Goal: Task Accomplishment & Management: Use online tool/utility

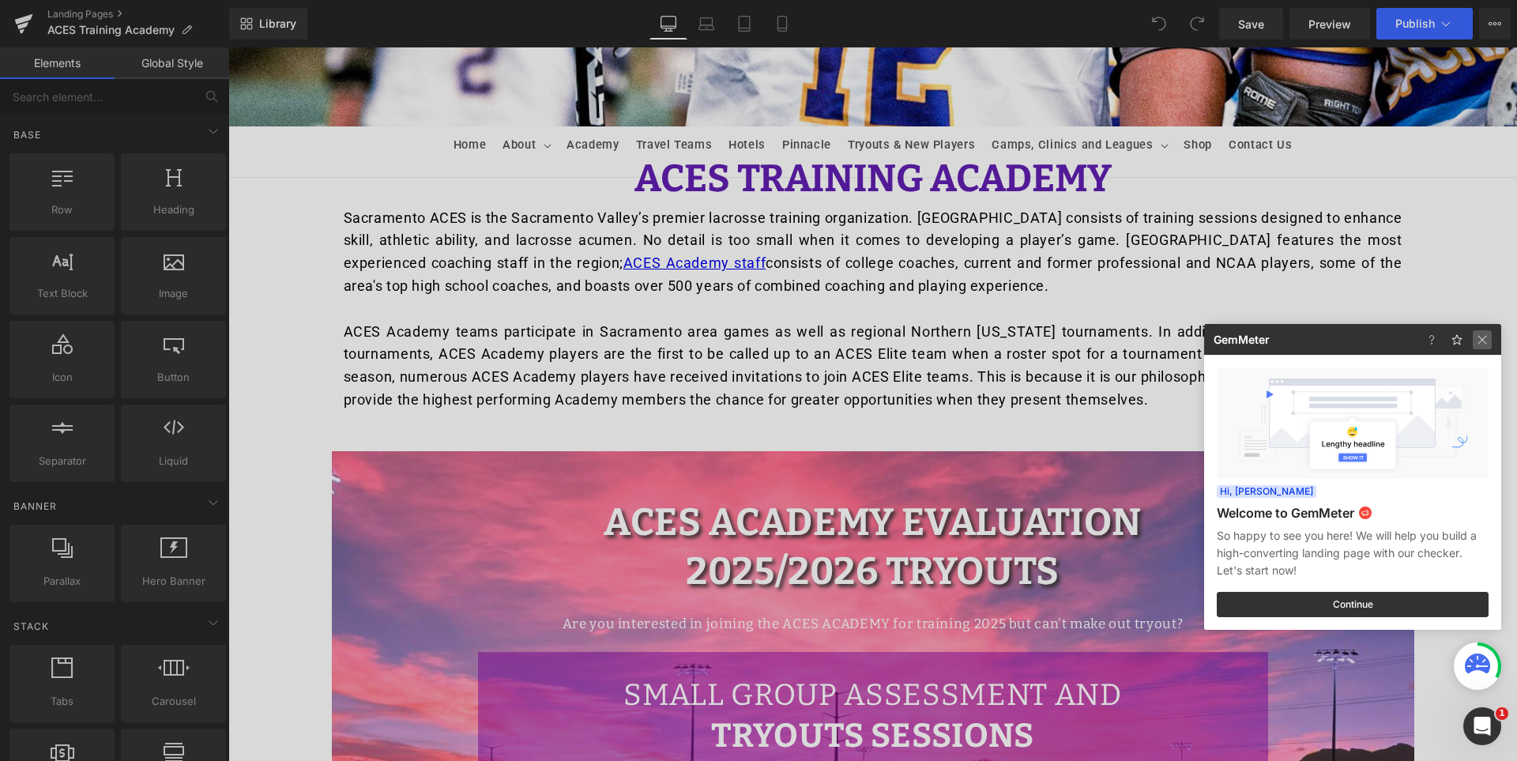
click at [695, 736] on img at bounding box center [686, 745] width 17 height 19
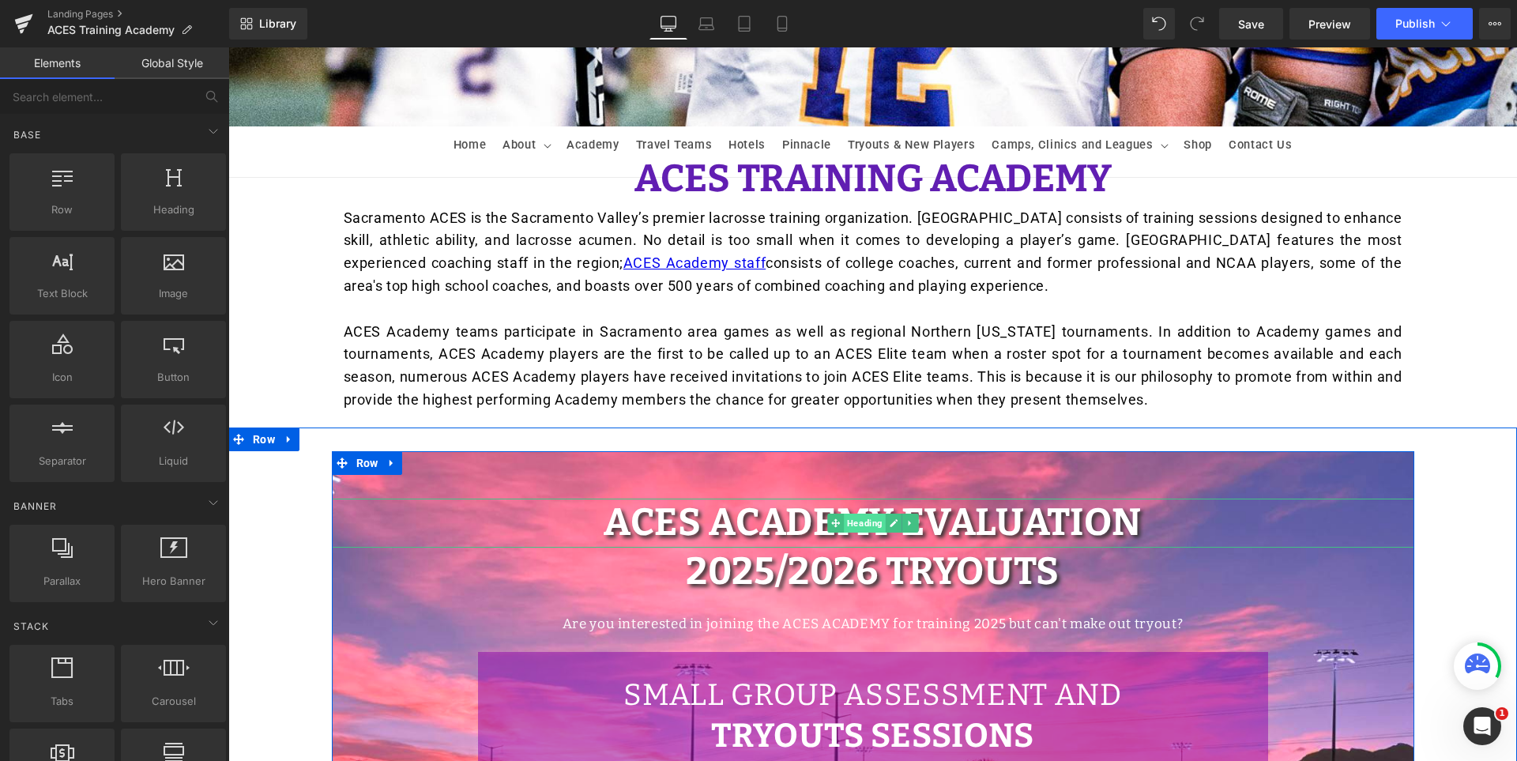
drag, startPoint x: 861, startPoint y: 524, endPoint x: 838, endPoint y: 522, distance: 23.8
click at [861, 524] on span "Heading" at bounding box center [865, 523] width 42 height 19
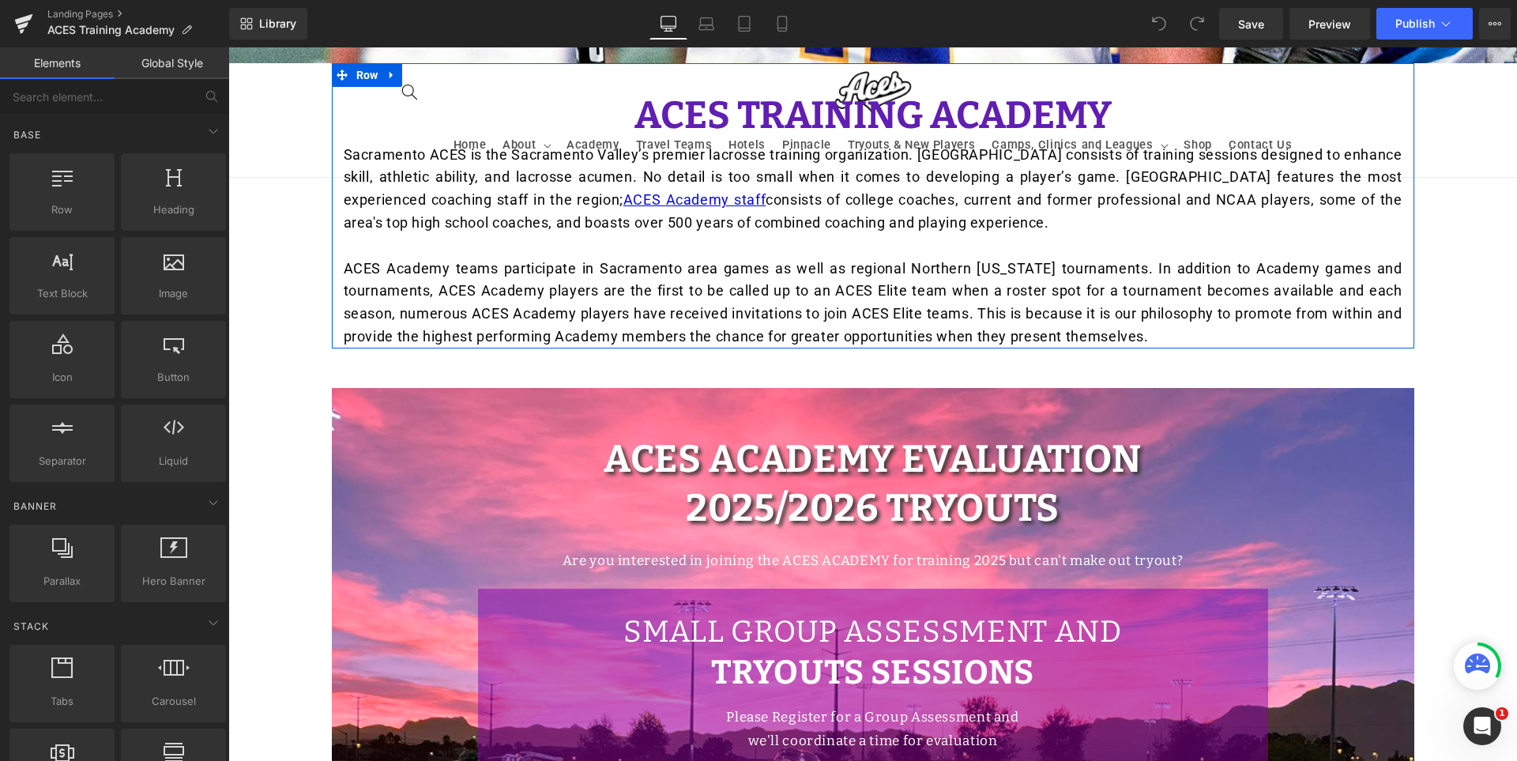
scroll to position [790, 0]
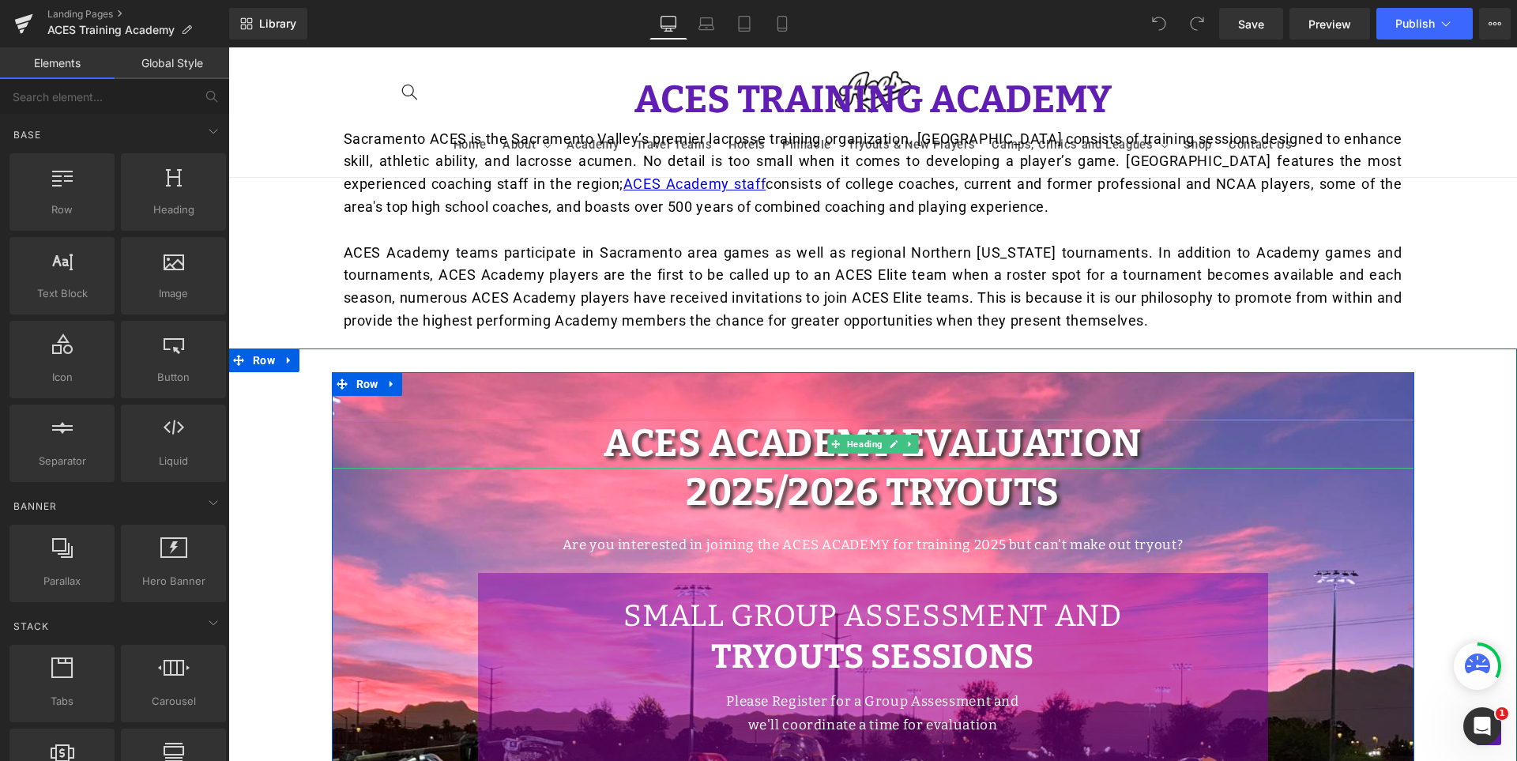
click at [735, 438] on span "ACES Academy Evaluation" at bounding box center [873, 443] width 538 height 46
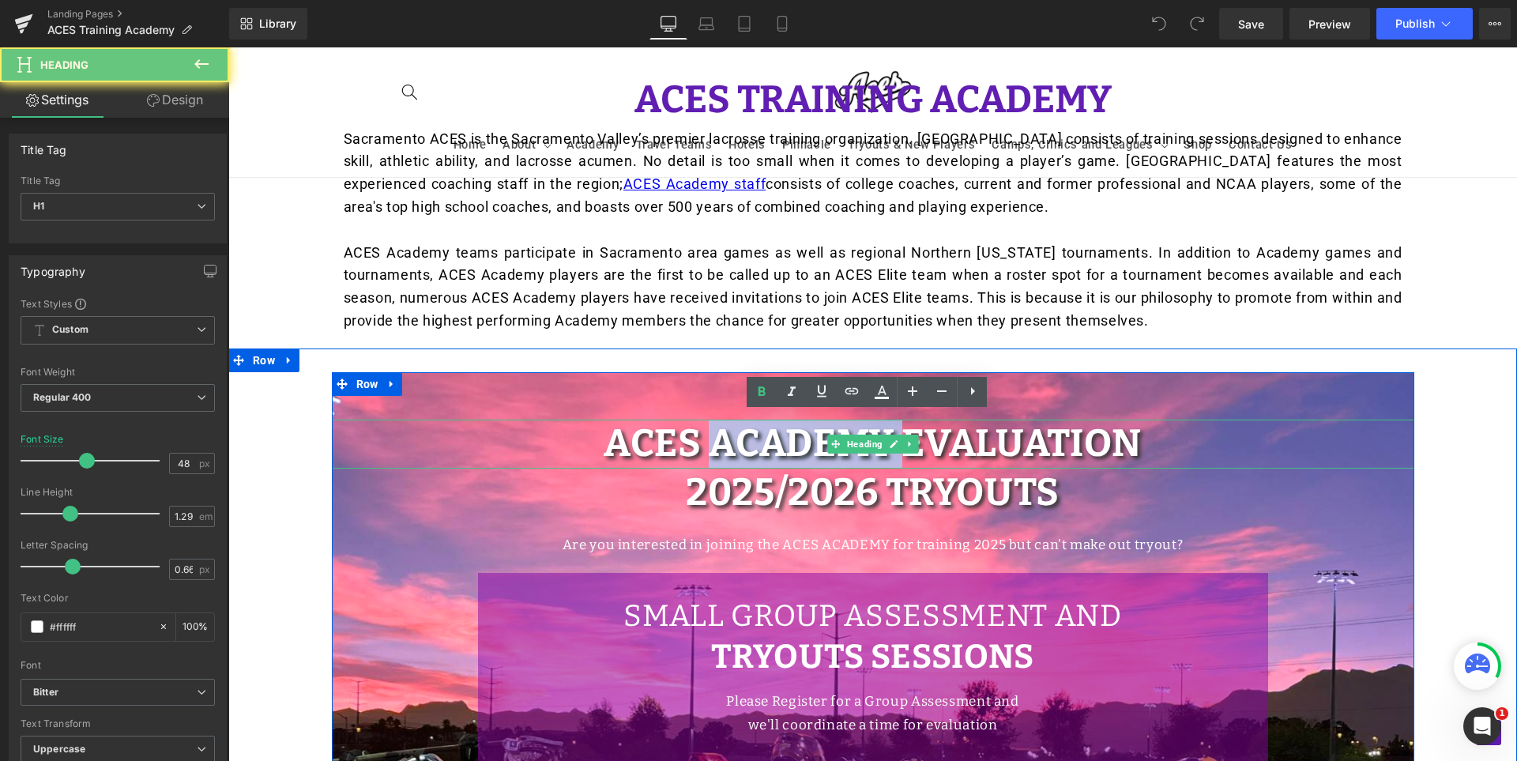
click at [735, 438] on span "ACES Academy Evaluation" at bounding box center [873, 443] width 538 height 46
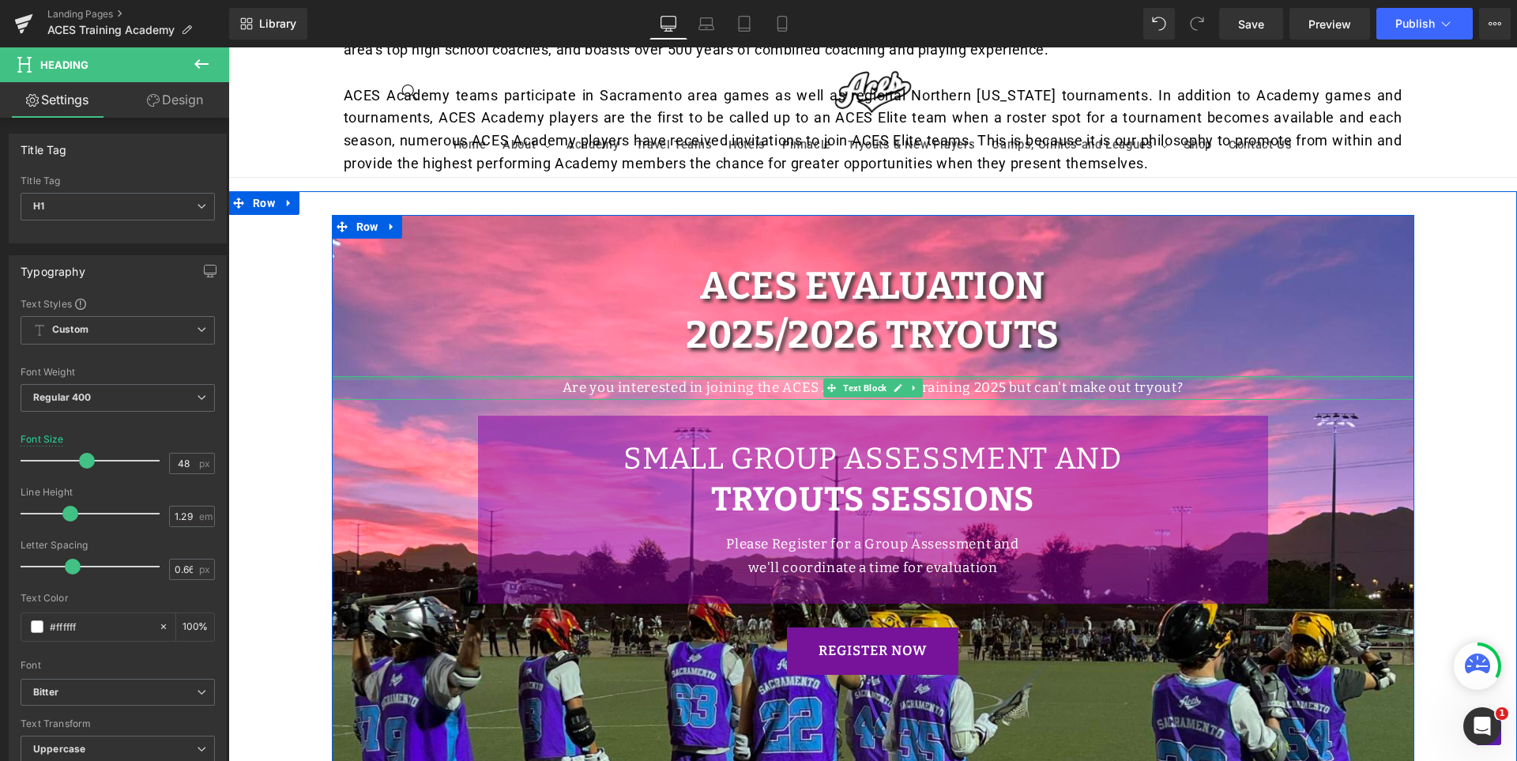
scroll to position [948, 0]
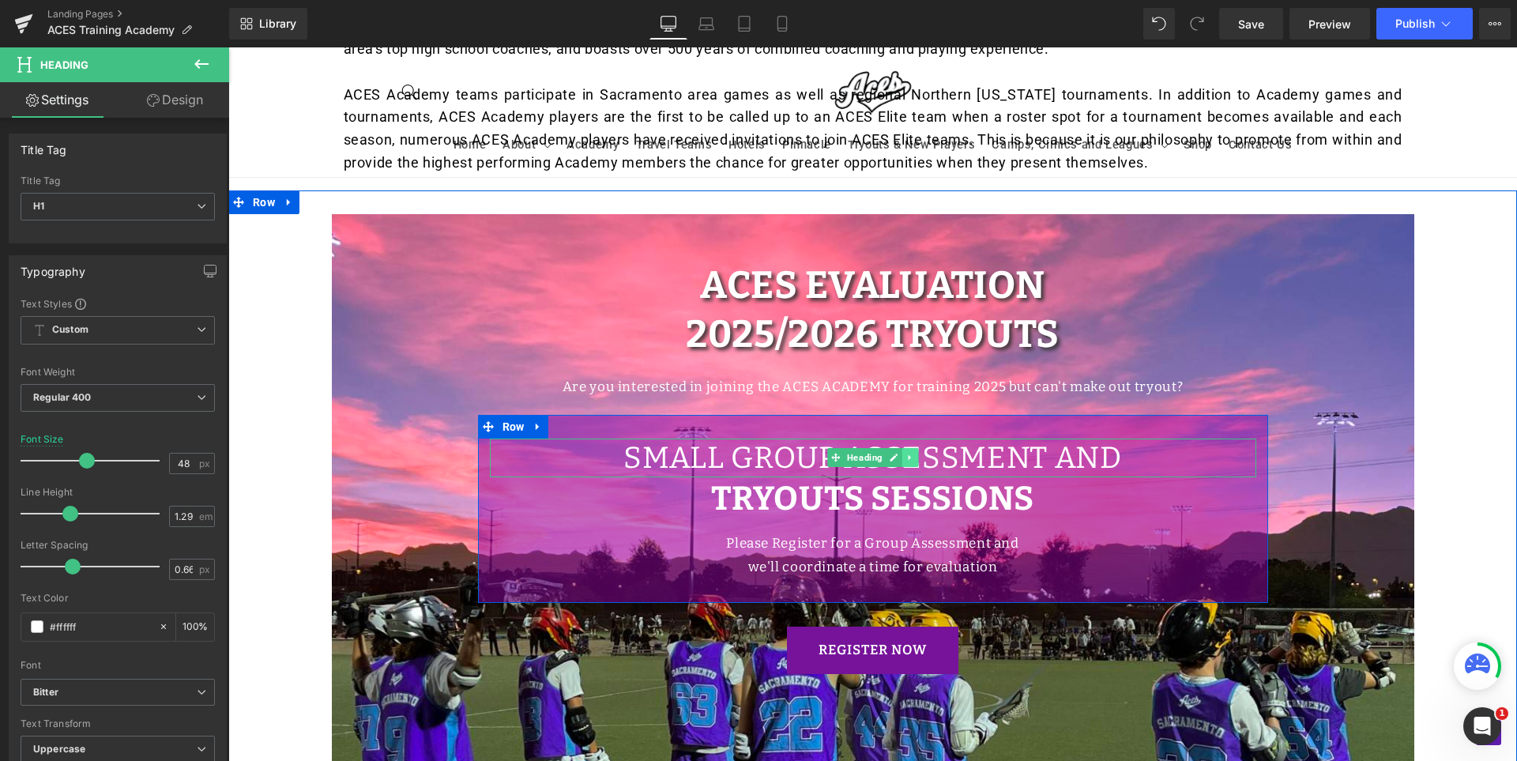
click at [908, 455] on icon at bounding box center [909, 458] width 2 height 6
click at [914, 454] on icon at bounding box center [918, 458] width 9 height 9
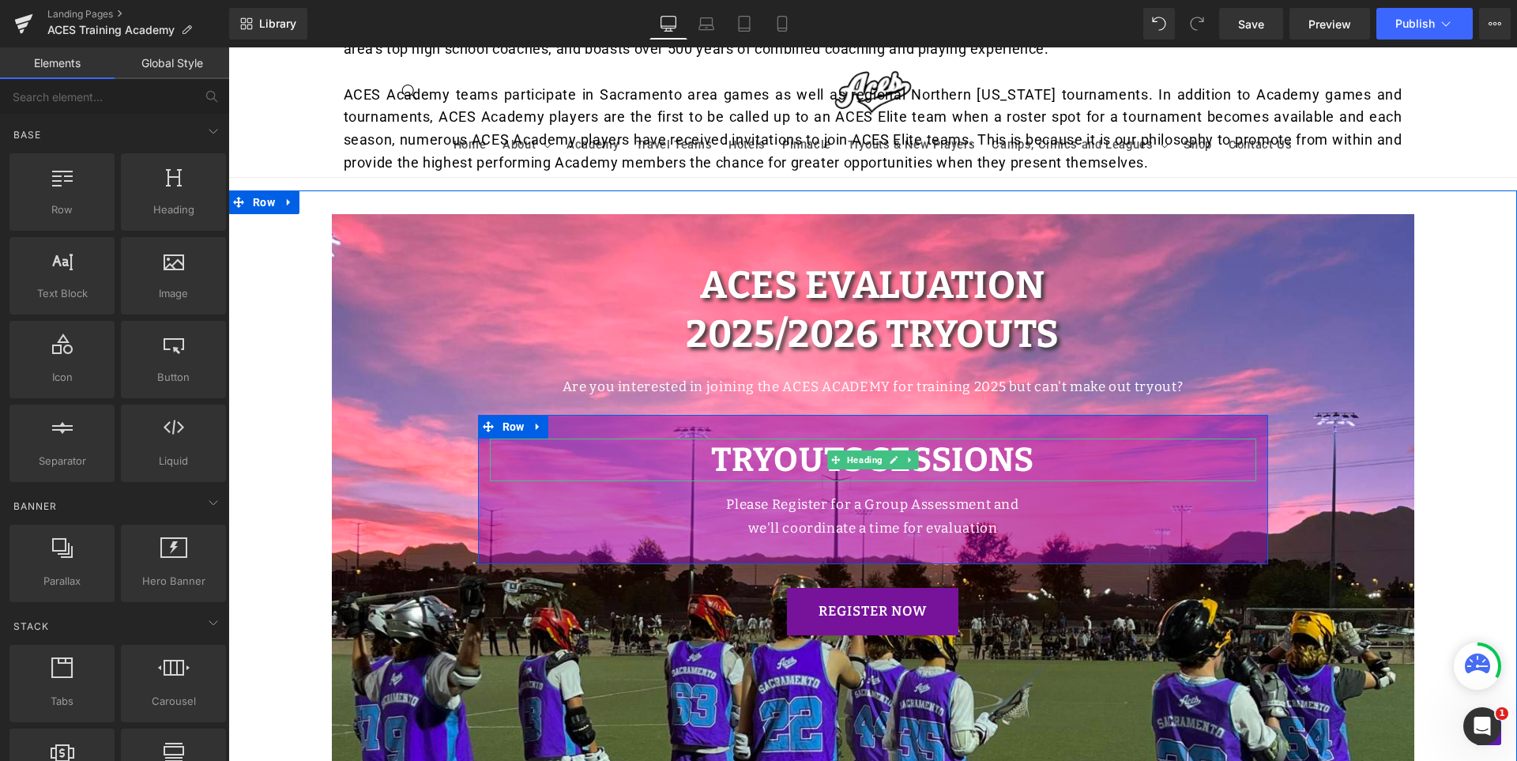
click at [813, 450] on strong "TRYOUTS SESSIONS" at bounding box center [872, 460] width 323 height 40
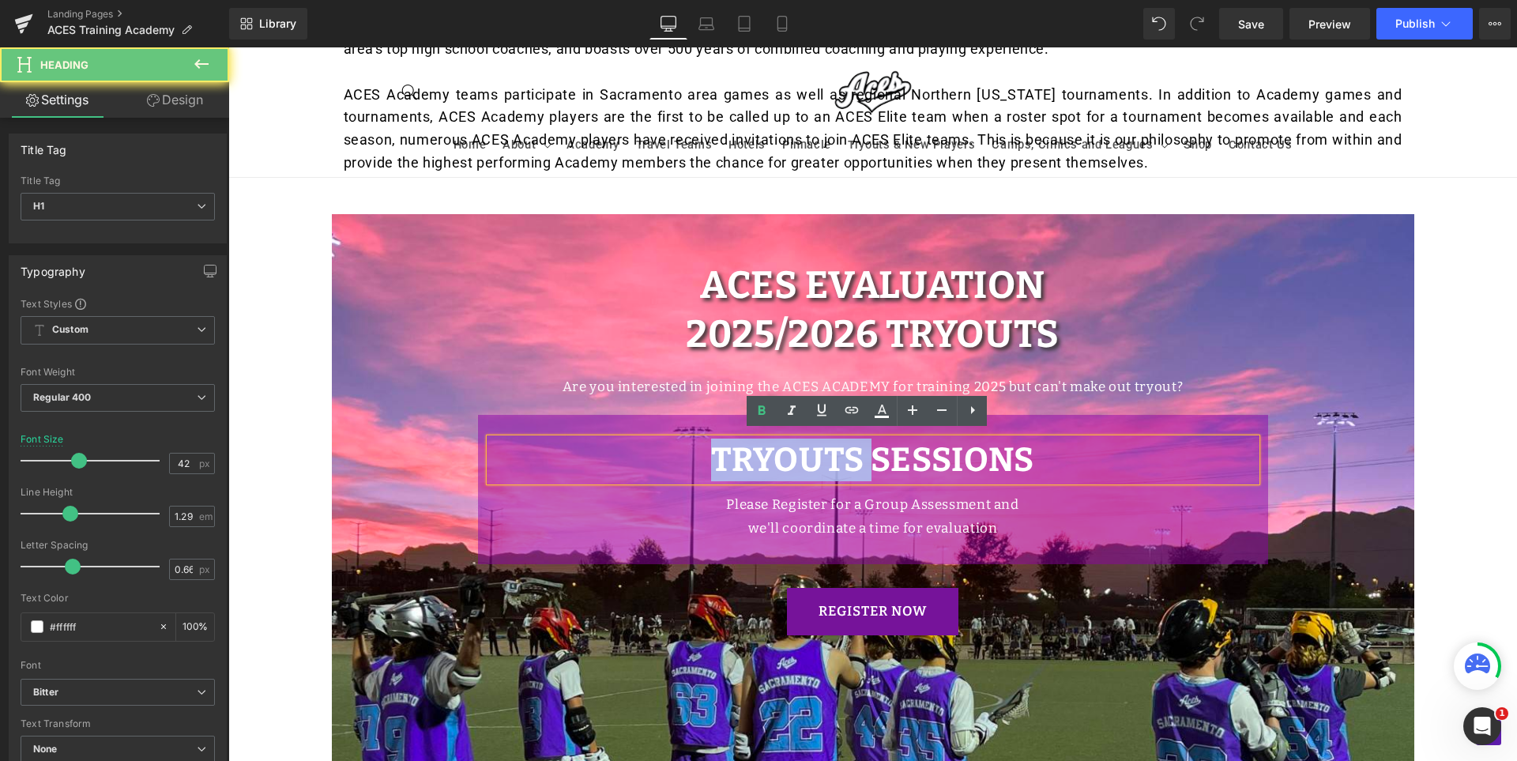
click at [813, 450] on strong "TRYOUTS SESSIONS" at bounding box center [872, 460] width 323 height 40
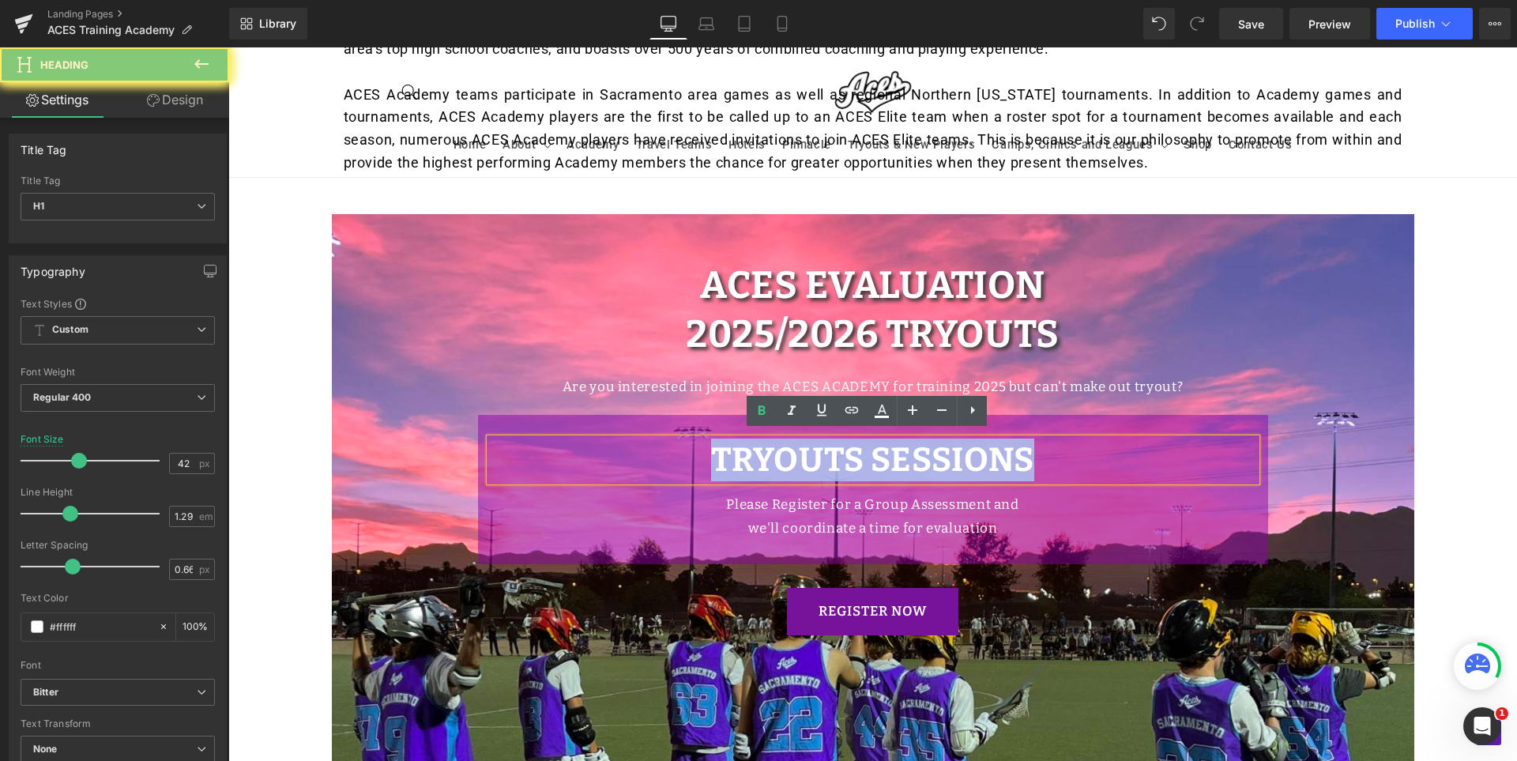
click at [813, 450] on strong "TRYOUTS SESSIONS" at bounding box center [872, 460] width 323 height 40
paste div
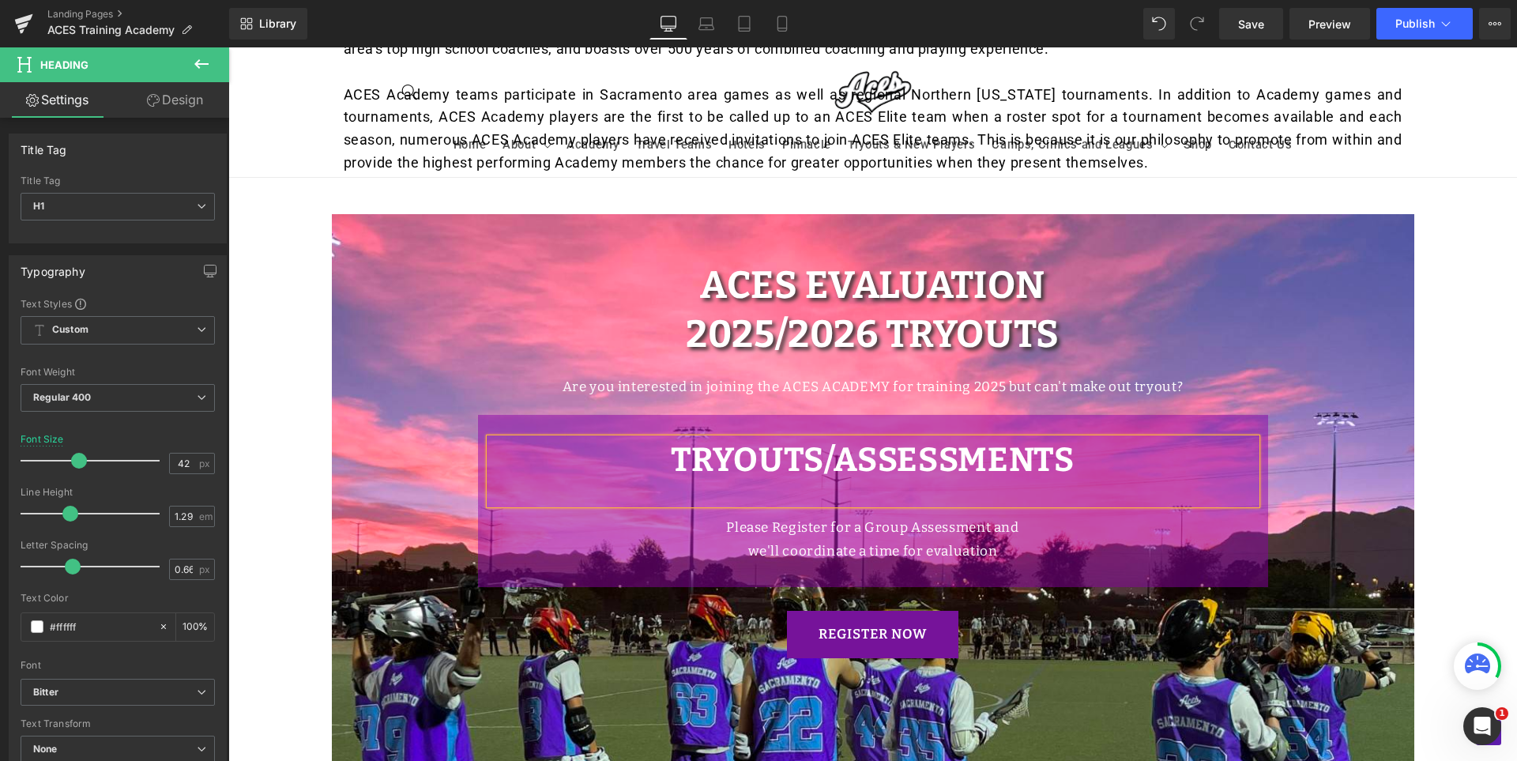
click at [1107, 461] on h1 "TRYOUTS/ASSESSMENTS" at bounding box center [873, 460] width 766 height 43
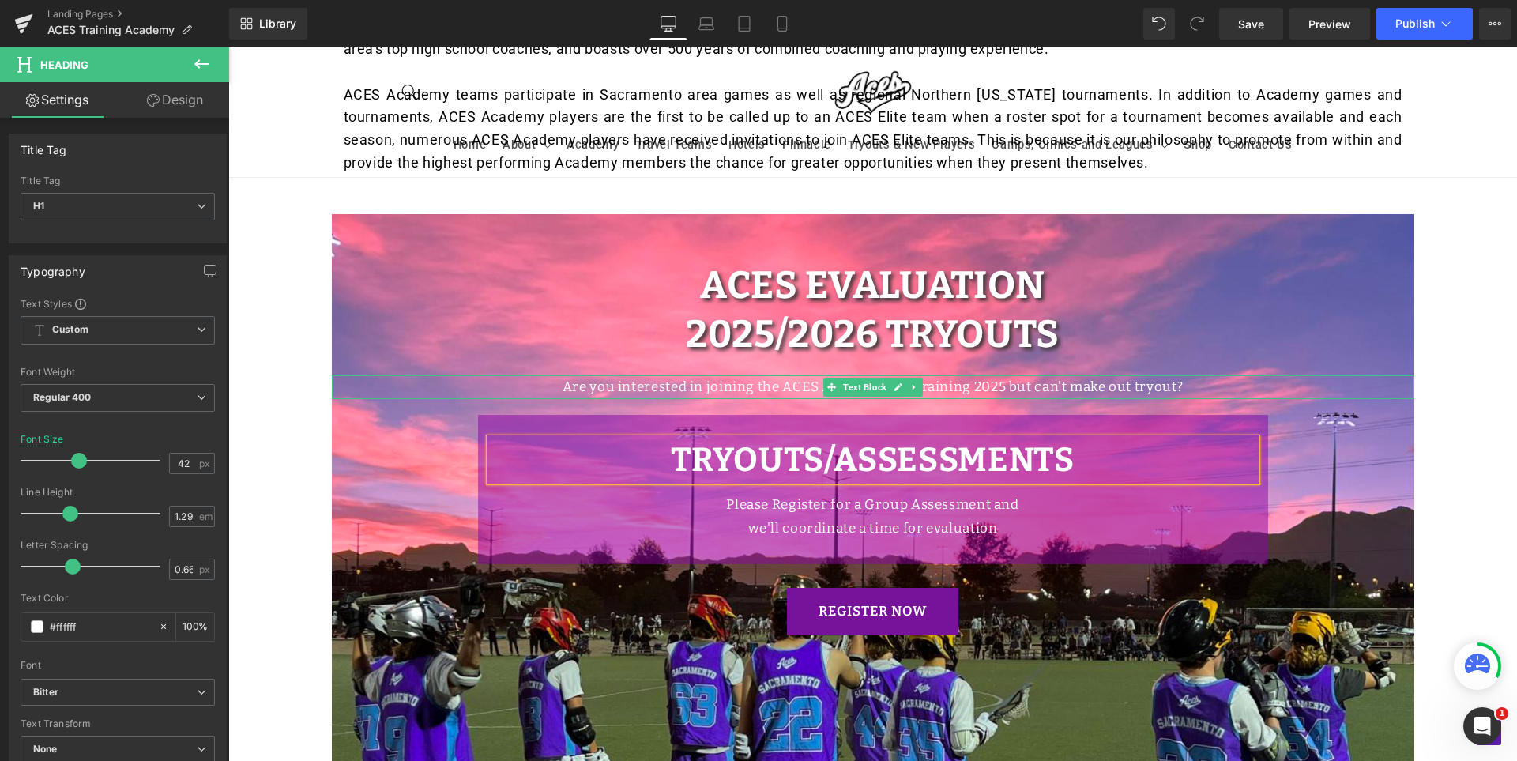
click at [798, 386] on p "Are you interested in joining the ACES ACADEMY for training 2025 but can't make…" at bounding box center [873, 387] width 1083 height 24
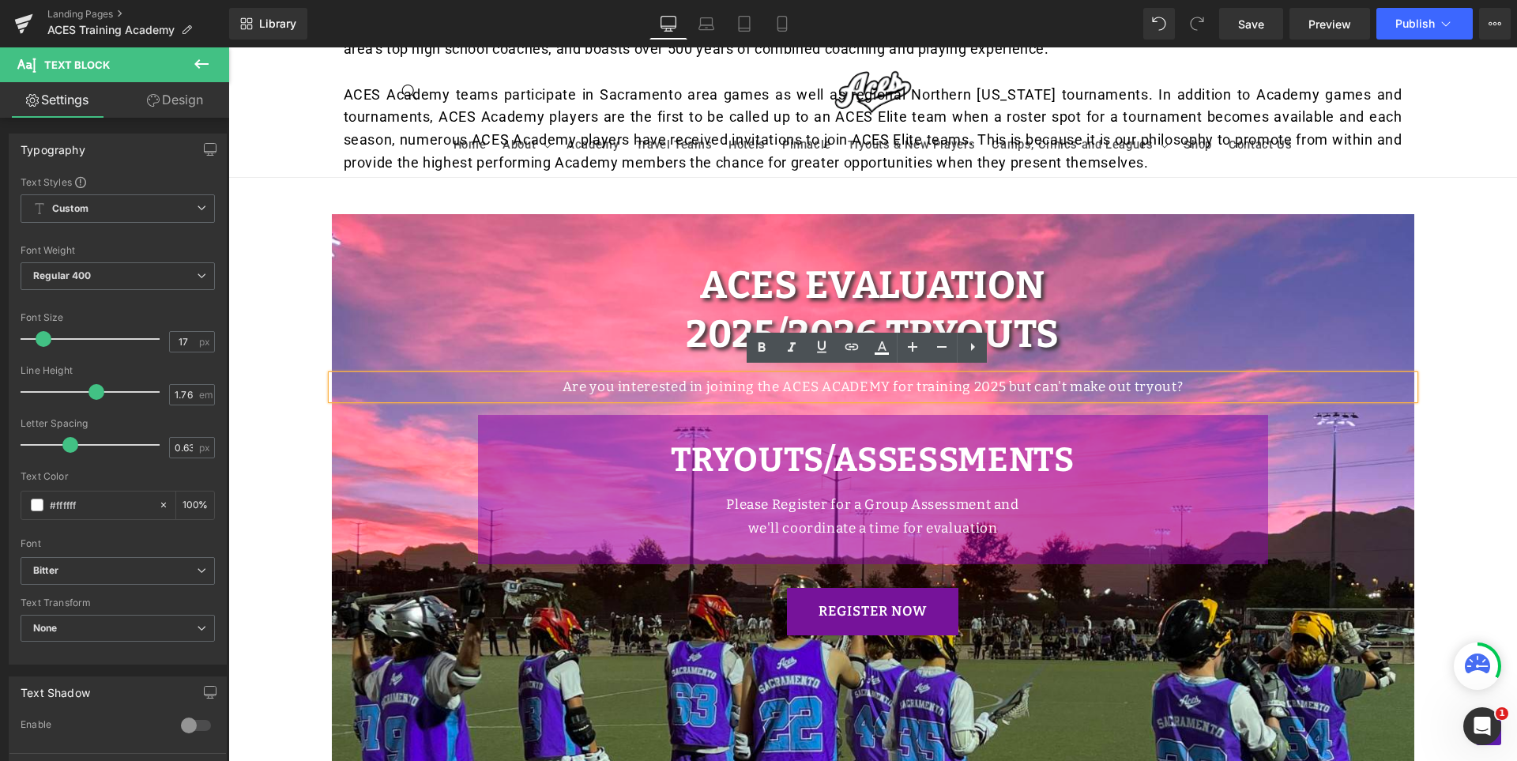
click at [862, 378] on p "Are you interested in joining the ACES ACADEMY for training 2025 but can't make…" at bounding box center [873, 387] width 1083 height 24
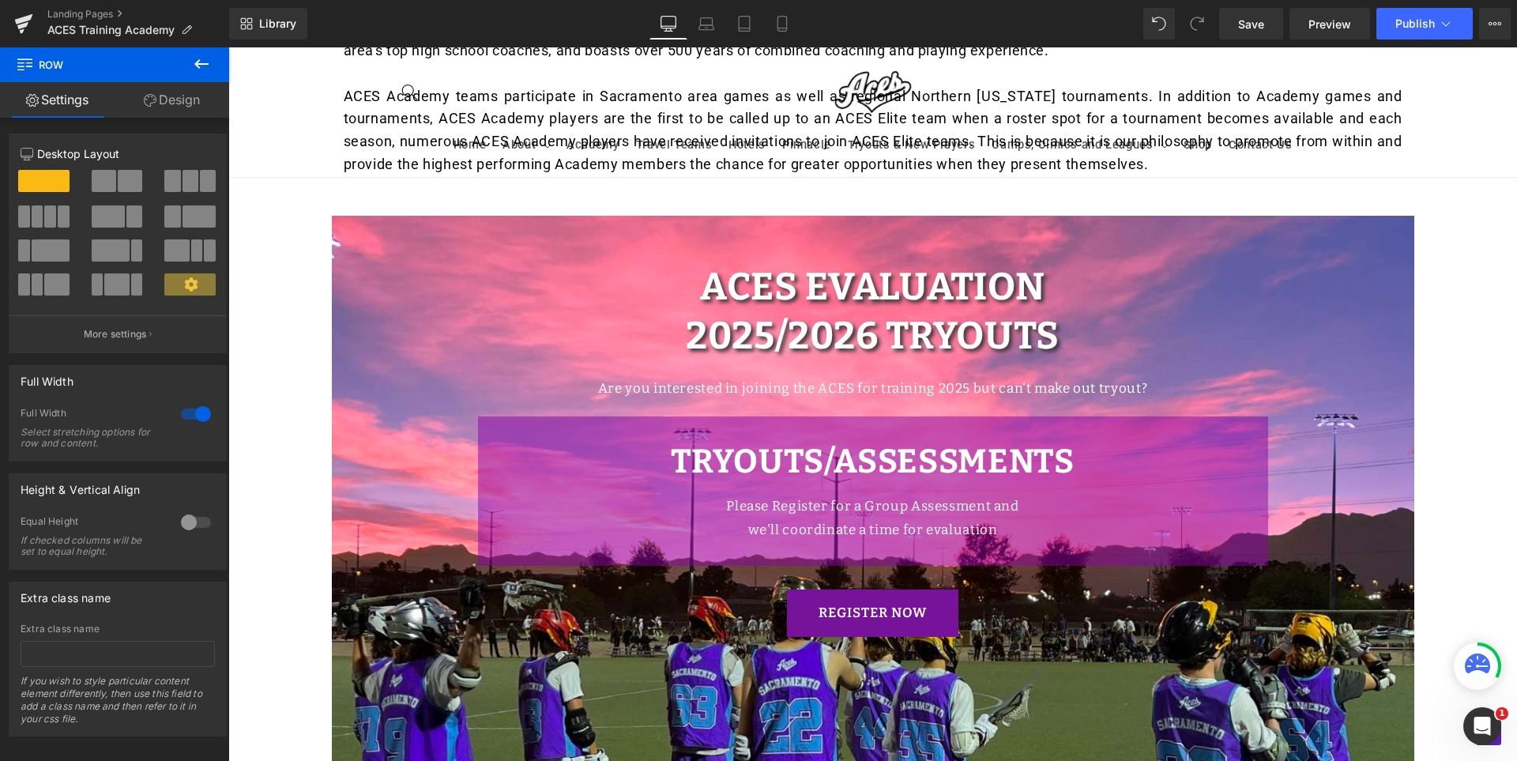
scroll to position [790, 0]
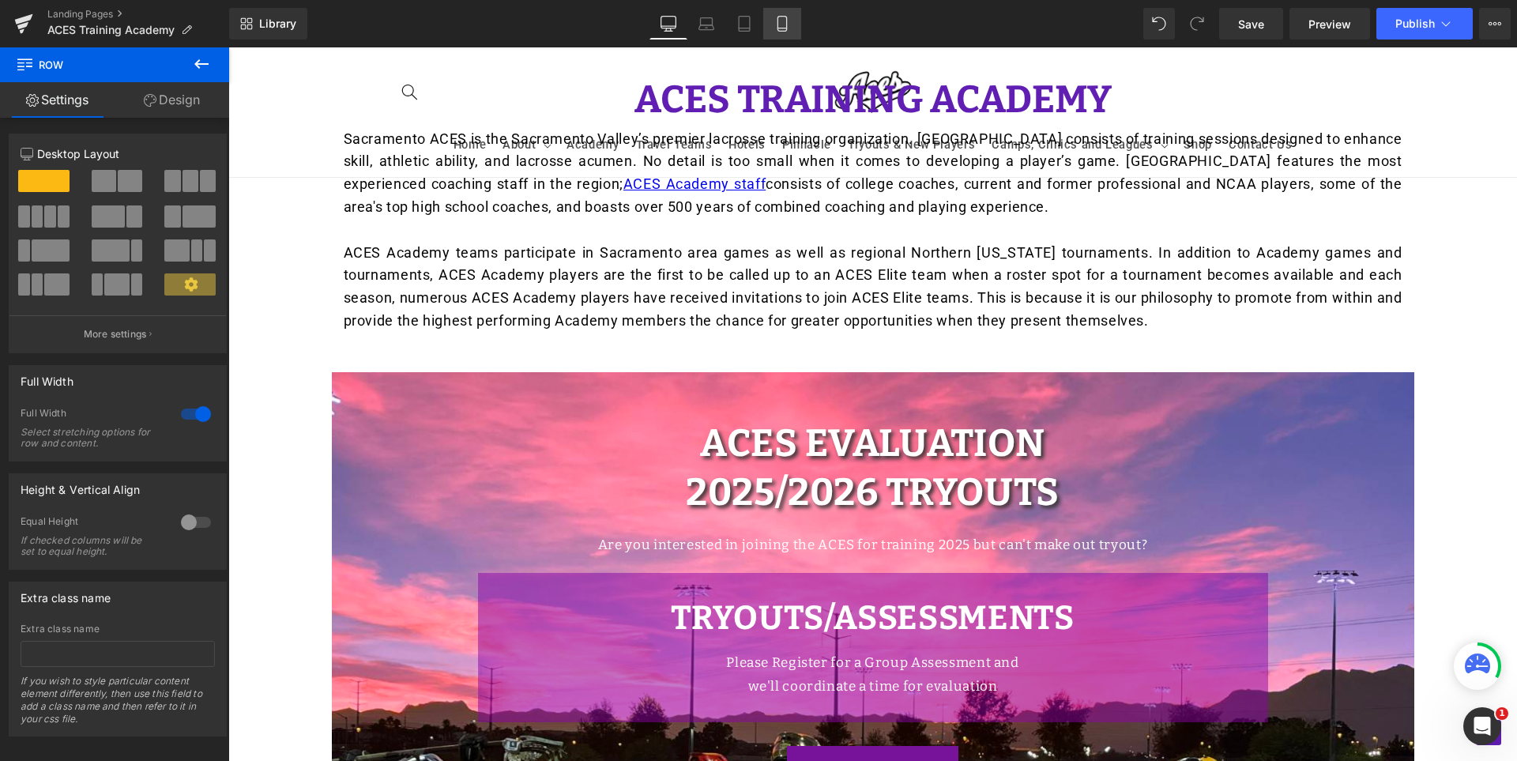
click at [771, 21] on link "Mobile" at bounding box center [782, 24] width 38 height 32
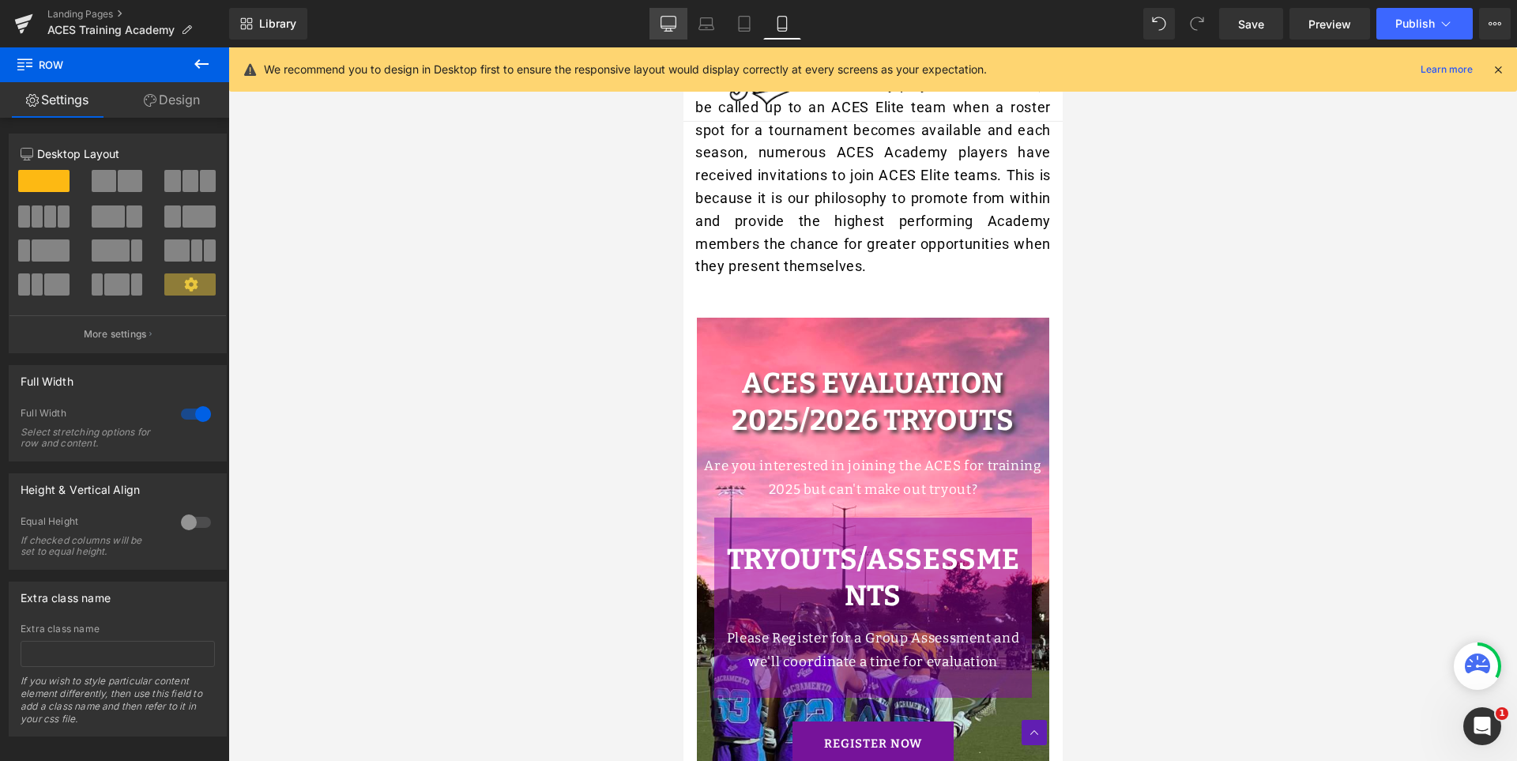
click at [658, 33] on link "Desktop" at bounding box center [669, 24] width 38 height 32
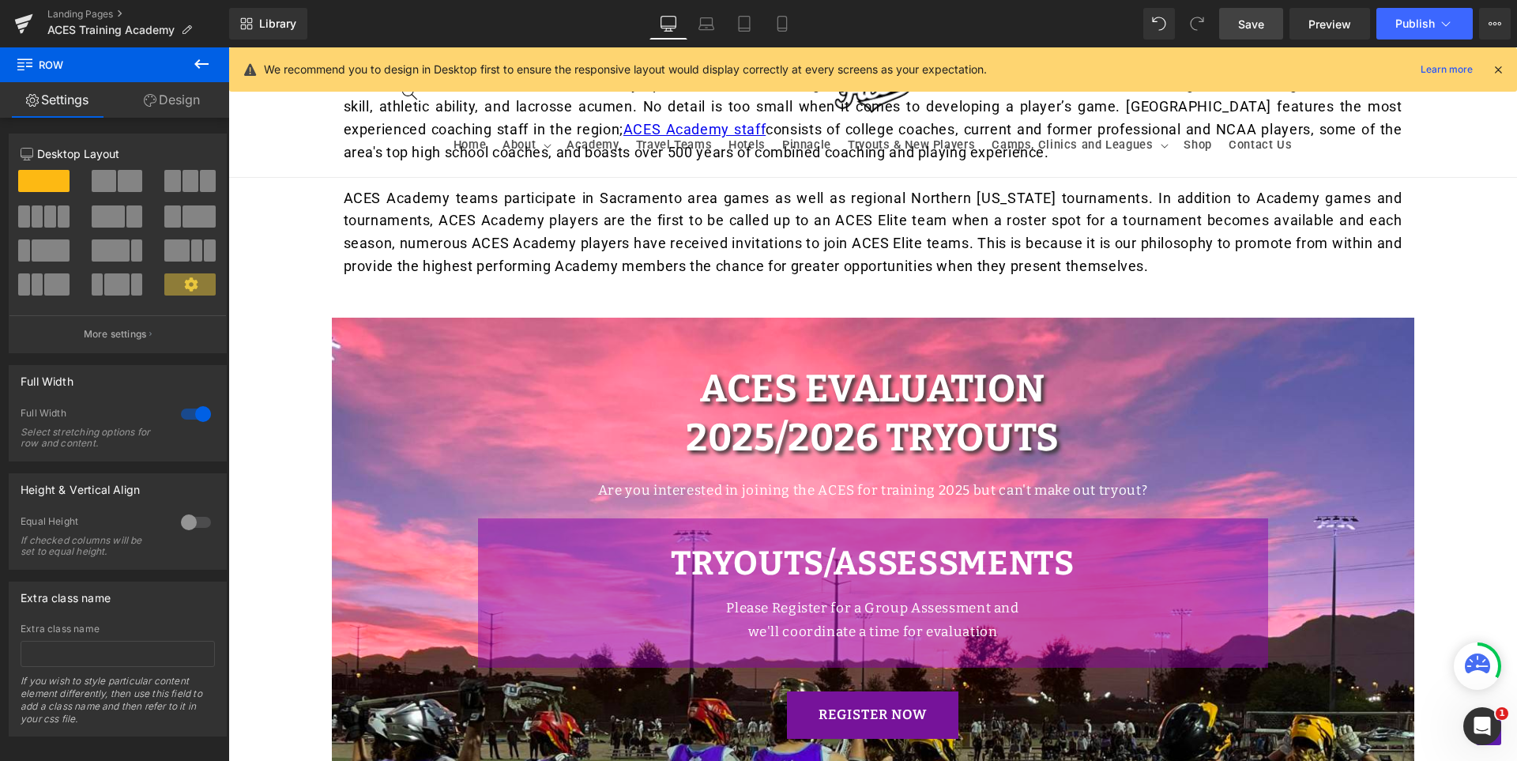
click at [1247, 13] on link "Save" at bounding box center [1251, 24] width 64 height 32
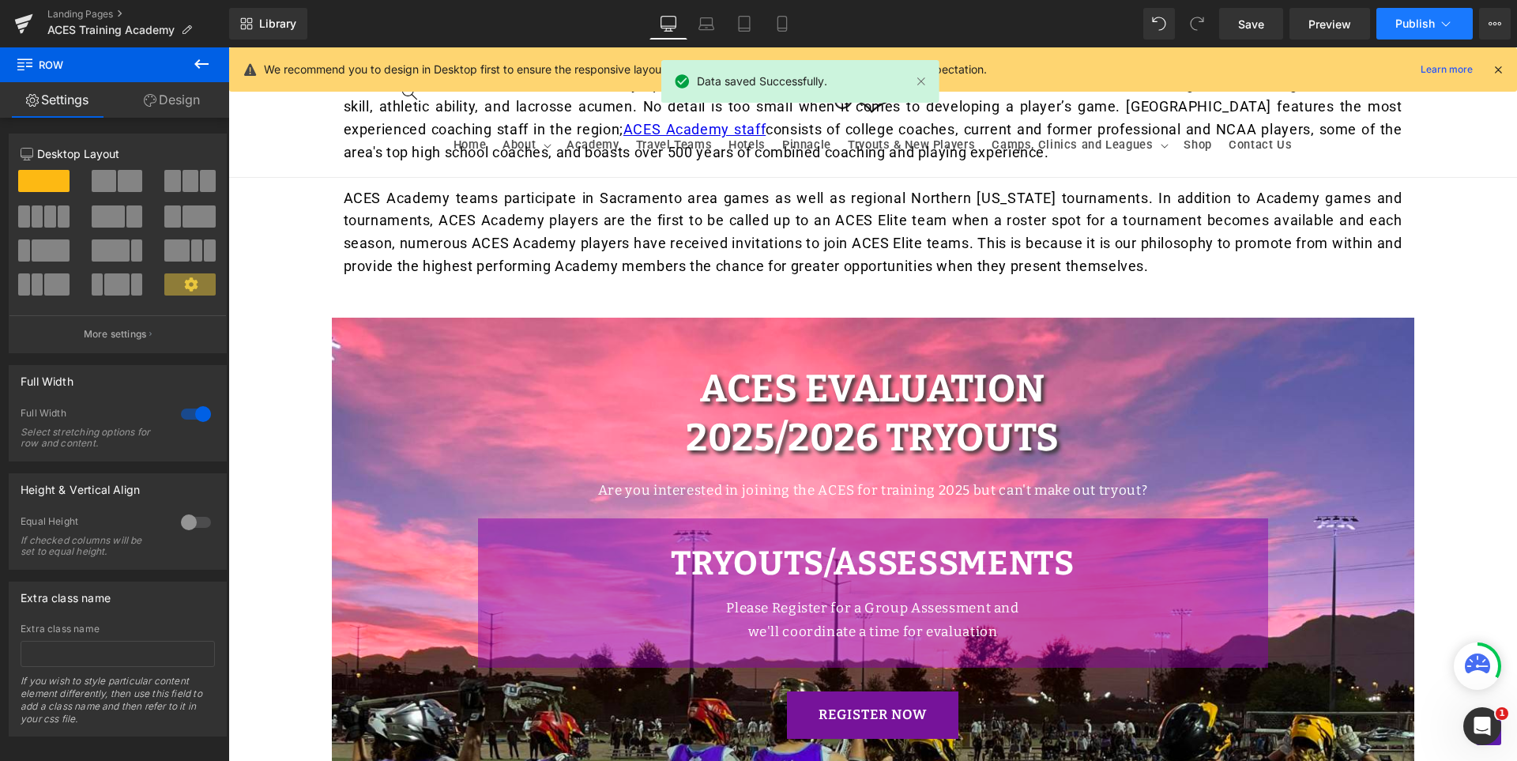
click at [1402, 24] on span "Publish" at bounding box center [1415, 23] width 40 height 13
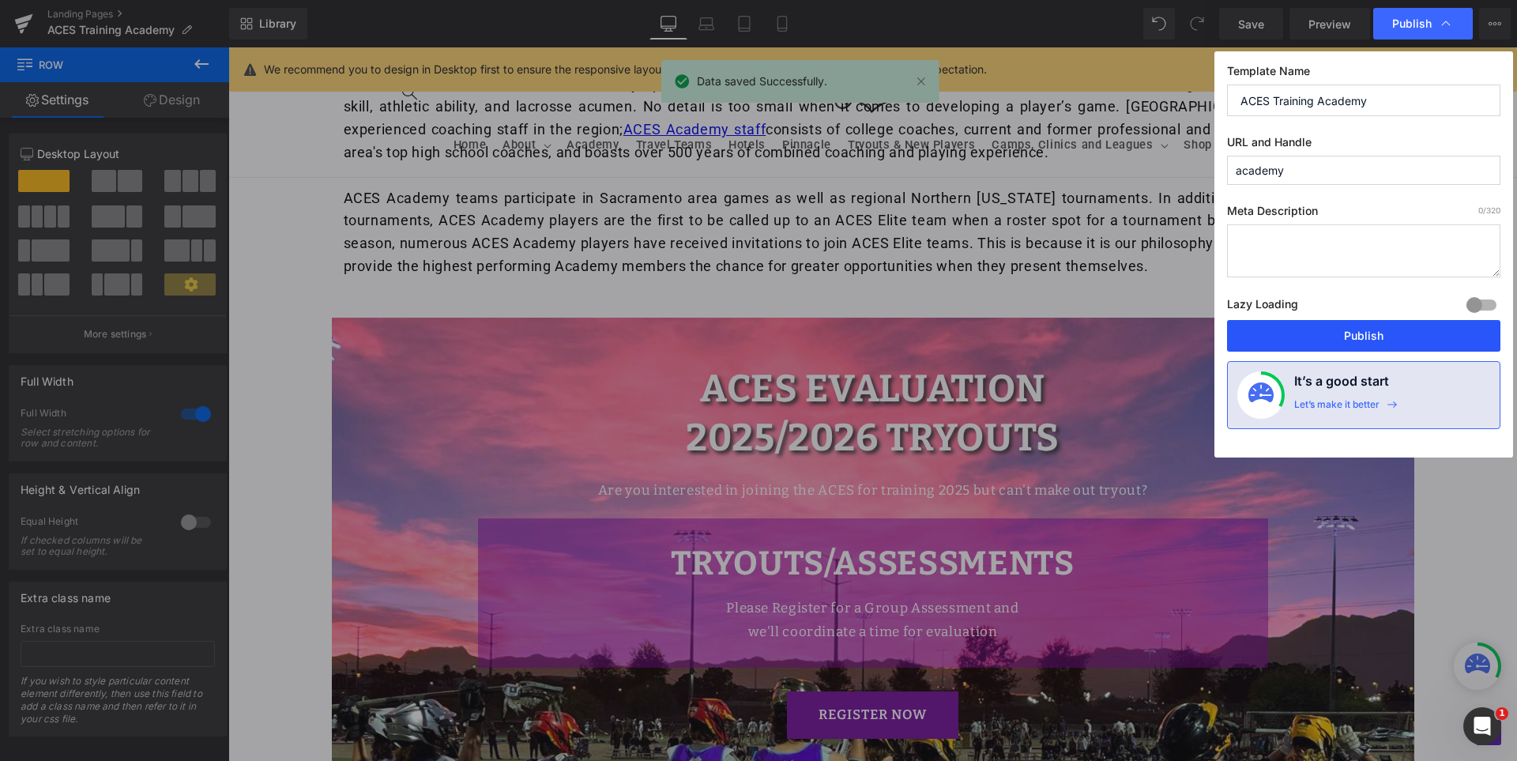
click at [1376, 340] on button "Publish" at bounding box center [1363, 336] width 273 height 32
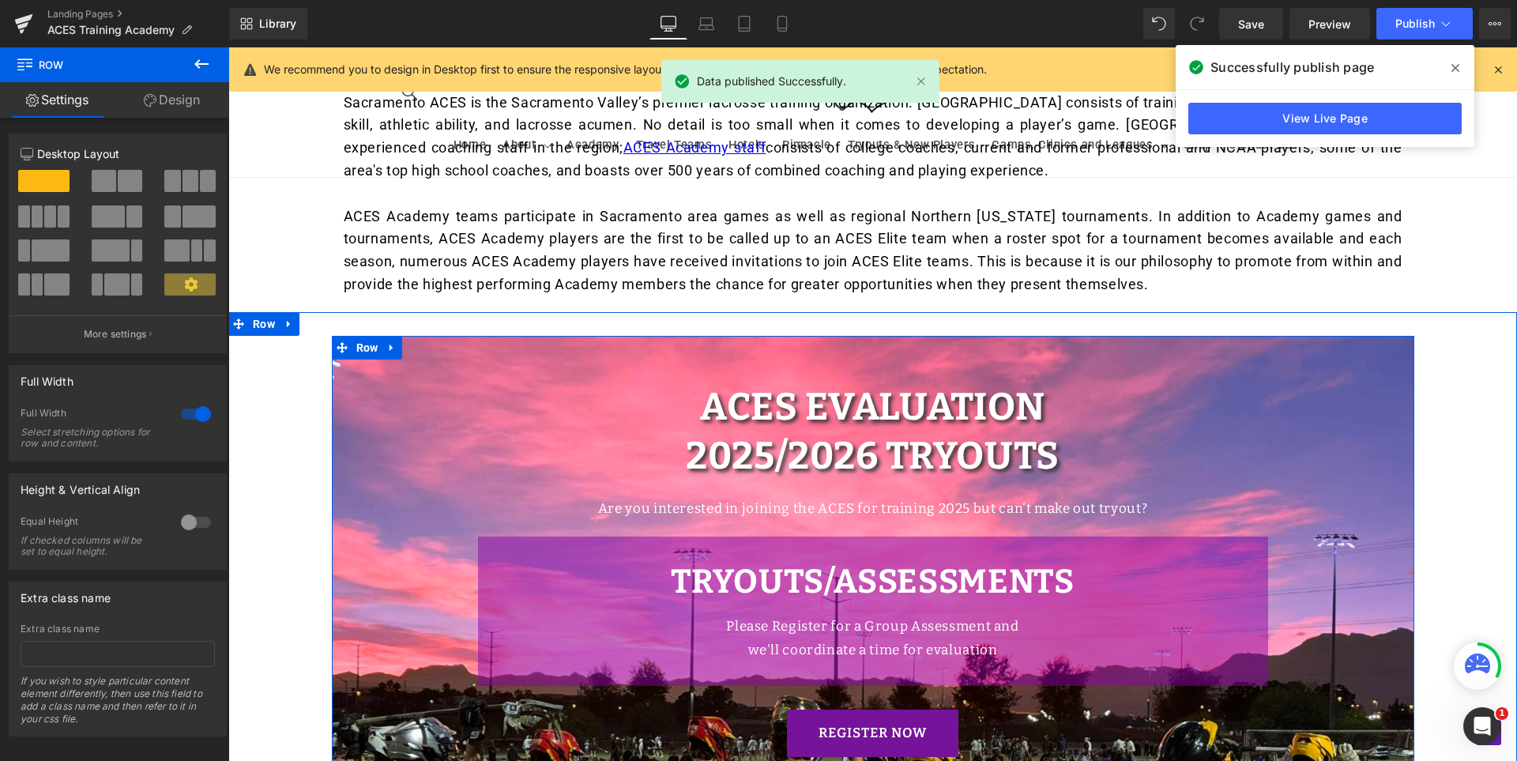
scroll to position [766, 0]
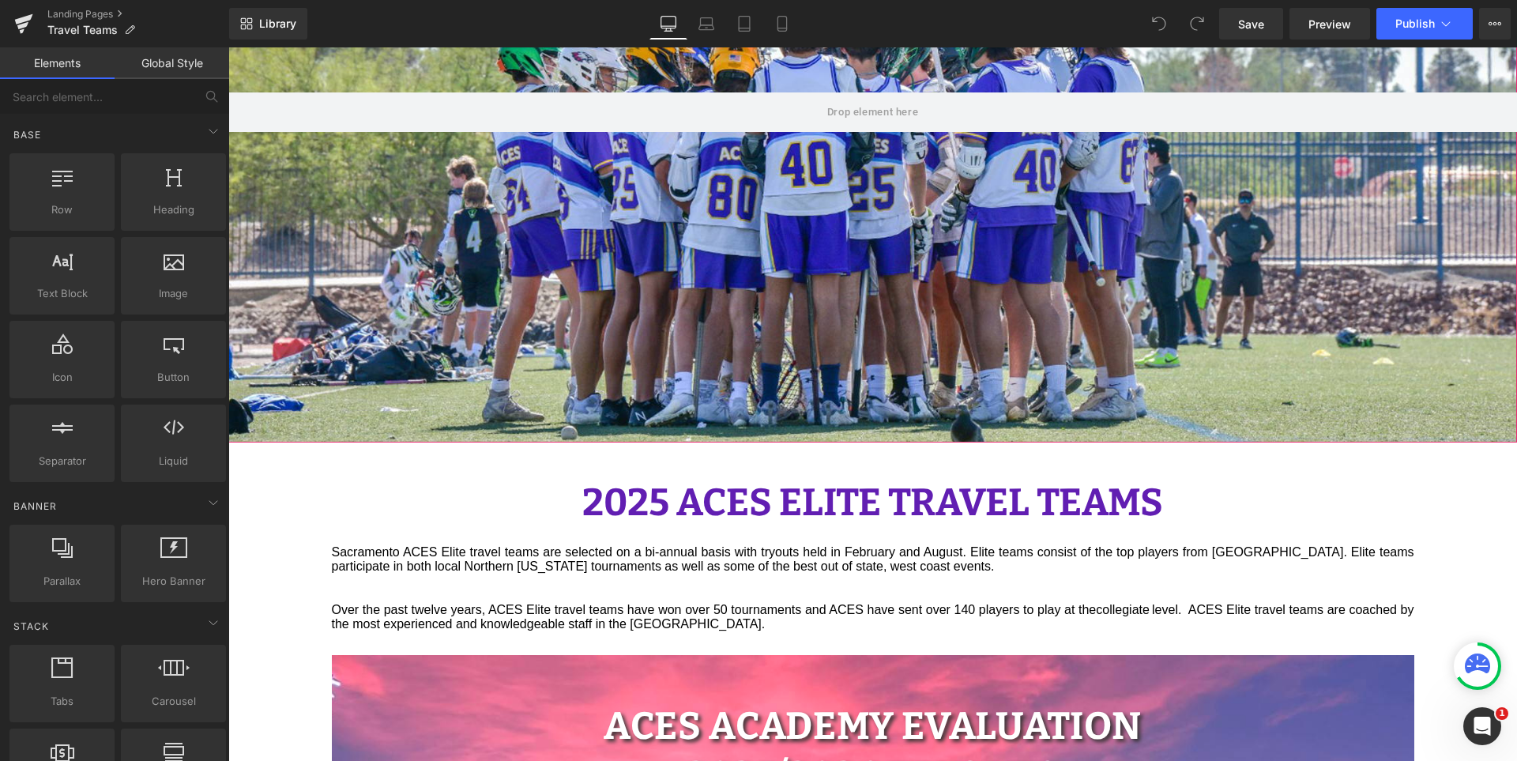
scroll to position [711, 0]
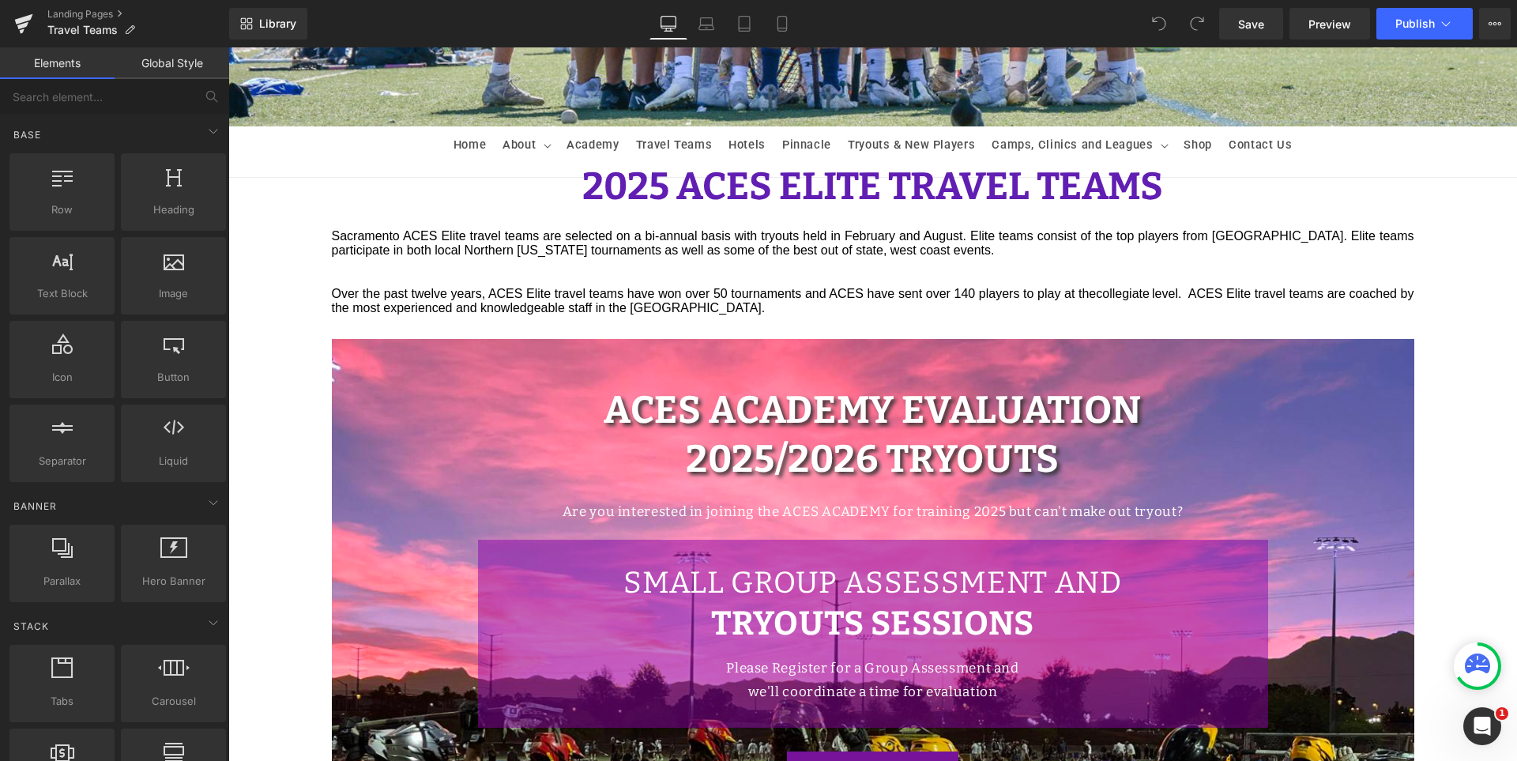
click at [808, 405] on span "ACES Academy Evaluation" at bounding box center [873, 410] width 538 height 46
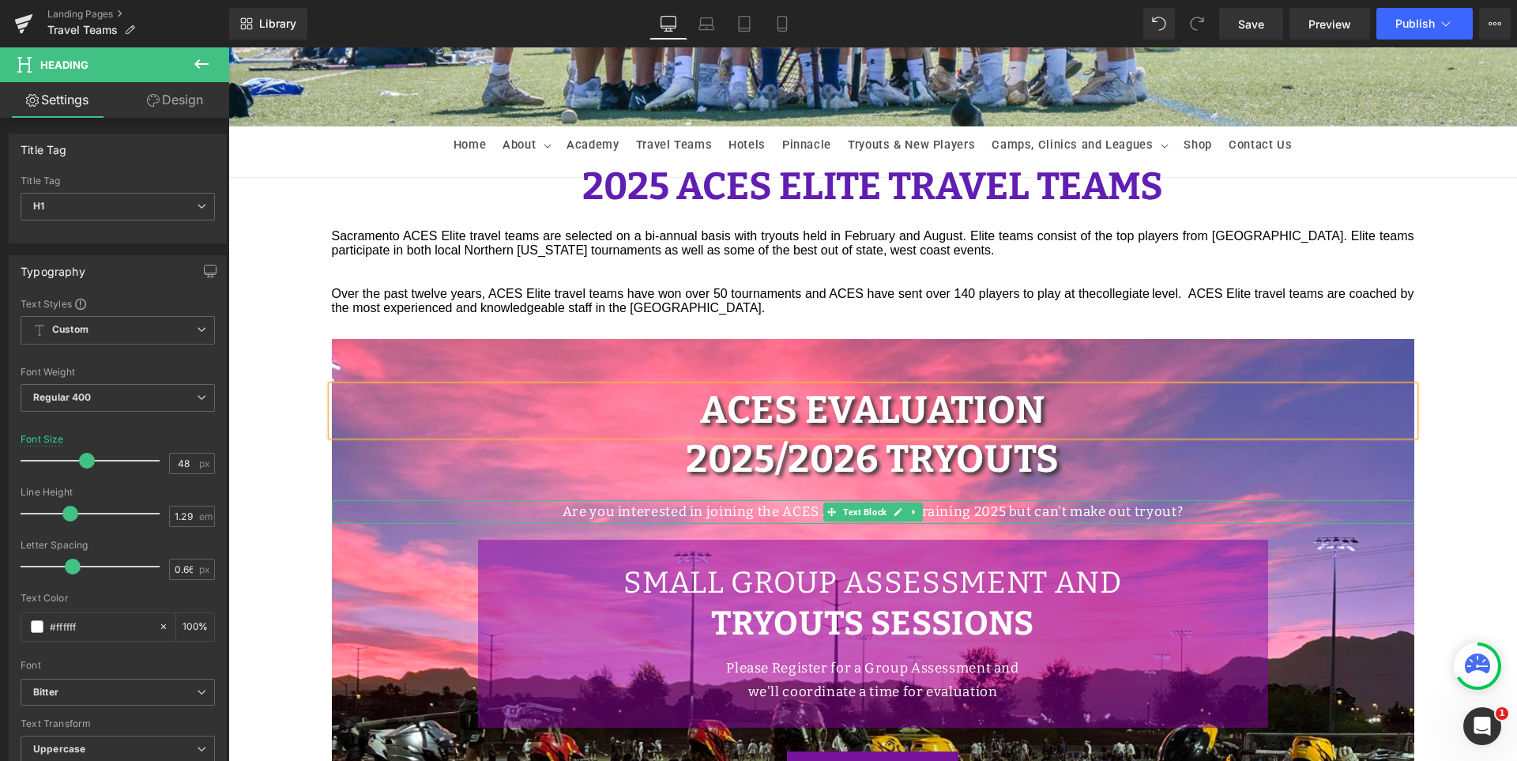
click at [798, 502] on p "Are you interested in joining the ACES ACADEMY for training 2025 but can't make…" at bounding box center [873, 512] width 1083 height 24
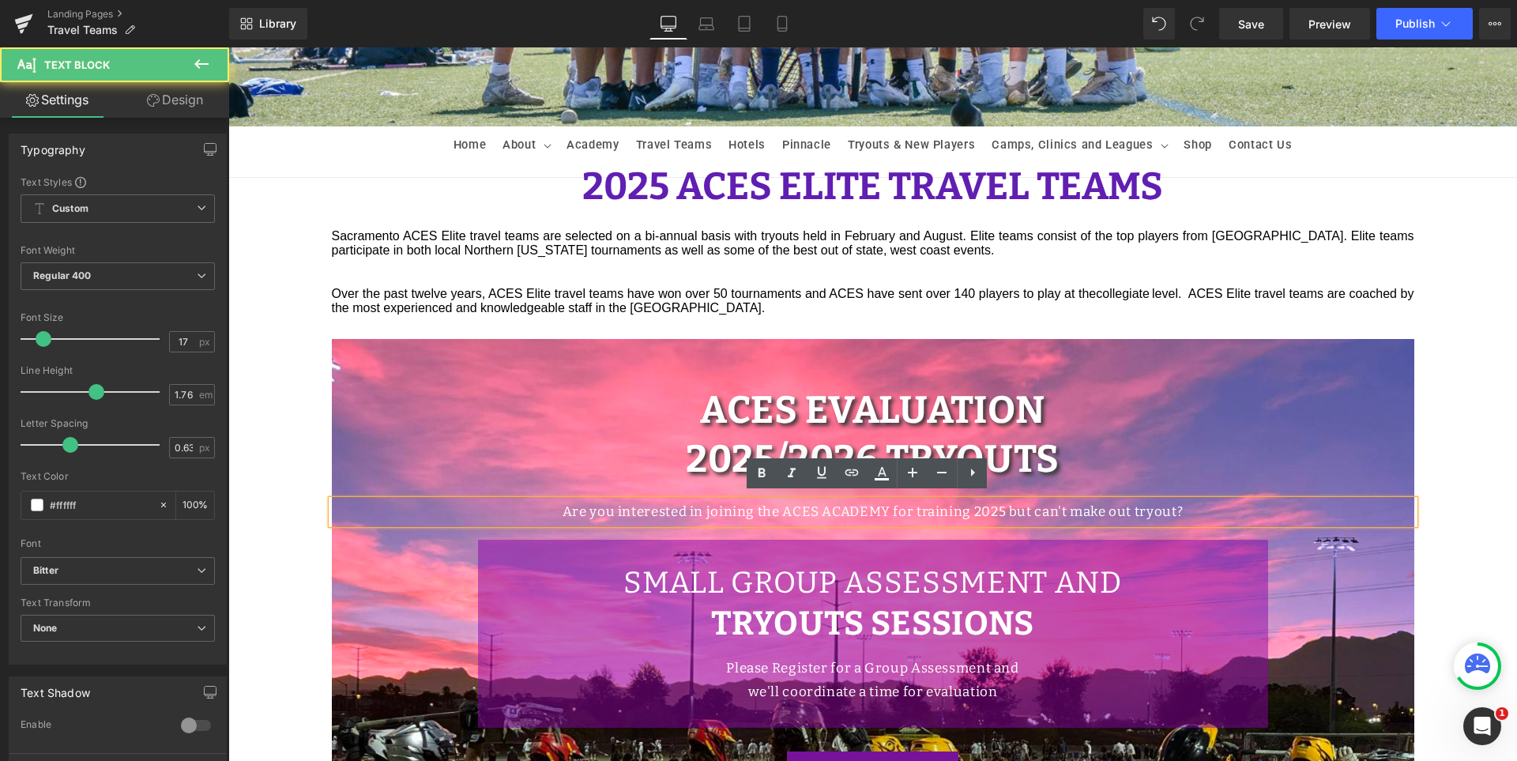
click at [829, 505] on p "Are you interested in joining the ACES ACADEMY for training 2025 but can't make…" at bounding box center [873, 512] width 1083 height 24
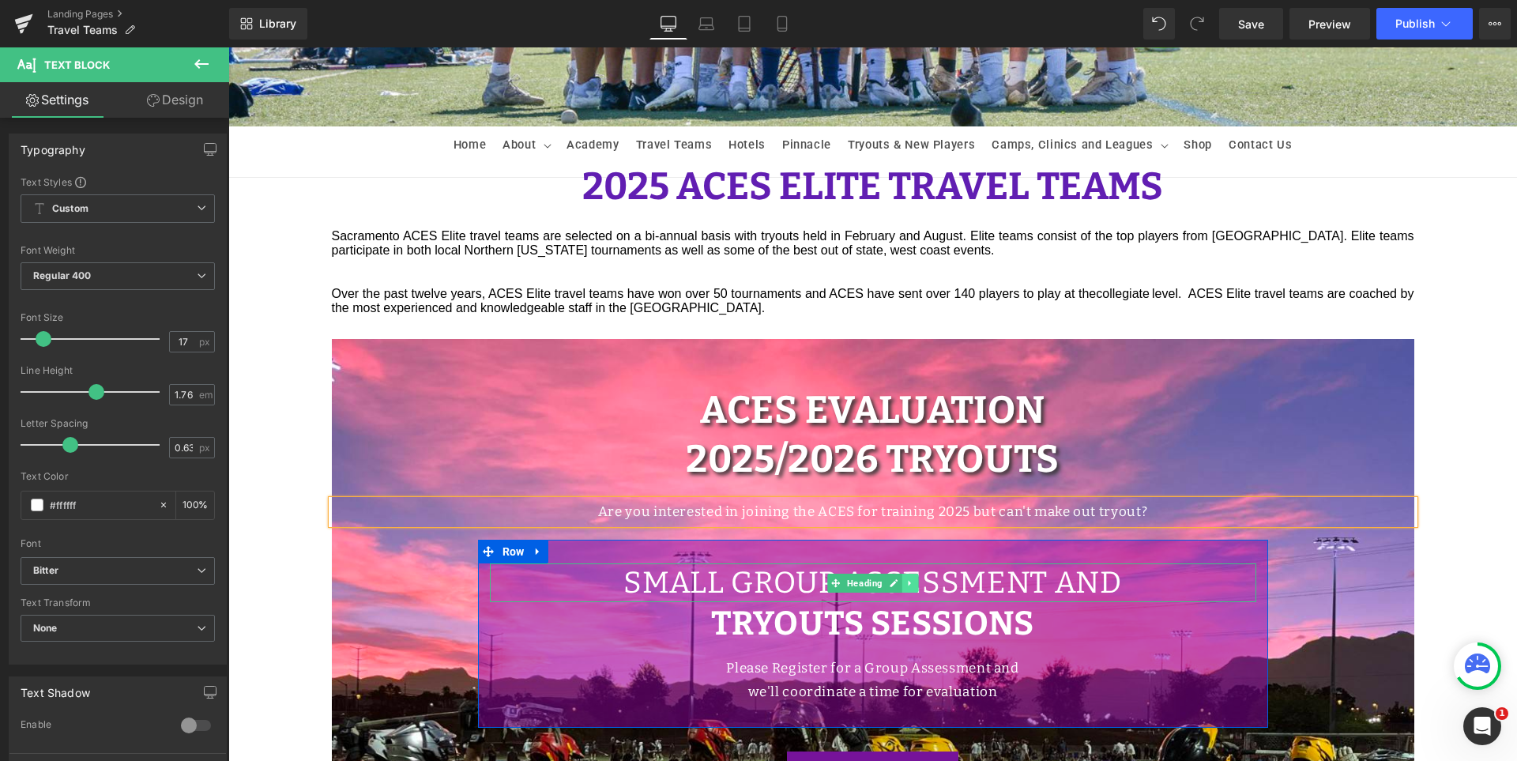
click at [906, 579] on icon at bounding box center [910, 582] width 9 height 9
click at [914, 579] on icon at bounding box center [918, 582] width 9 height 9
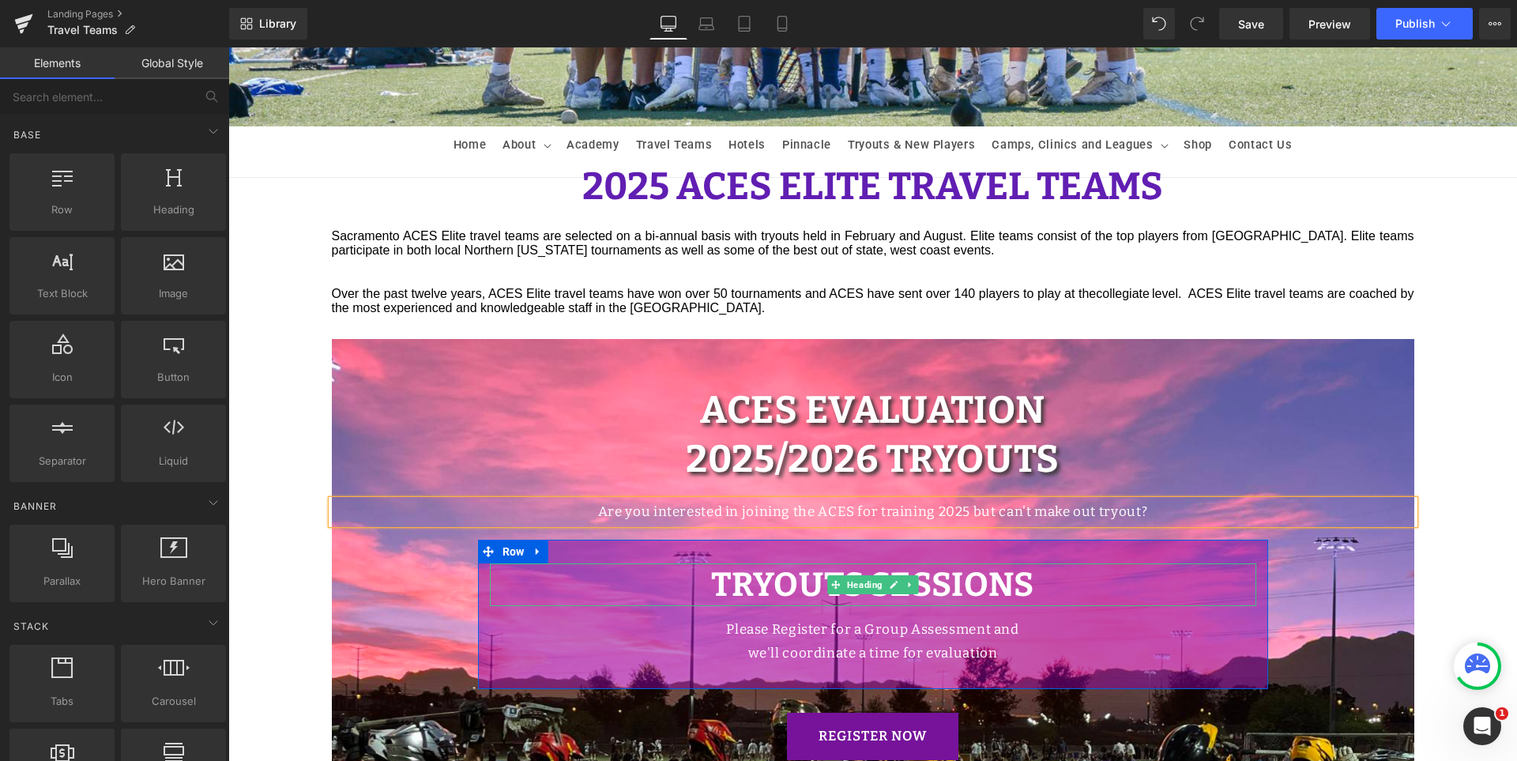
click at [804, 578] on strong "TRYOUTS SESSIONS" at bounding box center [872, 585] width 323 height 40
paste div
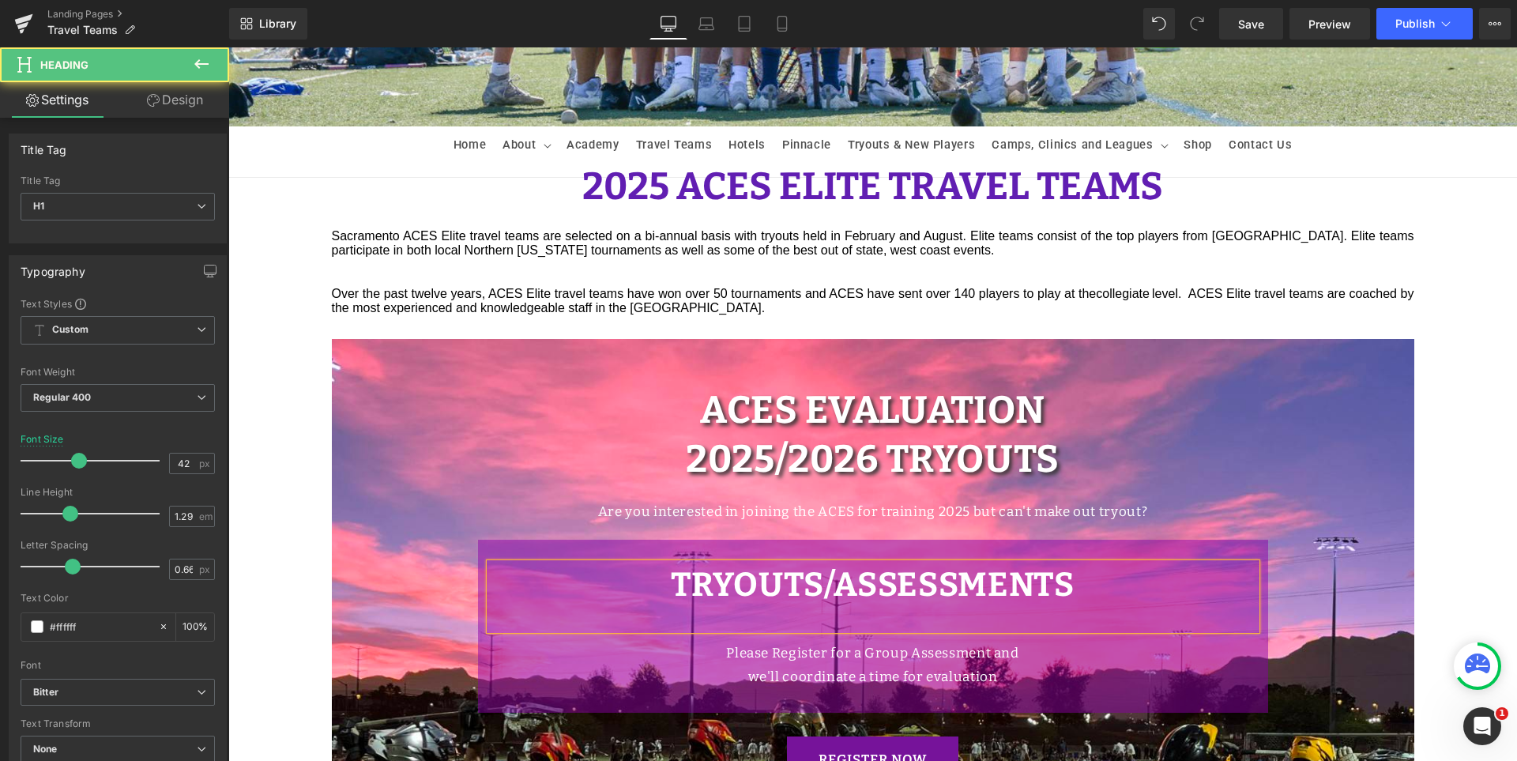
click at [1089, 578] on h1 "TRYOUTS/ASSESSMENTS" at bounding box center [873, 584] width 766 height 43
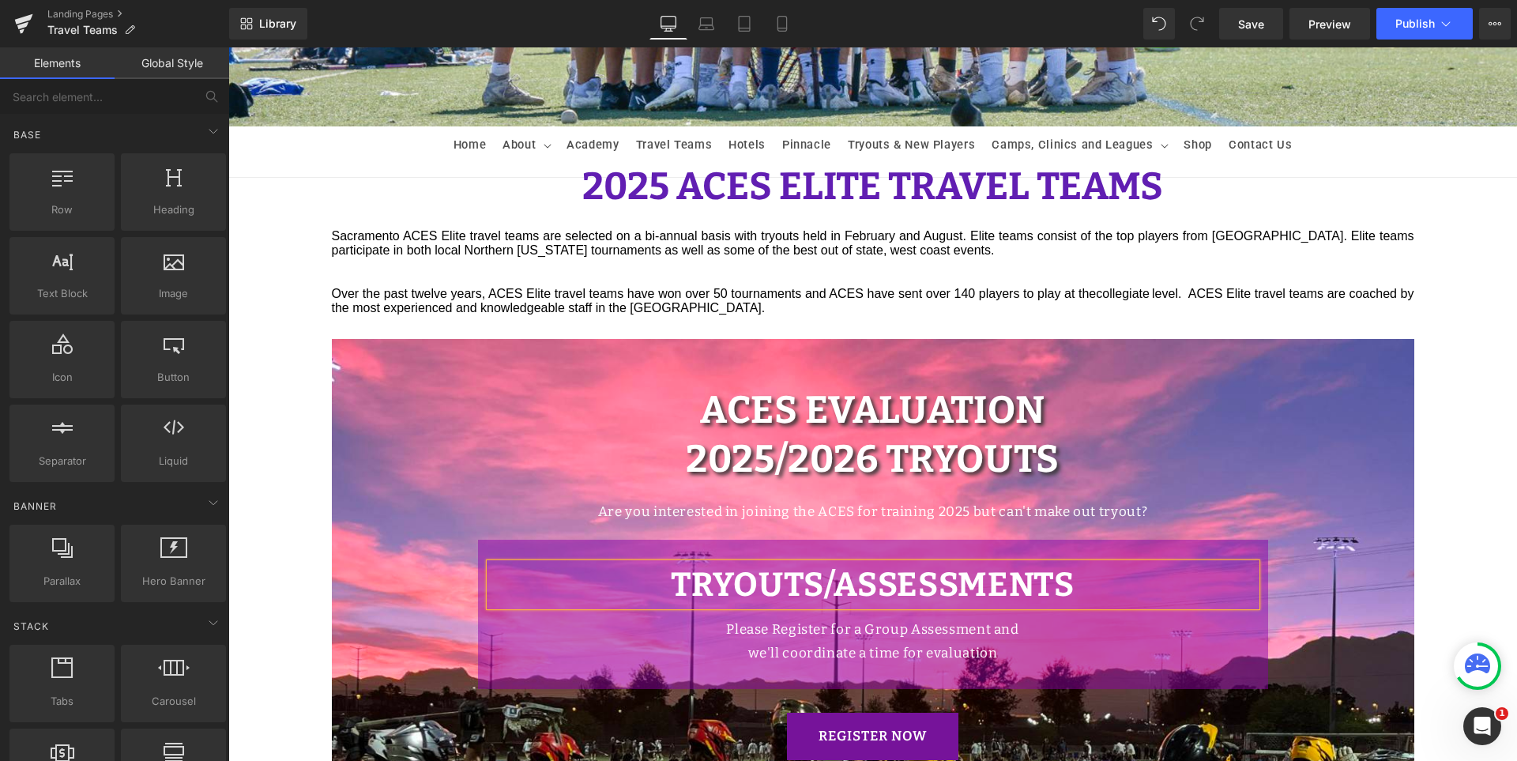
click at [1469, 454] on div "Hero Banner 2025 ACES ELITE TRAVEL TEAMS Heading Sacramento ACES Elite travel t…" at bounding box center [872, 404] width 1289 height 1875
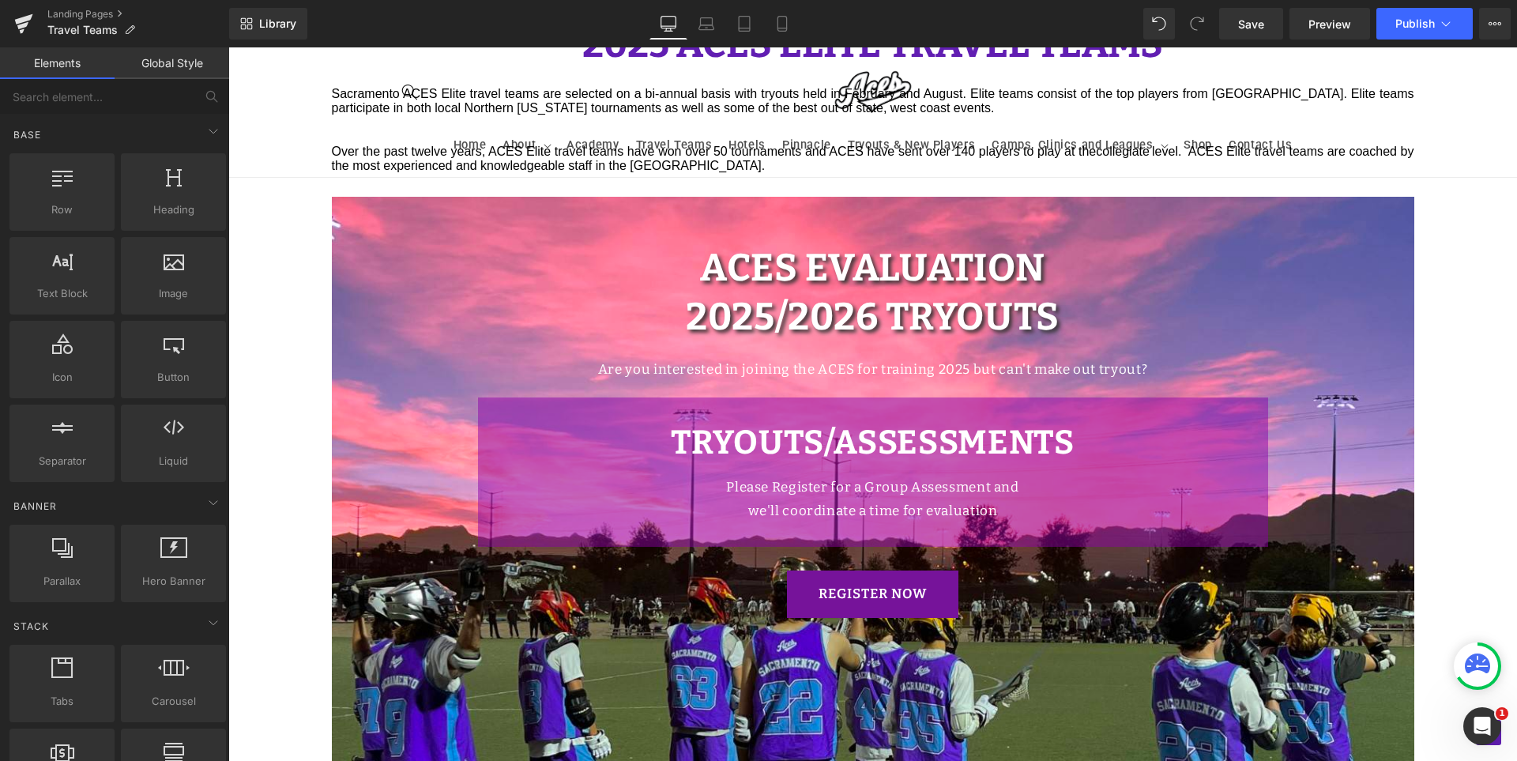
scroll to position [869, 0]
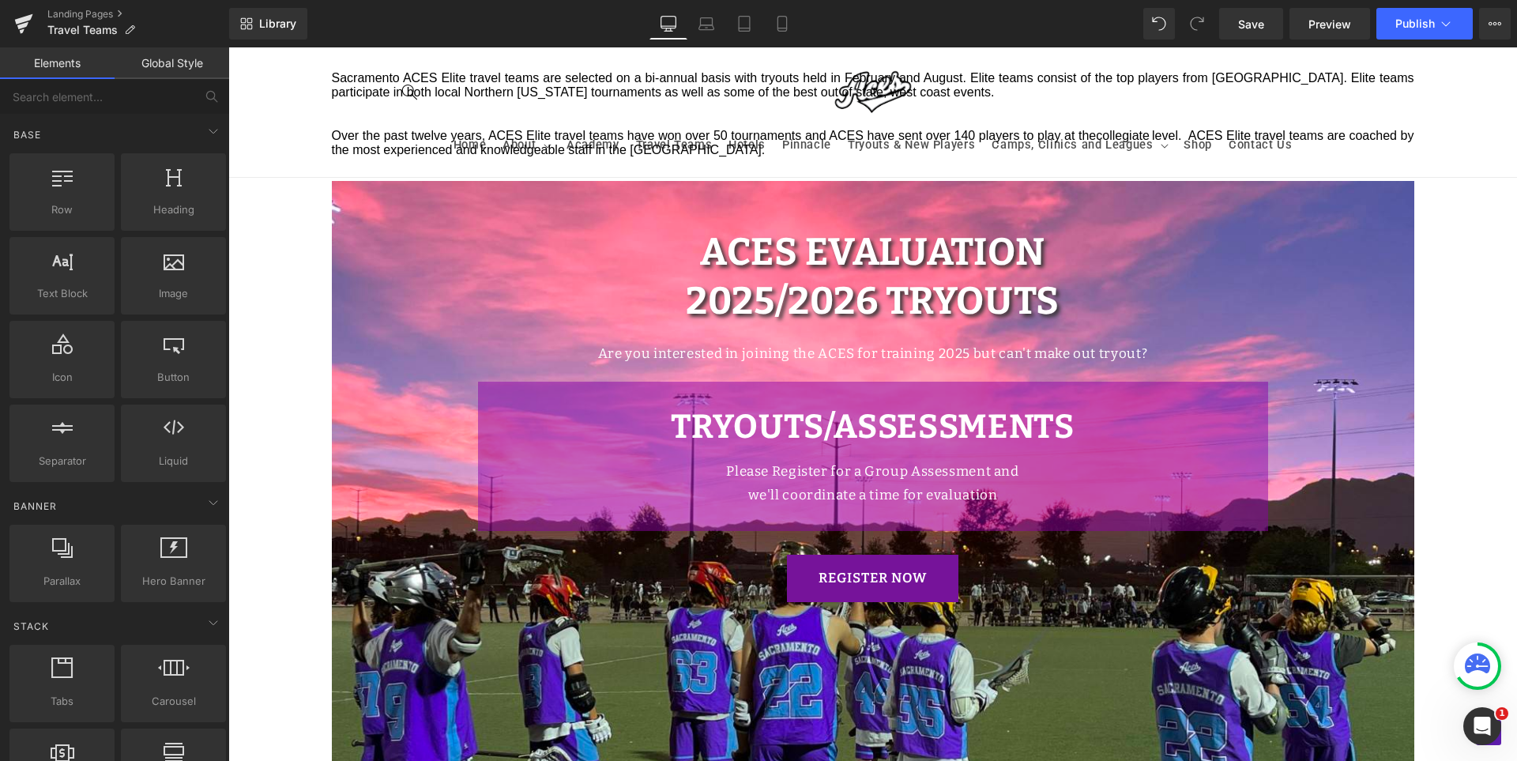
click at [1455, 455] on div "Hero Banner 2025 ACES ELITE TRAVEL TEAMS Heading Sacramento ACES Elite travel t…" at bounding box center [872, 246] width 1289 height 1875
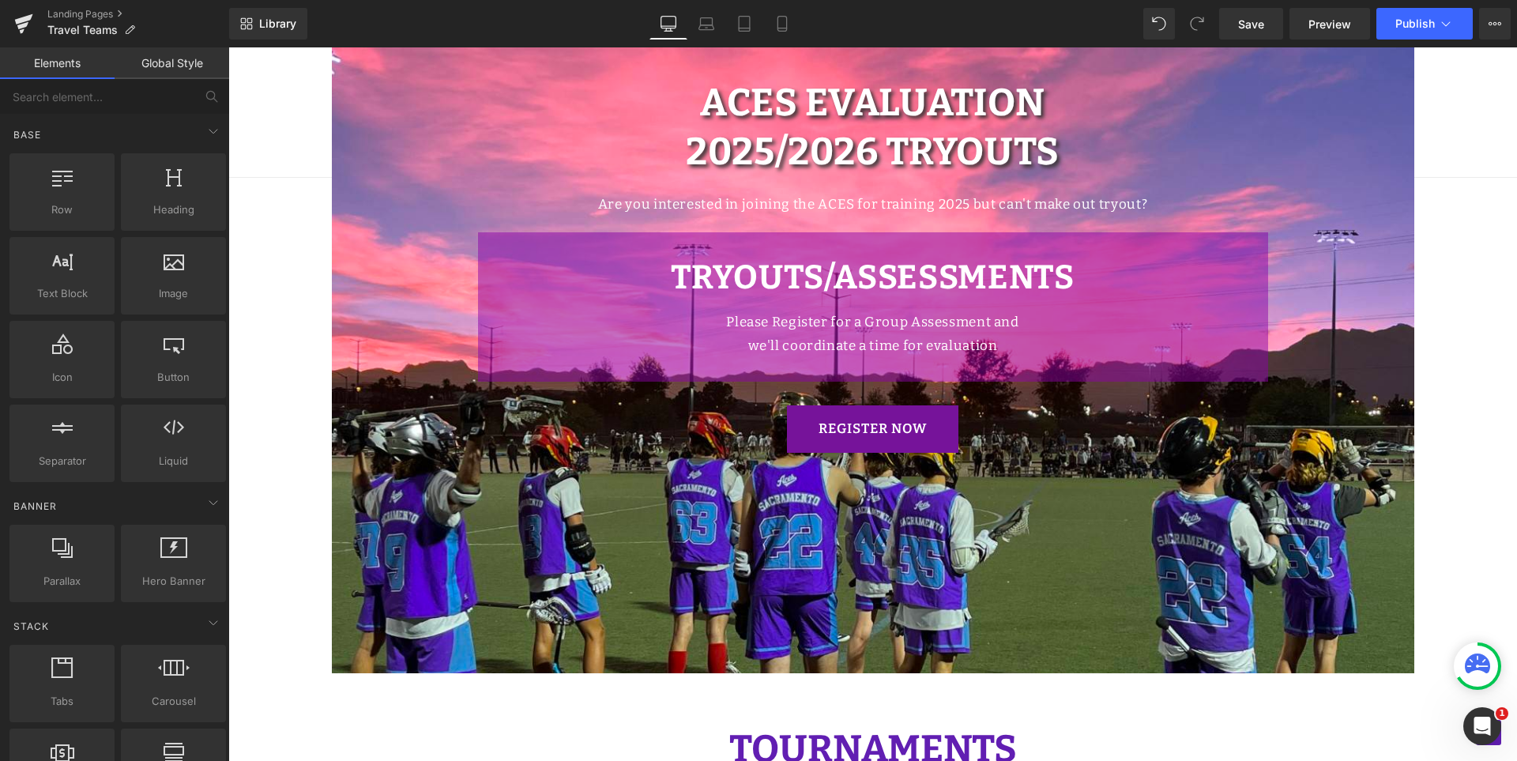
scroll to position [790, 0]
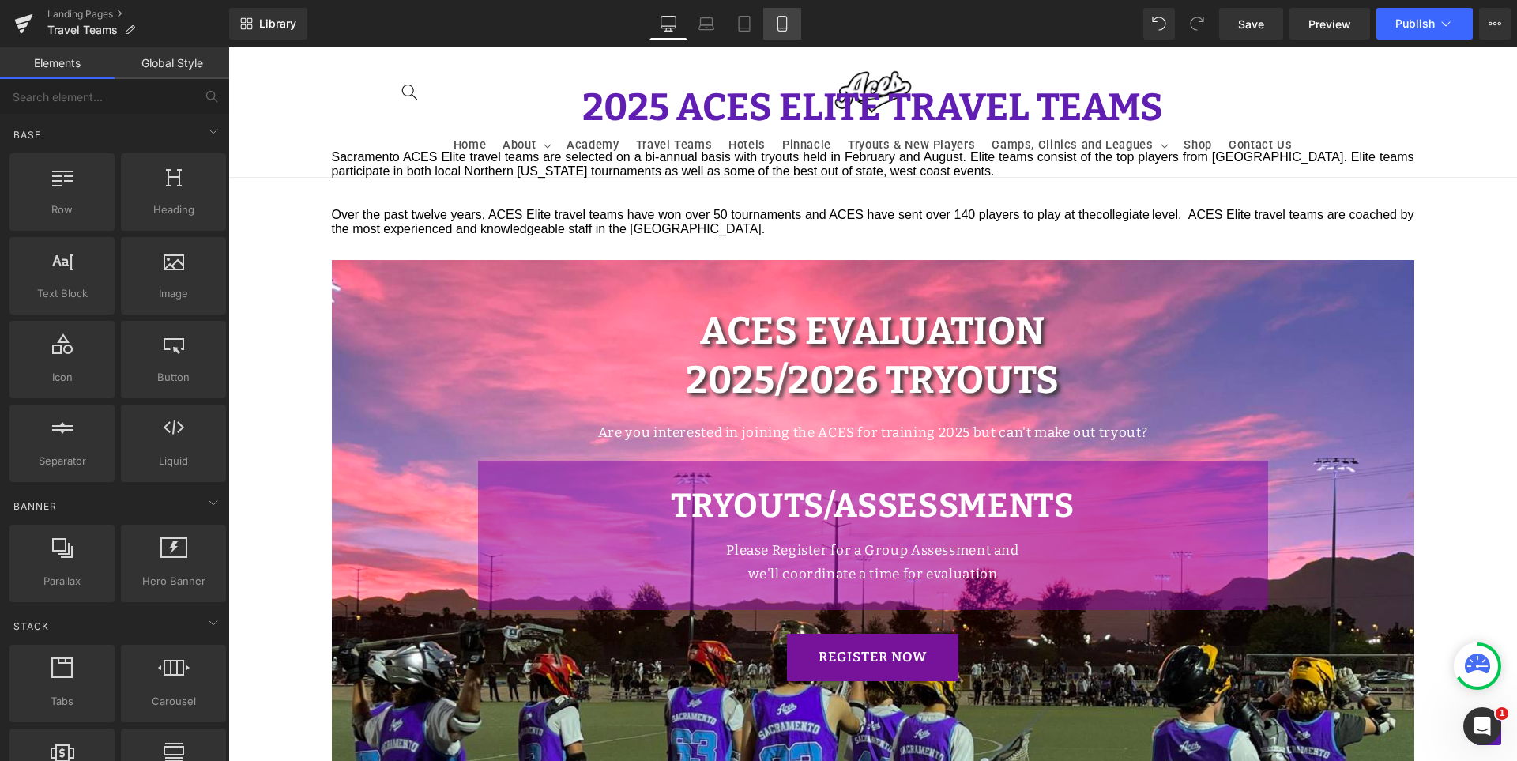
click at [774, 28] on link "Mobile" at bounding box center [782, 24] width 38 height 32
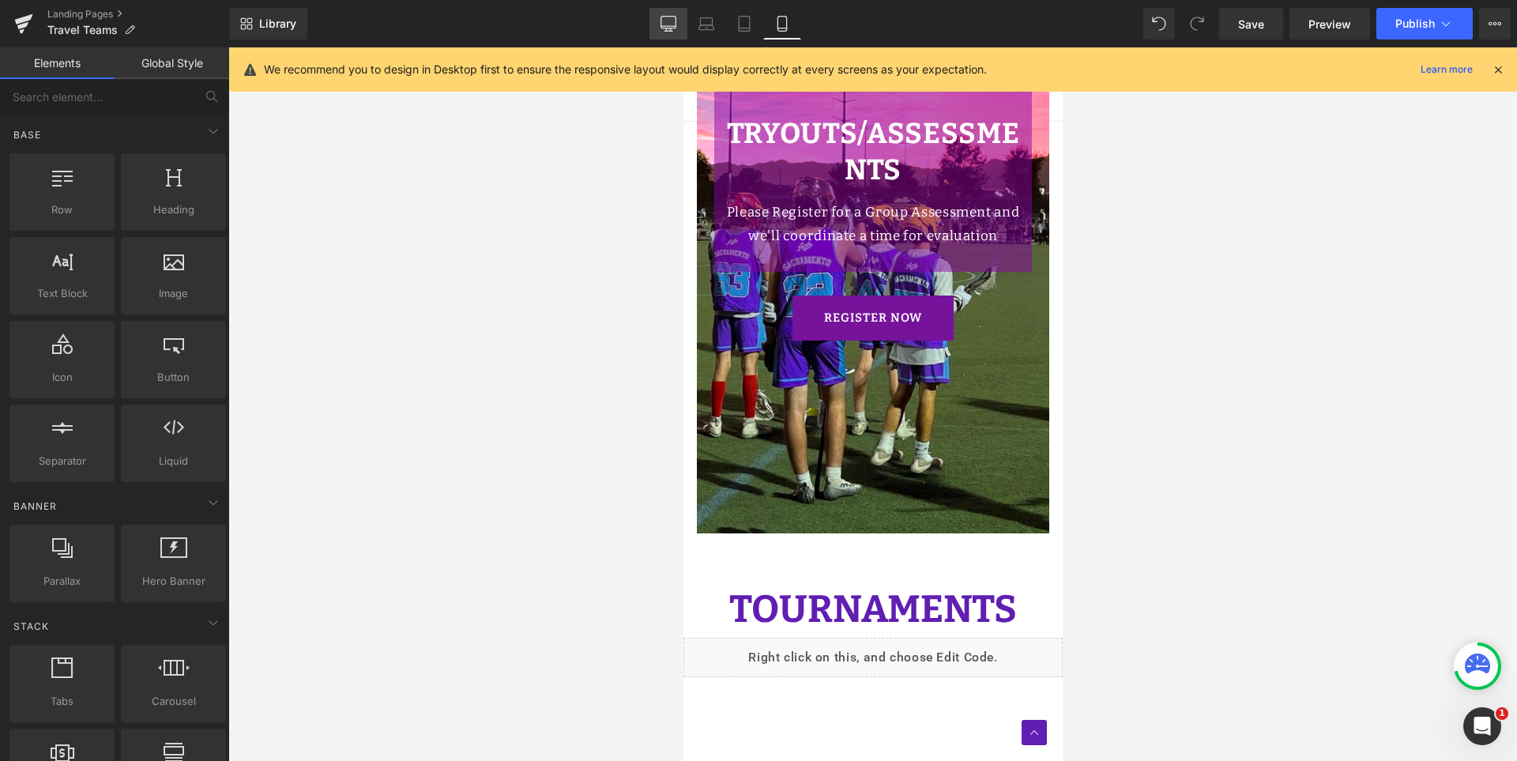
click at [673, 28] on icon at bounding box center [668, 23] width 15 height 12
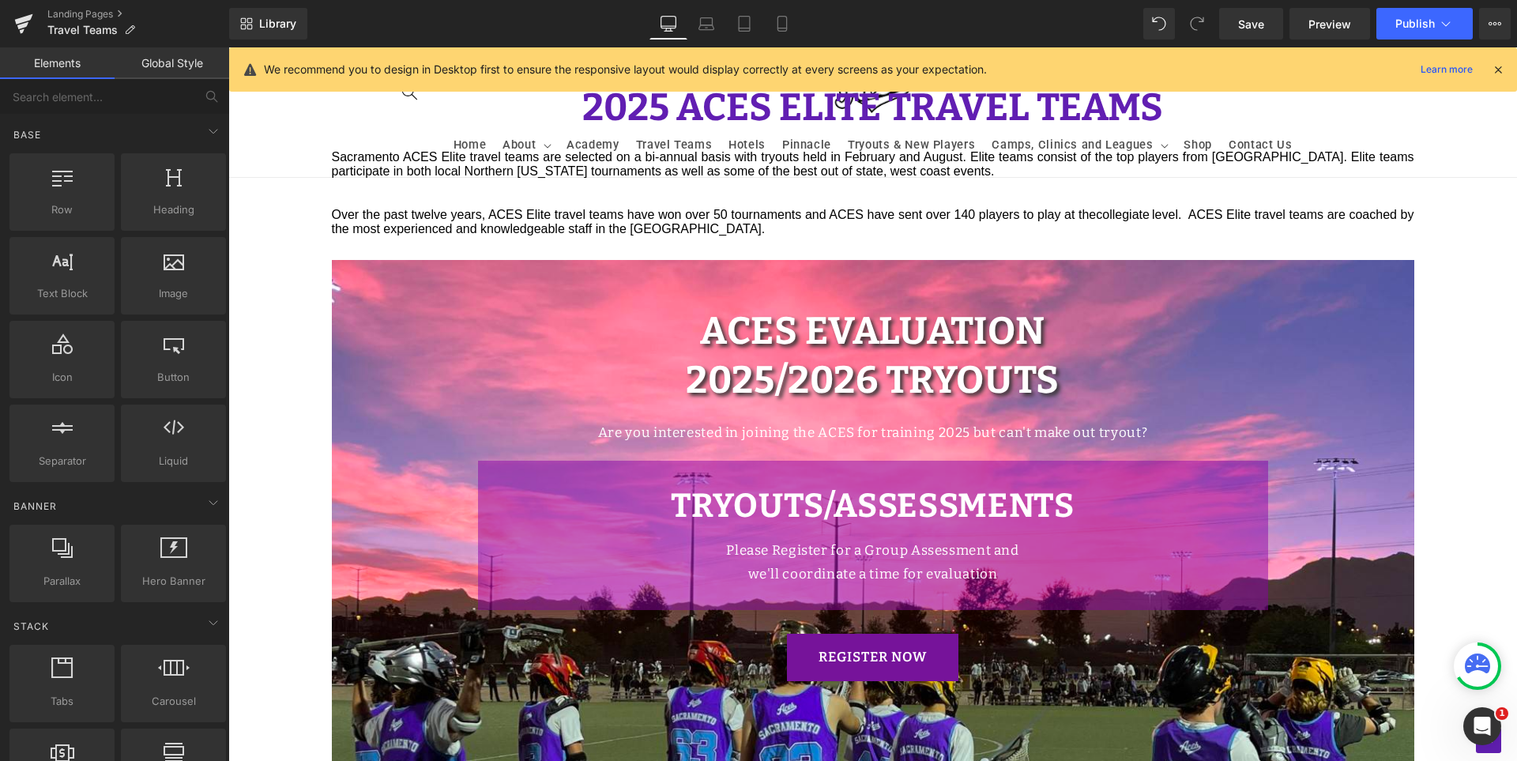
scroll to position [1630, 0]
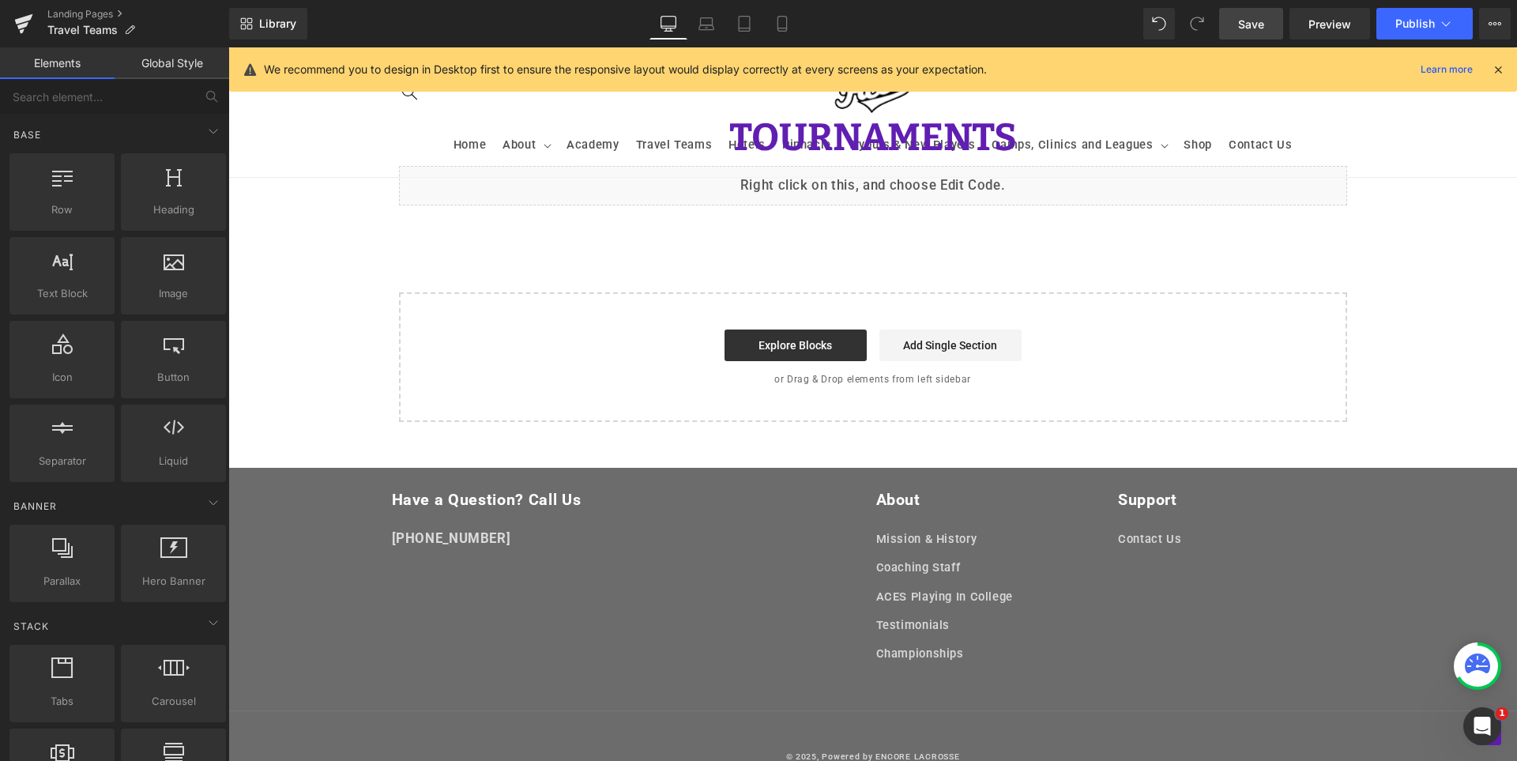
click at [1246, 24] on span "Save" at bounding box center [1251, 24] width 26 height 17
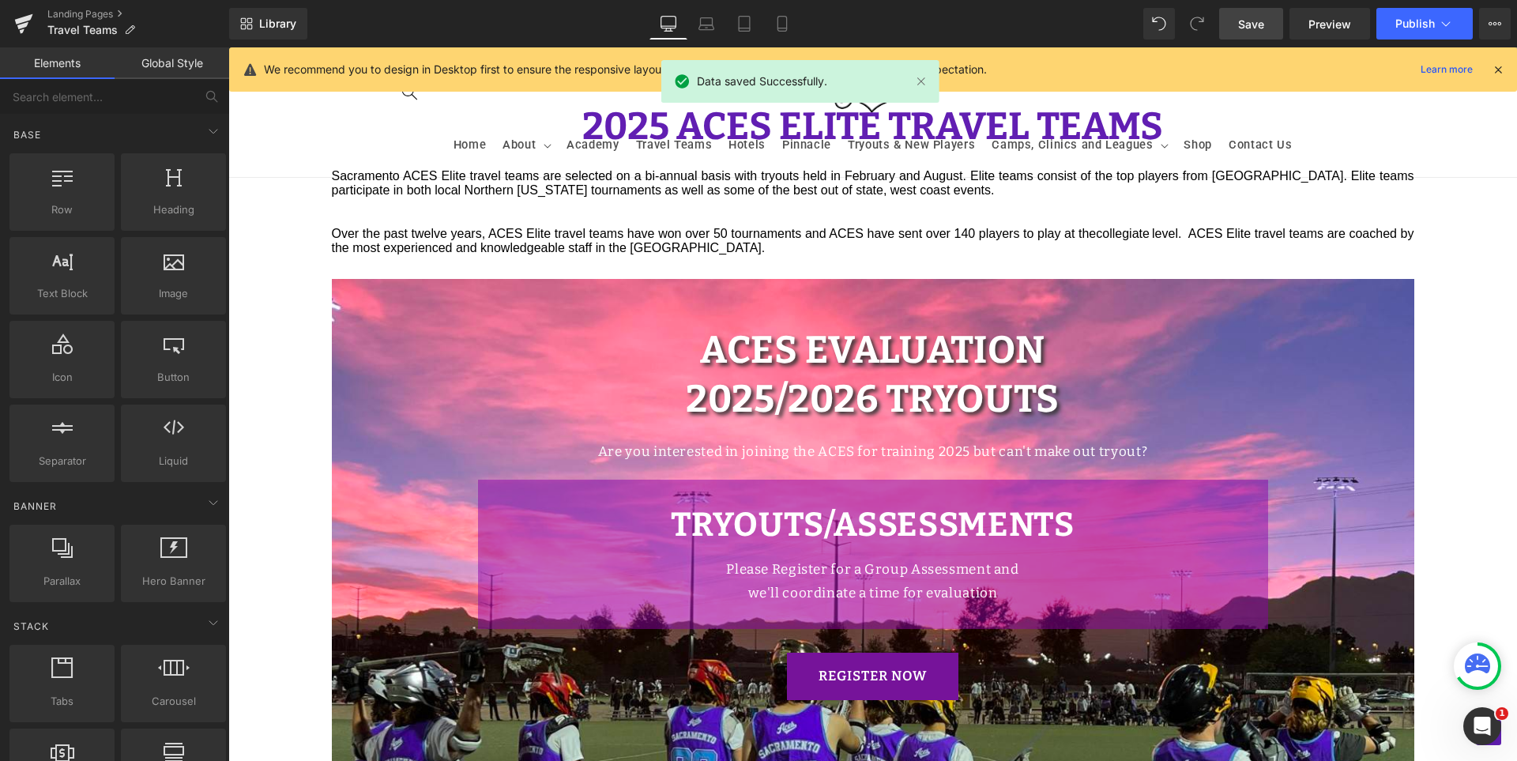
scroll to position [682, 0]
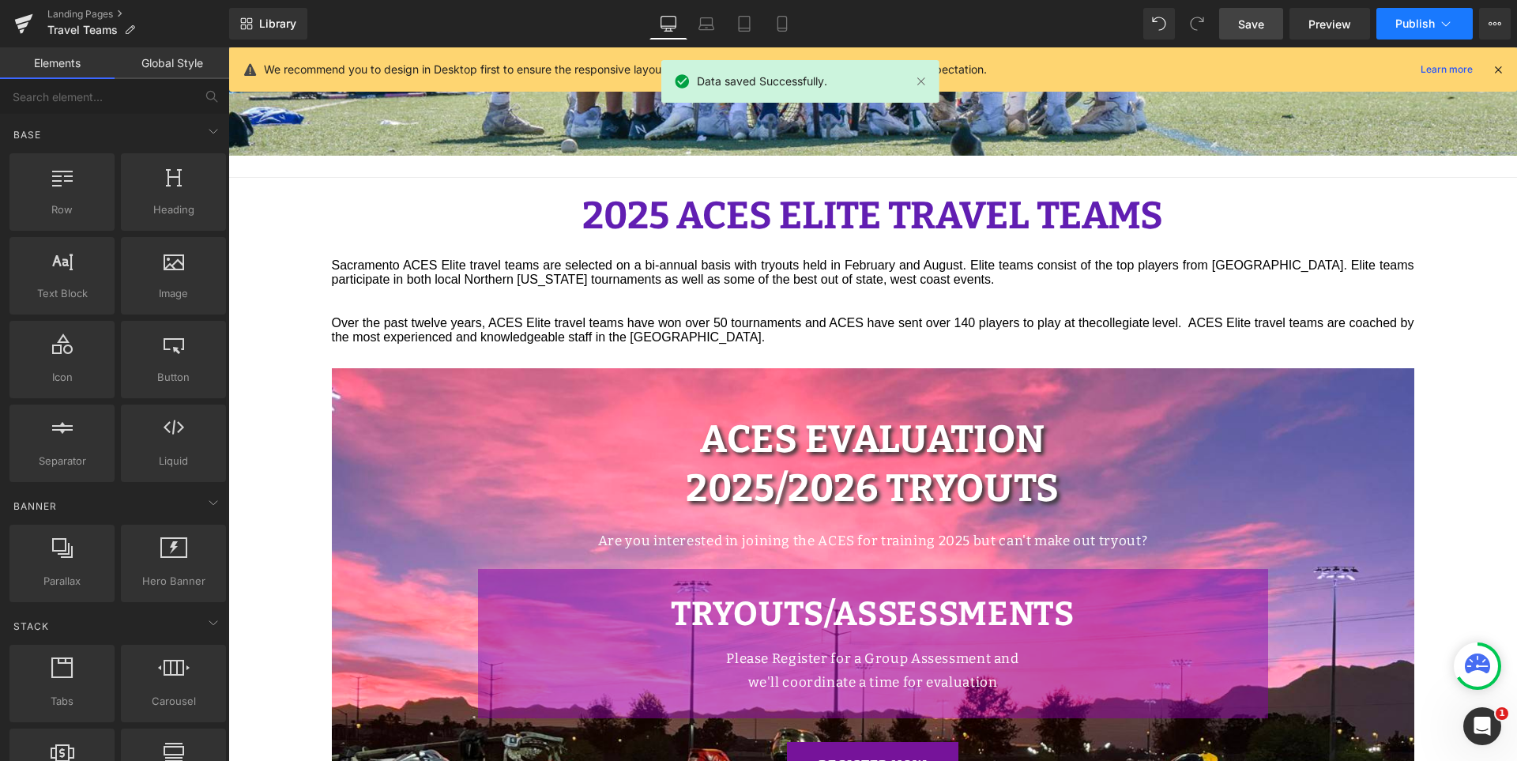
click at [1405, 14] on button "Publish" at bounding box center [1424, 24] width 96 height 32
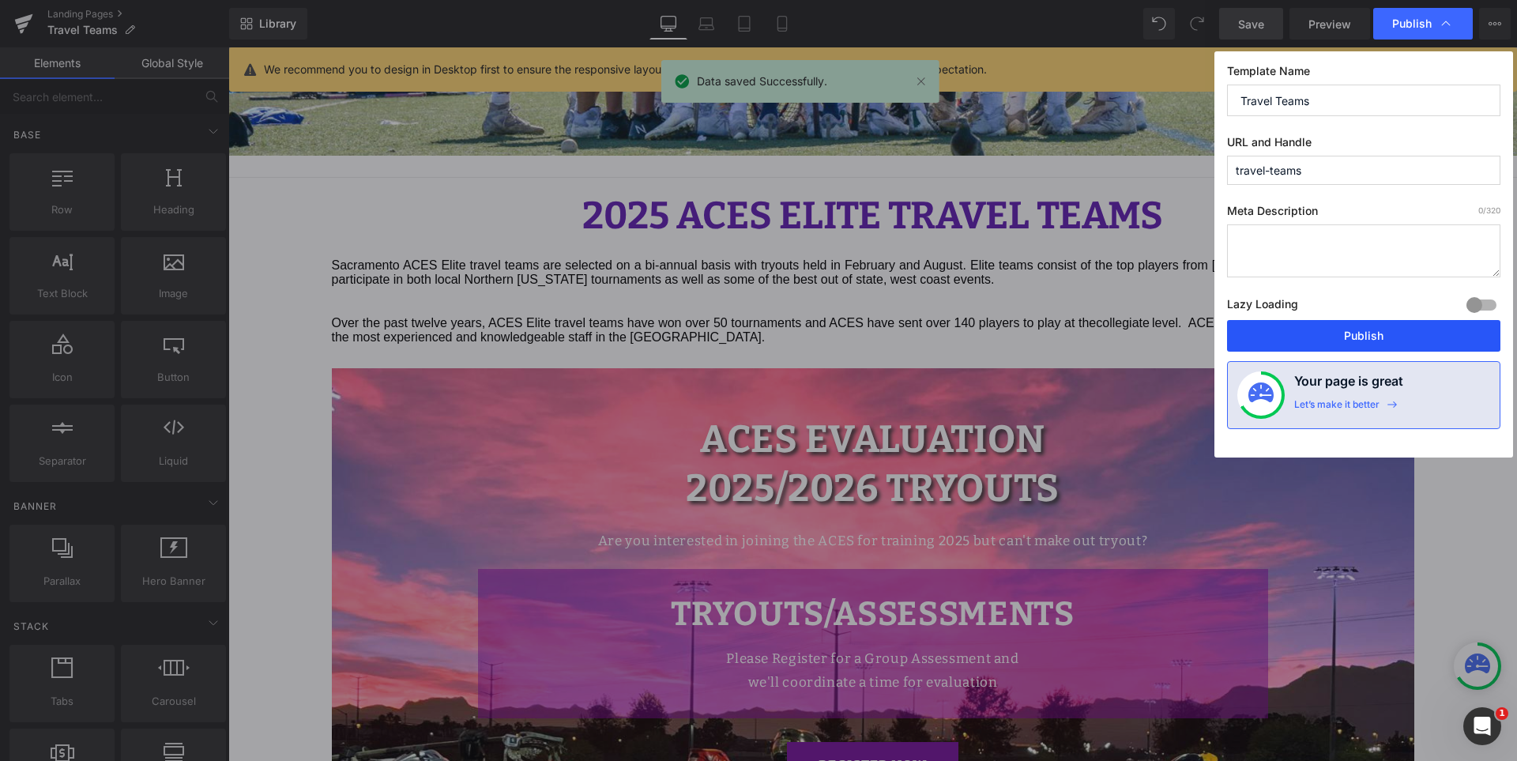
click at [1351, 333] on button "Publish" at bounding box center [1363, 336] width 273 height 32
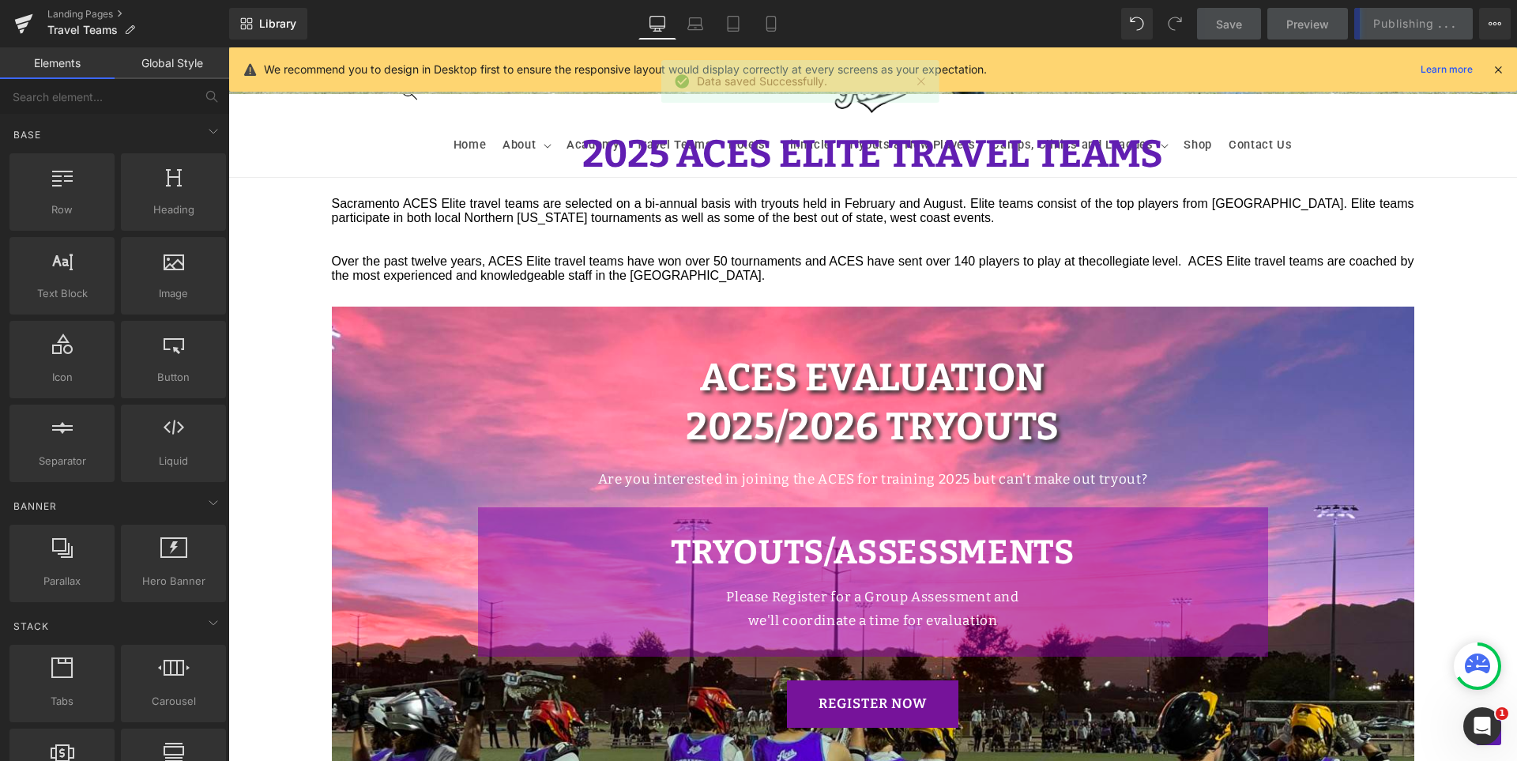
scroll to position [840, 0]
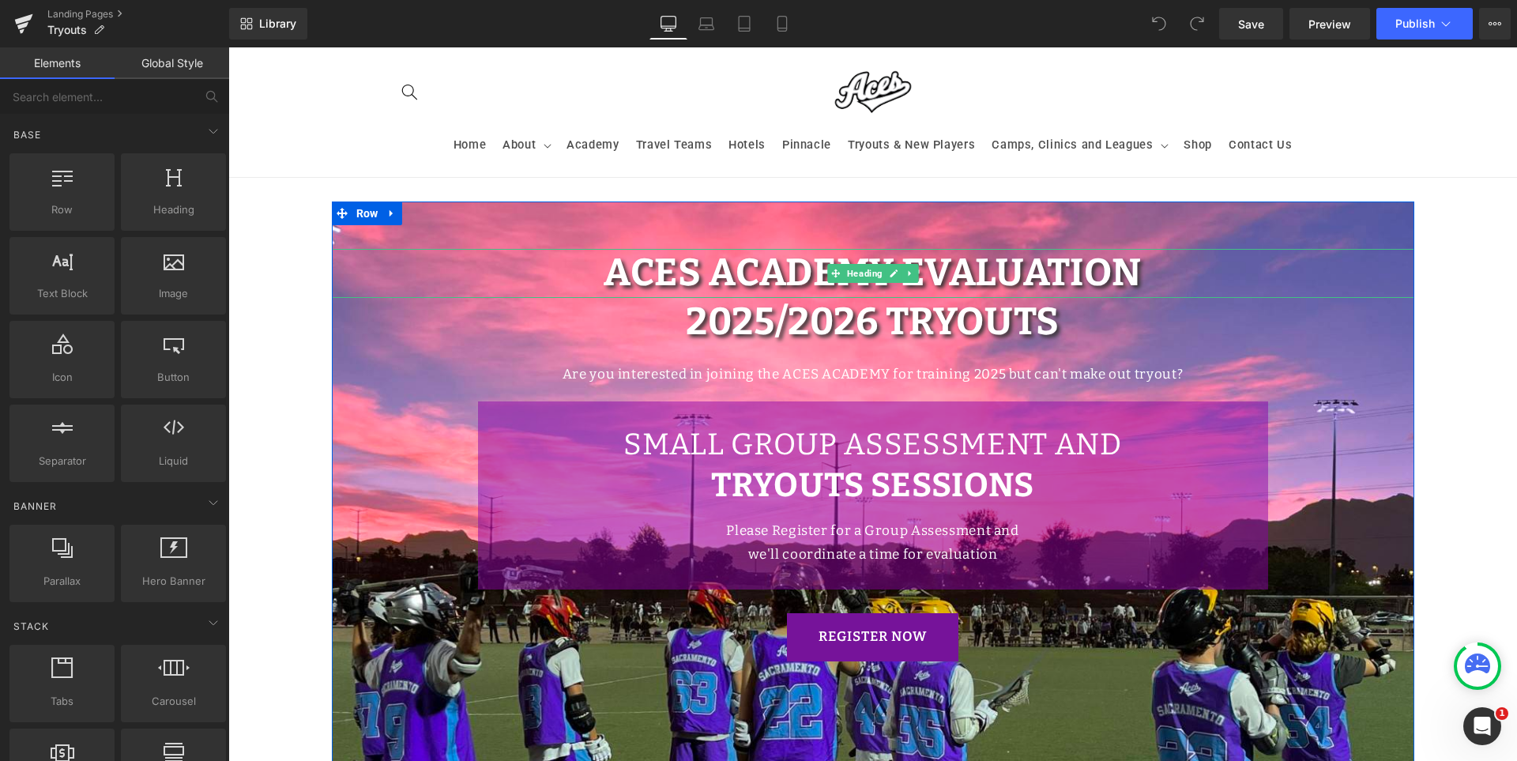
click at [778, 271] on span "ACES Academy Evaluation" at bounding box center [873, 273] width 538 height 46
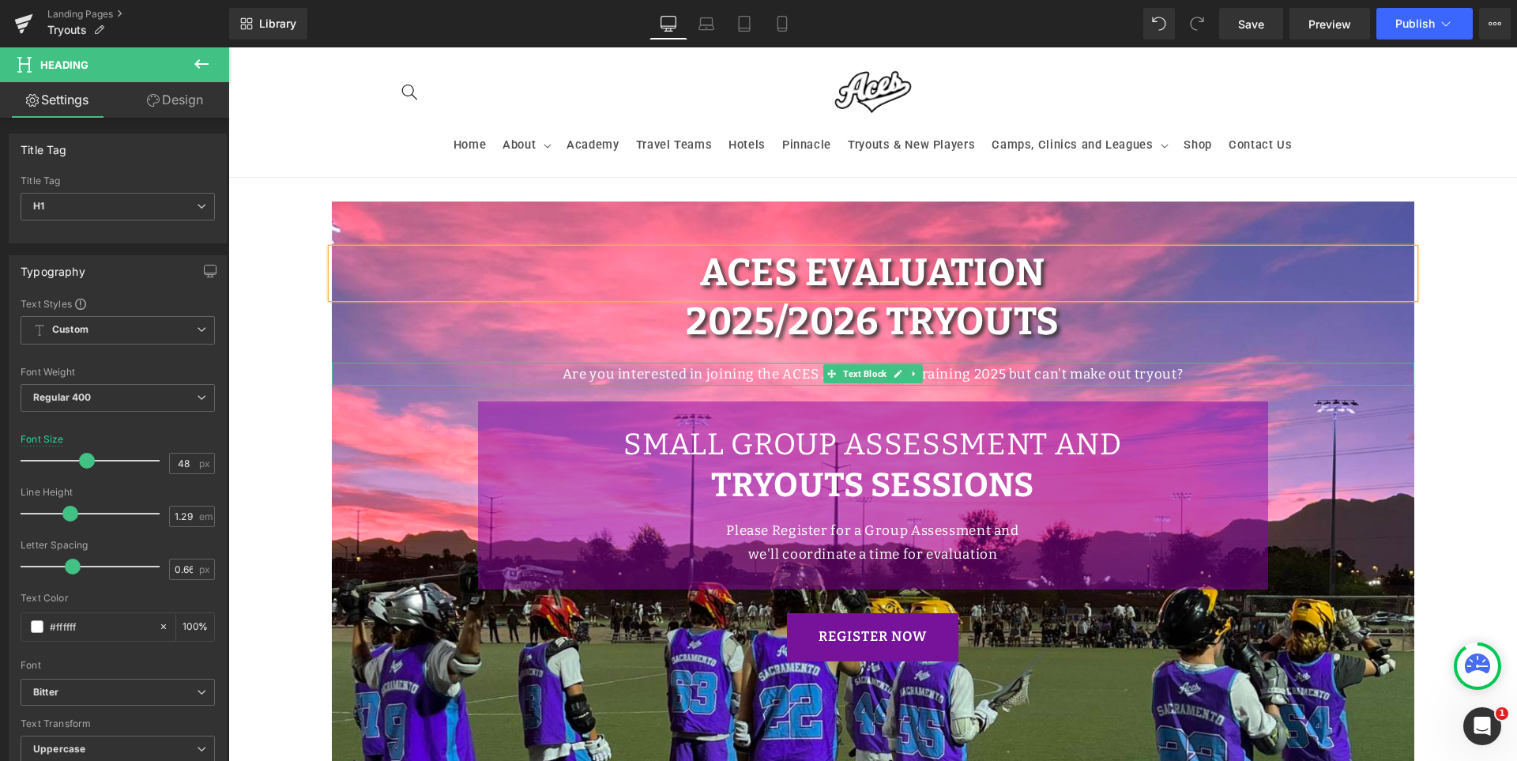
click at [797, 373] on p "Are you interested in joining the ACES ACADEMY for training 2025 but can't make…" at bounding box center [873, 375] width 1083 height 24
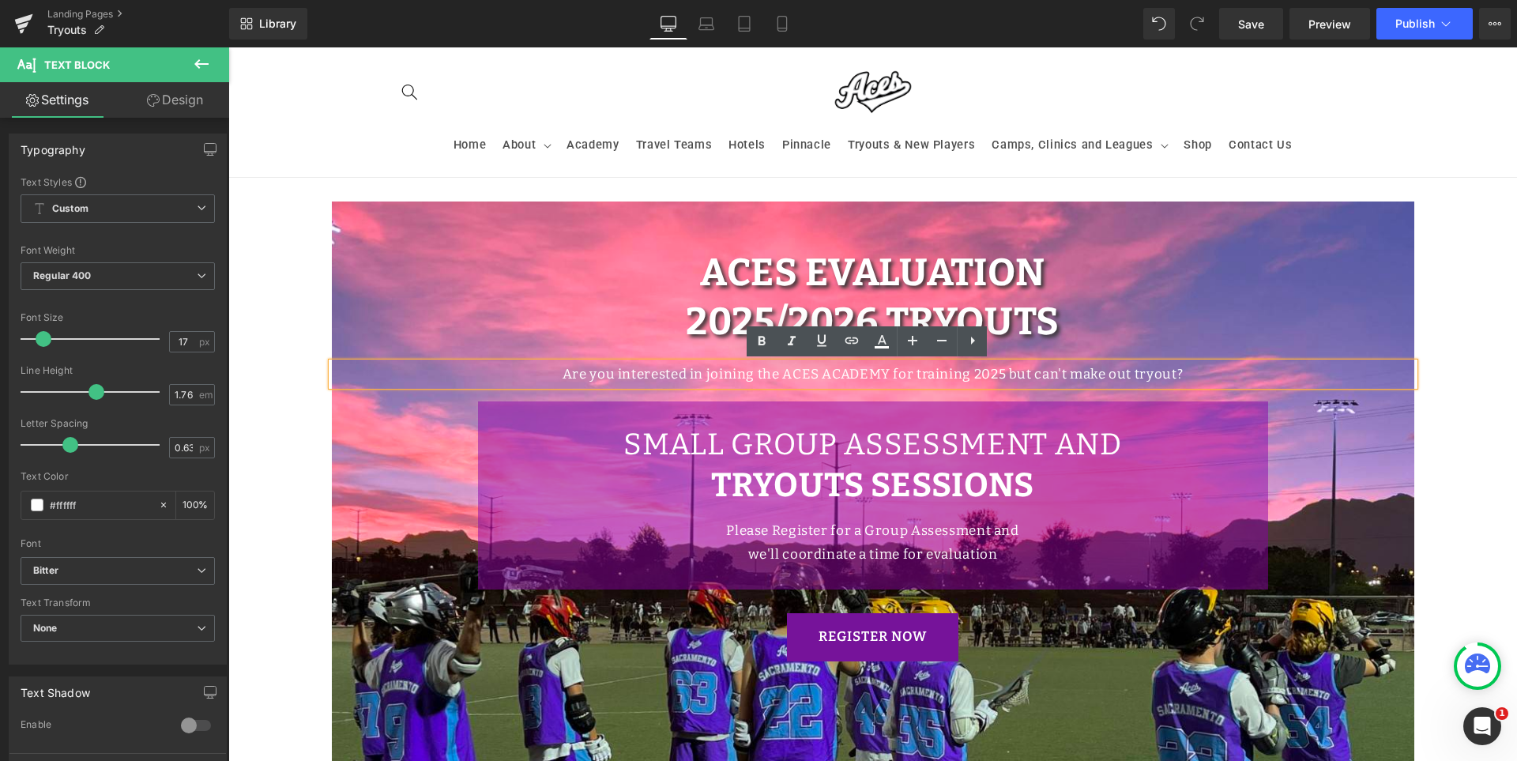
click at [844, 377] on p "Are you interested in joining the ACES ACADEMY for training 2025 but can't make…" at bounding box center [873, 375] width 1083 height 24
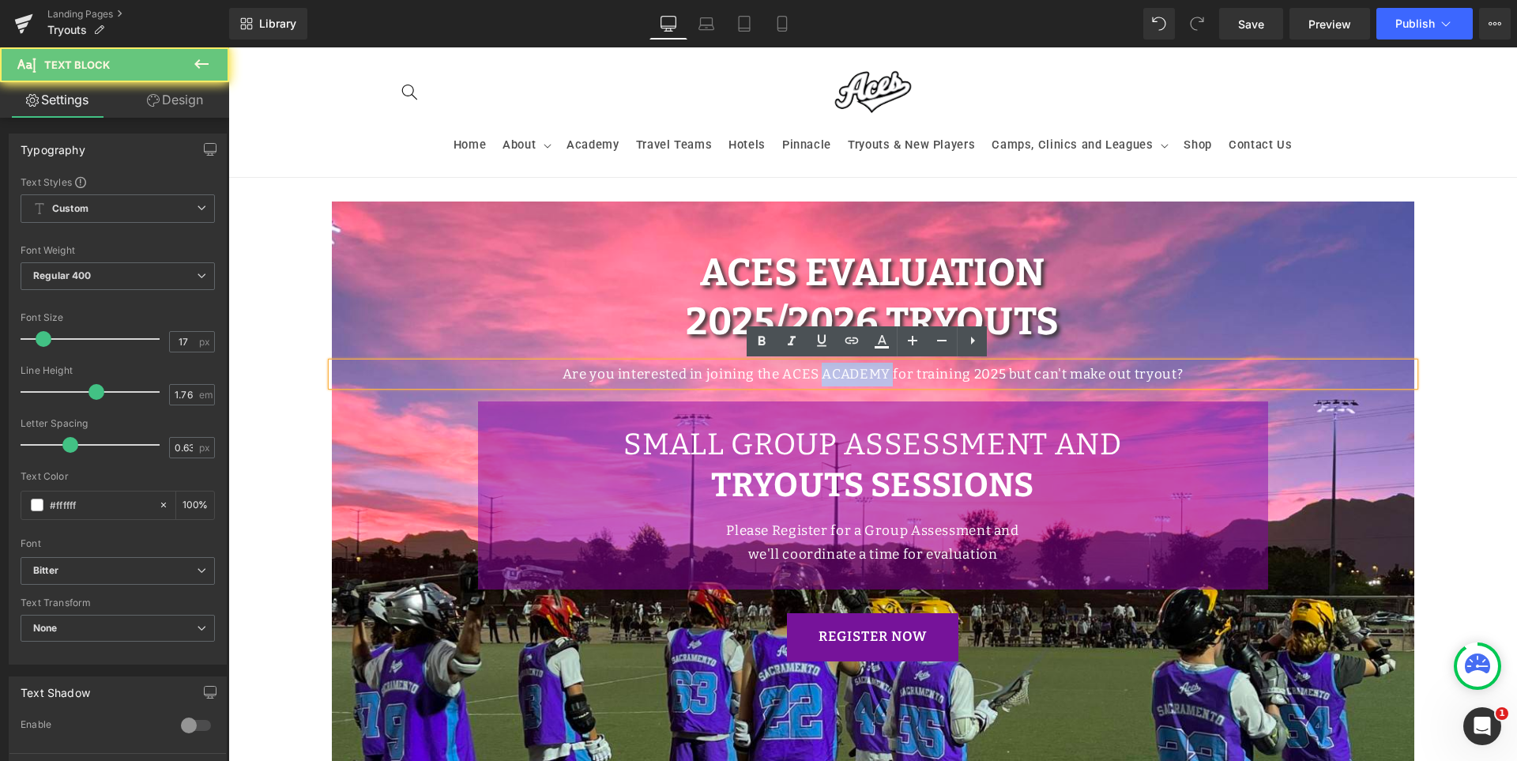
click at [844, 377] on p "Are you interested in joining the ACES ACADEMY for training 2025 but can't make…" at bounding box center [873, 375] width 1083 height 24
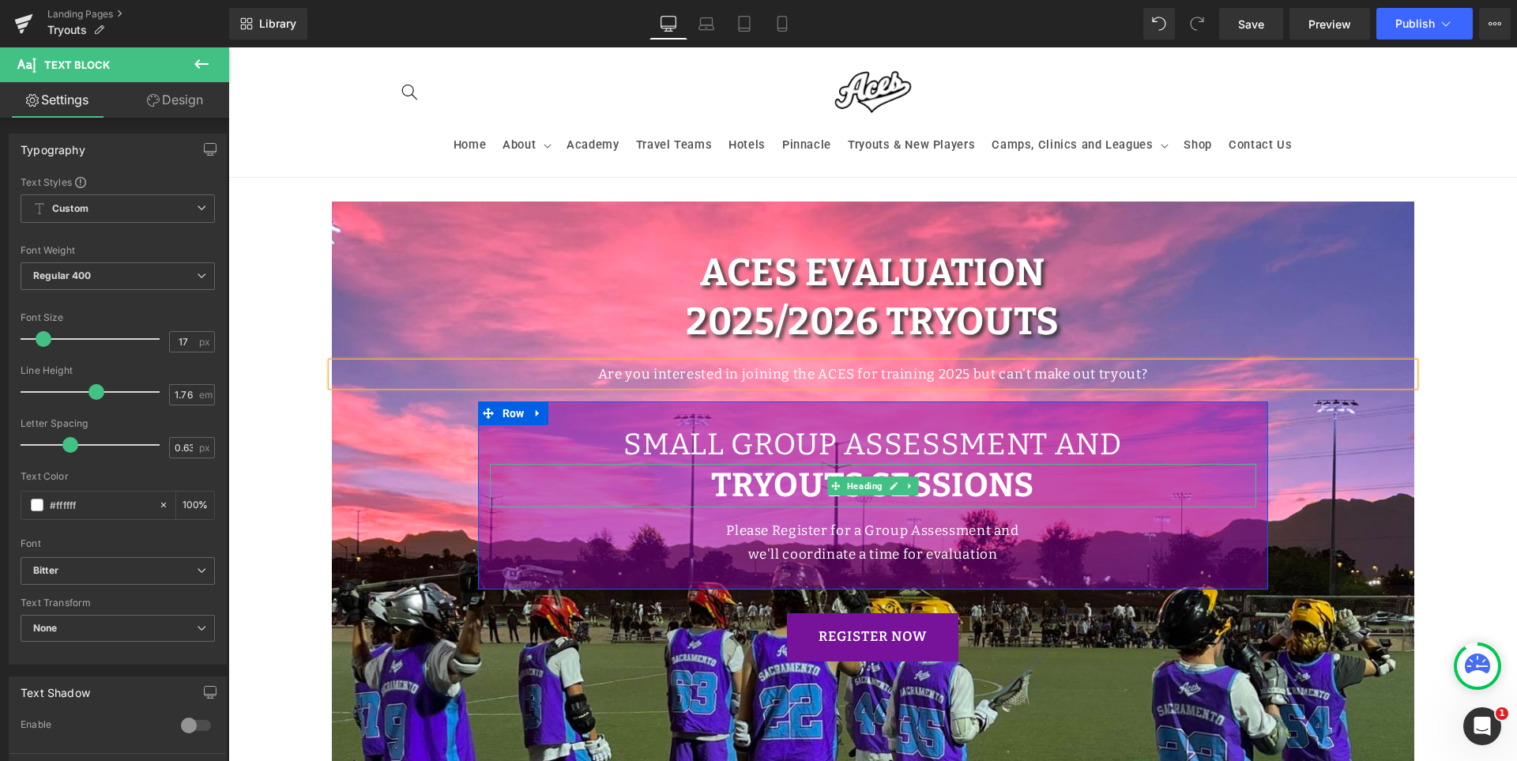
click at [730, 483] on strong "TRYOUTS SESSIONS" at bounding box center [872, 485] width 323 height 40
paste div
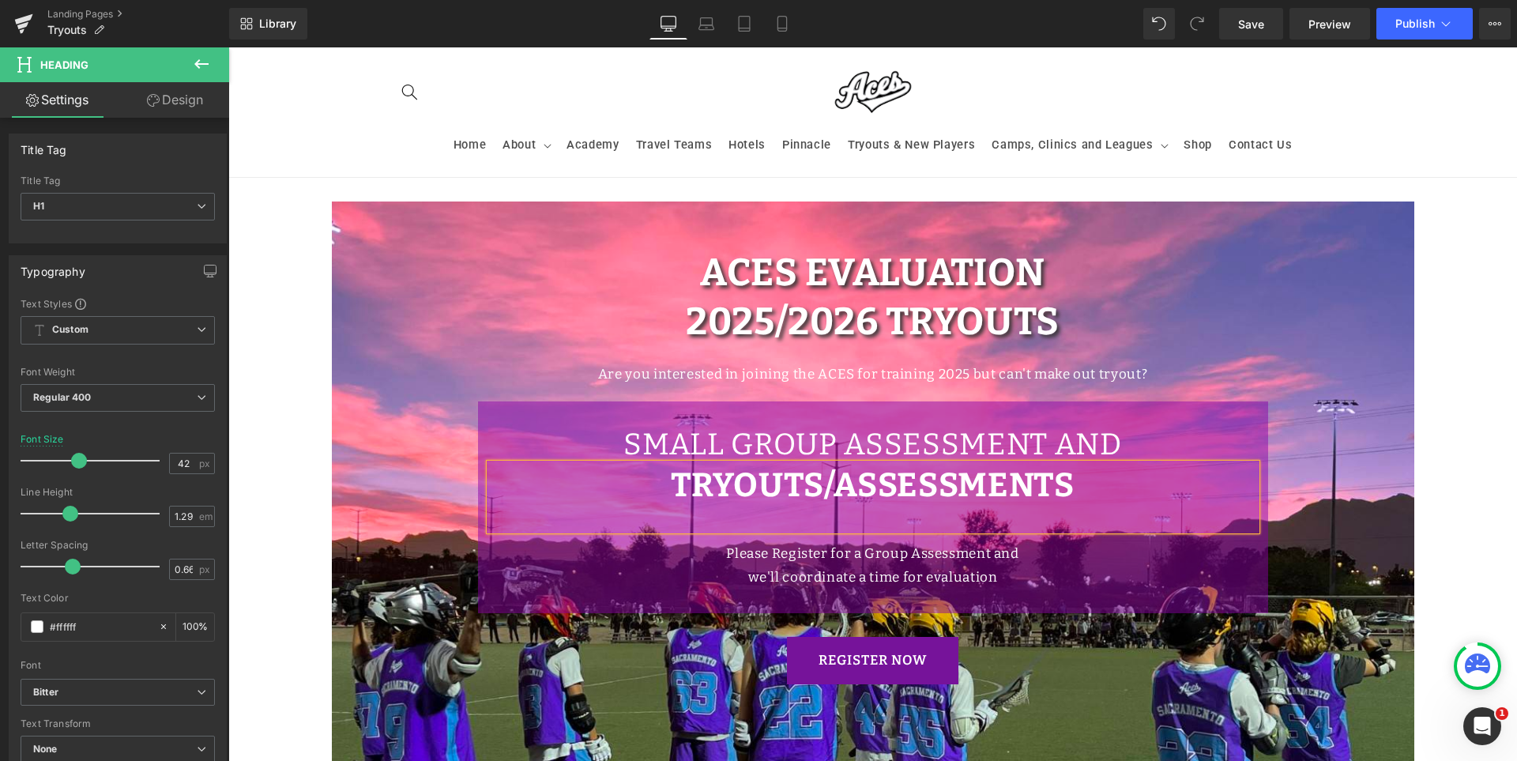
click at [1103, 491] on h1 "TRYOUTS/ASSESSMENTS" at bounding box center [873, 485] width 766 height 43
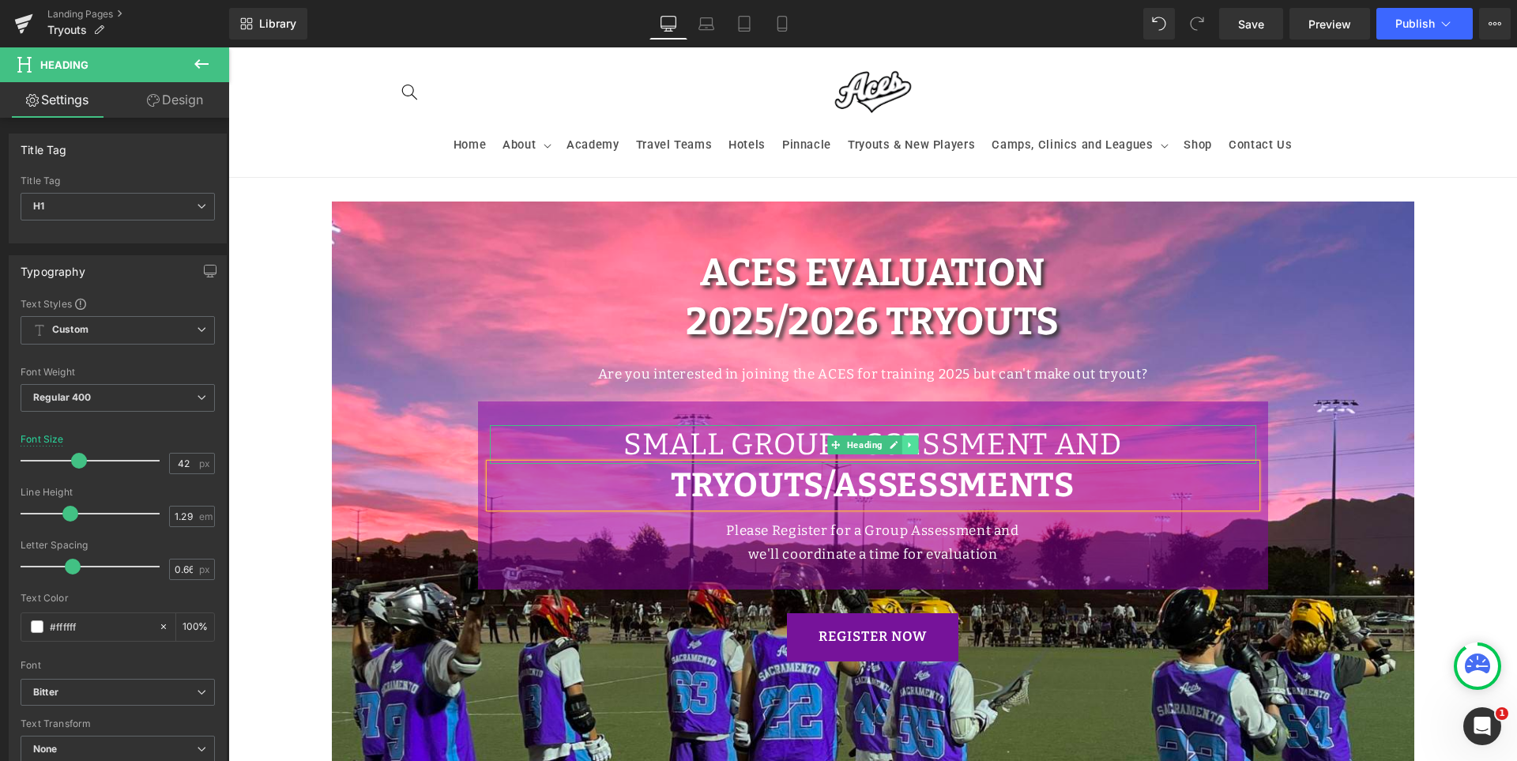
click at [906, 442] on icon at bounding box center [910, 444] width 9 height 9
click at [914, 442] on icon at bounding box center [918, 444] width 9 height 9
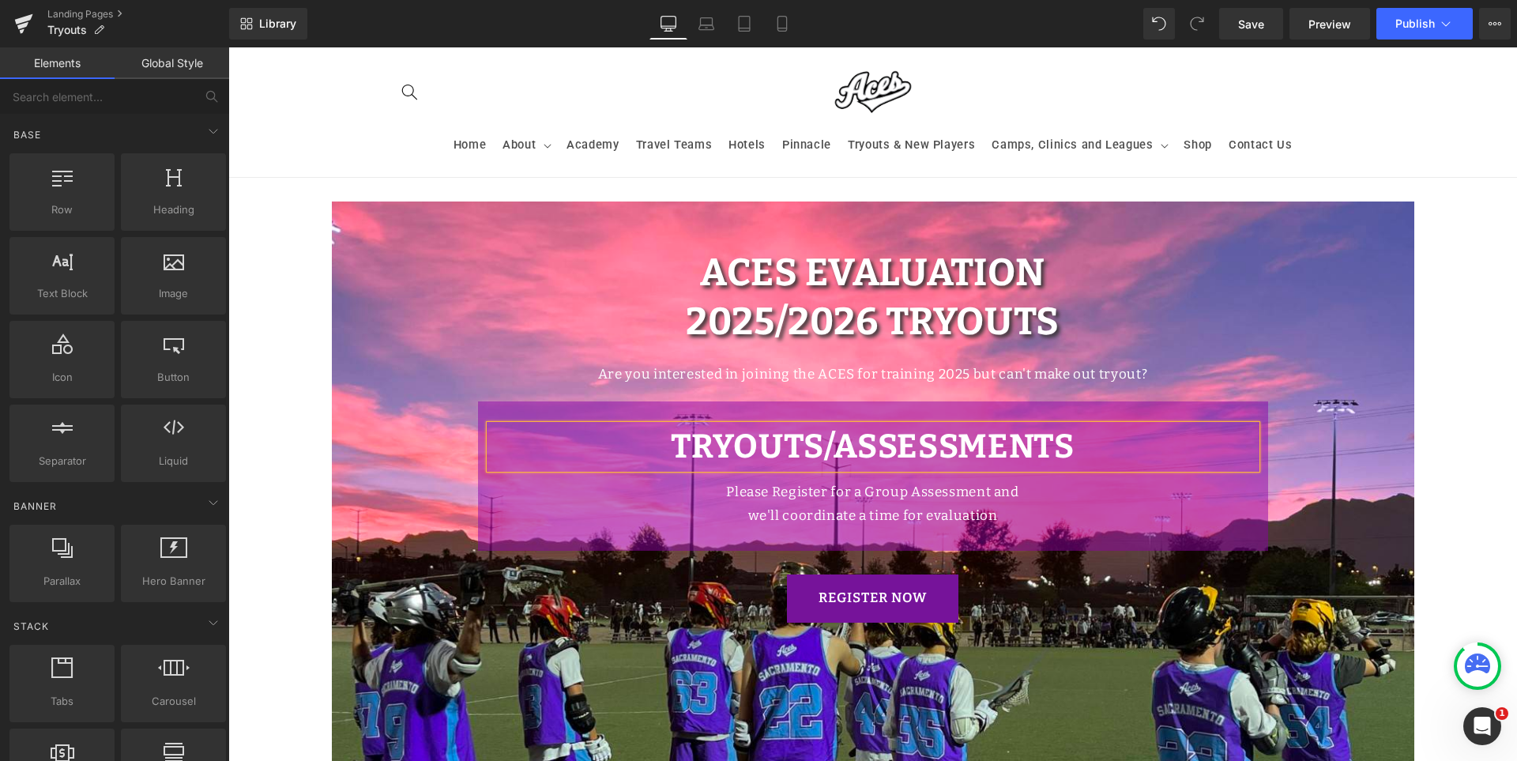
click at [1436, 403] on div "Image Sacramento ACES Tryouts Fall 2025 Heading Join the Sacramento ACES to be …" at bounding box center [872, 627] width 1289 height 898
click at [795, 21] on link "Mobile" at bounding box center [782, 24] width 38 height 32
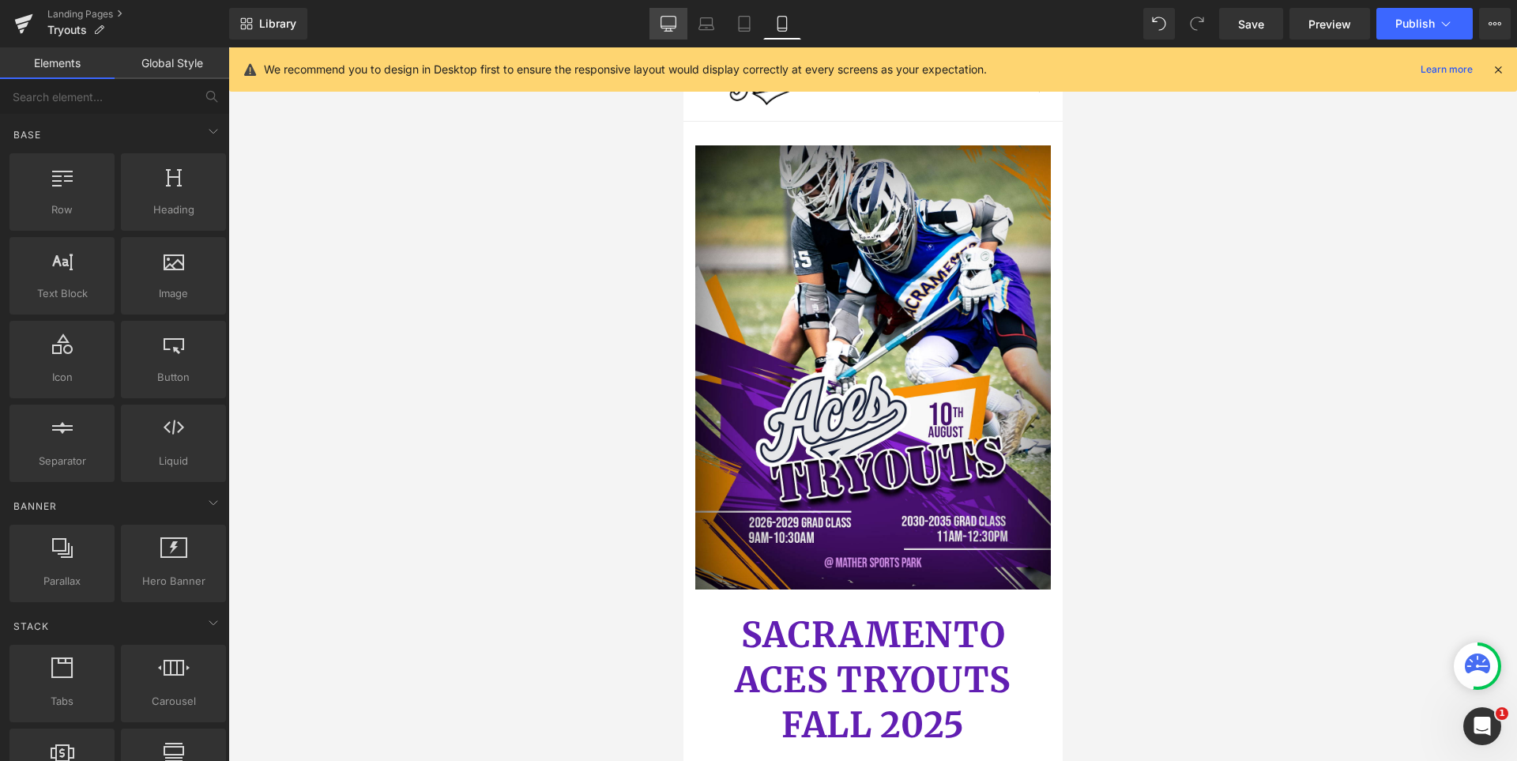
click at [672, 28] on icon at bounding box center [668, 23] width 15 height 12
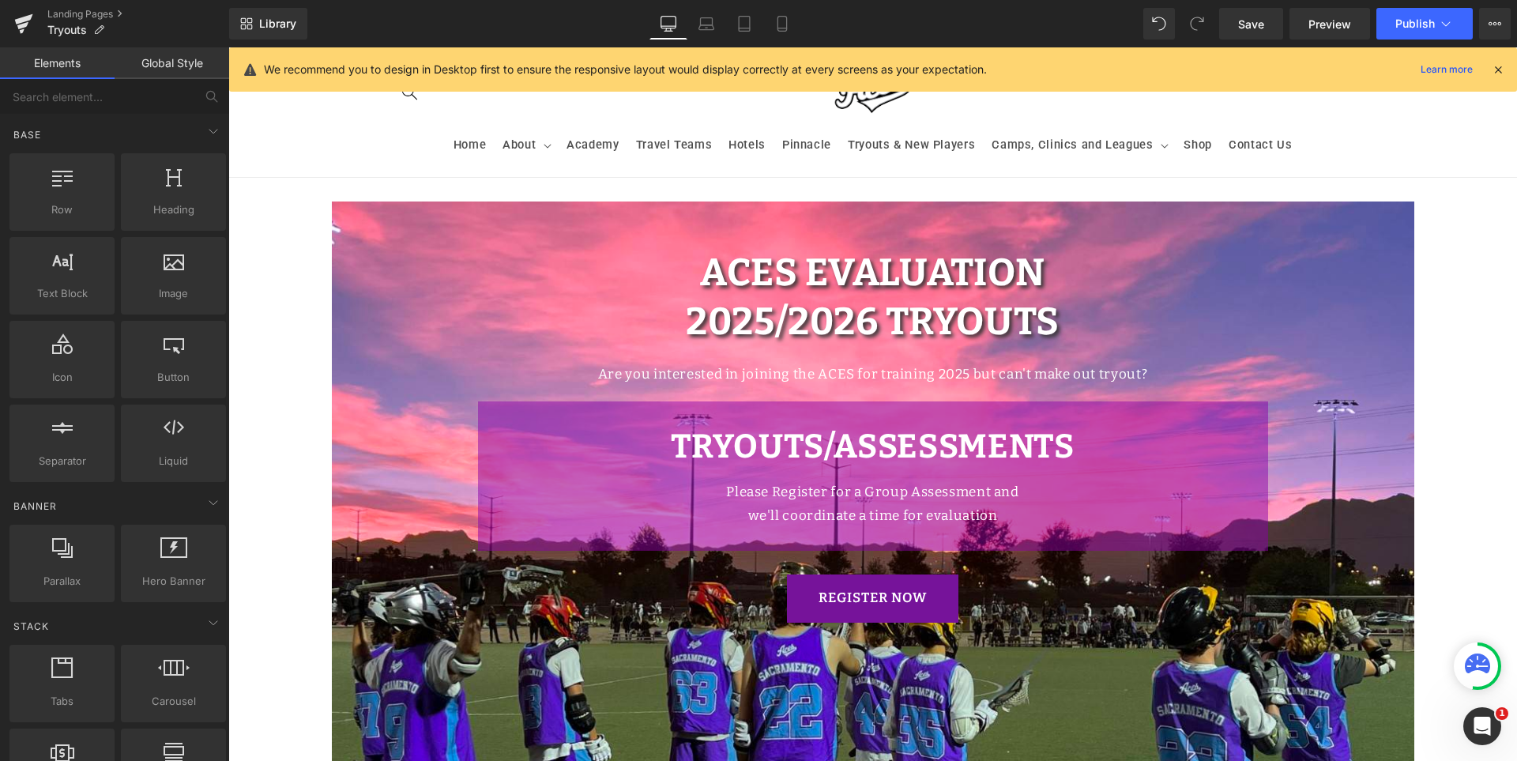
scroll to position [130, 0]
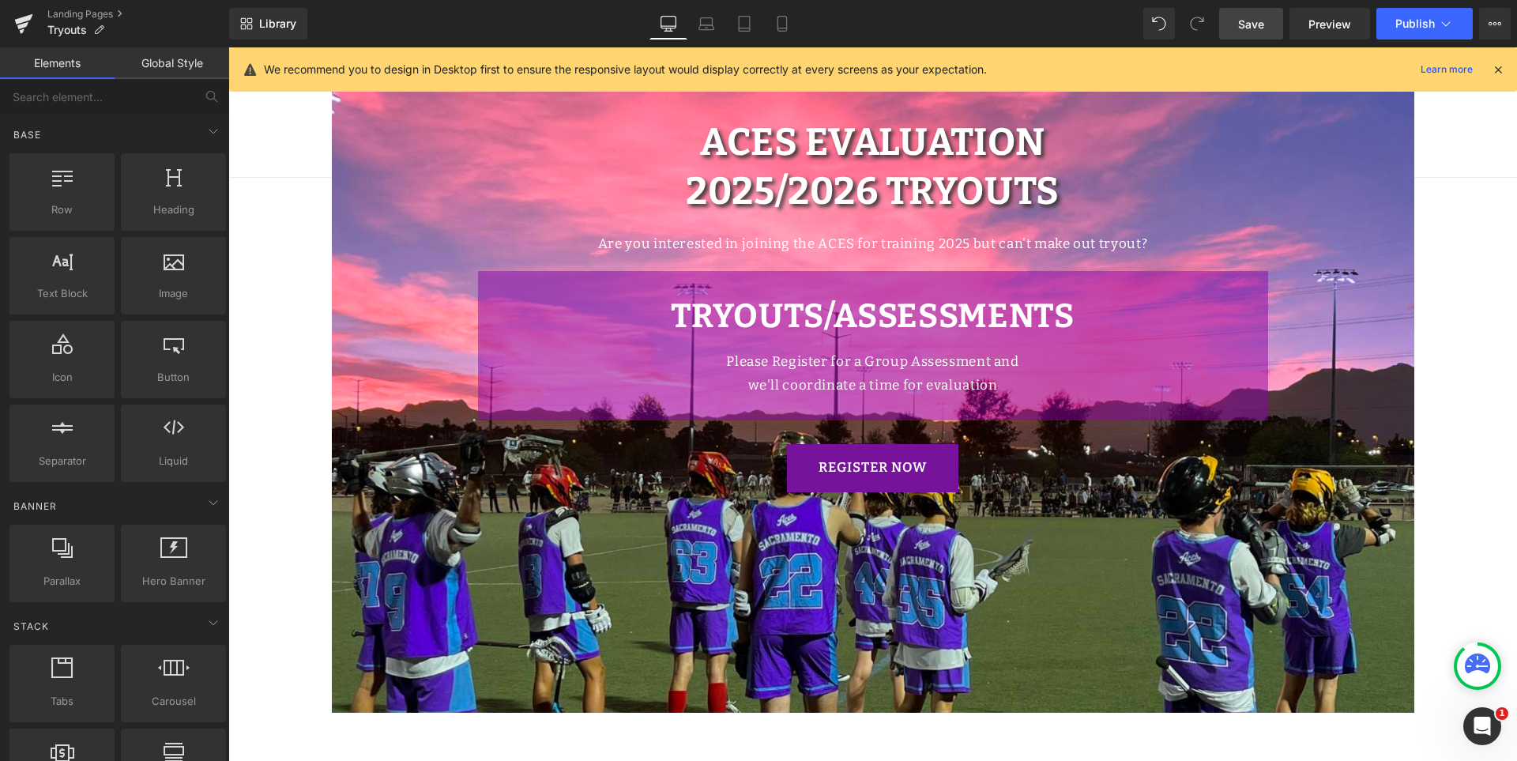
click at [1264, 21] on span "Save" at bounding box center [1251, 24] width 26 height 17
click at [1497, 67] on icon at bounding box center [1498, 69] width 14 height 14
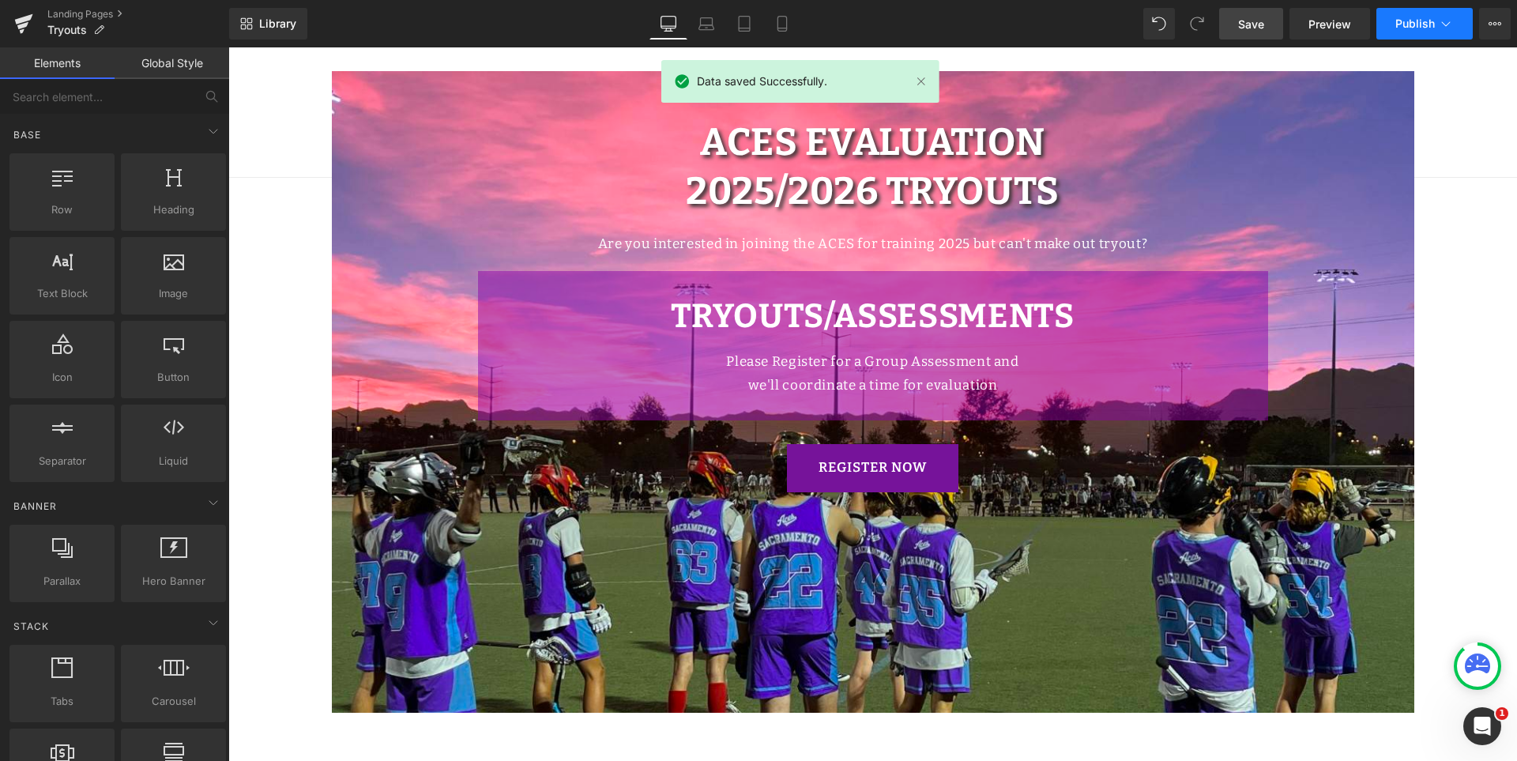
click at [1402, 24] on span "Publish" at bounding box center [1415, 23] width 40 height 13
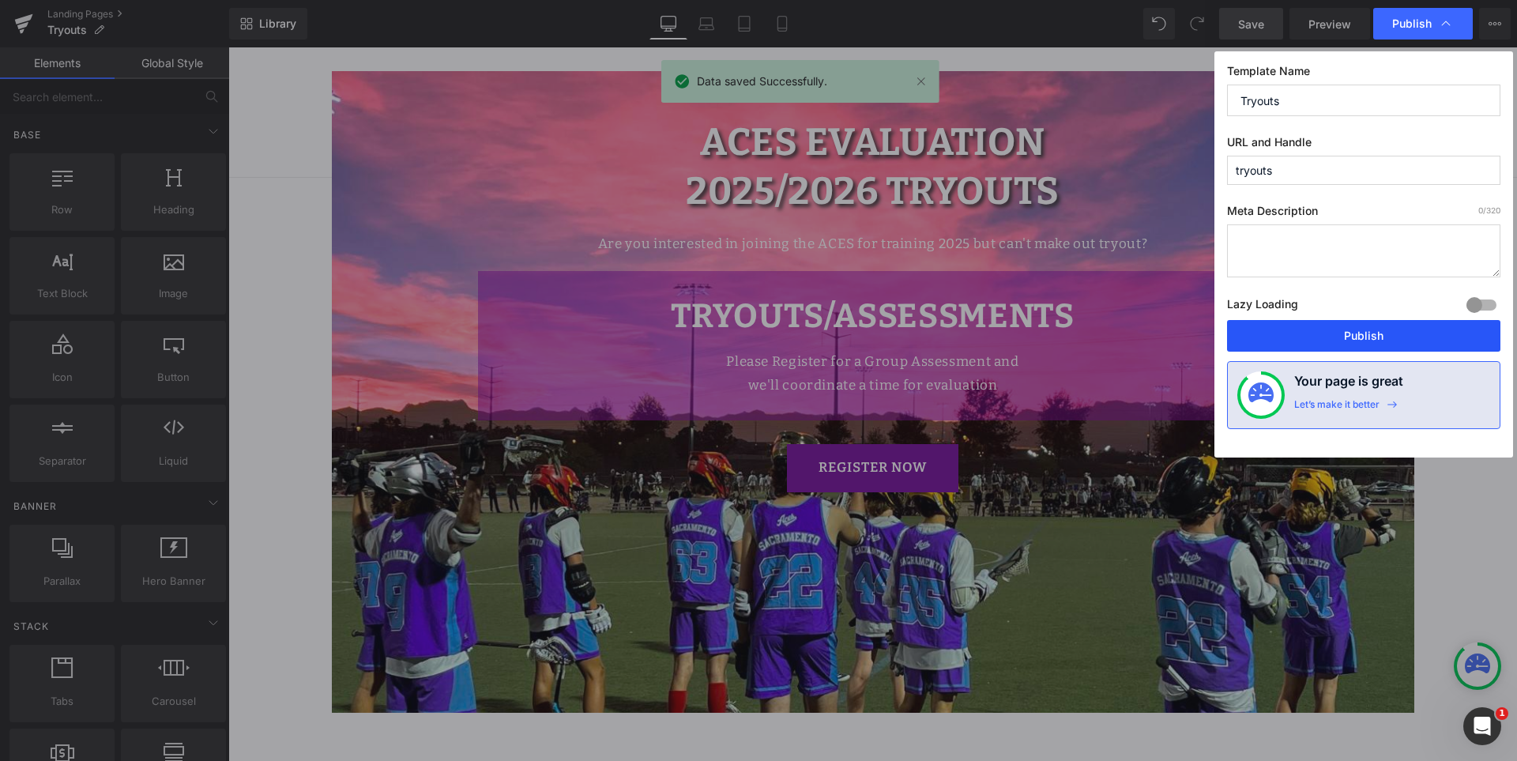
click at [1367, 337] on button "Publish" at bounding box center [1363, 336] width 273 height 32
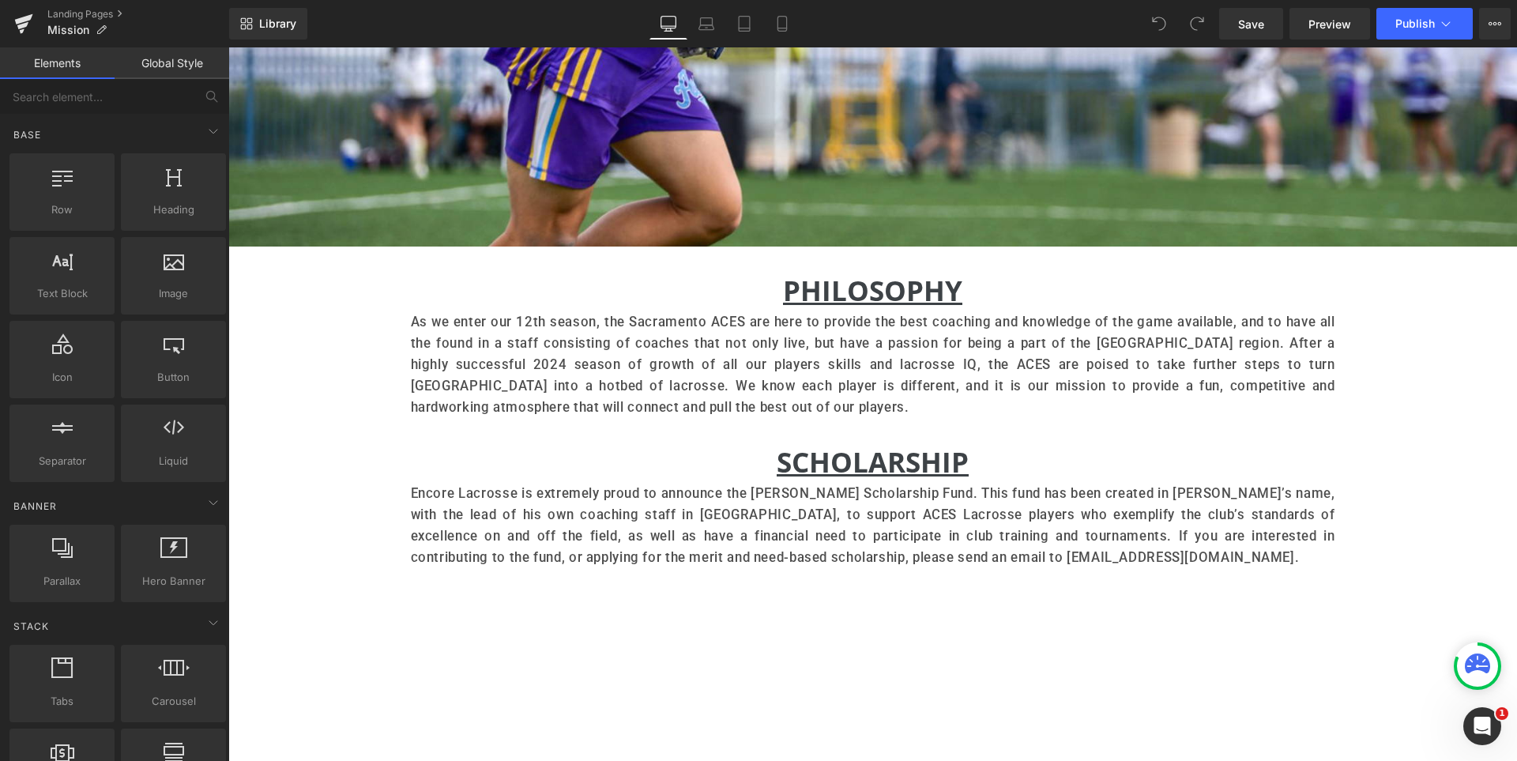
scroll to position [553, 0]
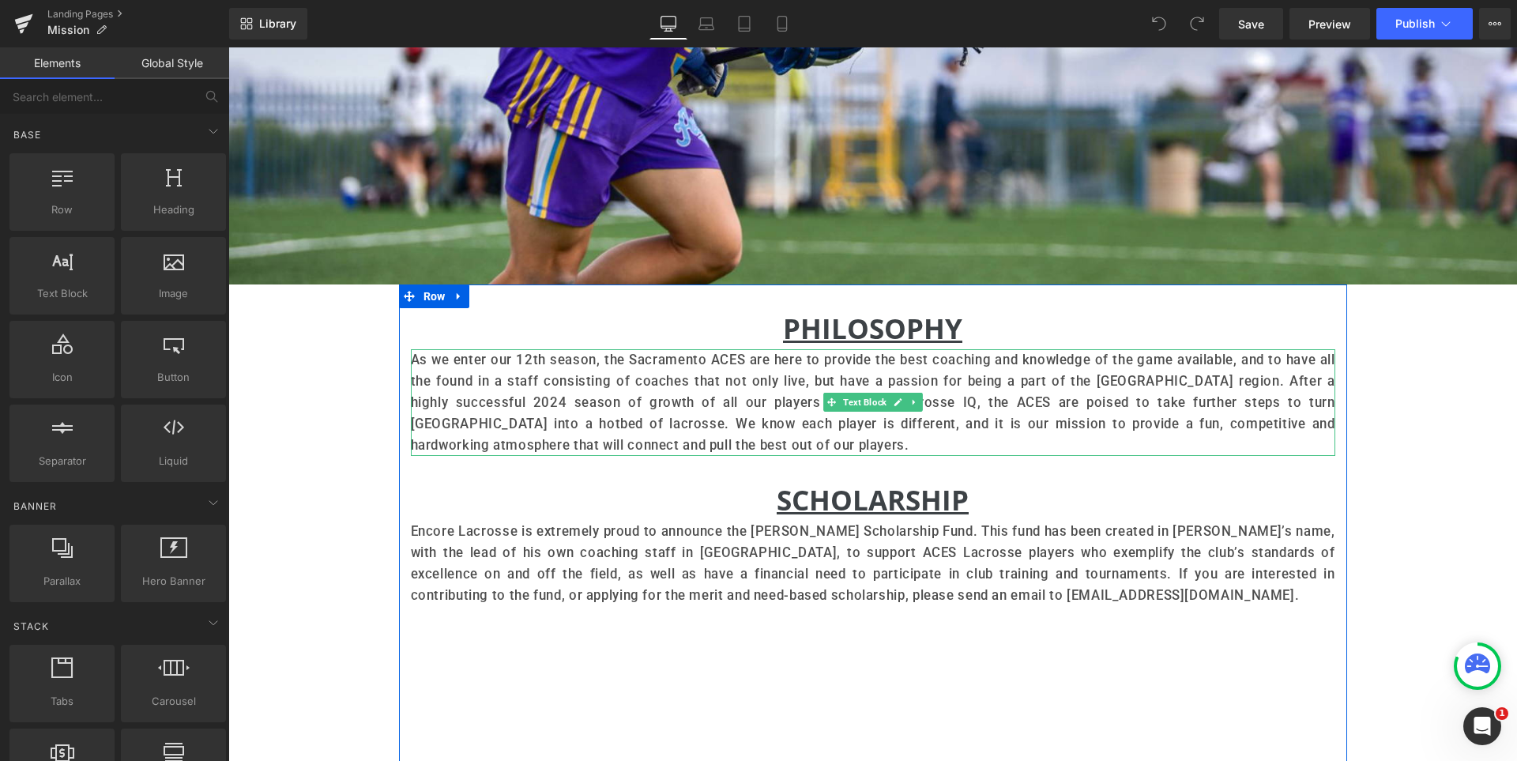
click at [521, 359] on p "As we enter our 12th season, the Sacramento ACES are here to provide the best c…" at bounding box center [873, 402] width 924 height 106
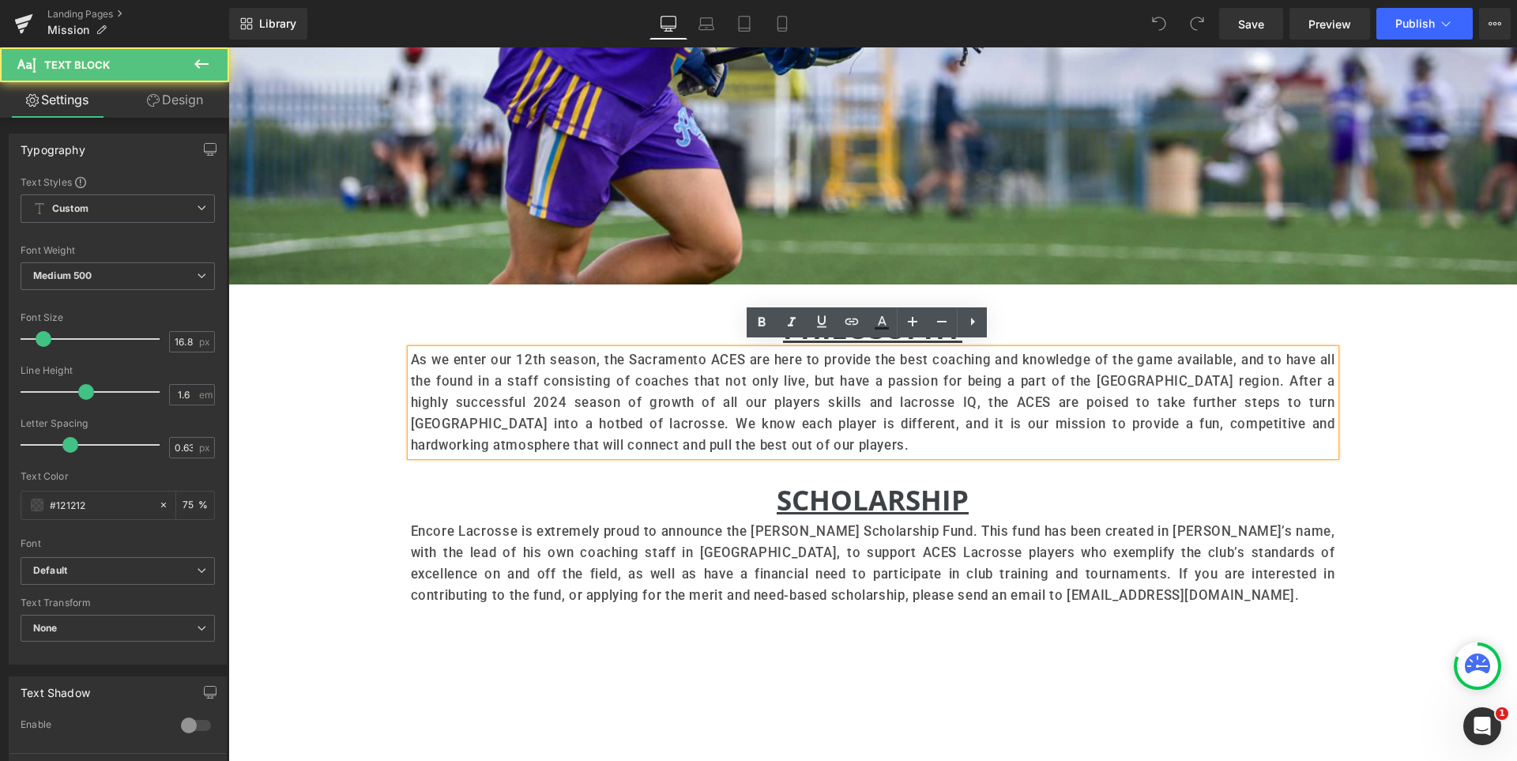
click at [525, 356] on p "As we enter our 12th season, the Sacramento ACES are here to provide the best c…" at bounding box center [873, 402] width 924 height 106
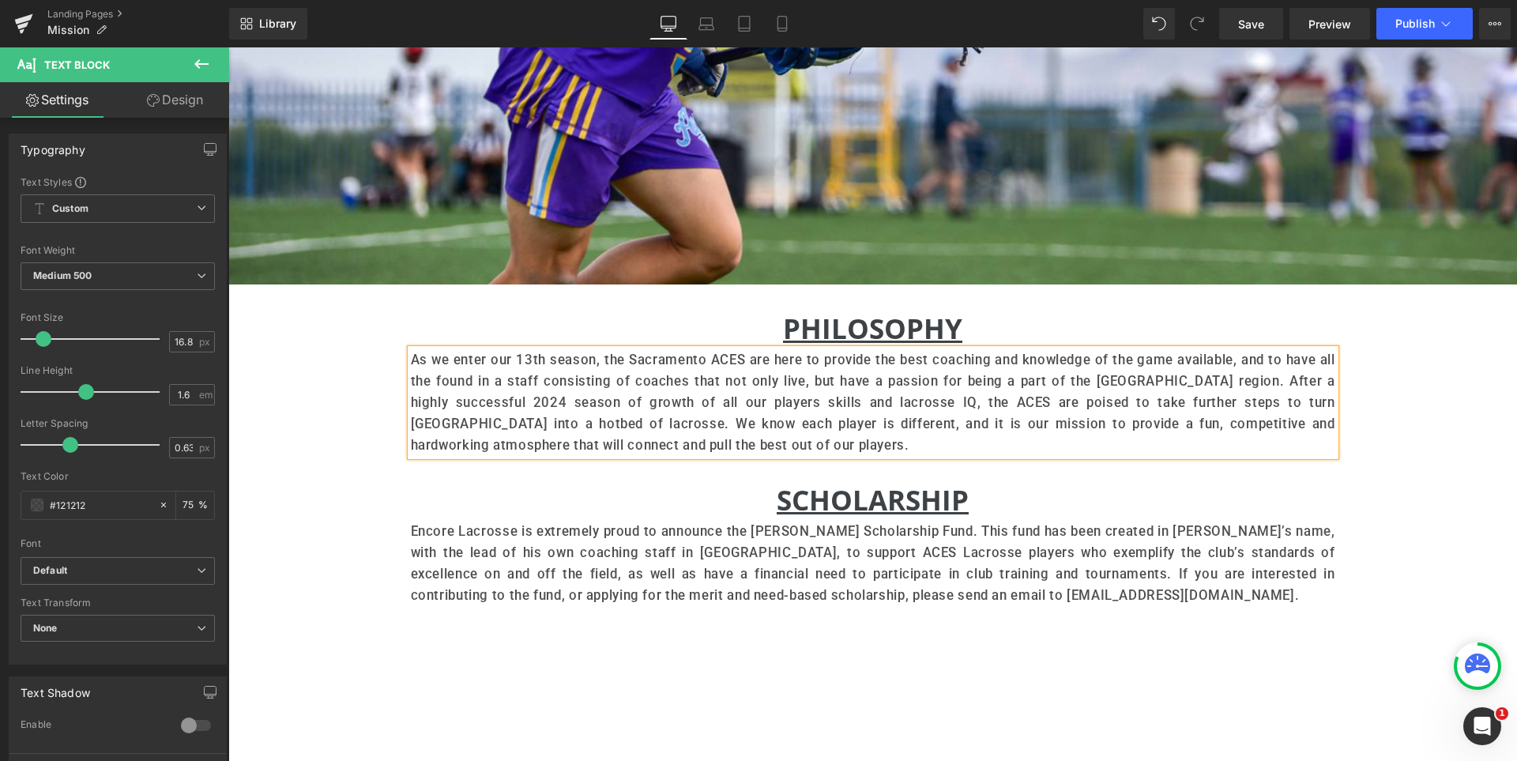
click at [502, 392] on p "As we enter our 13th season, the Sacramento ACES are here to provide the best c…" at bounding box center [873, 402] width 924 height 106
click at [329, 397] on div "Hero Banner PHILOSOPHY Heading As we enter our 13th season, the Sacramento ACES…" at bounding box center [872, 499] width 1289 height 1749
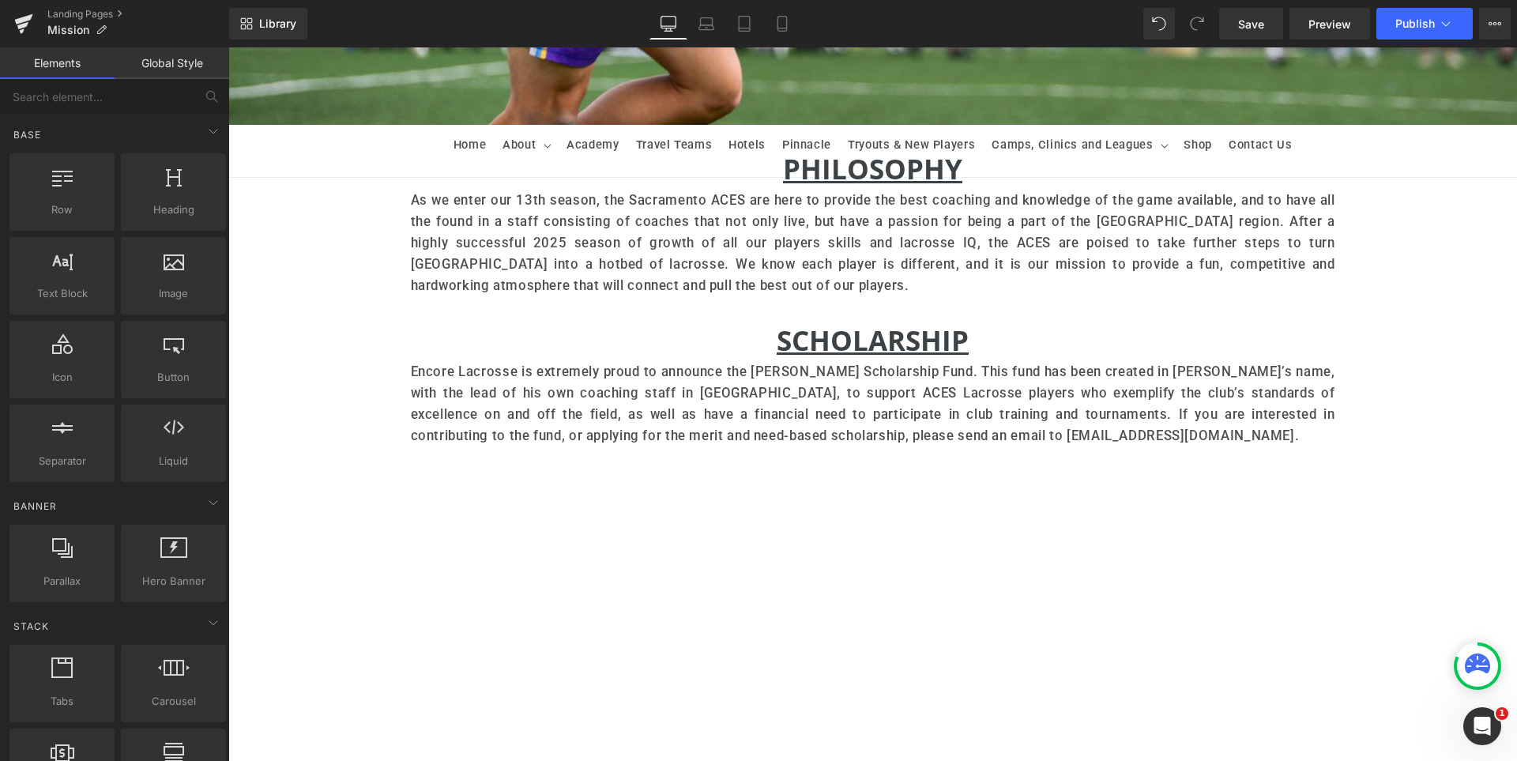
scroll to position [711, 0]
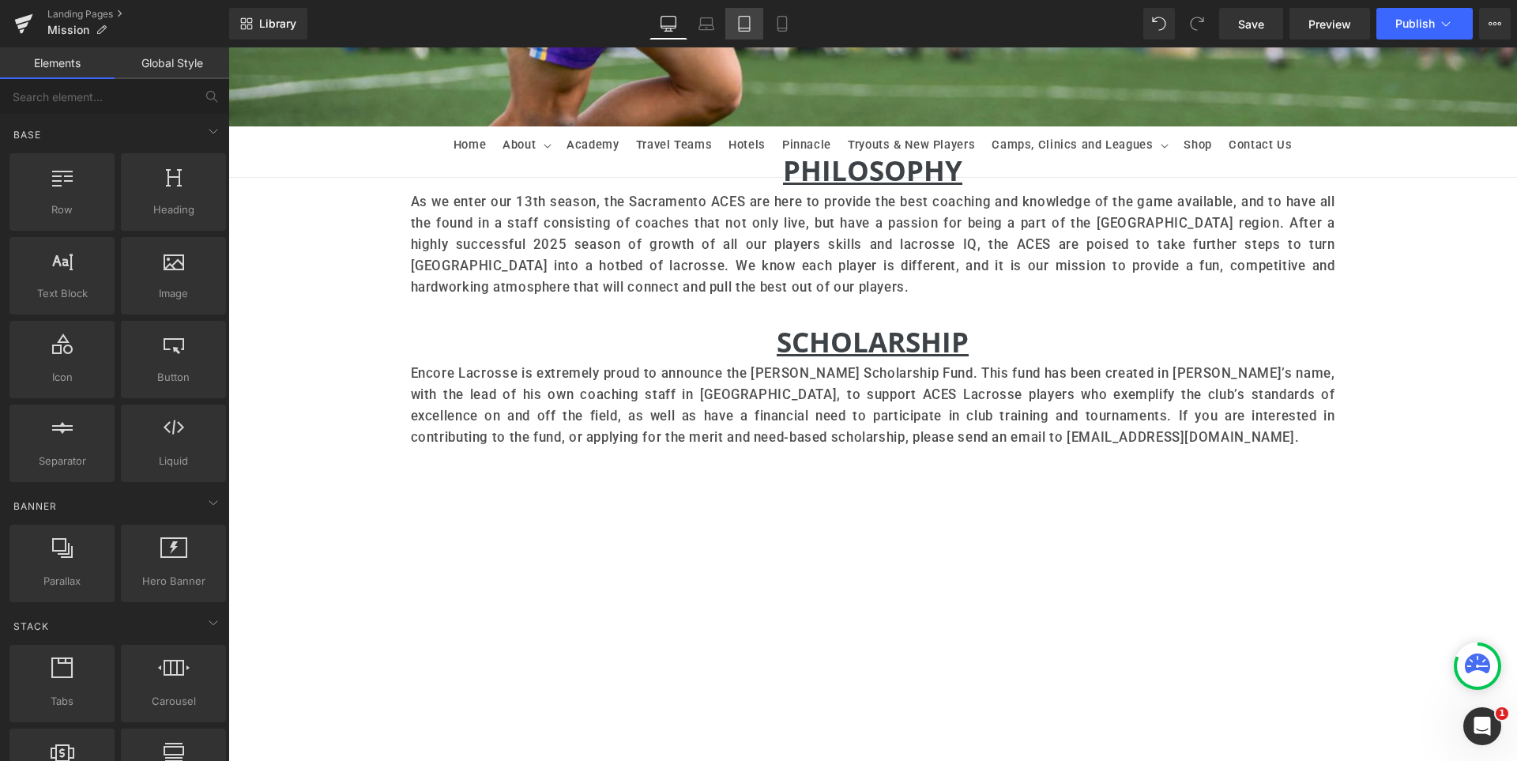
click at [784, 21] on icon at bounding box center [782, 24] width 16 height 16
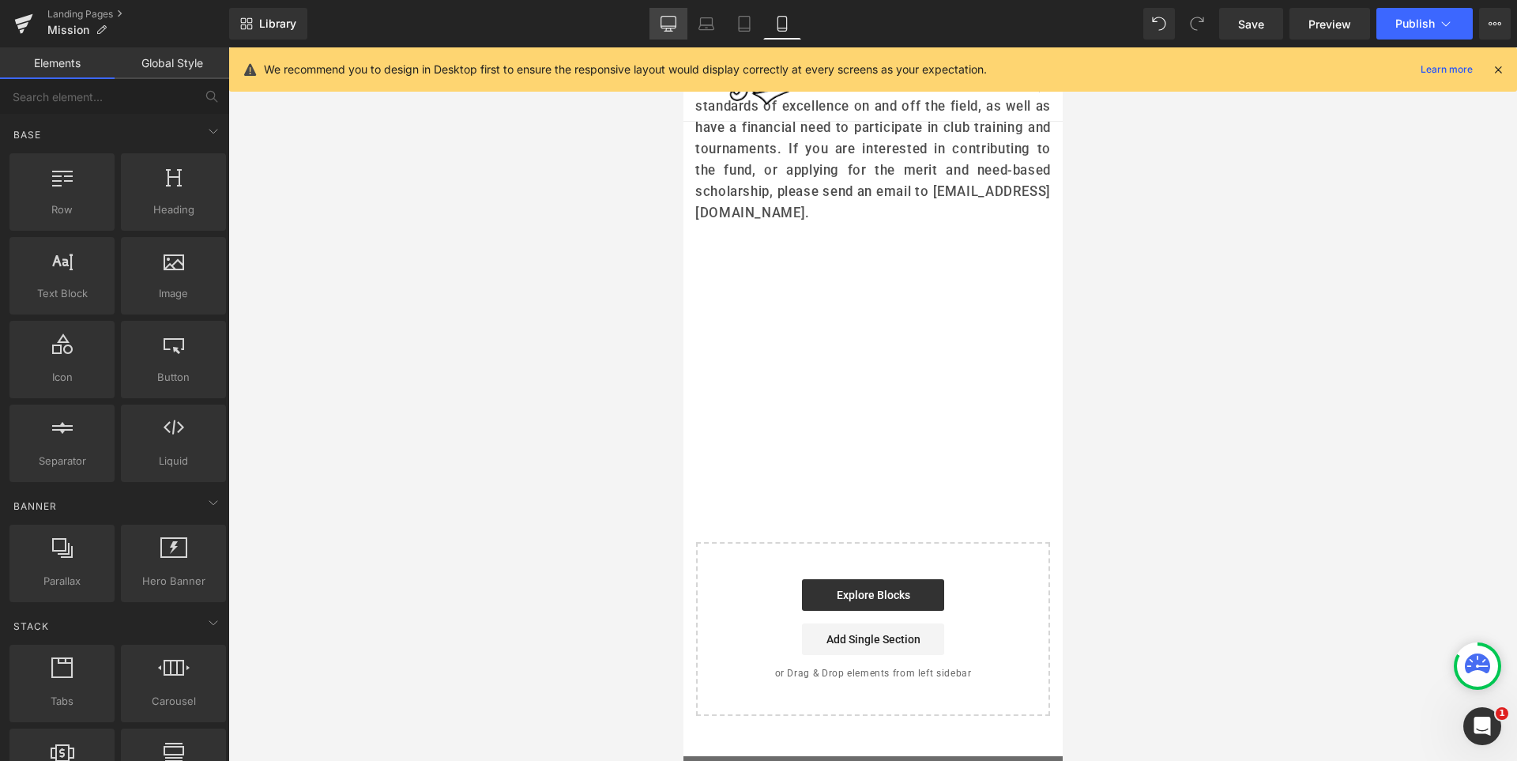
click at [680, 33] on link "Desktop" at bounding box center [669, 24] width 38 height 32
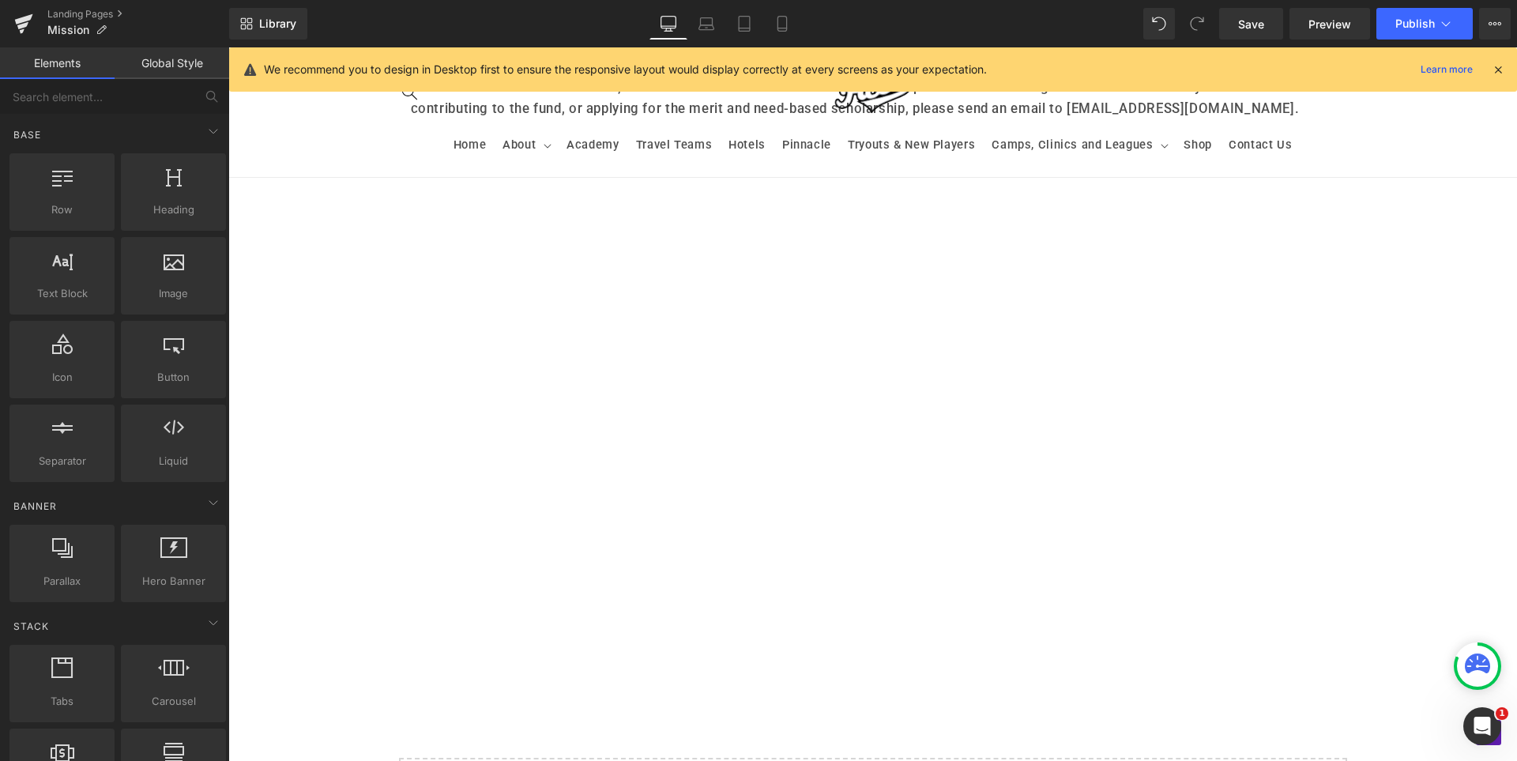
scroll to position [793, 0]
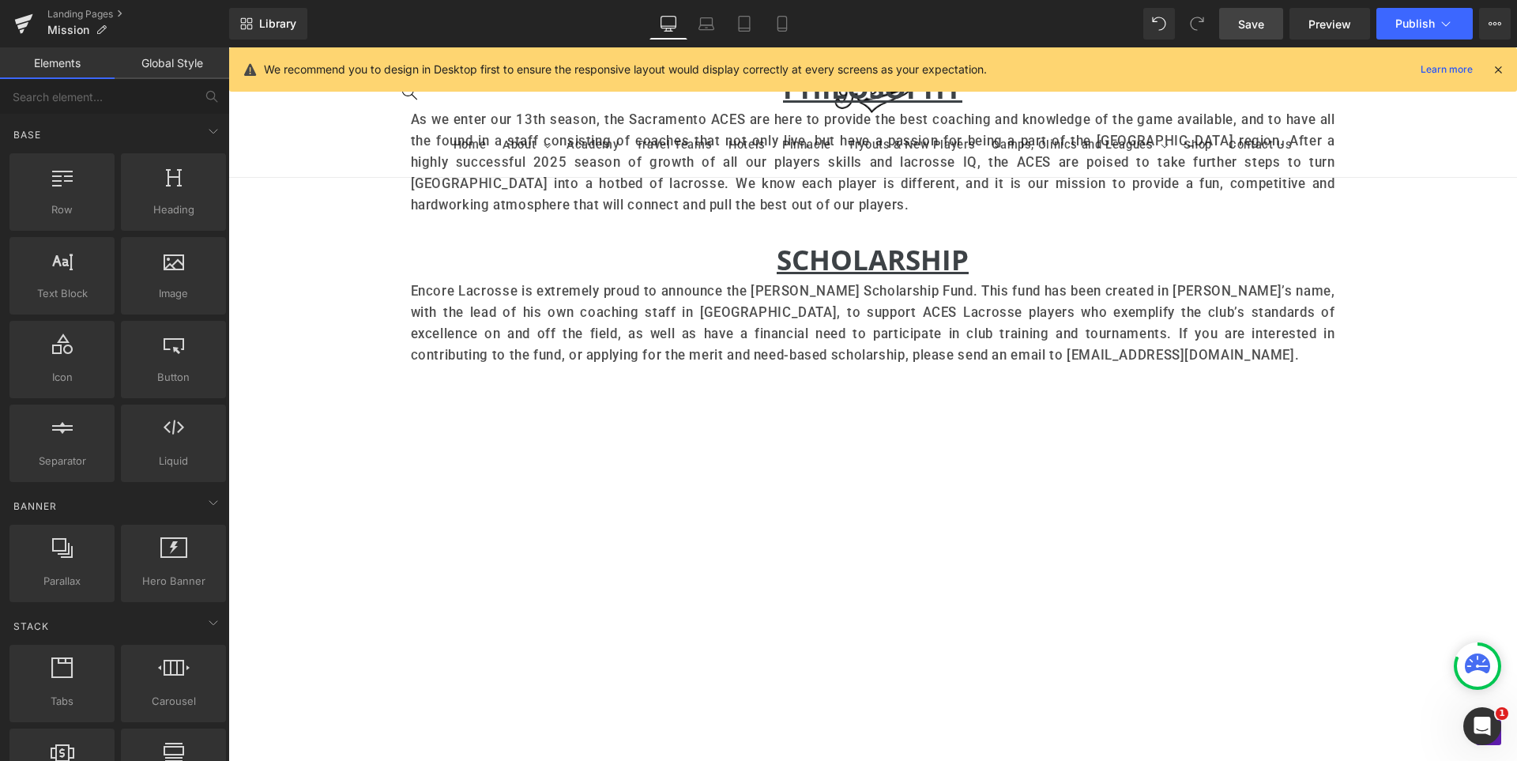
click at [1250, 30] on span "Save" at bounding box center [1251, 24] width 26 height 17
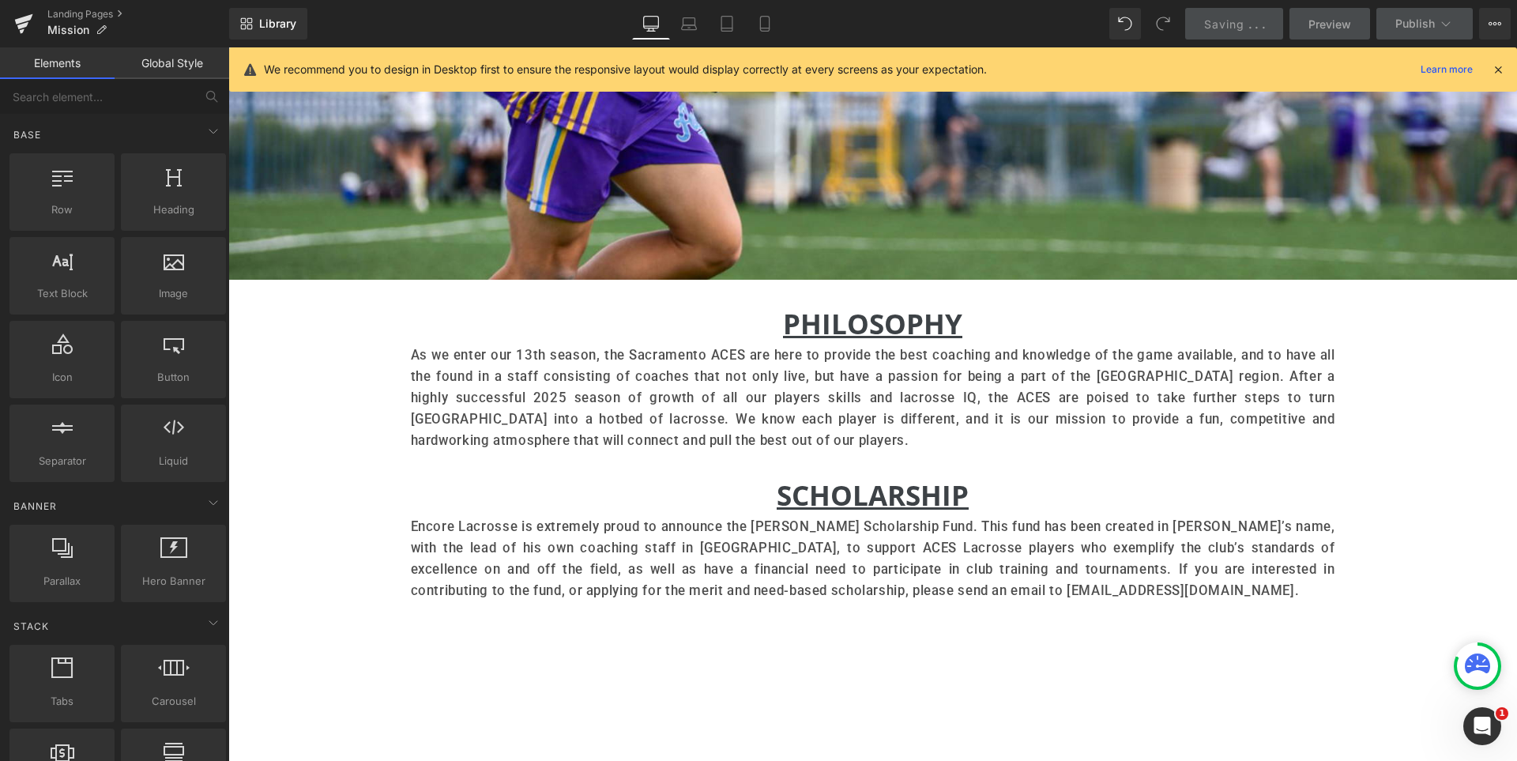
scroll to position [556, 0]
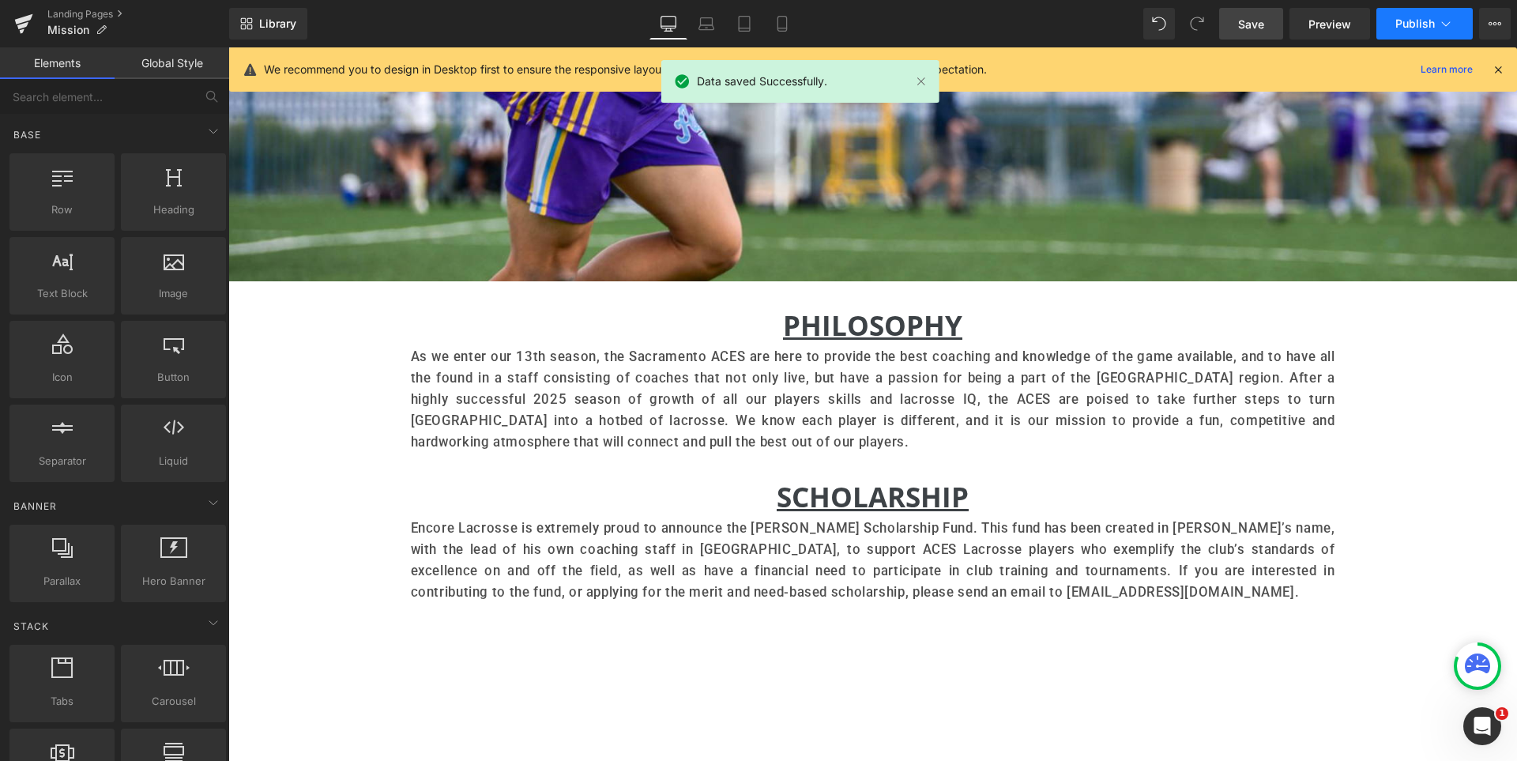
click at [1417, 24] on span "Publish" at bounding box center [1415, 23] width 40 height 13
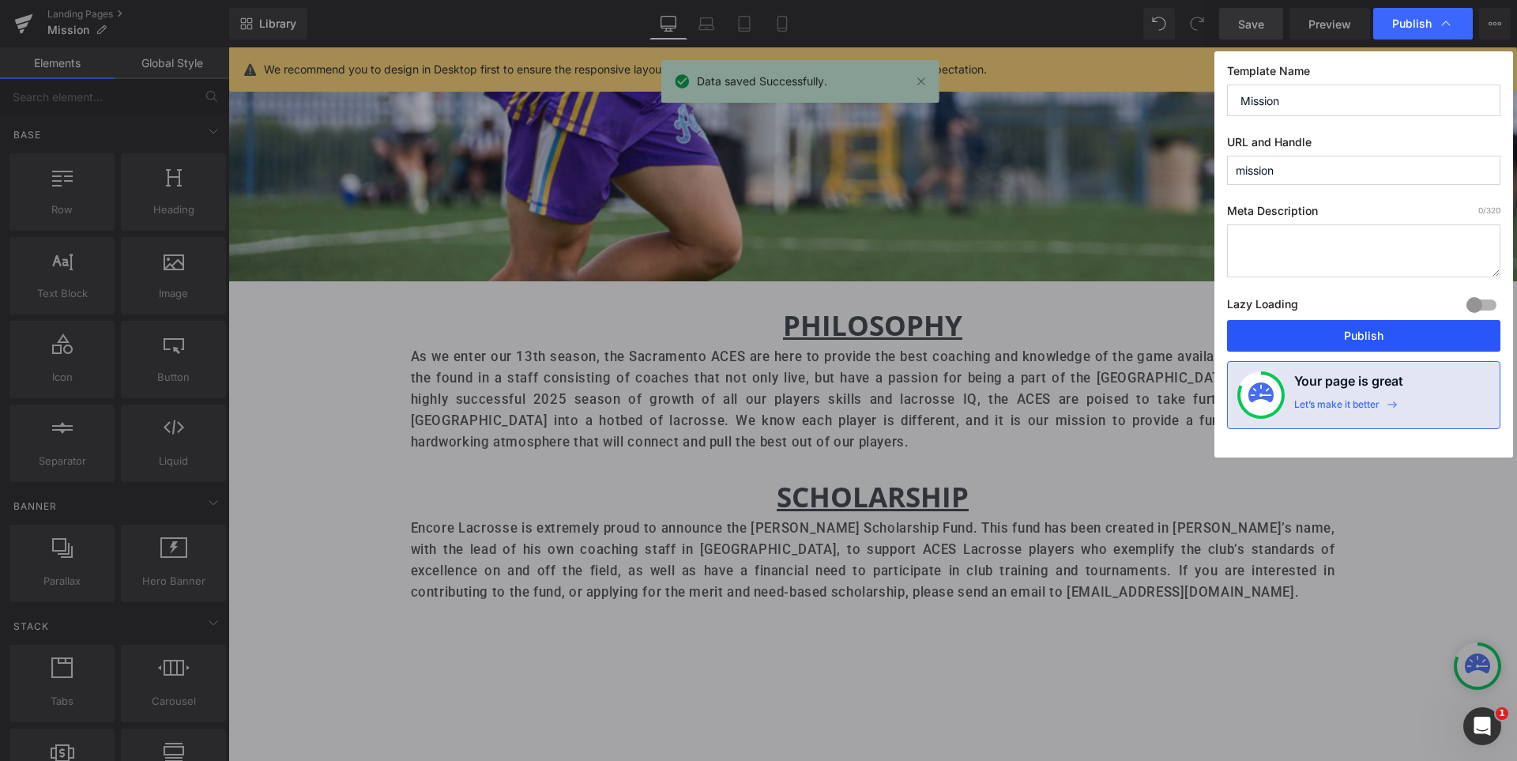
click at [1401, 325] on button "Publish" at bounding box center [1363, 336] width 273 height 32
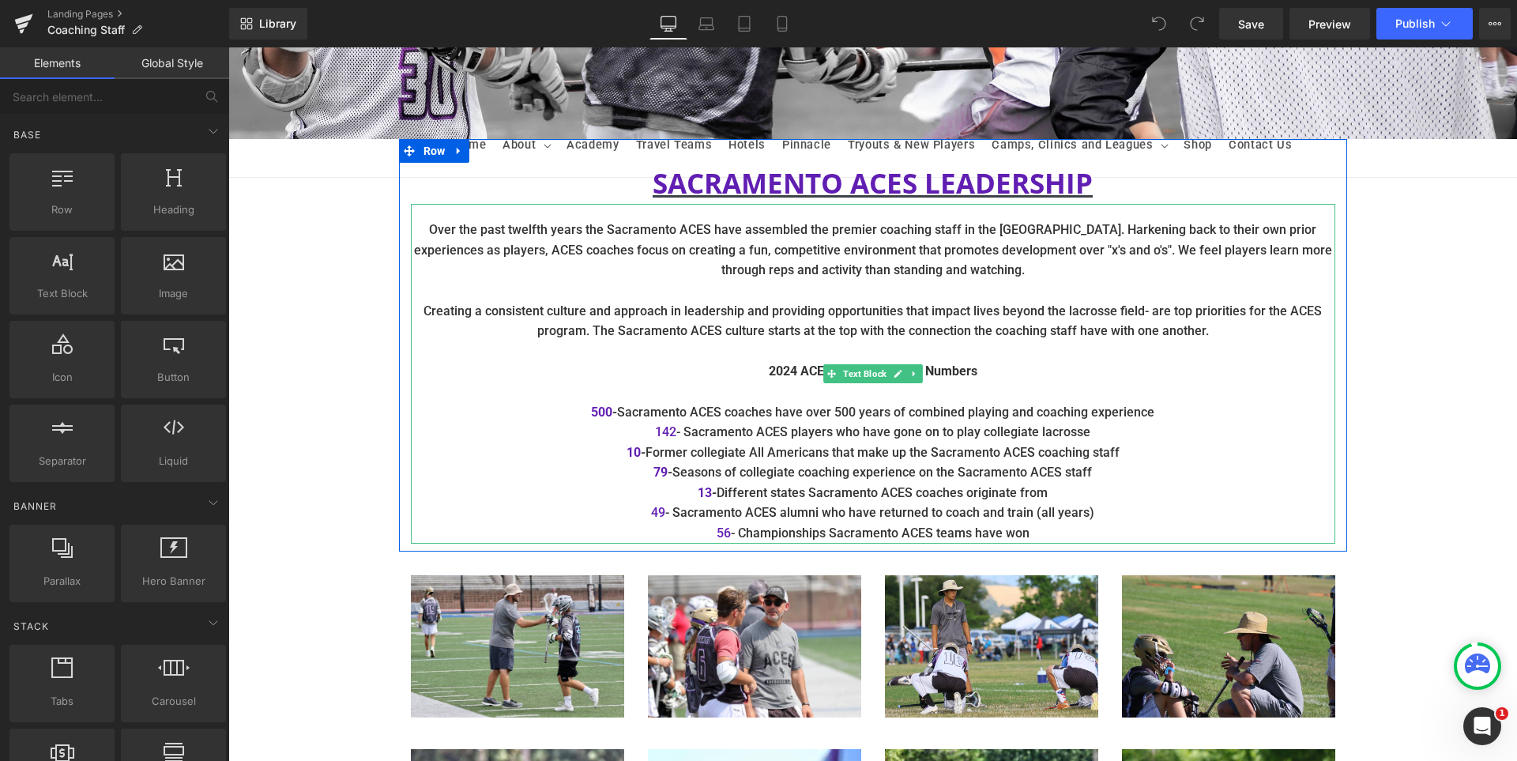
scroll to position [395, 0]
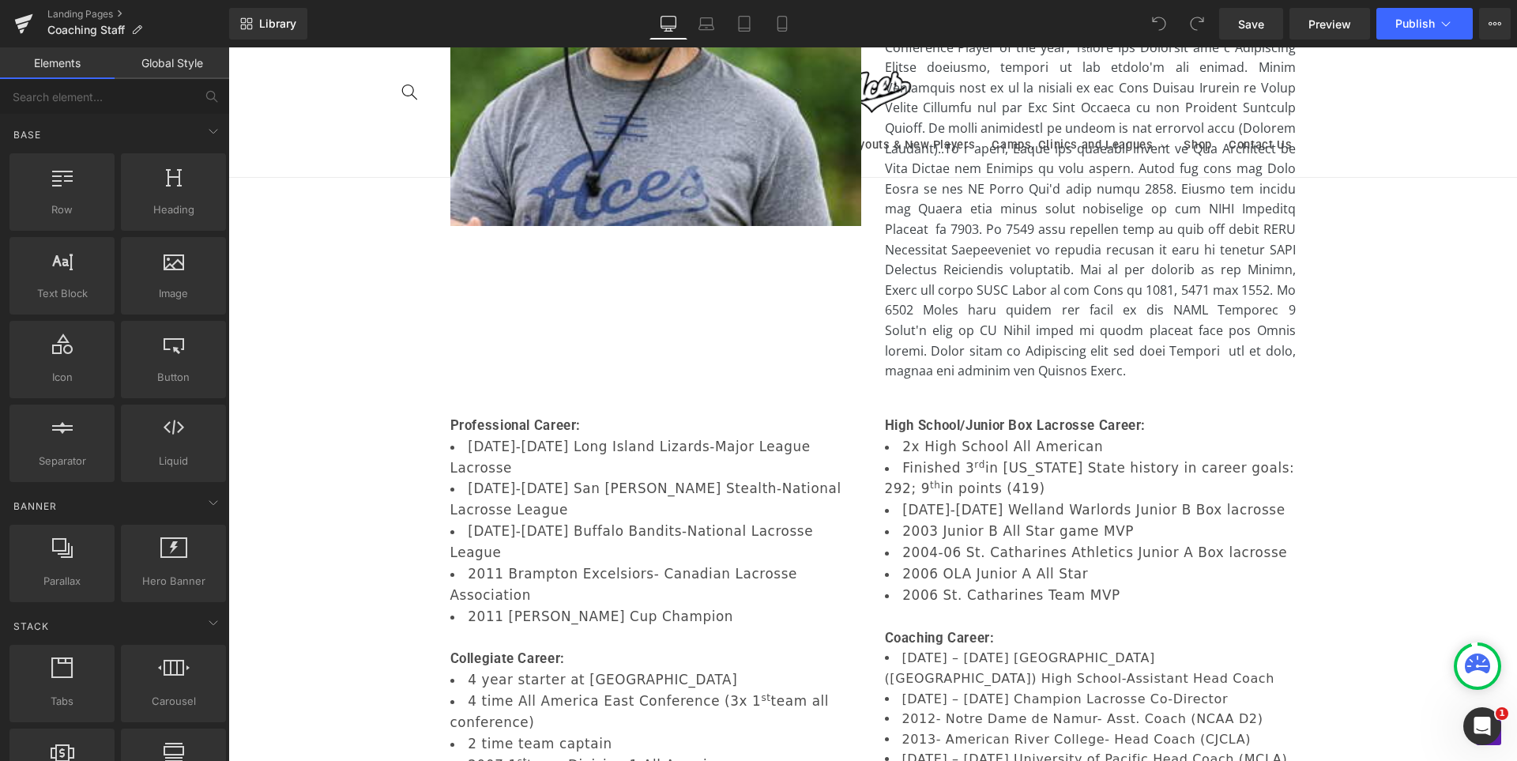
scroll to position [1659, 0]
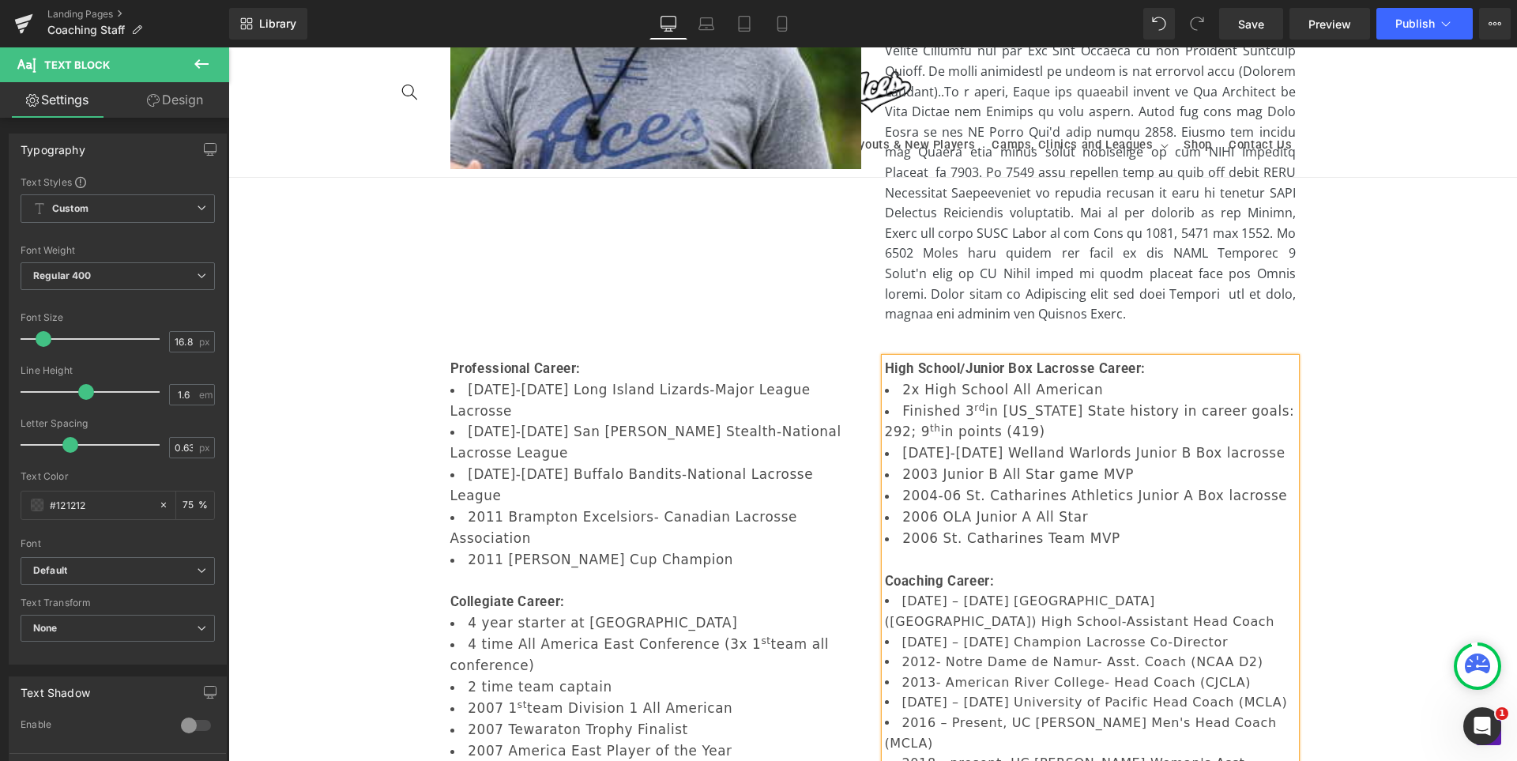
click at [1416, 560] on div "Hero Banner SACRAMENTO ACES LEADERSHIP Heading Over the past twelfth years the …" at bounding box center [872, 201] width 1289 height 3366
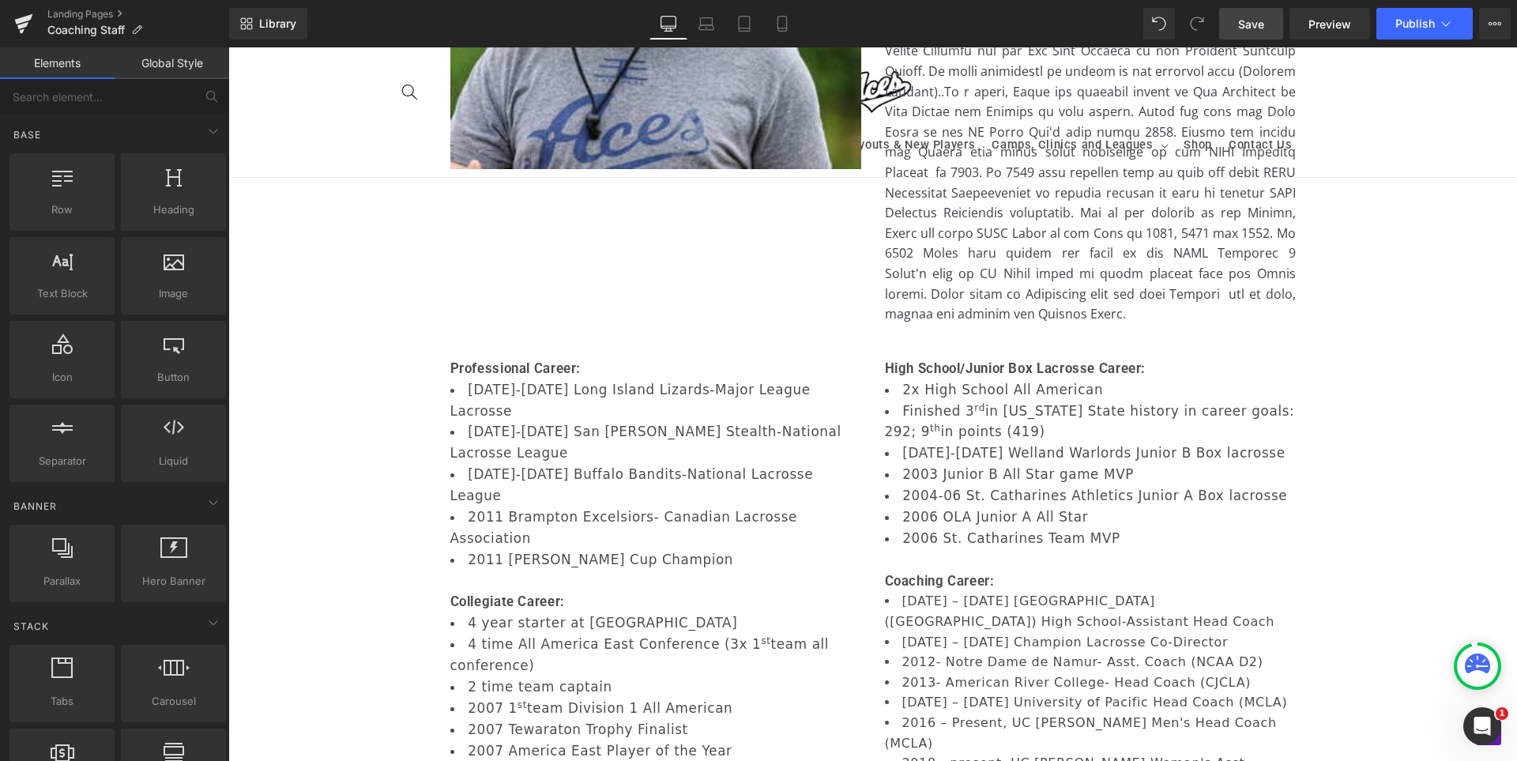
click at [1256, 32] on link "Save" at bounding box center [1251, 24] width 64 height 32
click at [1471, 390] on div "Hero Banner SACRAMENTO ACES LEADERSHIP Heading Over the past twelfth years the …" at bounding box center [872, 201] width 1289 height 3366
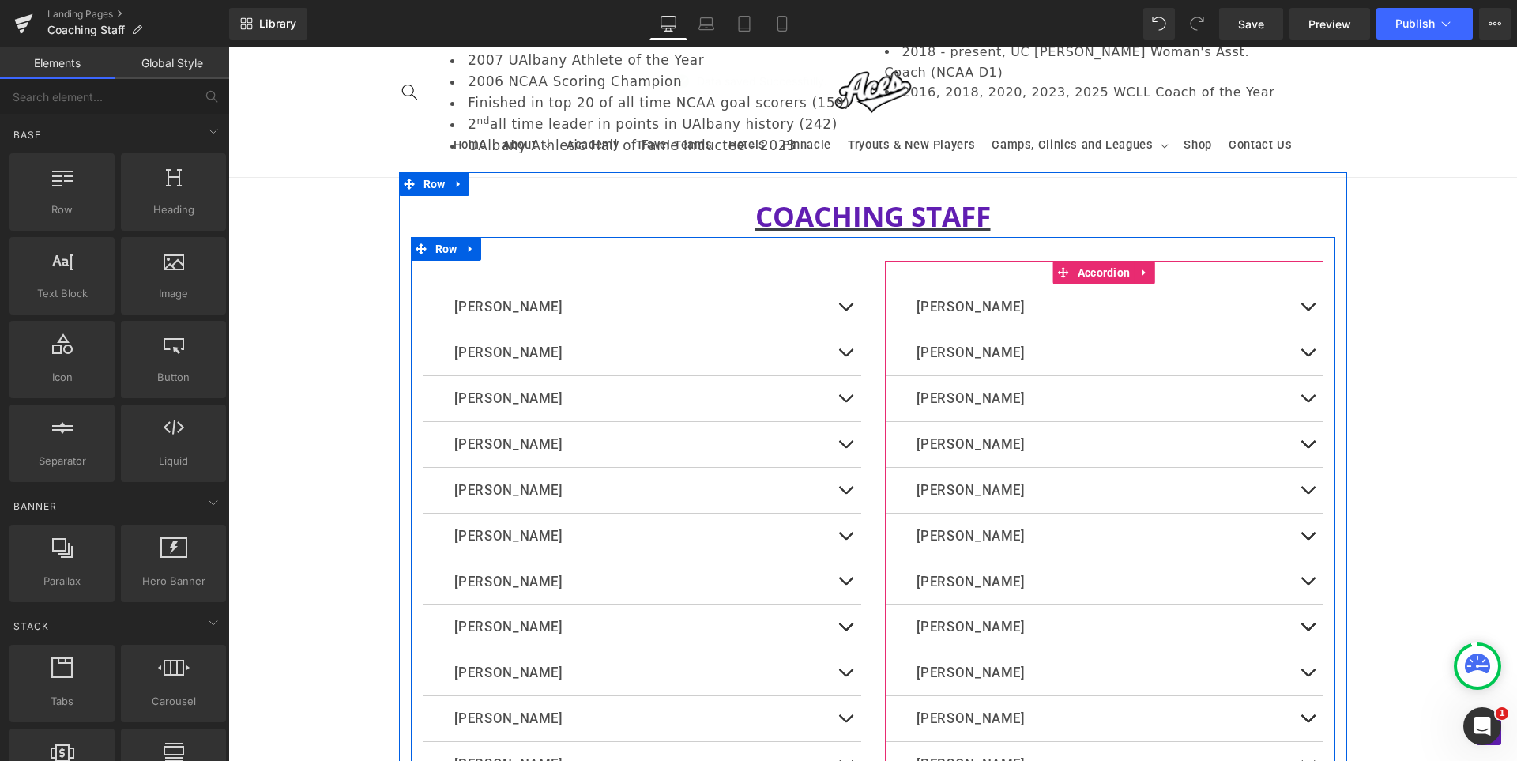
scroll to position [2212, 0]
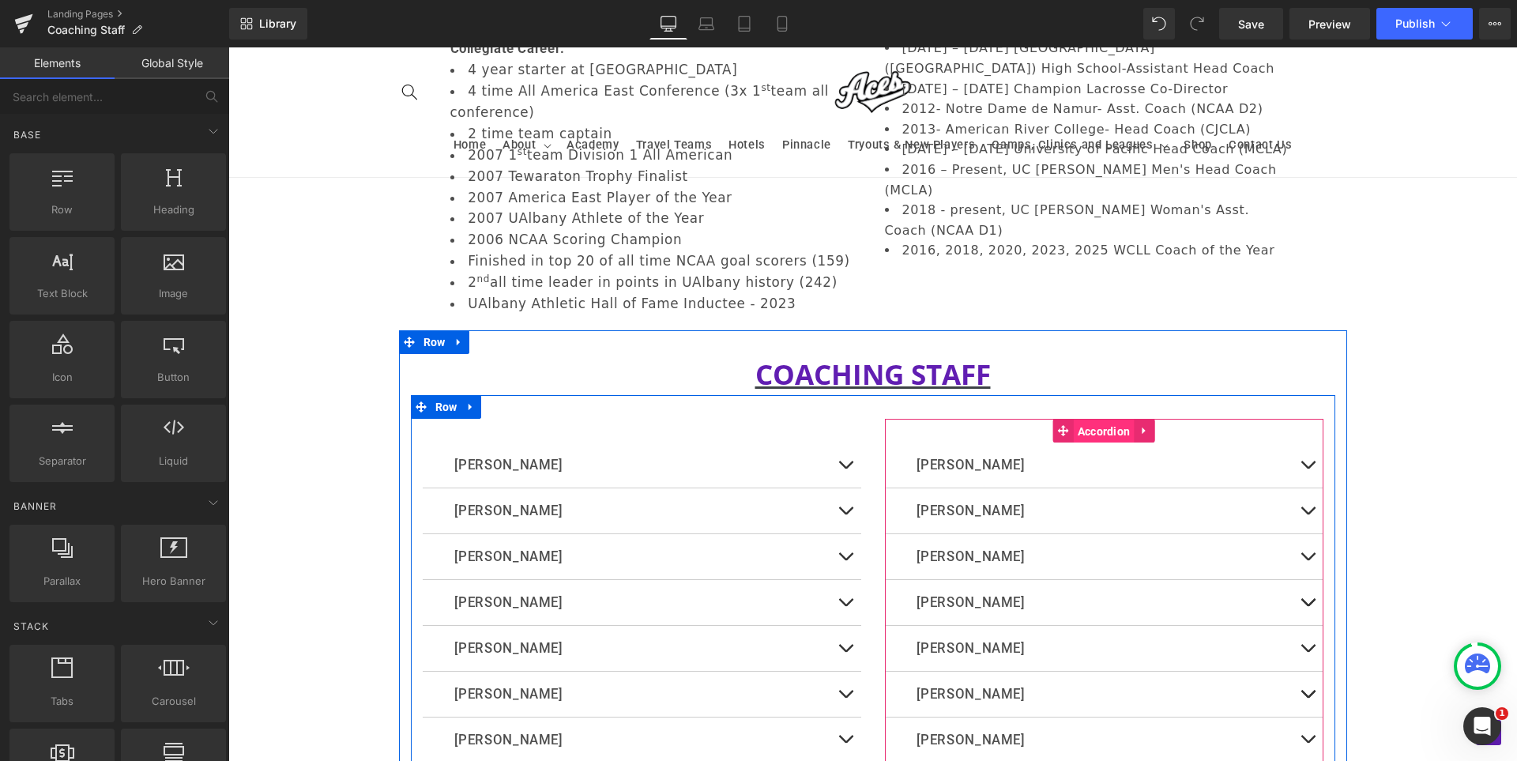
click at [1090, 420] on span "Accordion" at bounding box center [1104, 432] width 61 height 24
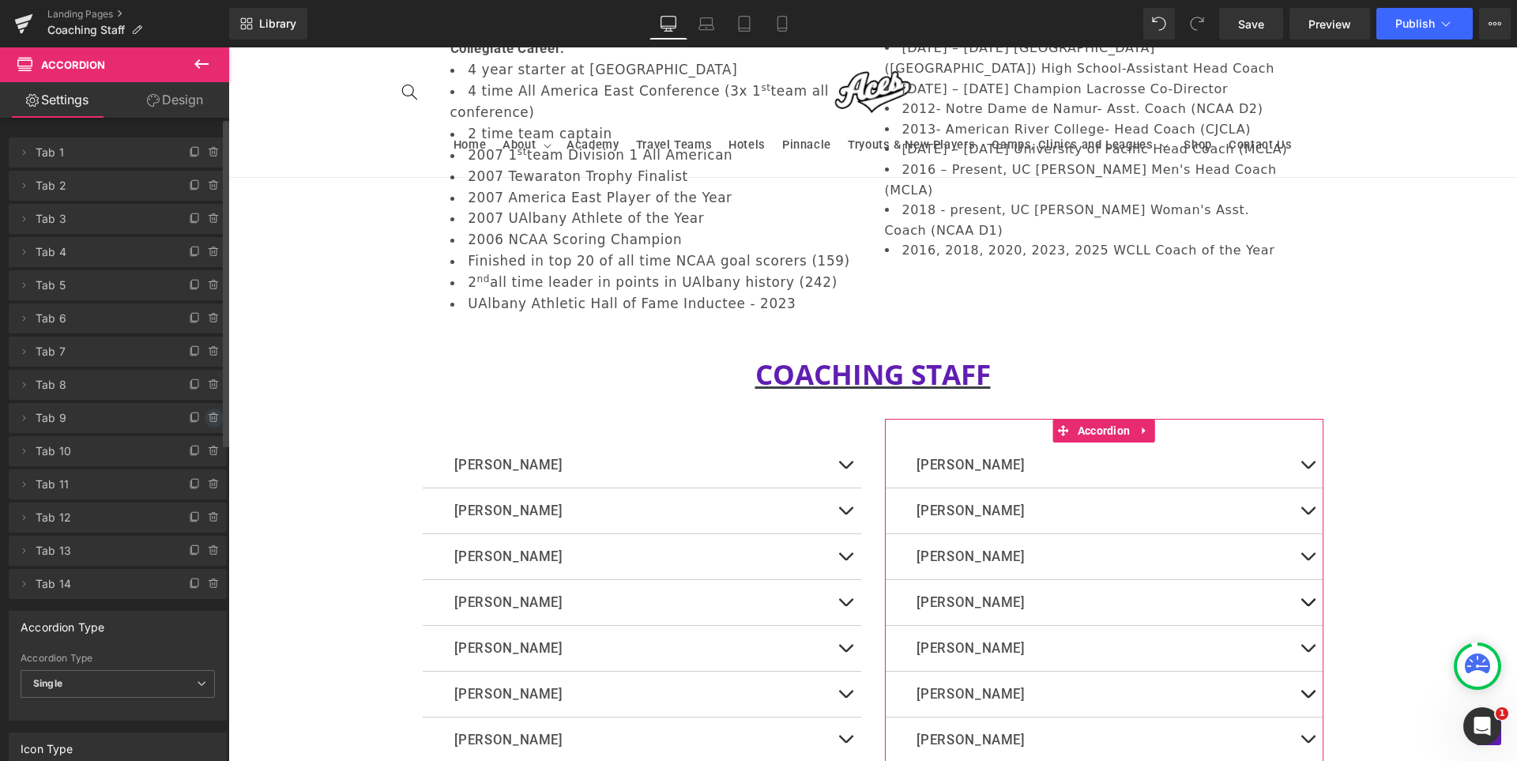
click at [213, 418] on icon at bounding box center [213, 417] width 0 height 3
click at [206, 418] on button "Delete" at bounding box center [197, 419] width 50 height 21
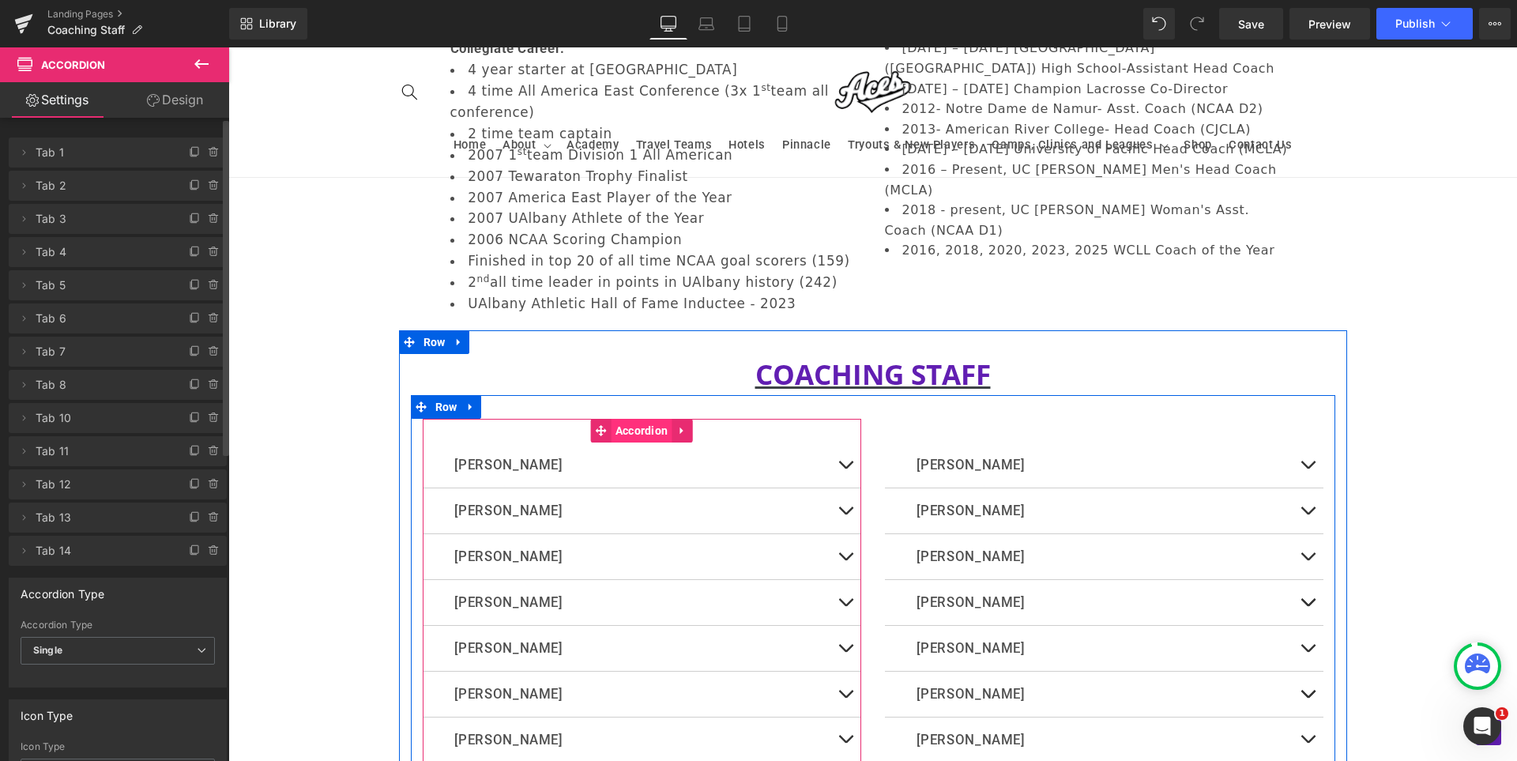
click at [649, 419] on span "Accordion" at bounding box center [642, 431] width 61 height 24
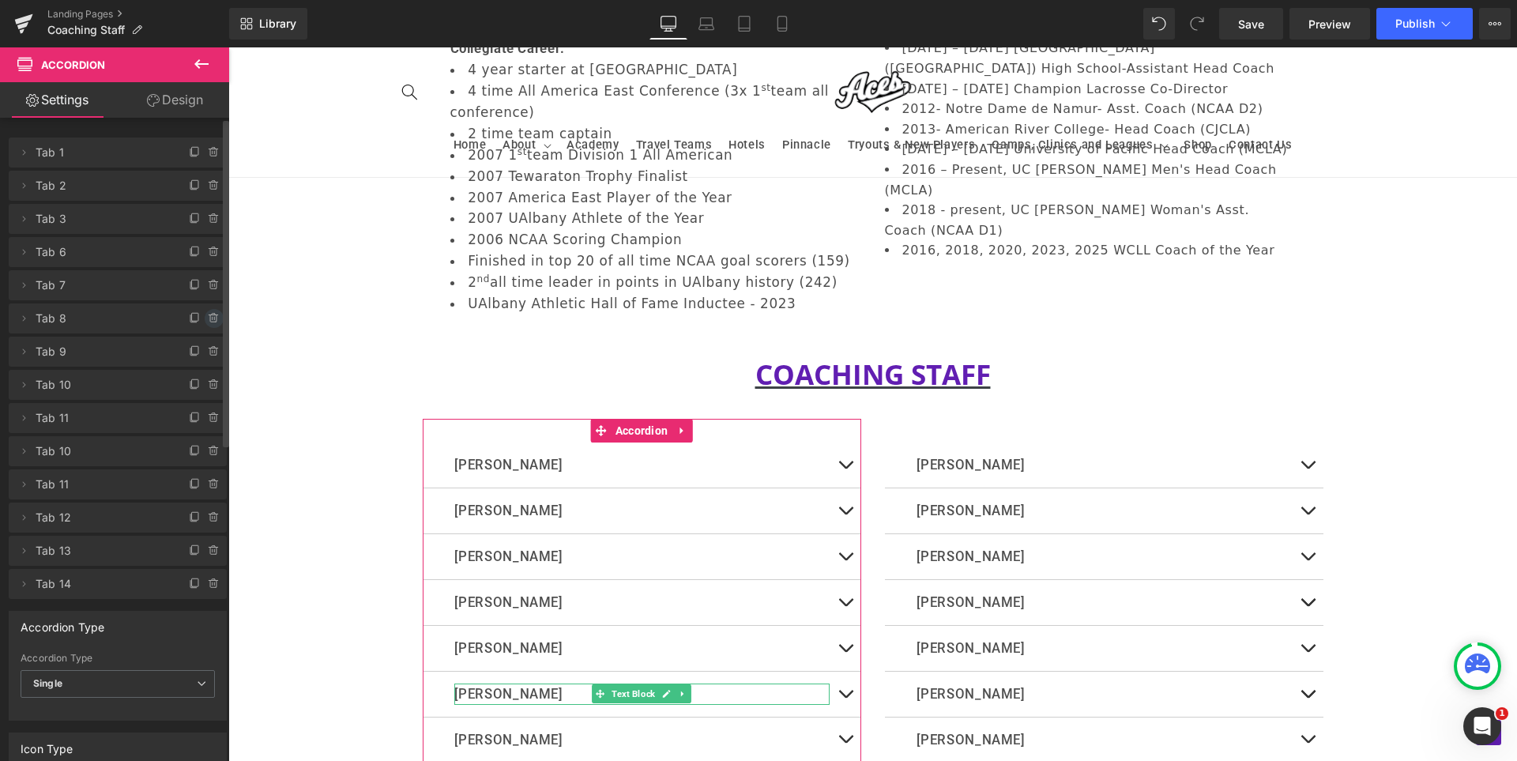
click at [209, 318] on icon at bounding box center [214, 318] width 13 height 13
click at [209, 318] on button "Delete" at bounding box center [197, 319] width 50 height 21
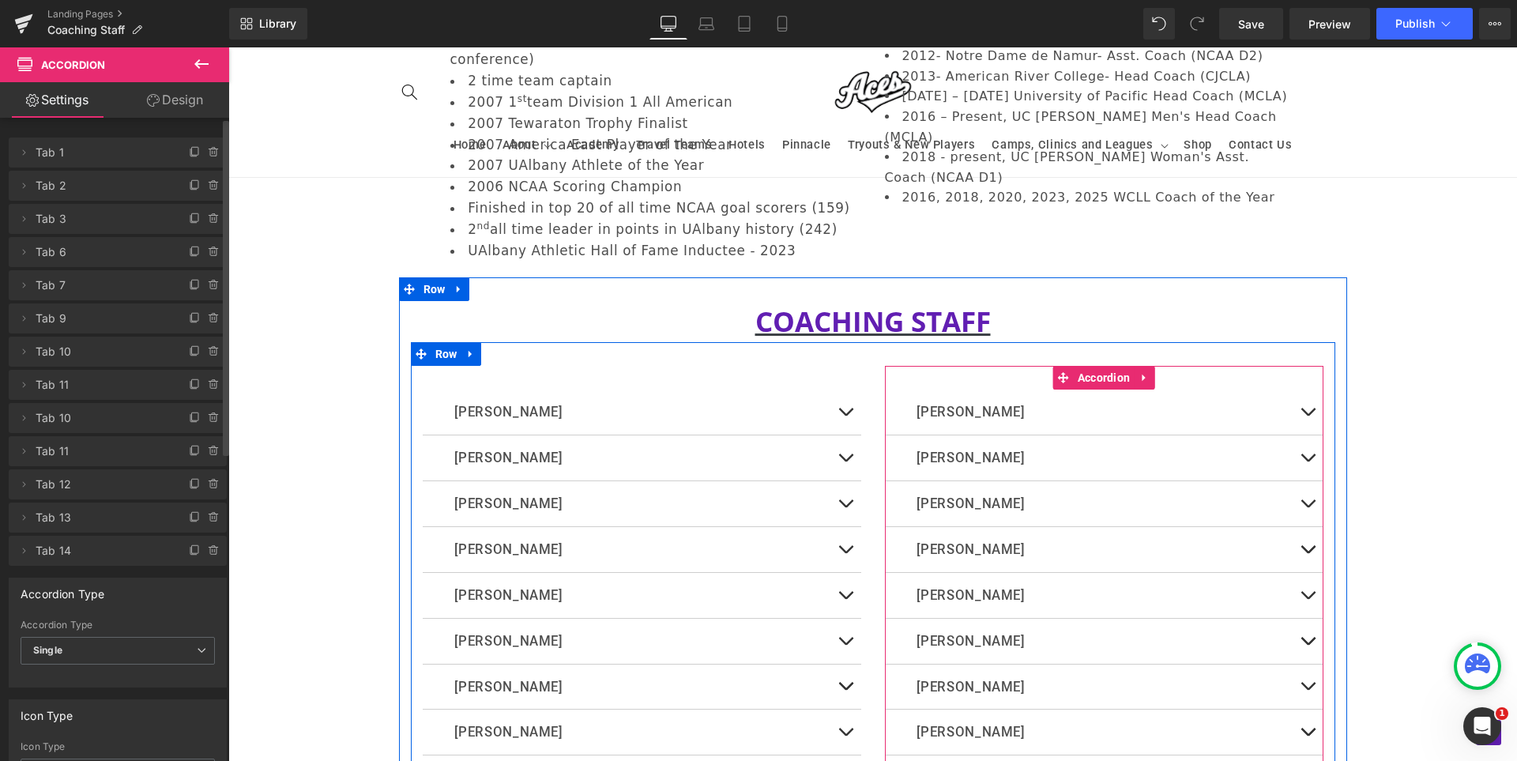
scroll to position [2054, 0]
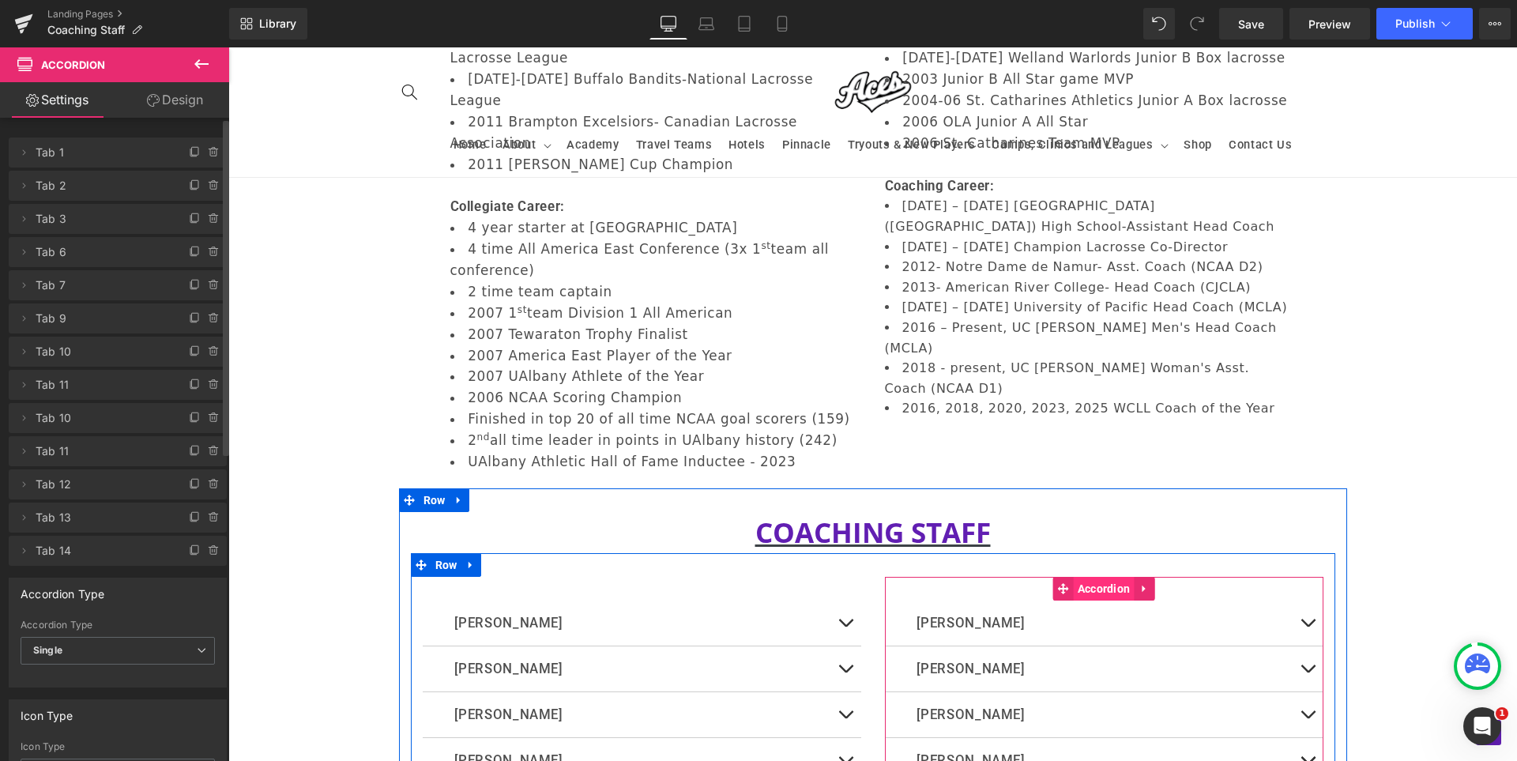
click at [1103, 577] on span "Accordion" at bounding box center [1104, 589] width 61 height 24
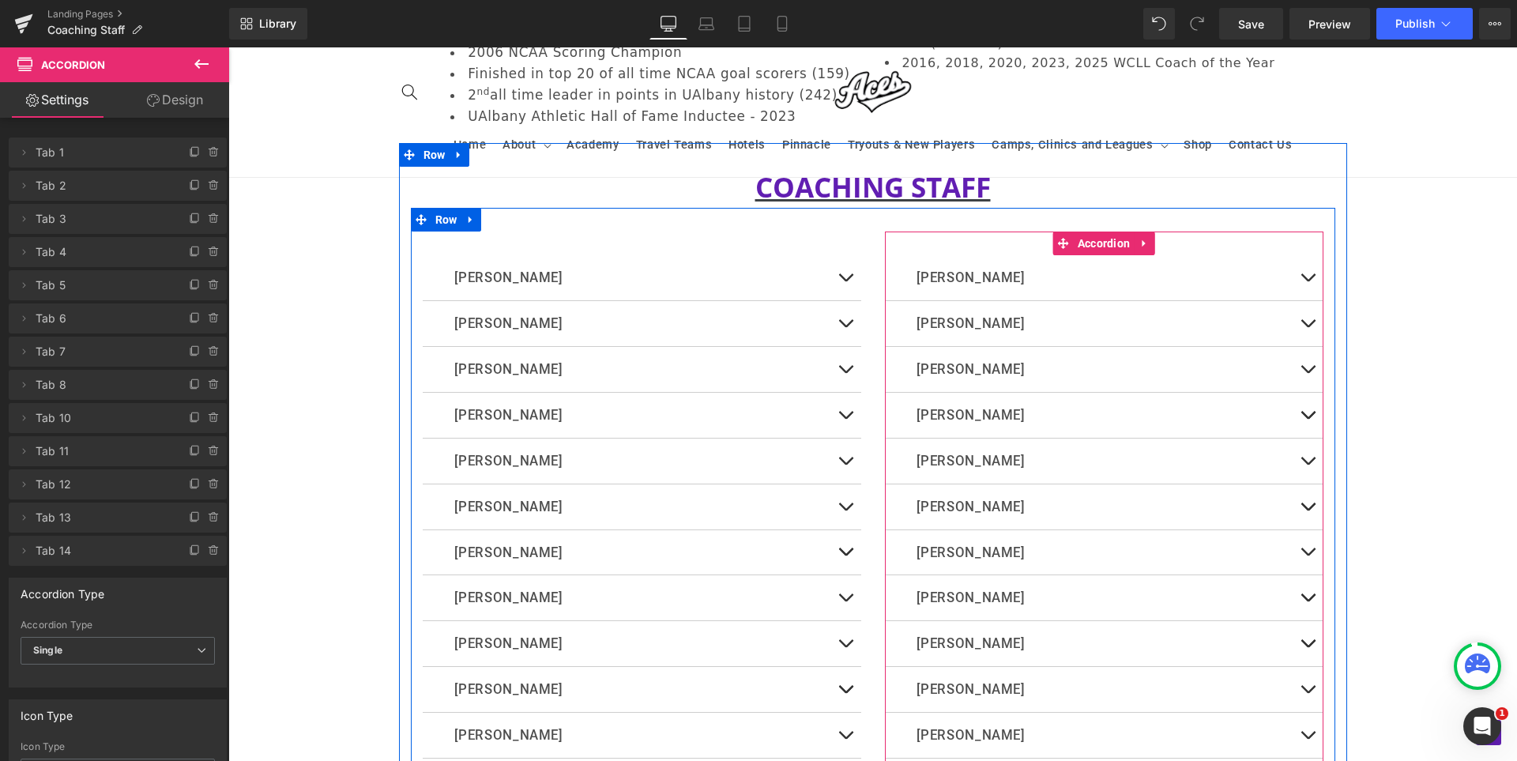
scroll to position [2608, 0]
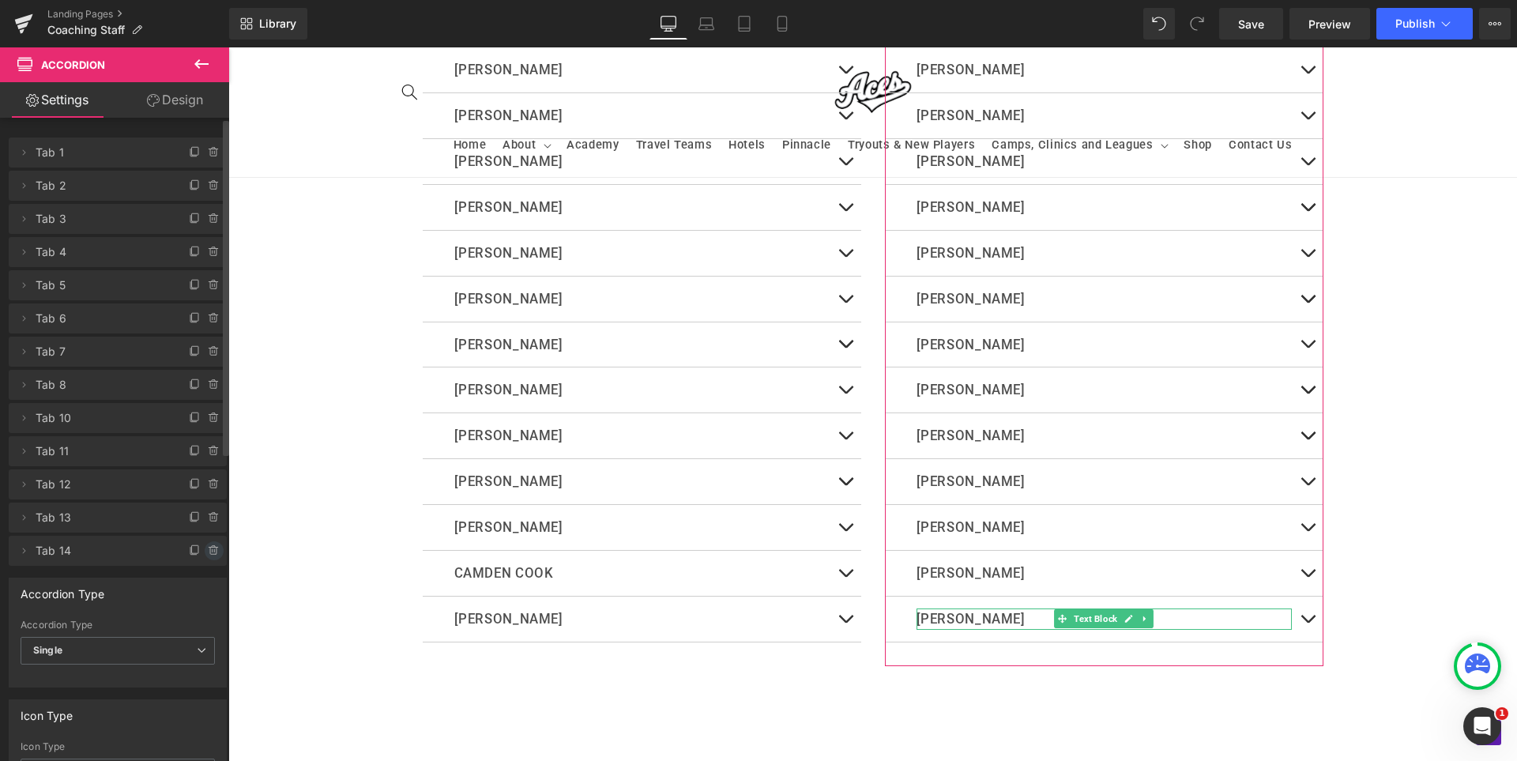
click at [208, 553] on icon at bounding box center [214, 550] width 13 height 13
click at [201, 553] on button "Delete" at bounding box center [197, 551] width 50 height 21
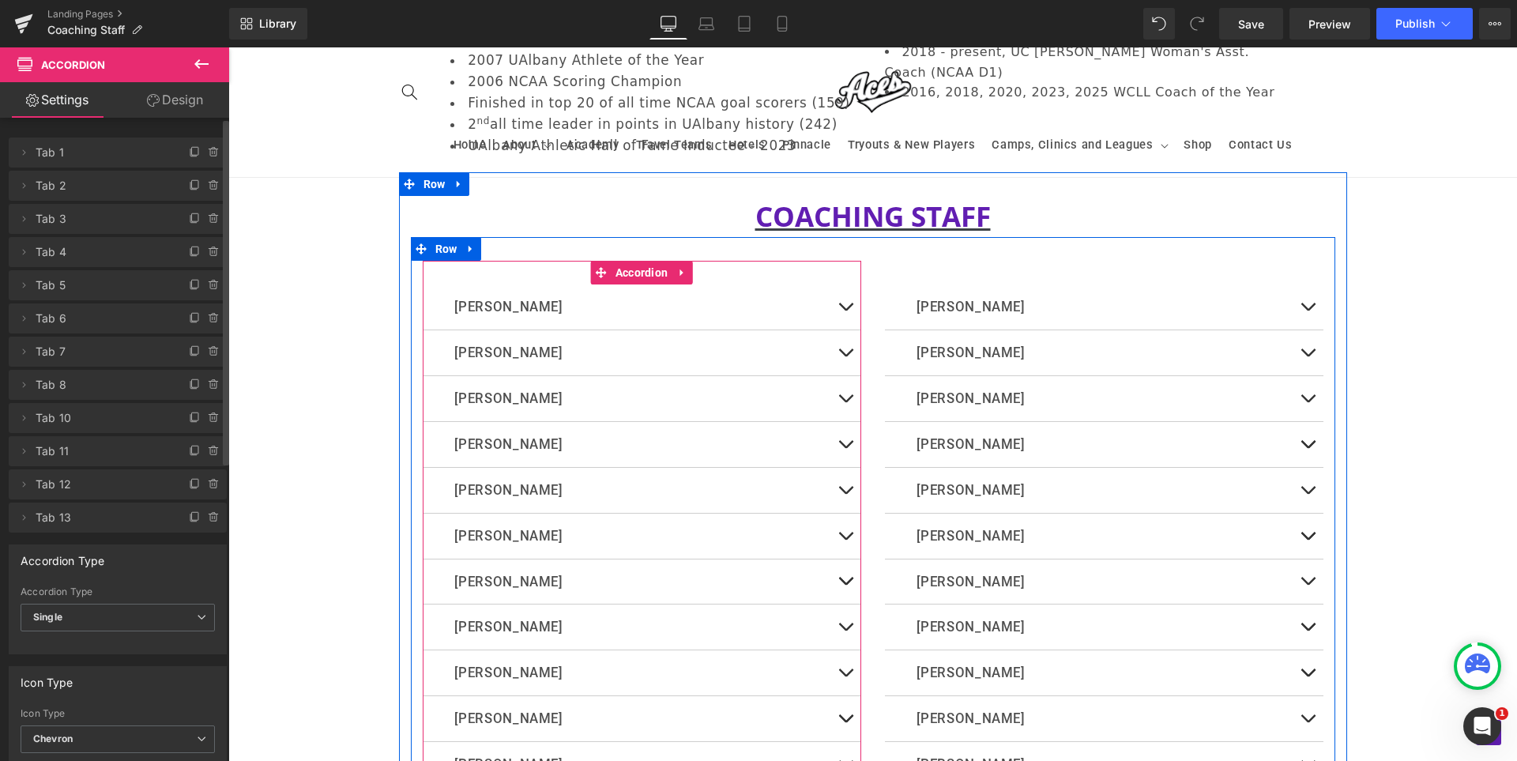
scroll to position [2291, 0]
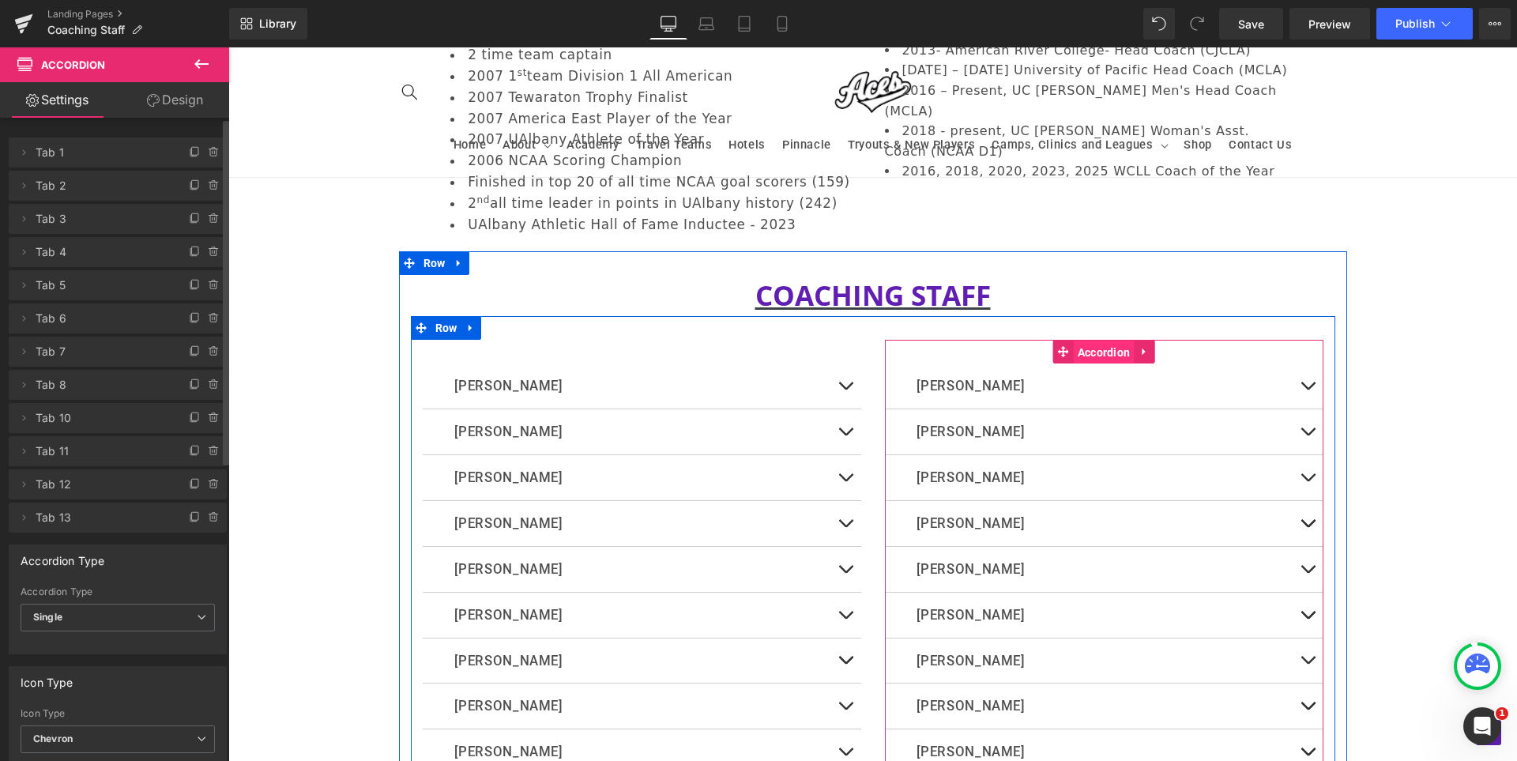
click at [1110, 341] on span "Accordion" at bounding box center [1104, 353] width 61 height 24
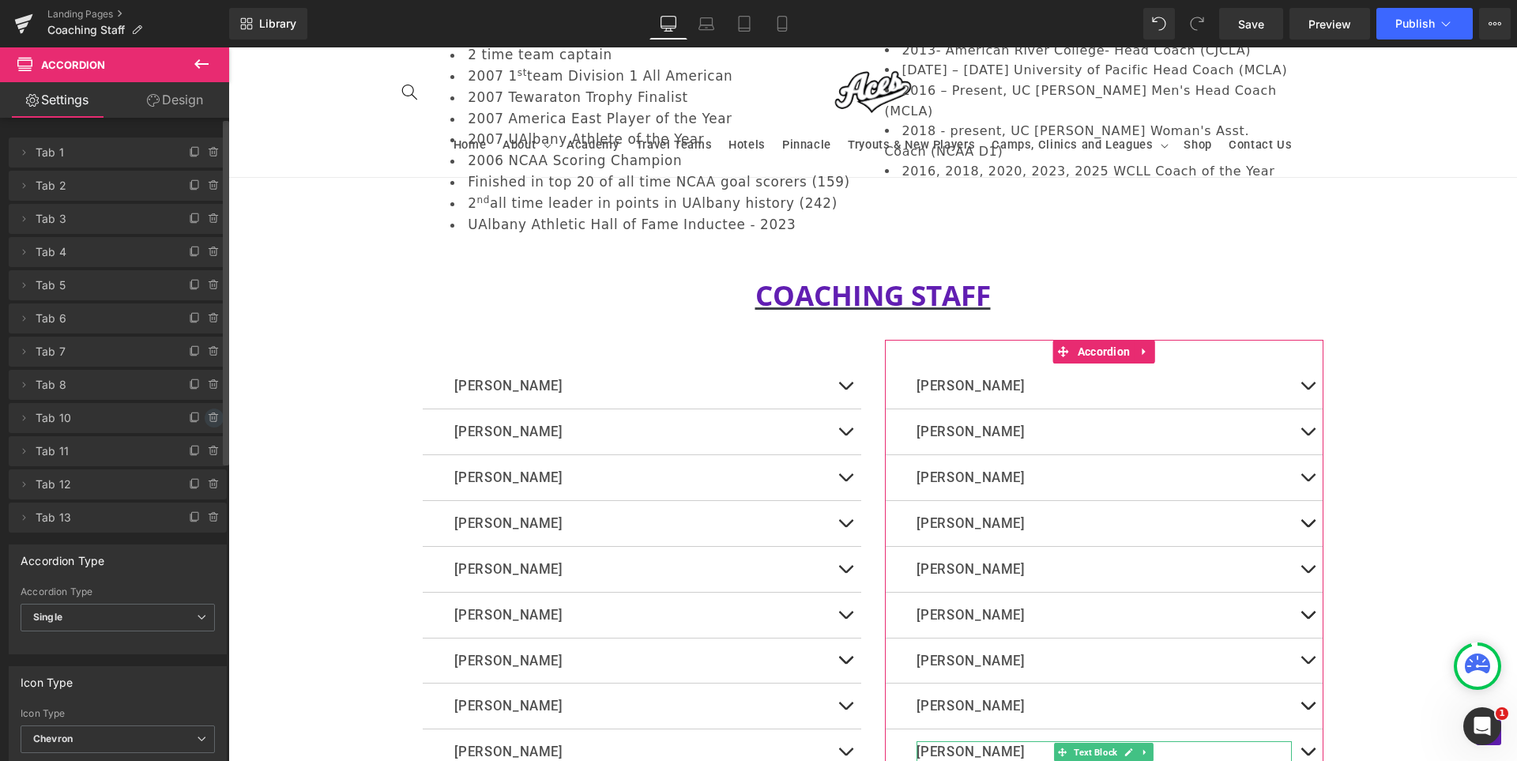
click at [208, 416] on icon at bounding box center [214, 418] width 13 height 13
click at [201, 416] on button "Delete" at bounding box center [197, 419] width 50 height 21
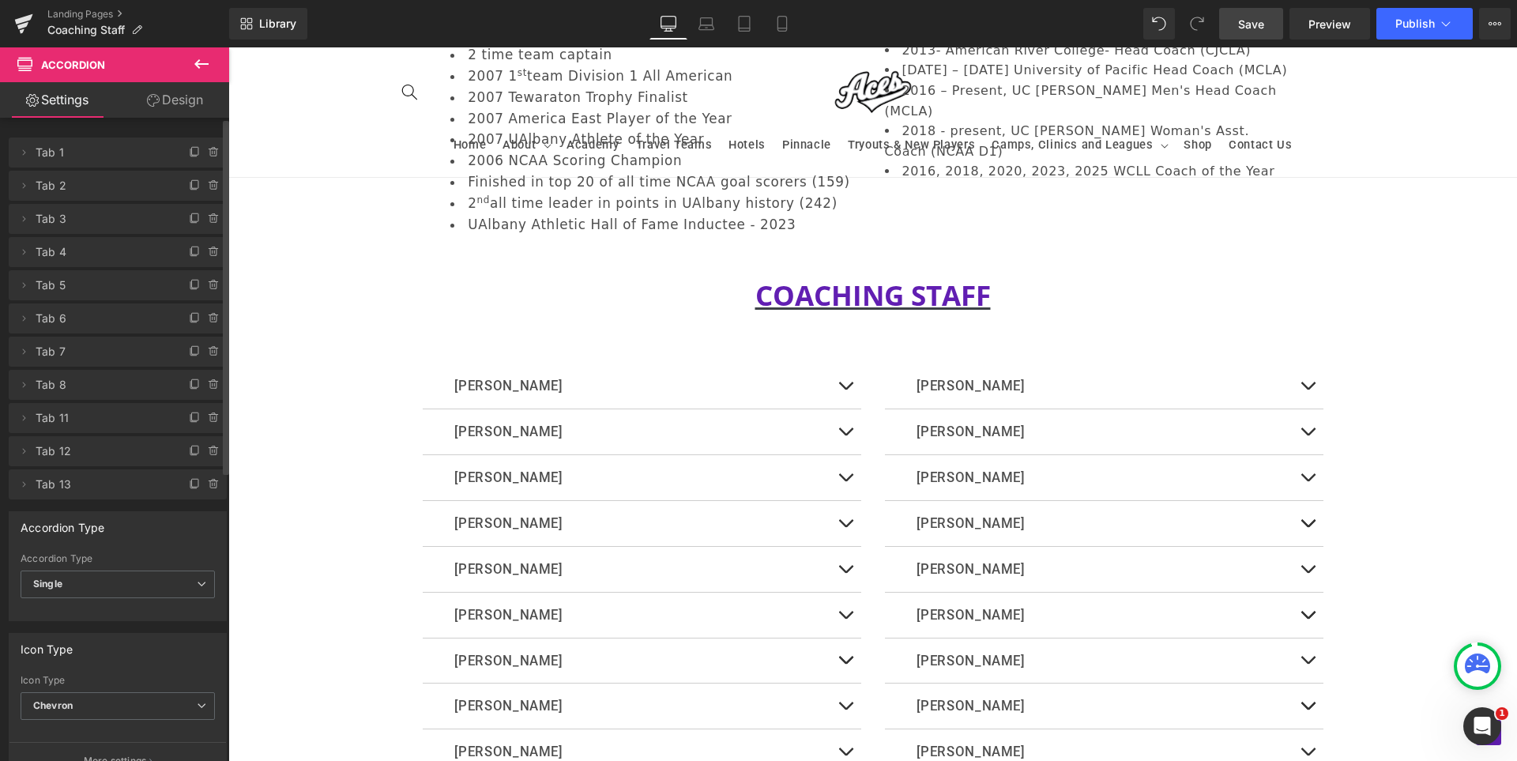
click at [1261, 25] on span "Save" at bounding box center [1251, 24] width 26 height 17
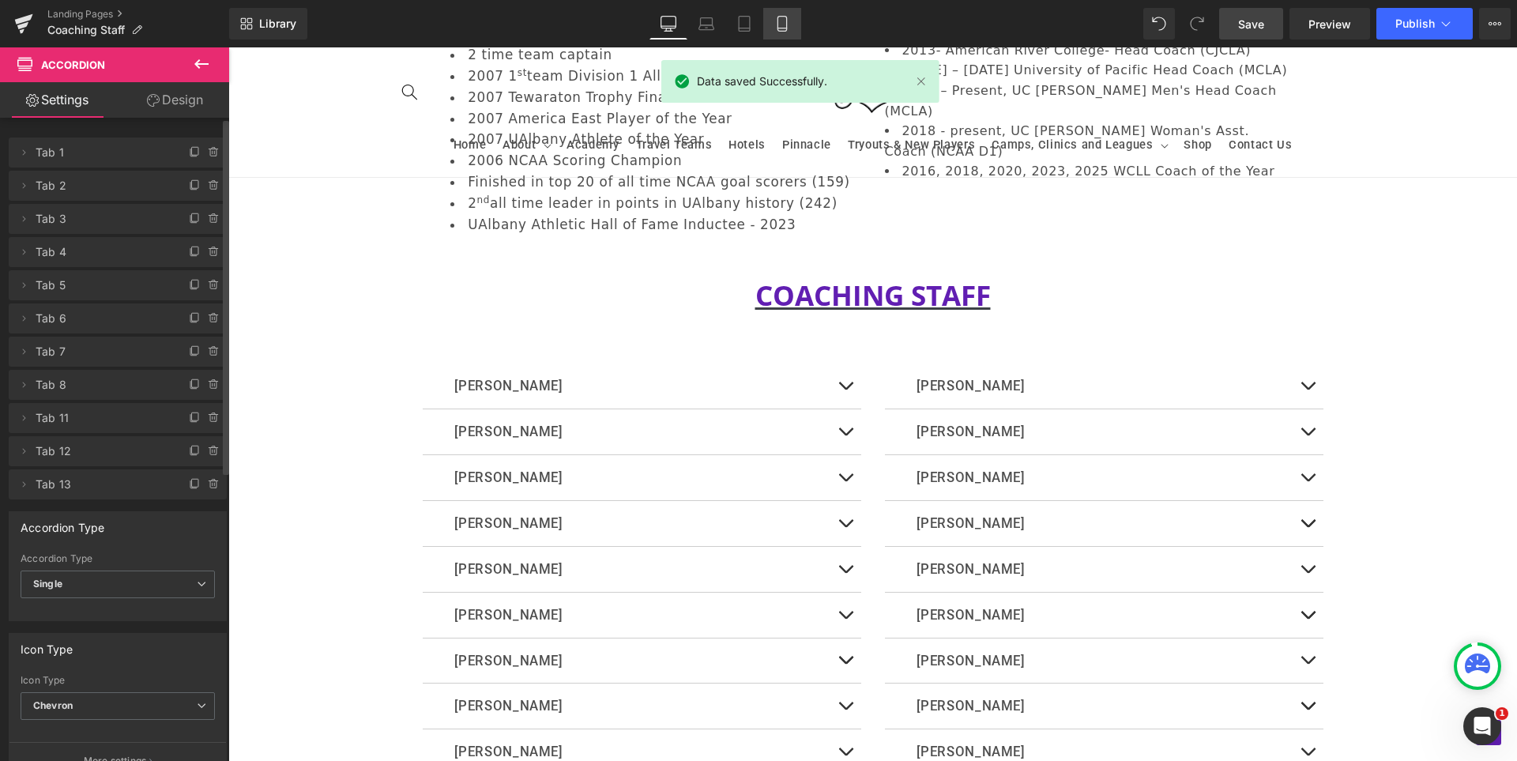
click at [761, 24] on link "Tablet" at bounding box center [744, 24] width 38 height 32
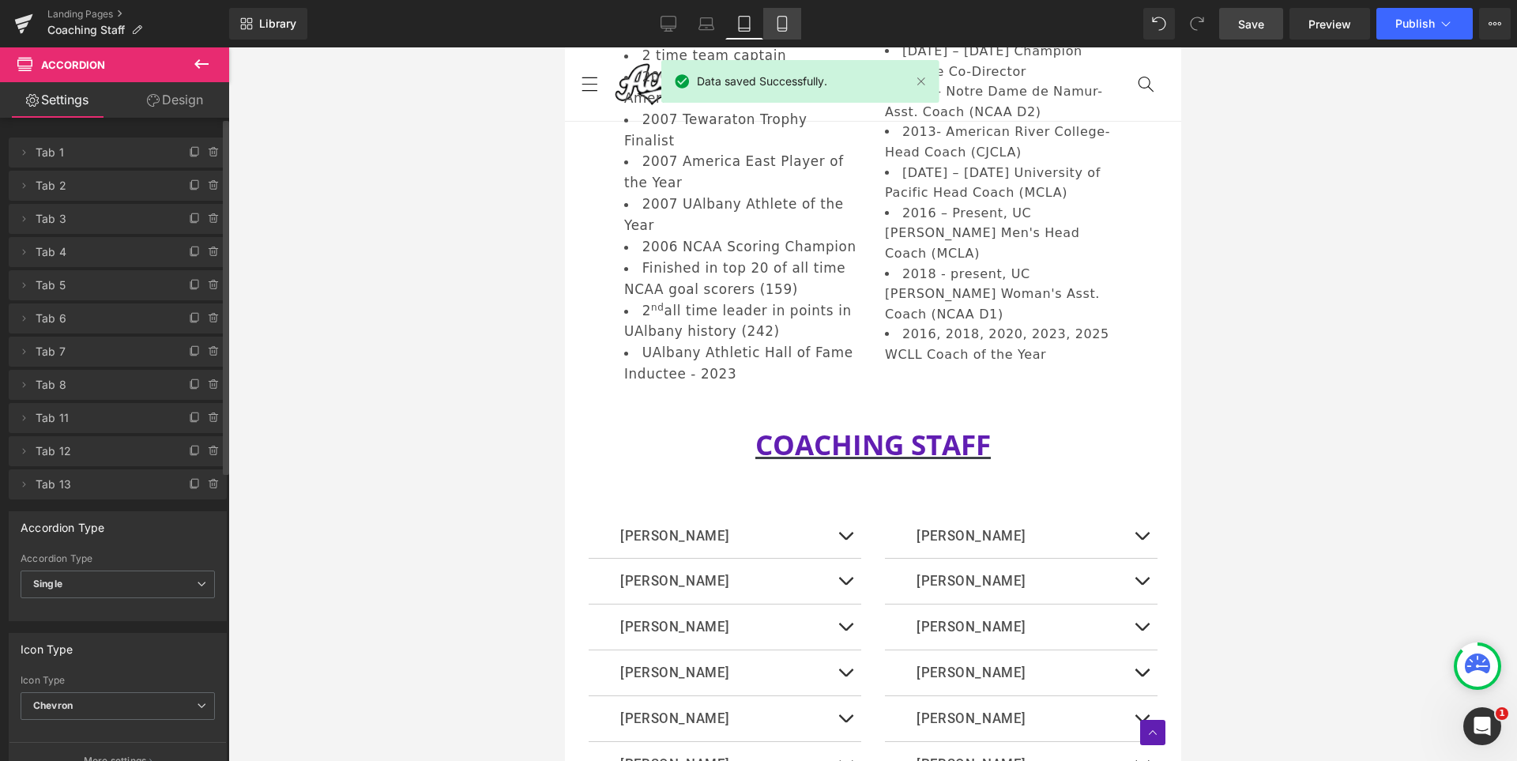
click at [798, 21] on link "Mobile" at bounding box center [782, 24] width 38 height 32
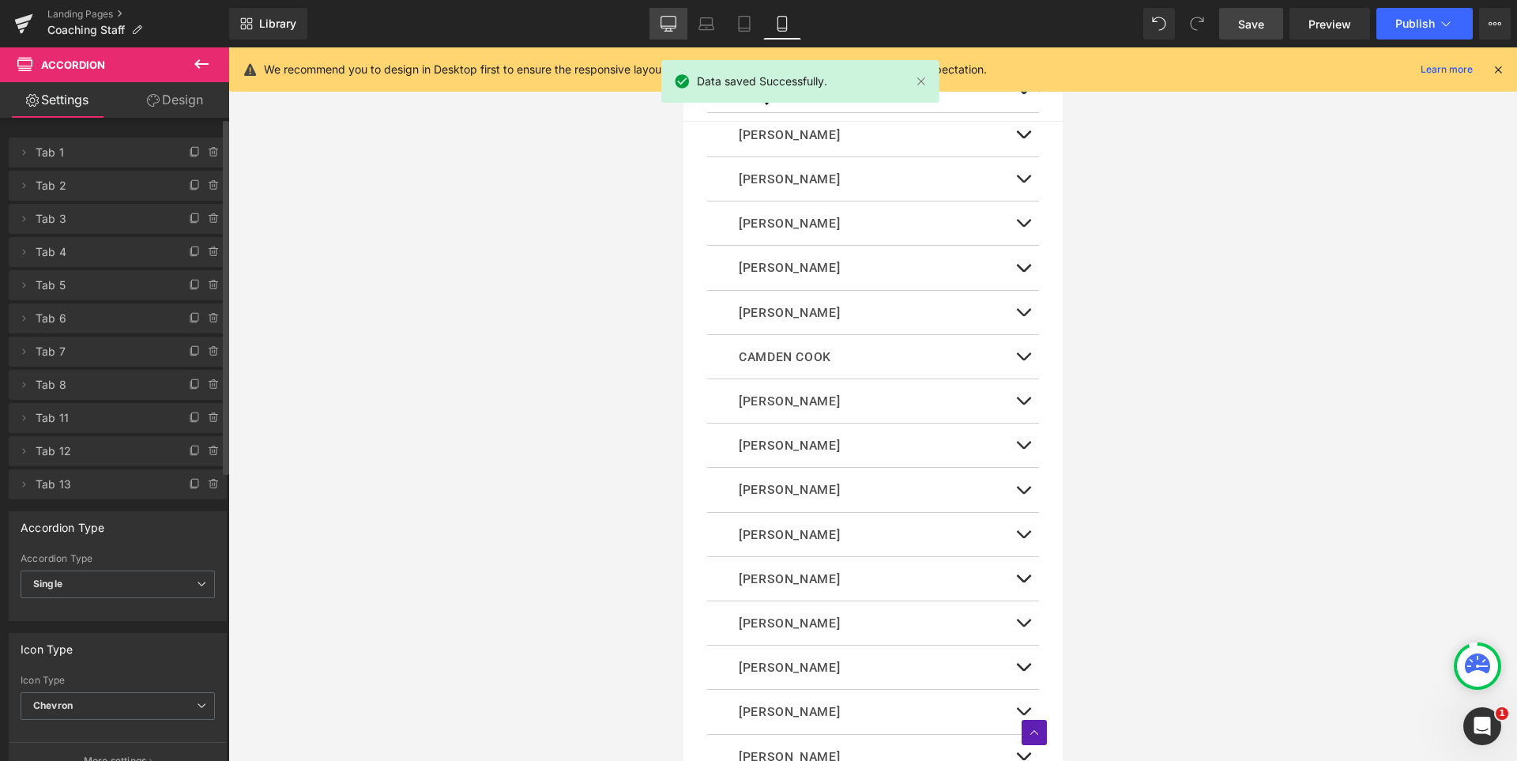
click at [674, 28] on icon at bounding box center [668, 23] width 15 height 12
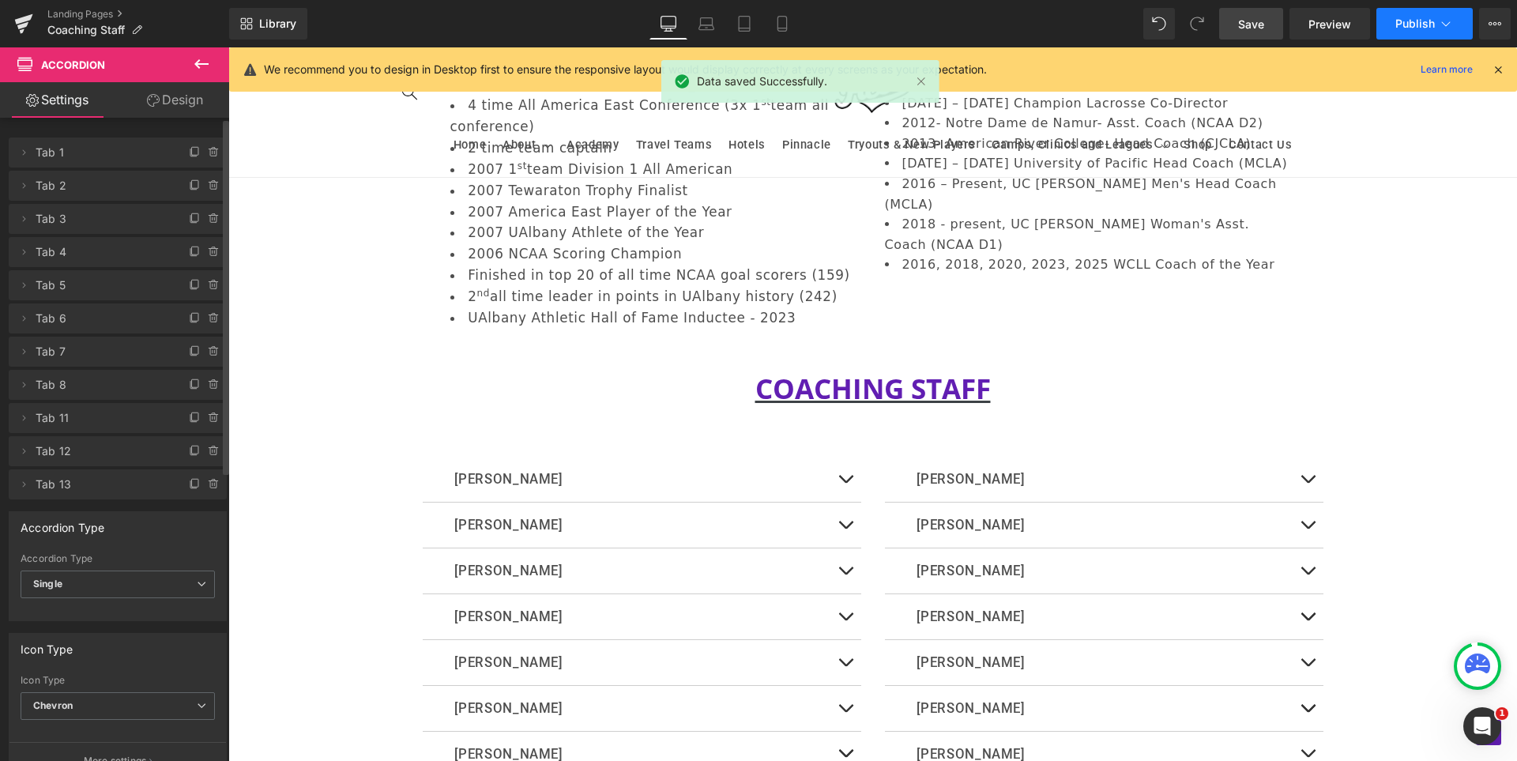
click at [1406, 15] on button "Publish" at bounding box center [1424, 24] width 96 height 32
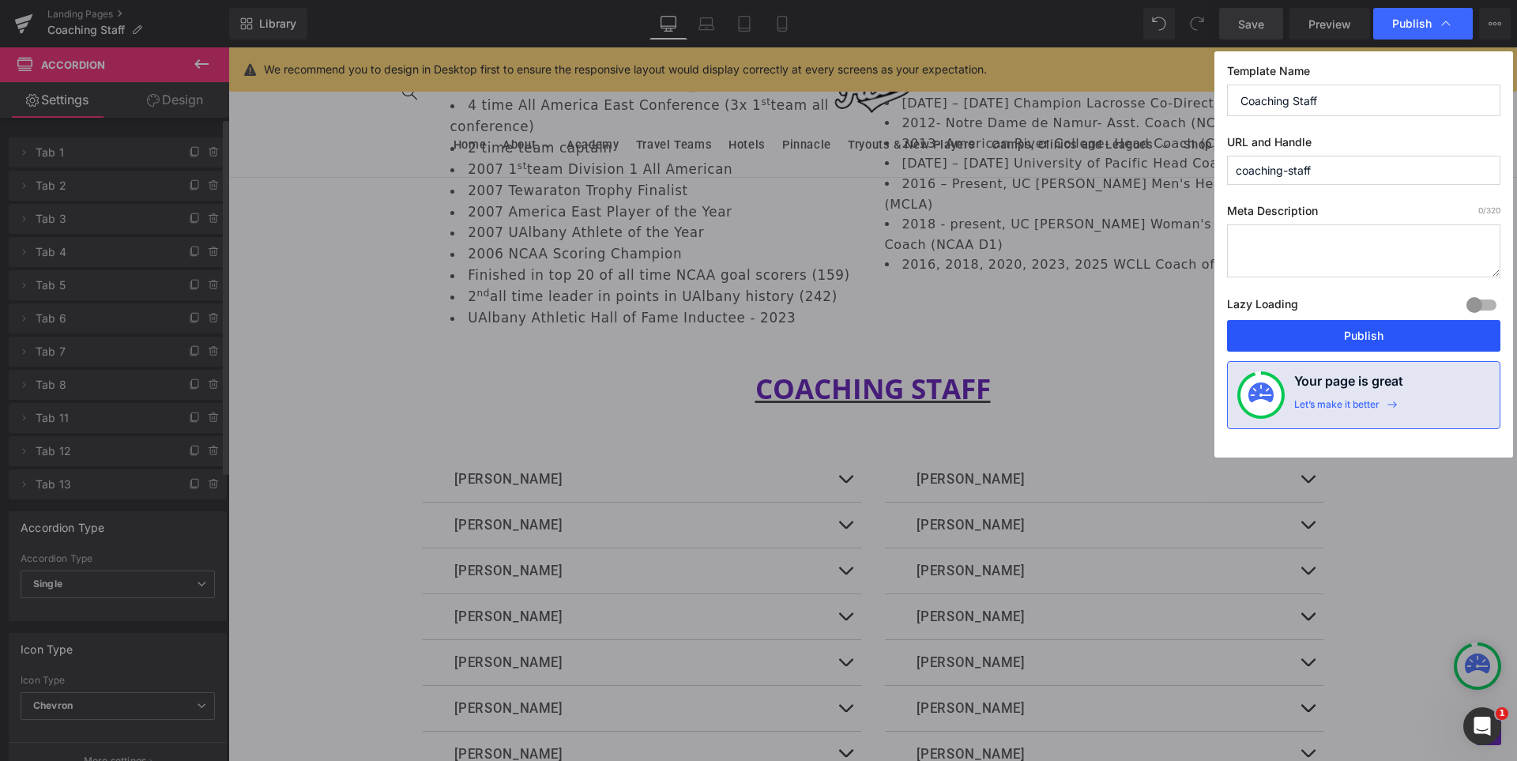
click at [1406, 335] on button "Publish" at bounding box center [1363, 336] width 273 height 32
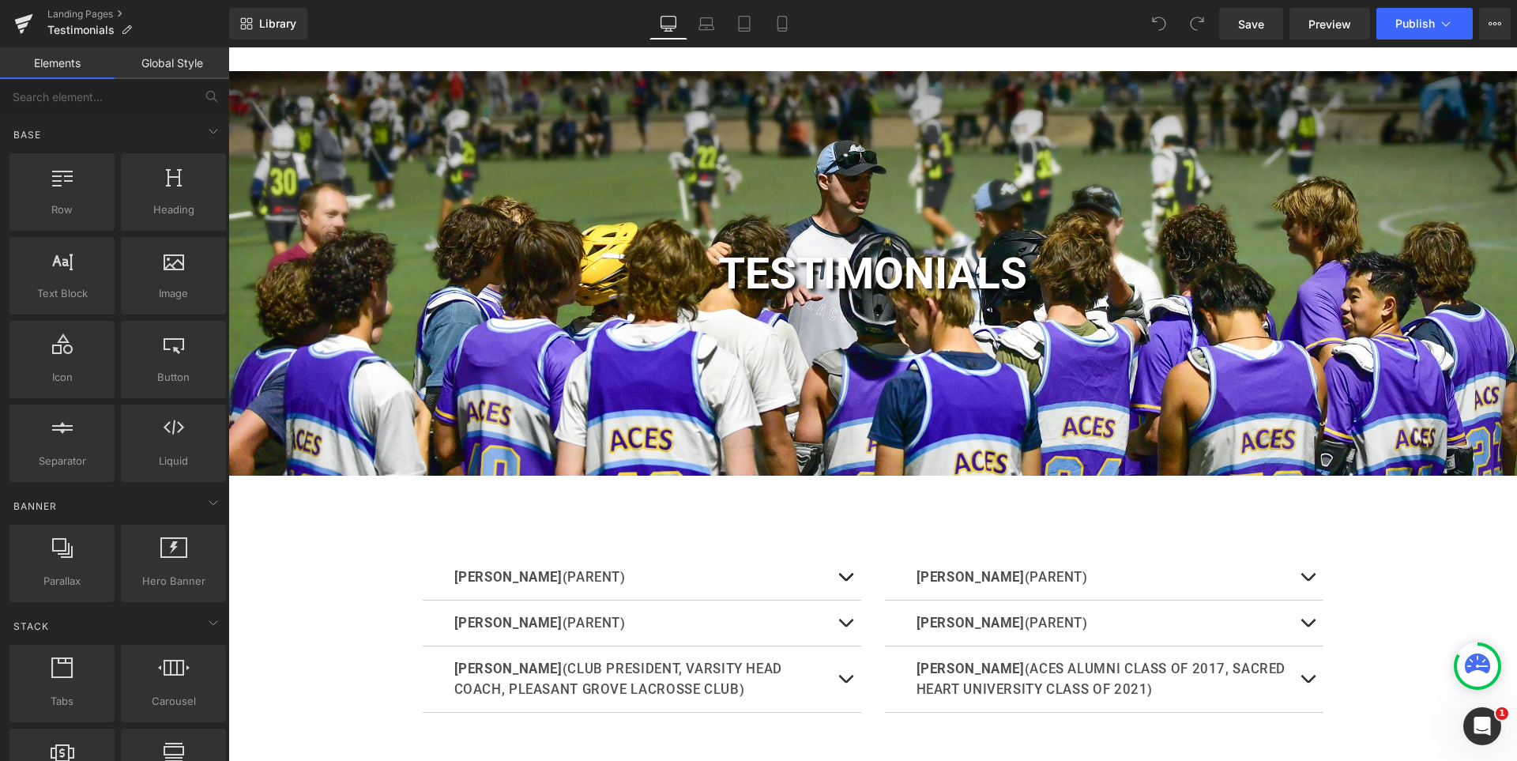
scroll to position [237, 0]
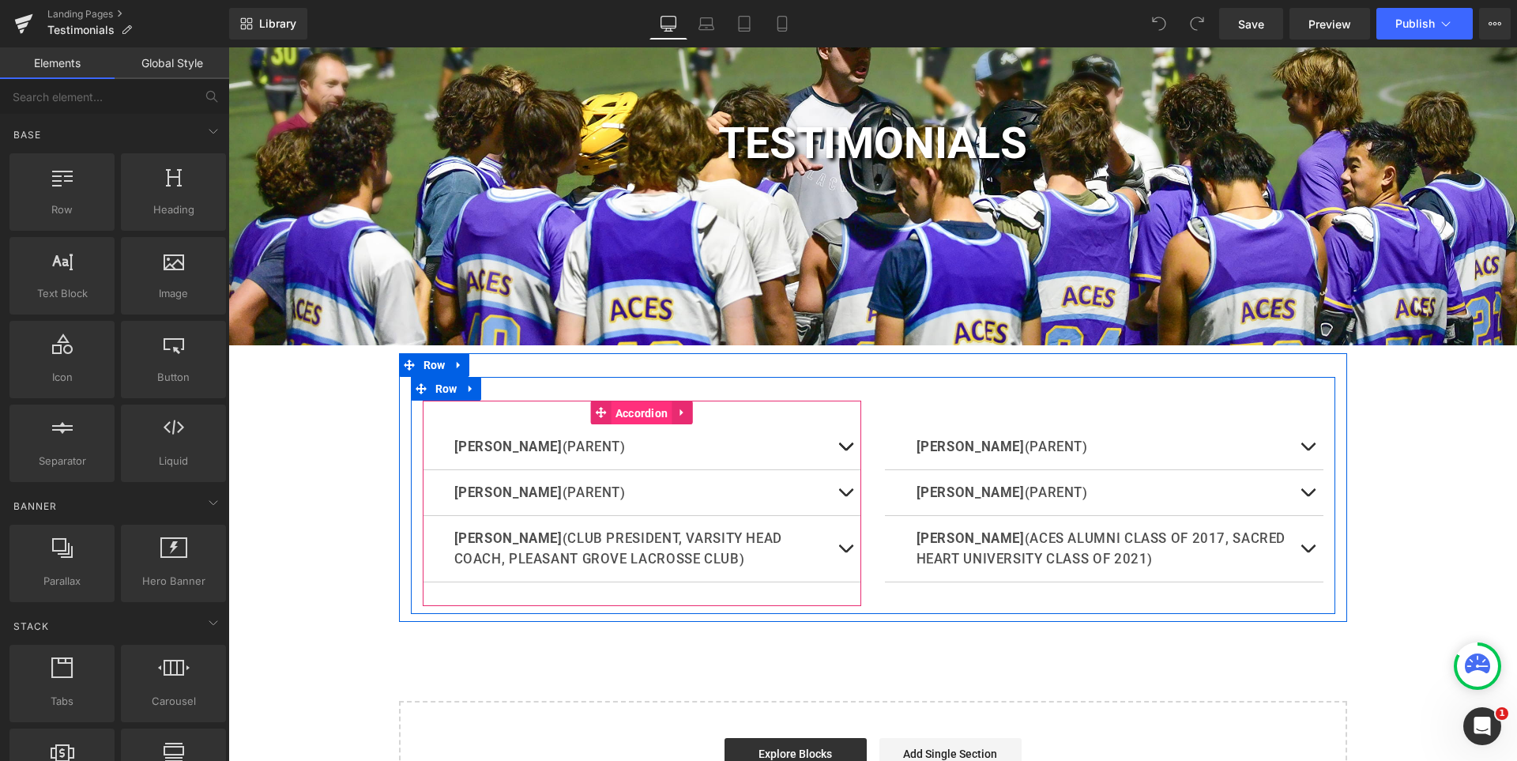
click at [642, 416] on span "Accordion" at bounding box center [642, 413] width 61 height 24
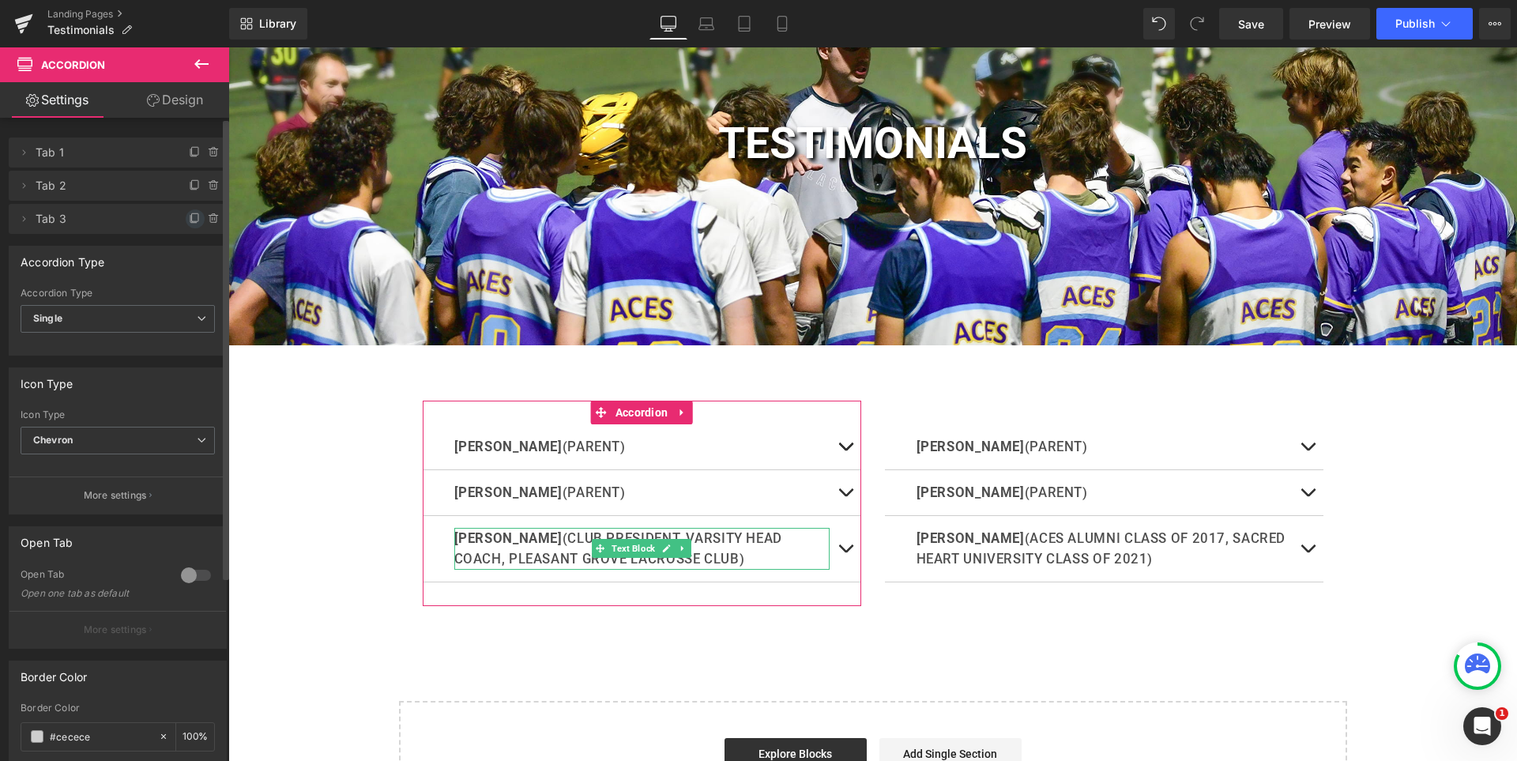
click at [190, 223] on icon at bounding box center [193, 219] width 6 height 7
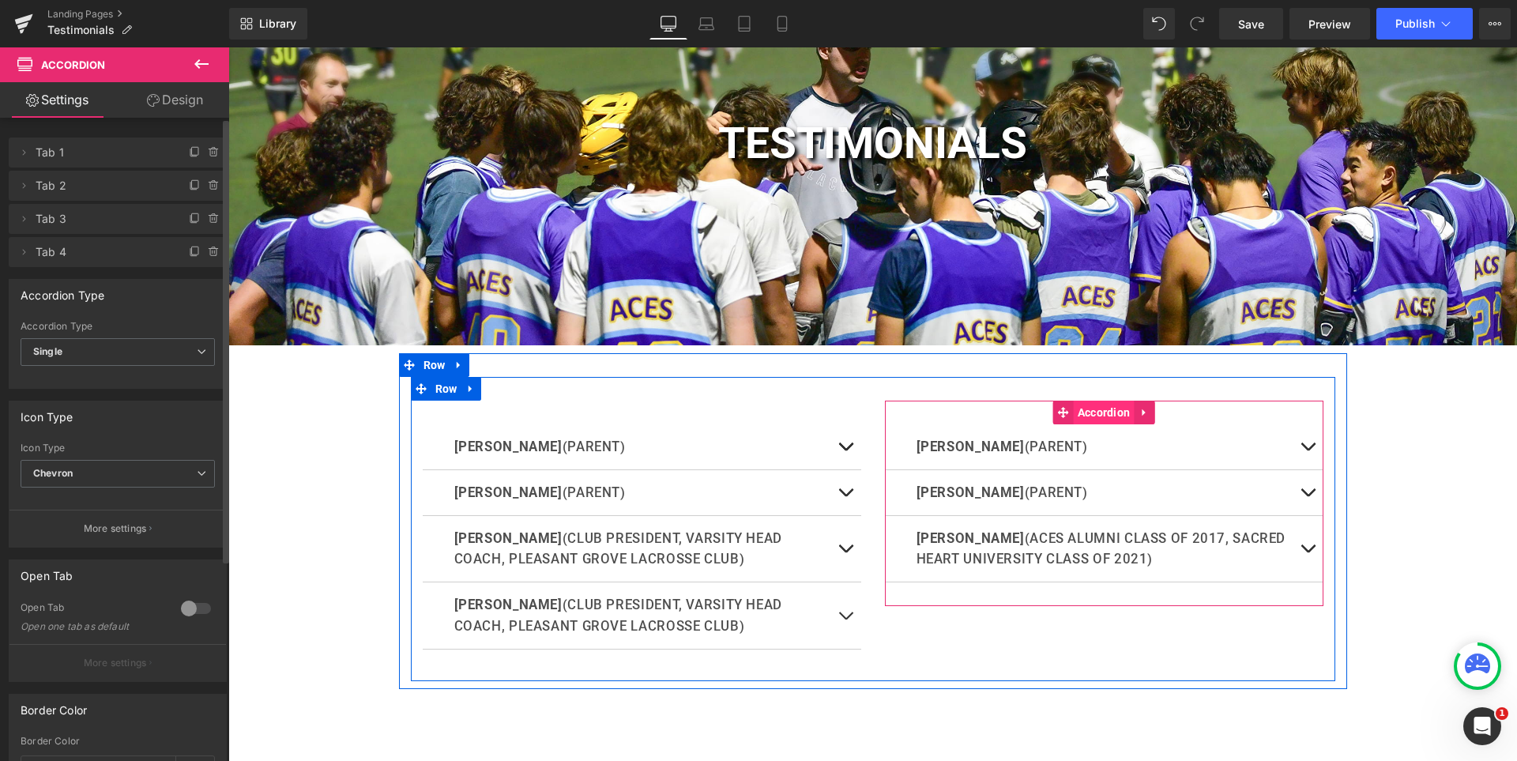
click at [1115, 408] on span "Accordion" at bounding box center [1104, 413] width 61 height 24
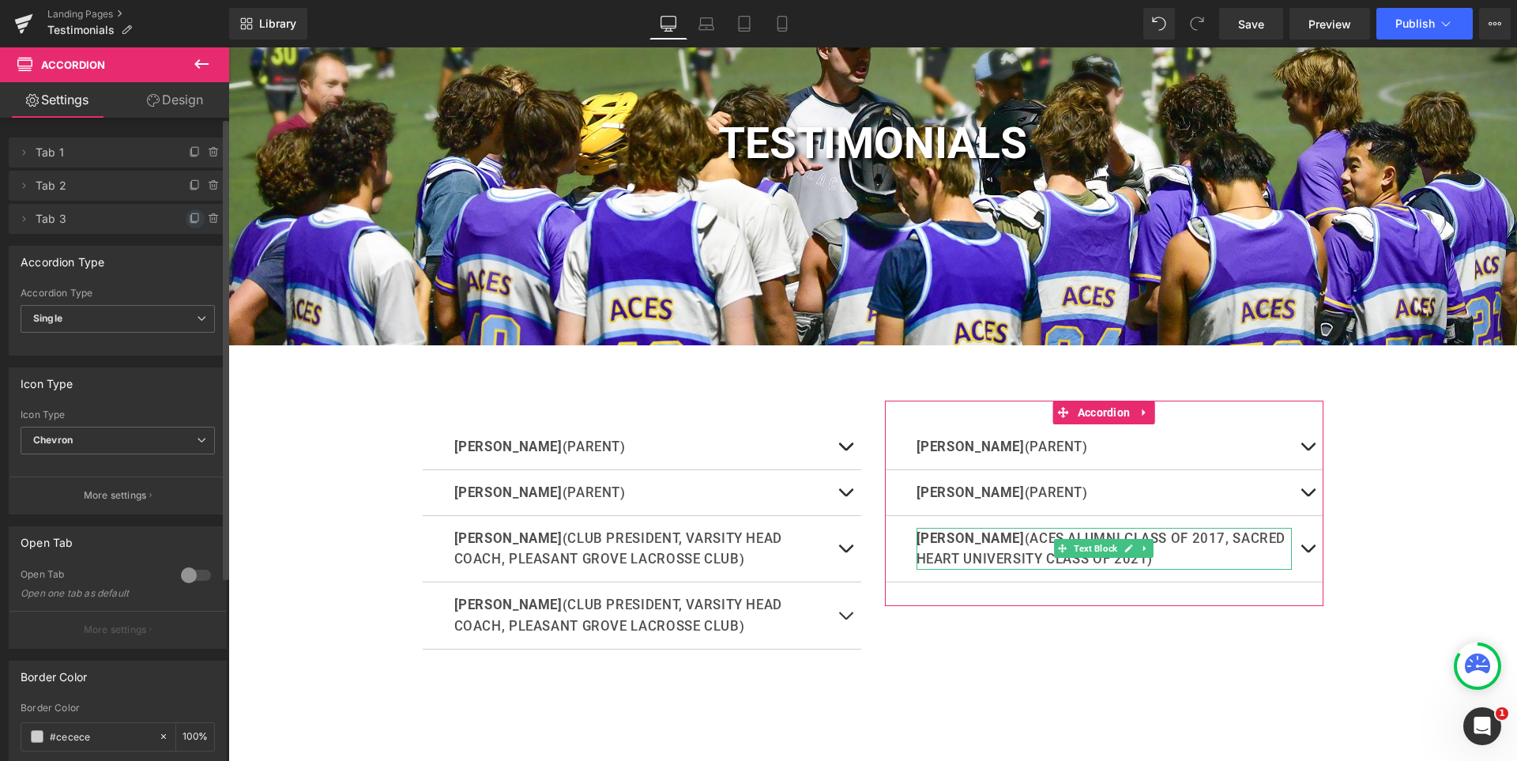
click at [189, 218] on icon at bounding box center [195, 219] width 13 height 13
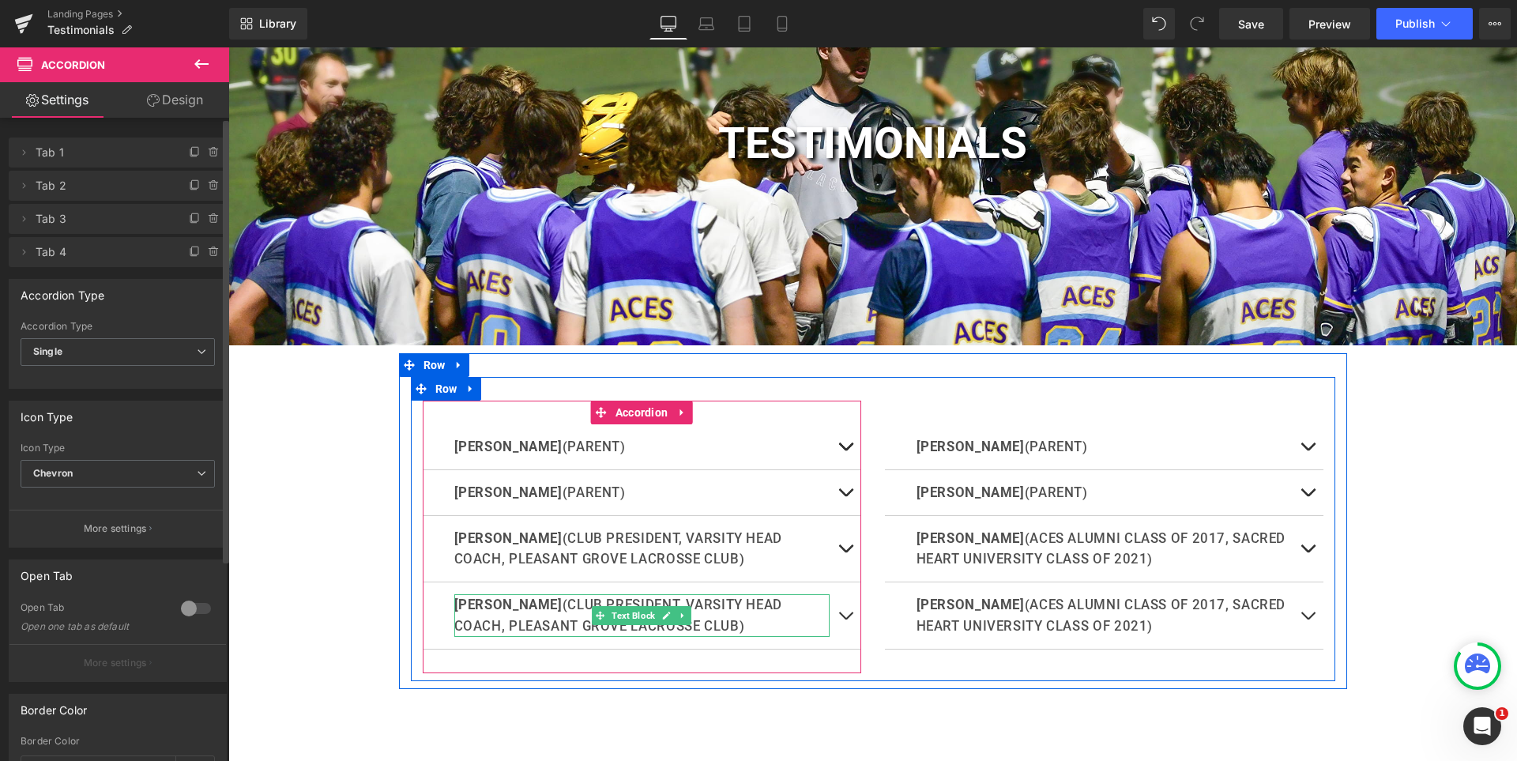
click at [567, 603] on p "ROB BROWN (CLUB PRESIDENT, VARSITY HEAD COACH, PLEASANT GROVE LACROSSE CLUB)" at bounding box center [641, 615] width 375 height 43
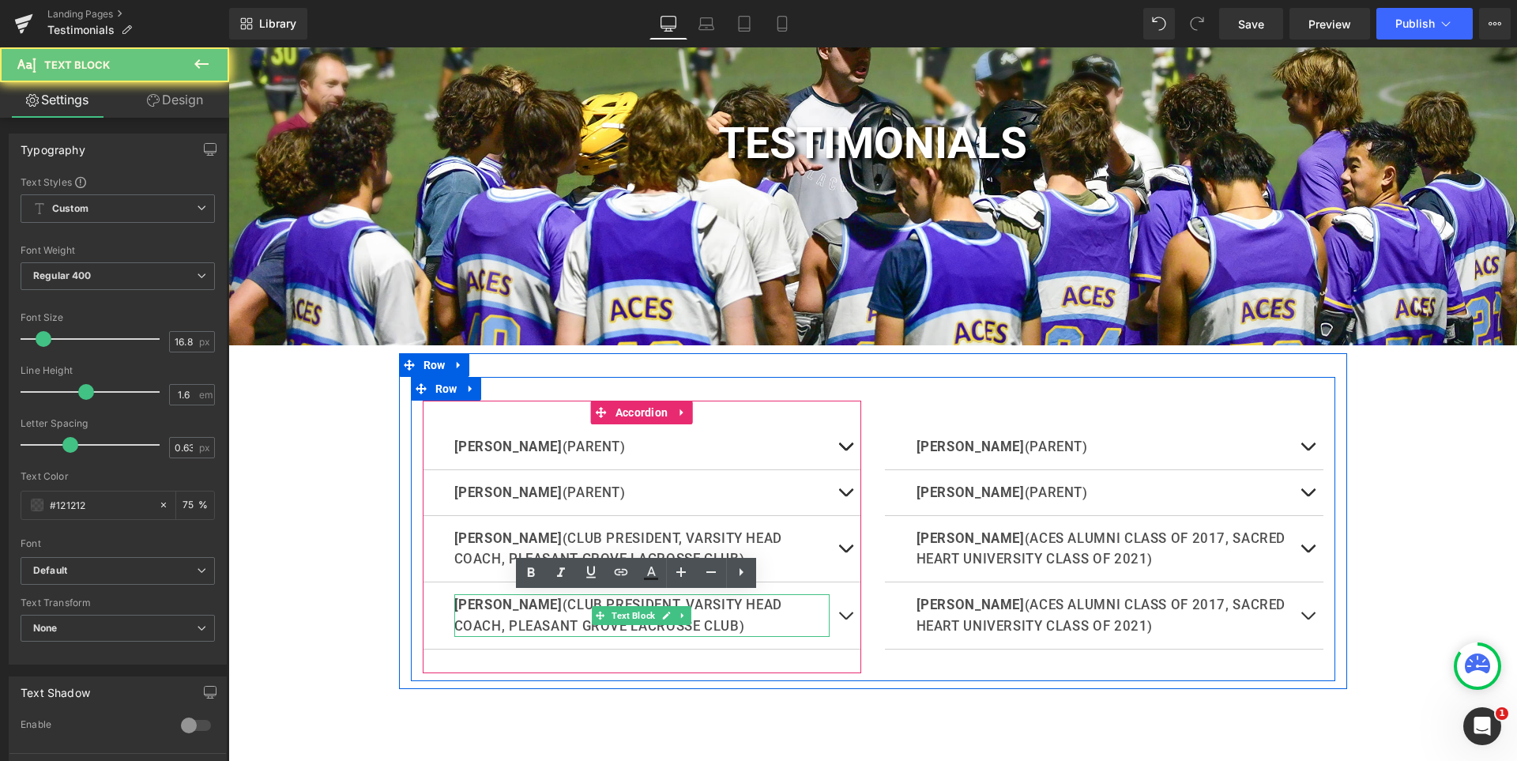
click at [567, 603] on p "ROB BROWN (CLUB PRESIDENT, VARSITY HEAD COACH, PLEASANT GROVE LACROSSE CLUB)" at bounding box center [641, 615] width 375 height 43
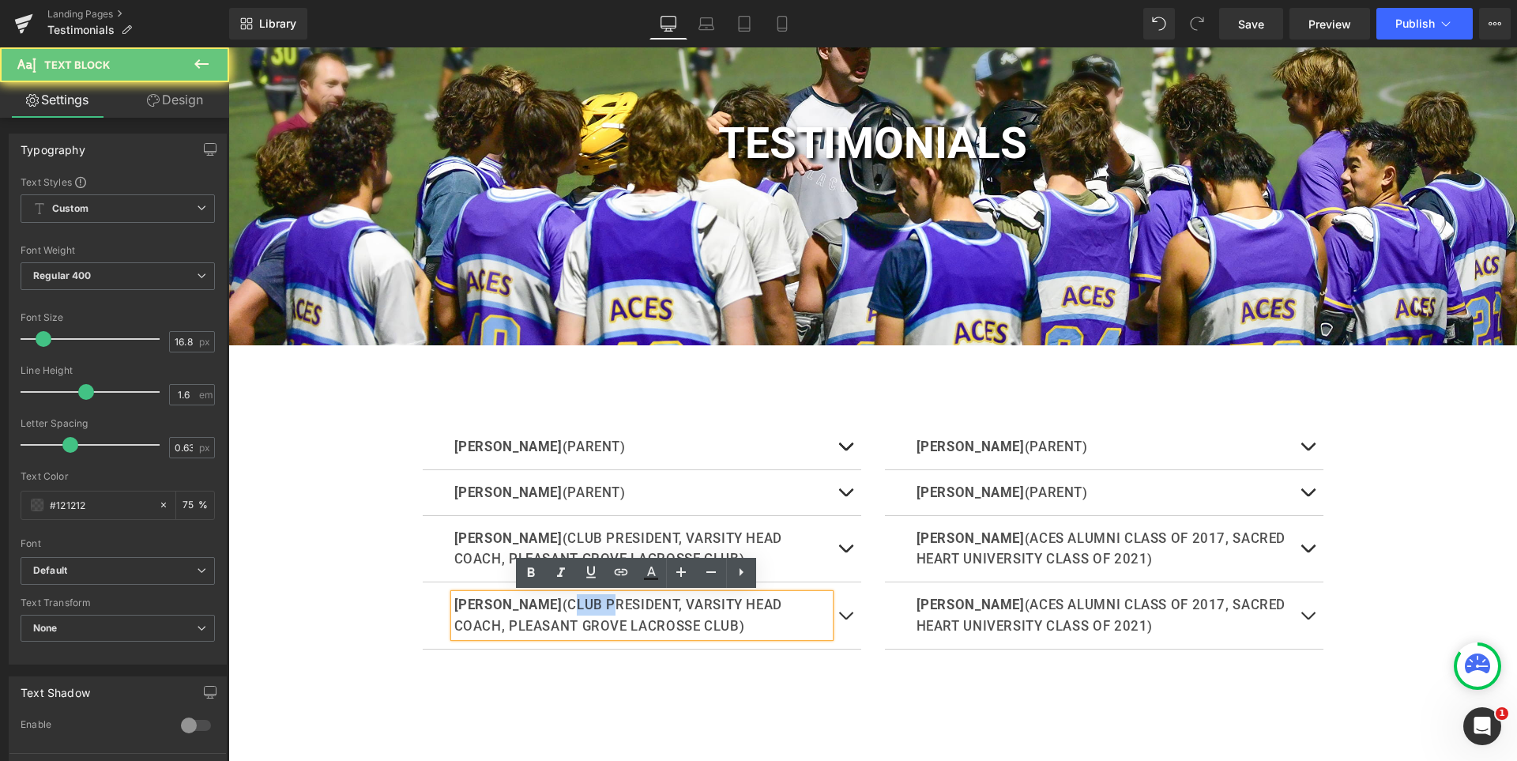
click at [567, 603] on p "ROB BROWN (CLUB PRESIDENT, VARSITY HEAD COACH, PLEASANT GROVE LACROSSE CLUB)" at bounding box center [641, 615] width 375 height 43
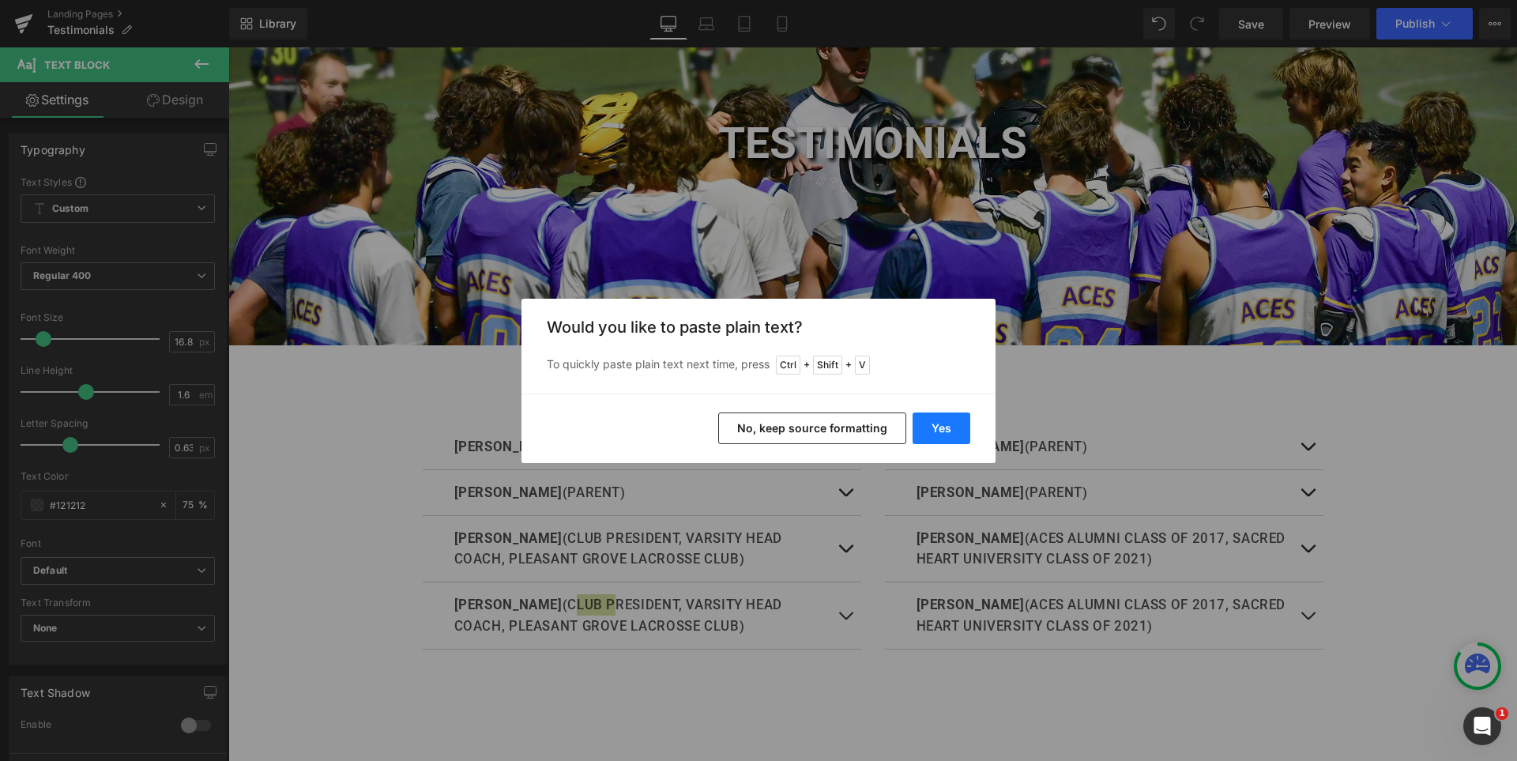
click at [943, 421] on button "Yes" at bounding box center [942, 428] width 58 height 32
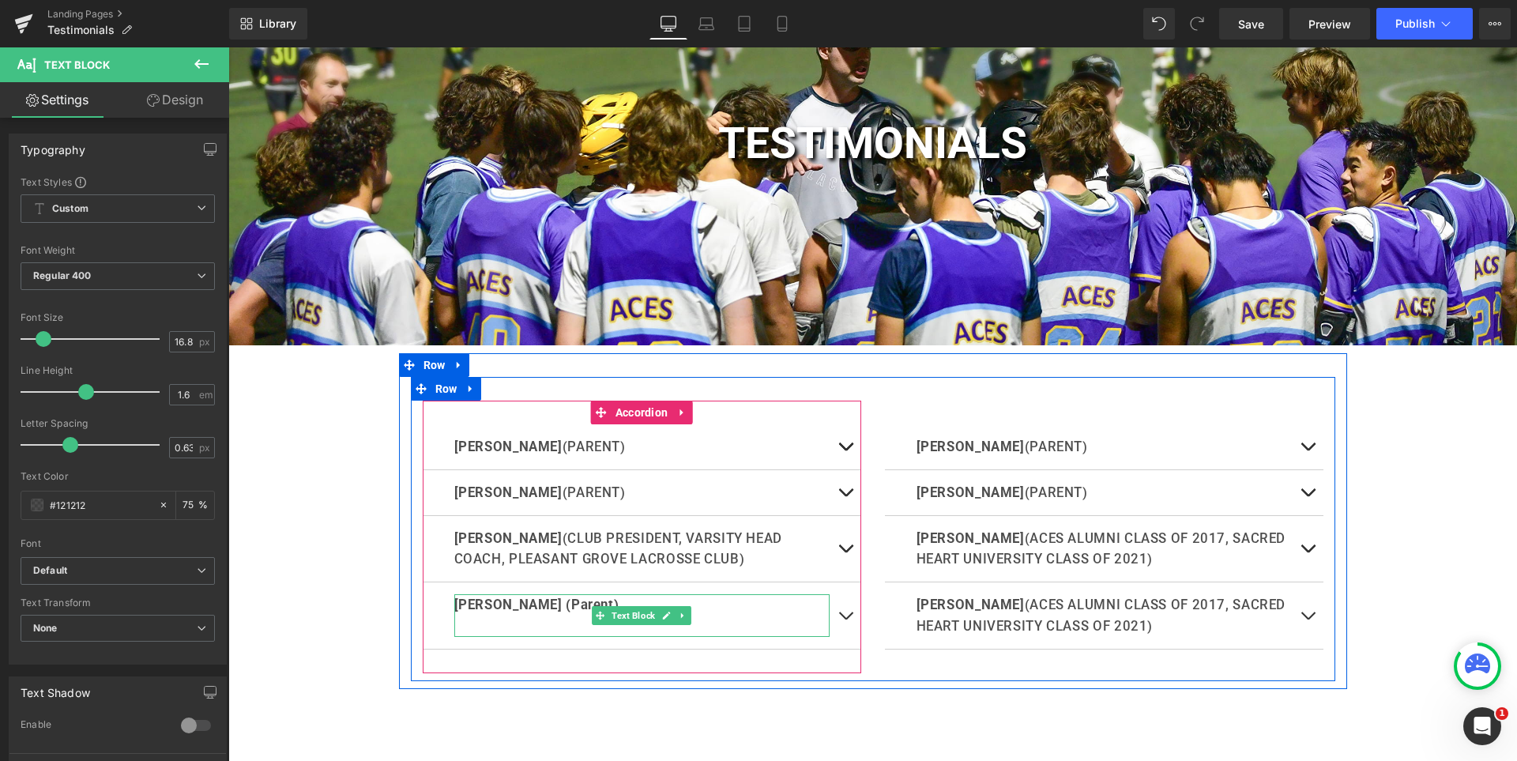
click at [559, 602] on b "Mike Peirsol (Parent)" at bounding box center [536, 605] width 165 height 16
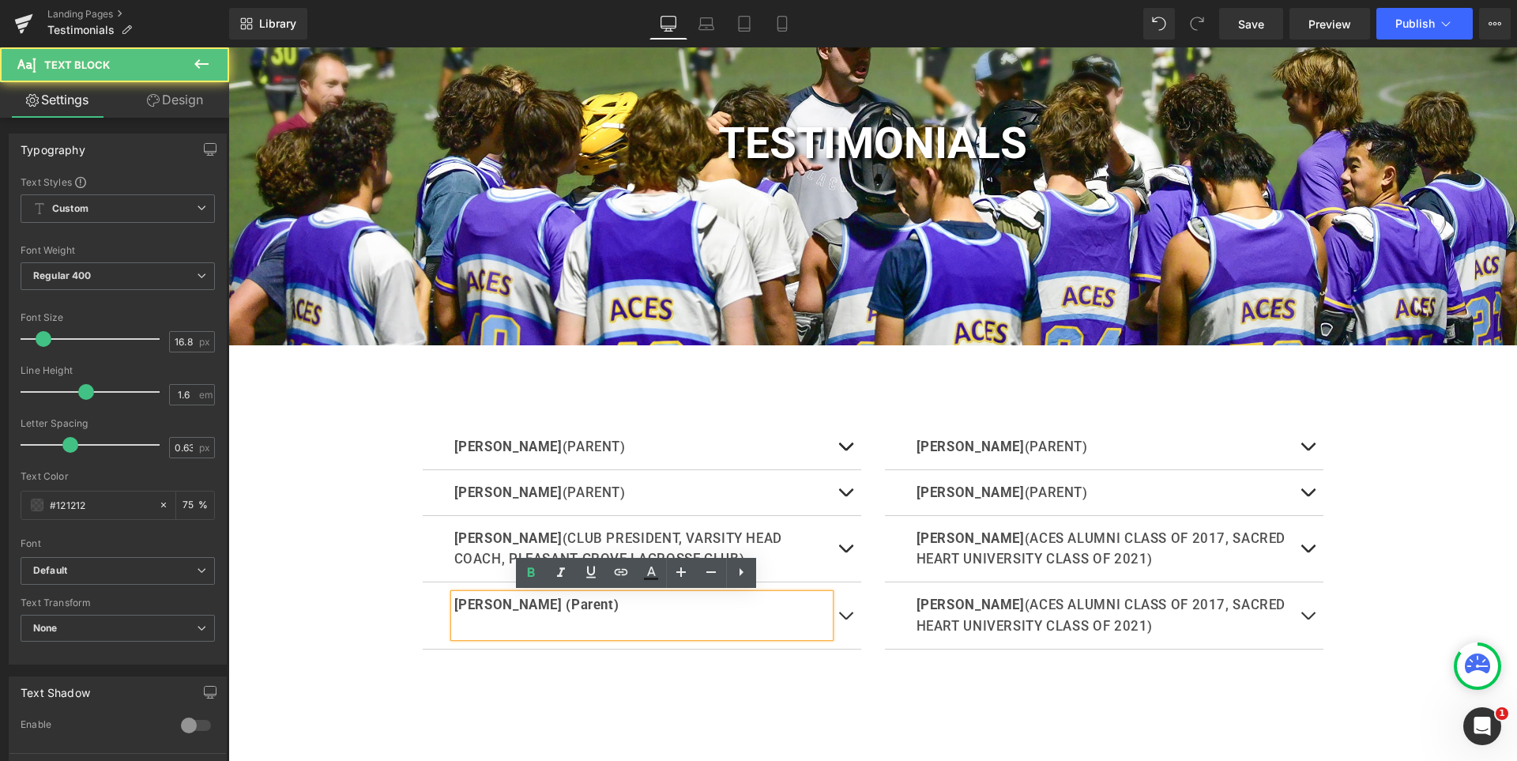
click at [543, 604] on b "Mike Peirsol (Parent)" at bounding box center [536, 605] width 165 height 16
click at [544, 604] on b "Mike Peirsol (Parent)" at bounding box center [536, 605] width 165 height 16
click at [545, 604] on b "Mike Peirsol (Parent)" at bounding box center [536, 605] width 165 height 16
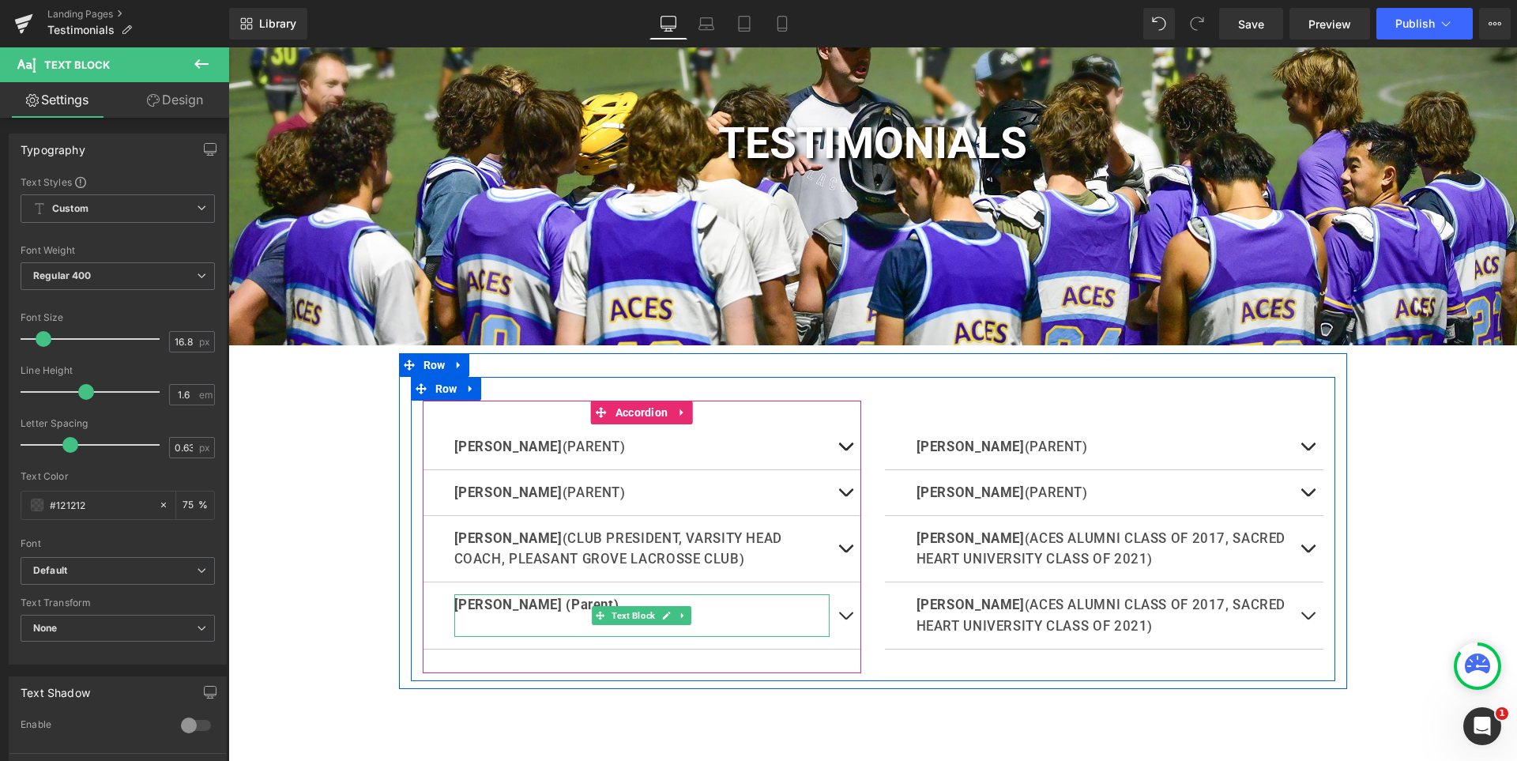
click at [486, 606] on b "Mike Peirsol (Parent)" at bounding box center [536, 605] width 165 height 16
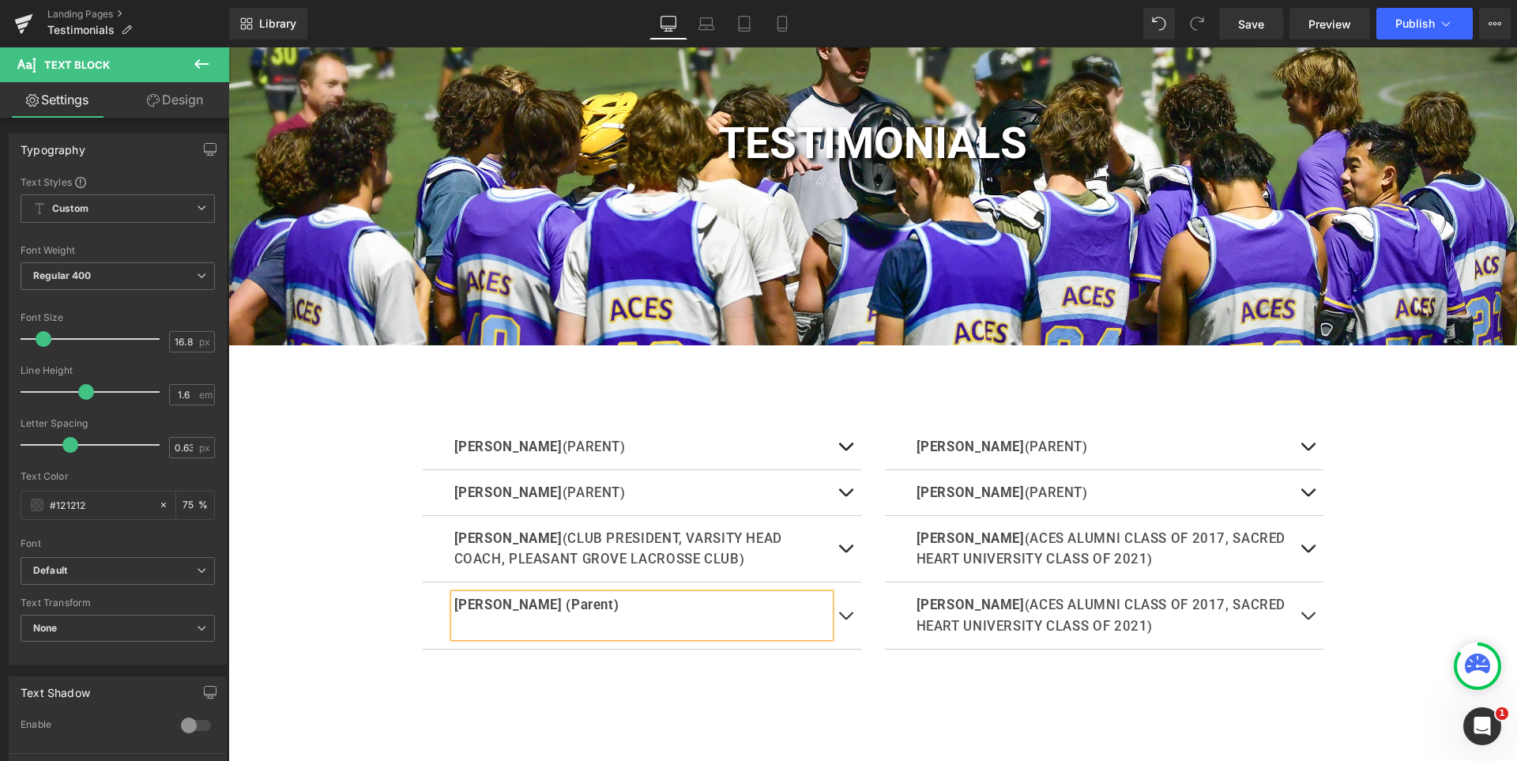
click at [486, 606] on b "Mike Peirsol (Parent)" at bounding box center [536, 605] width 165 height 16
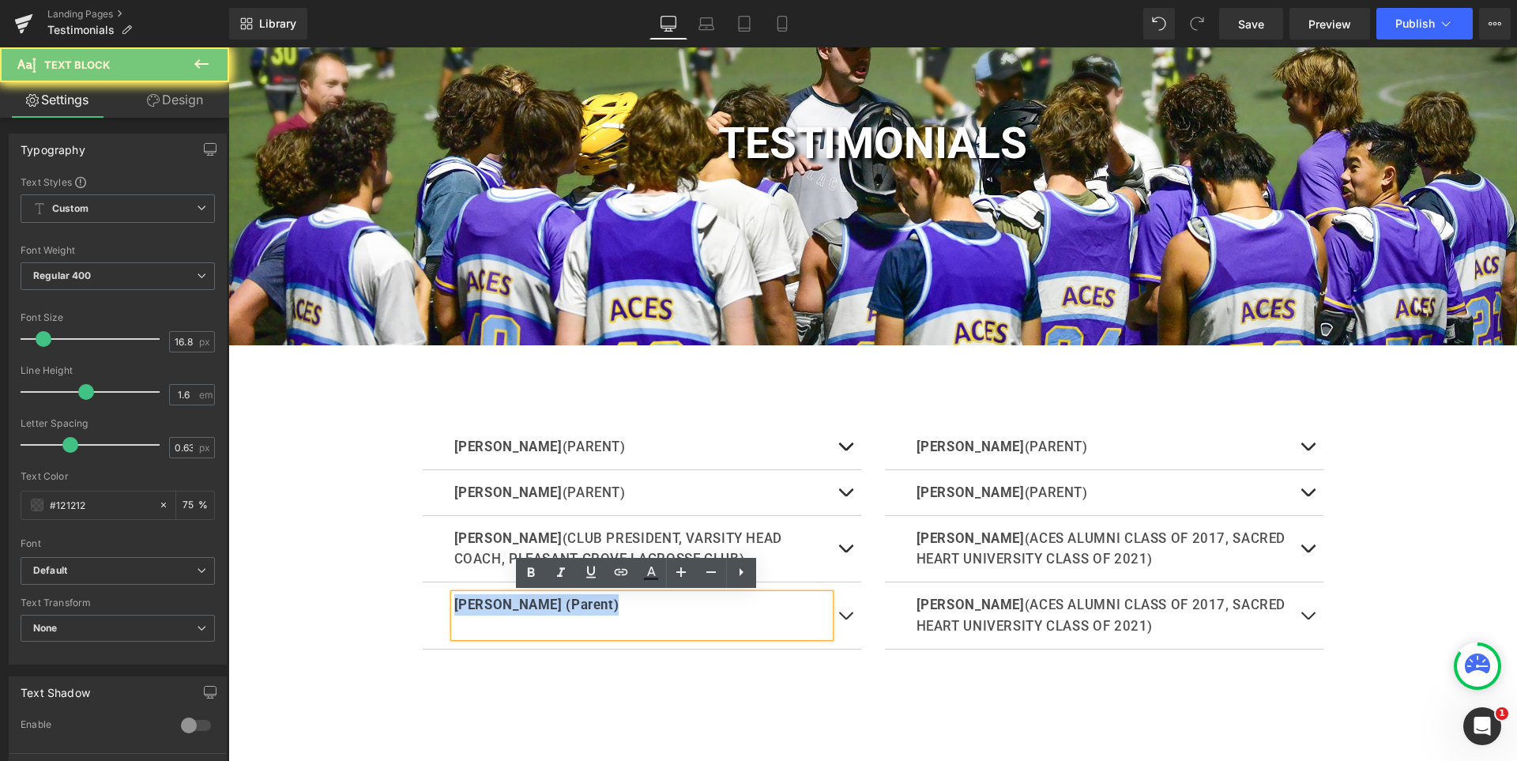
click at [486, 606] on b "Mike Peirsol (Parent)" at bounding box center [536, 605] width 165 height 16
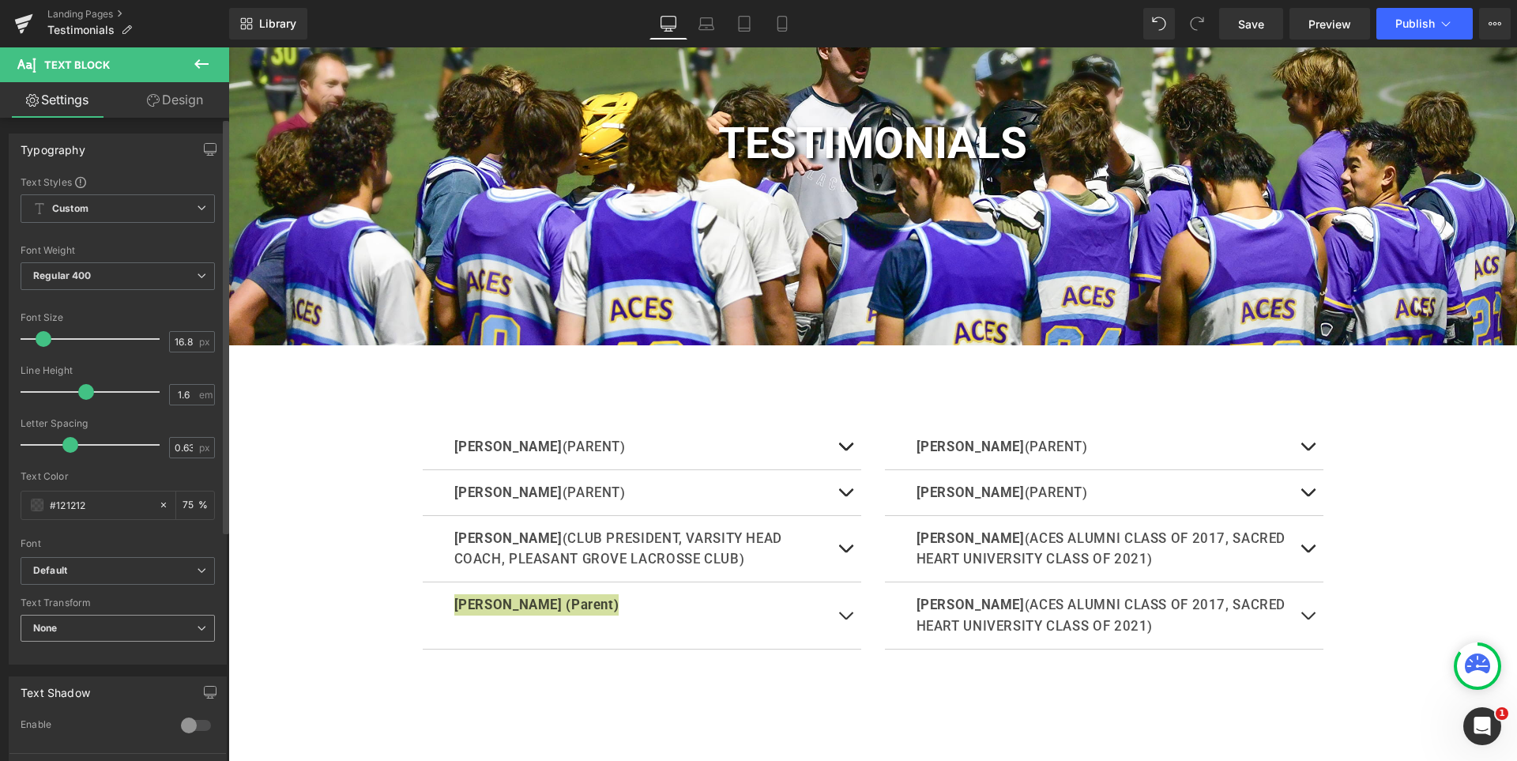
click at [118, 632] on span "None" at bounding box center [118, 629] width 194 height 28
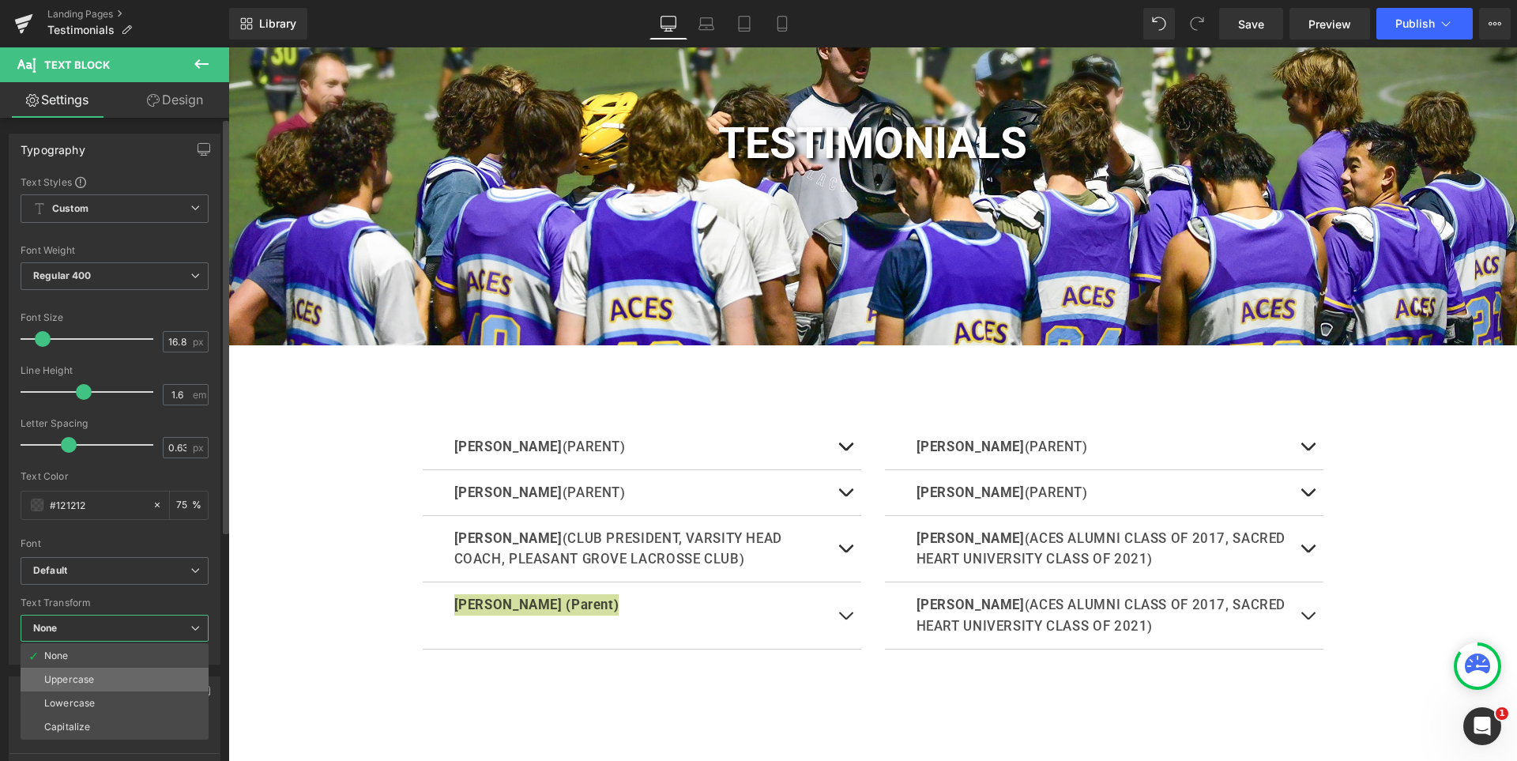
click at [99, 670] on li "Uppercase" at bounding box center [115, 680] width 188 height 24
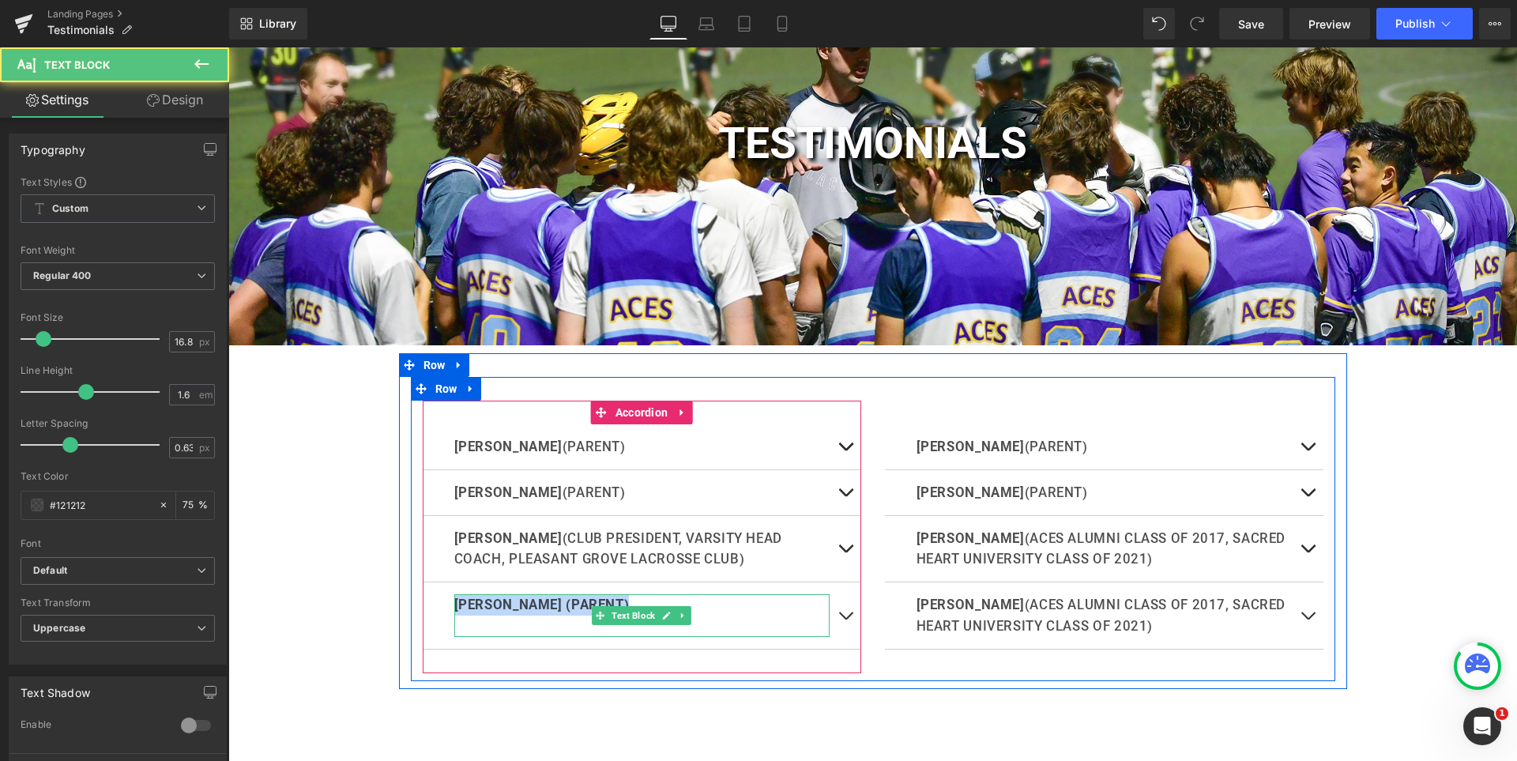
click at [714, 603] on p "Mike Peirsol (Parent)" at bounding box center [641, 604] width 375 height 21
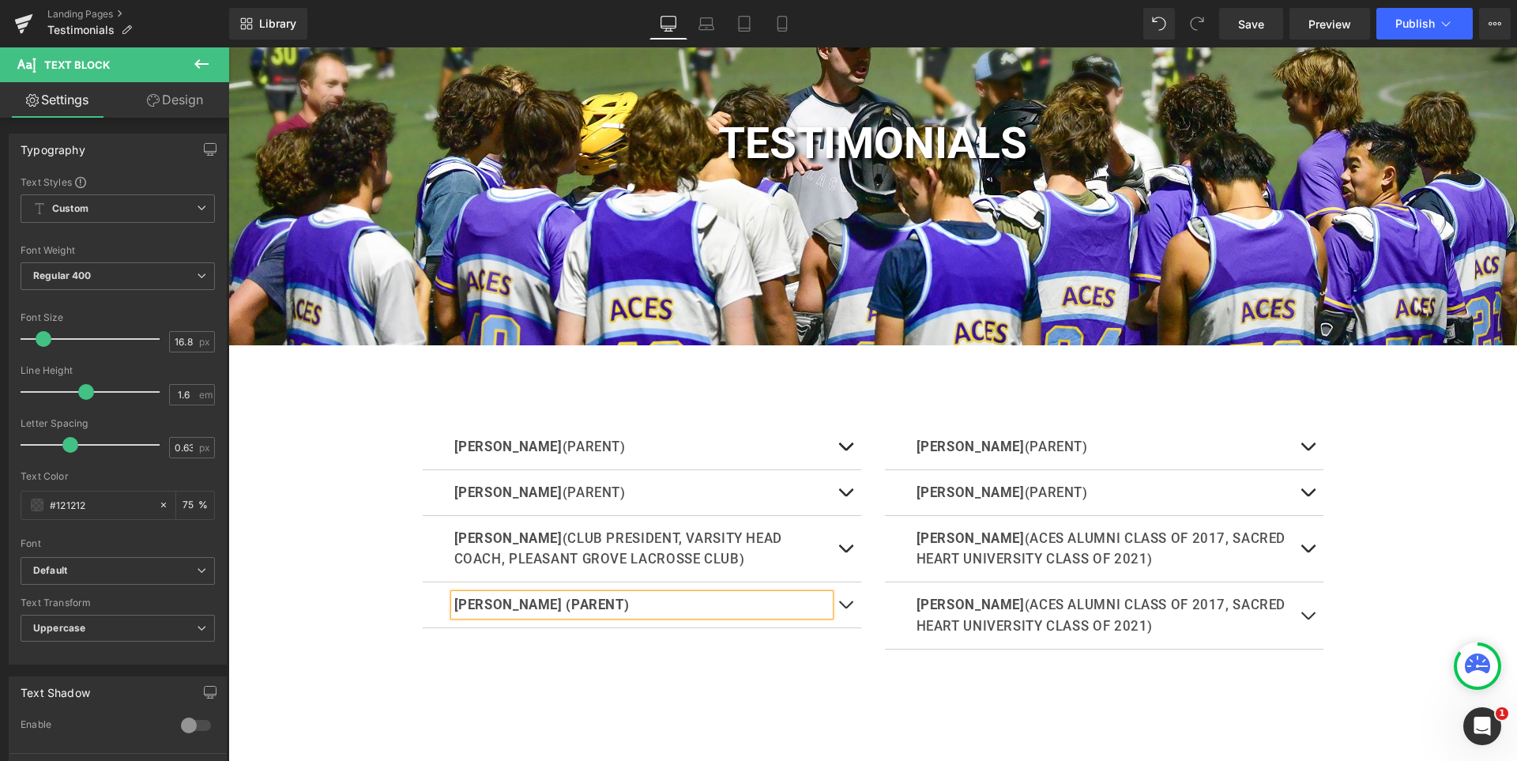
click at [1410, 661] on div "TESTIMONIALS Heading Hero Banner Row DAVE WHITE (PARENT) Text Block Text Block …" at bounding box center [872, 419] width 1289 height 957
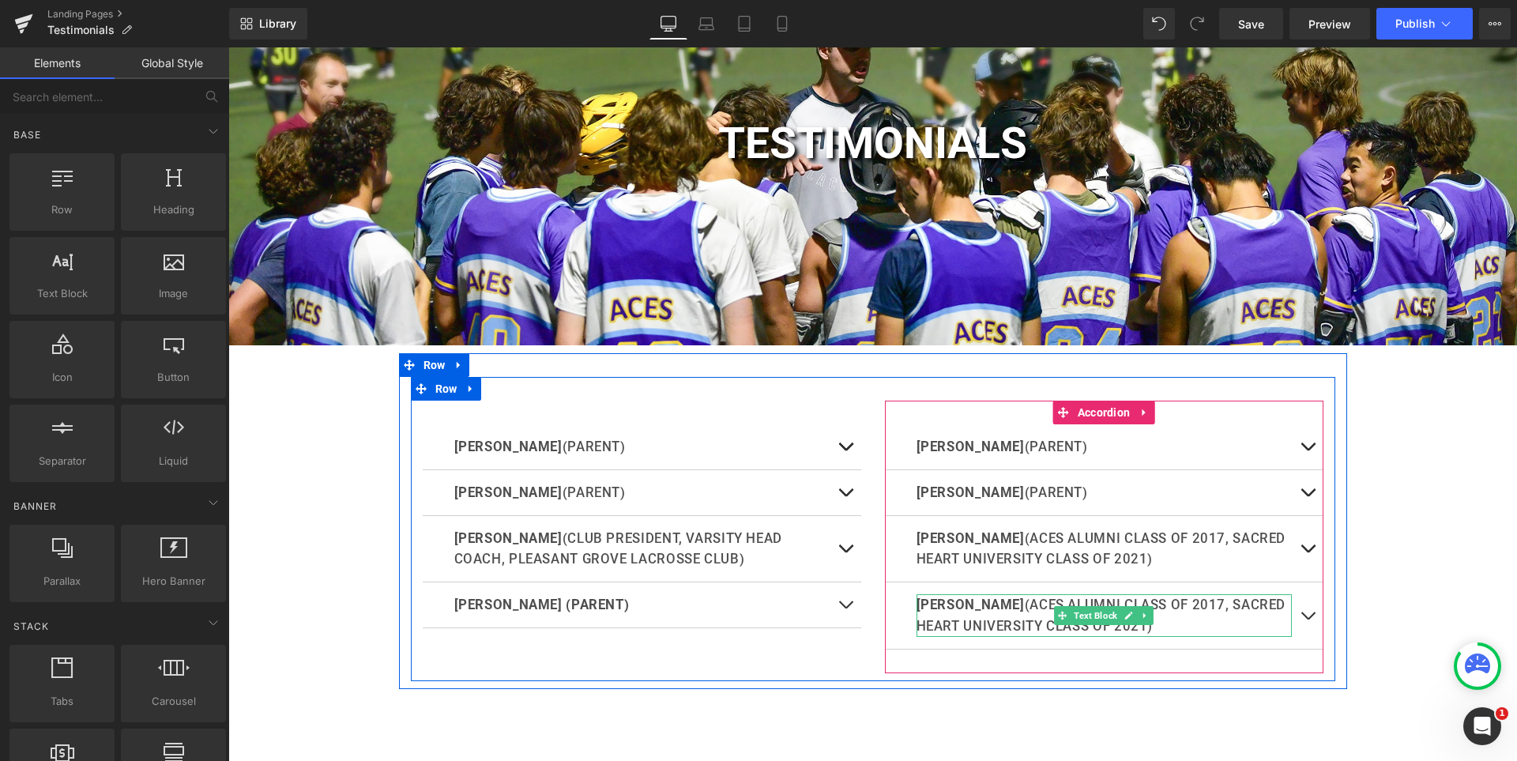
click at [1013, 611] on b "QUINN CHIHOCKI" at bounding box center [971, 605] width 108 height 16
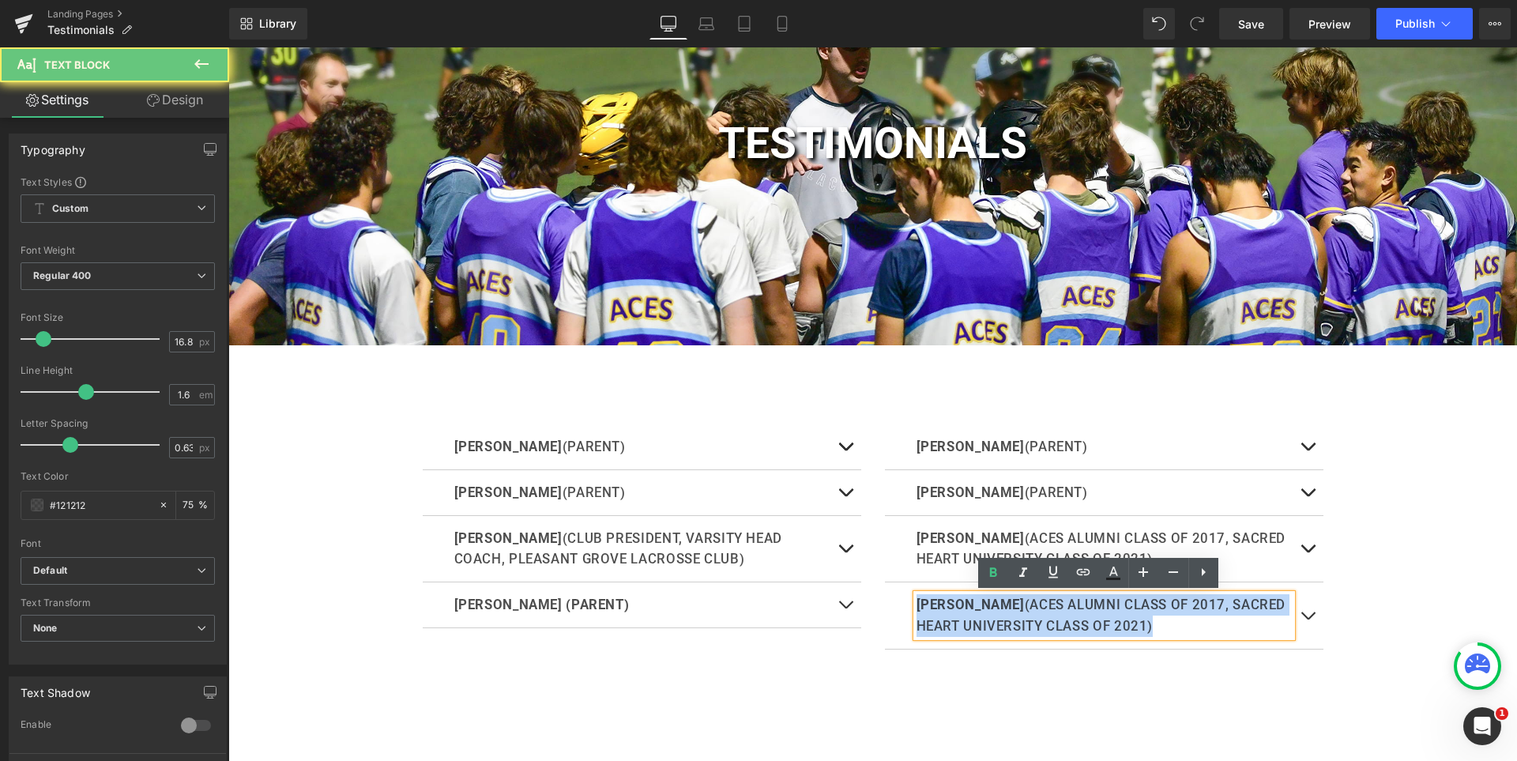
click at [1013, 611] on b "QUINN CHIHOCKI" at bounding box center [971, 605] width 108 height 16
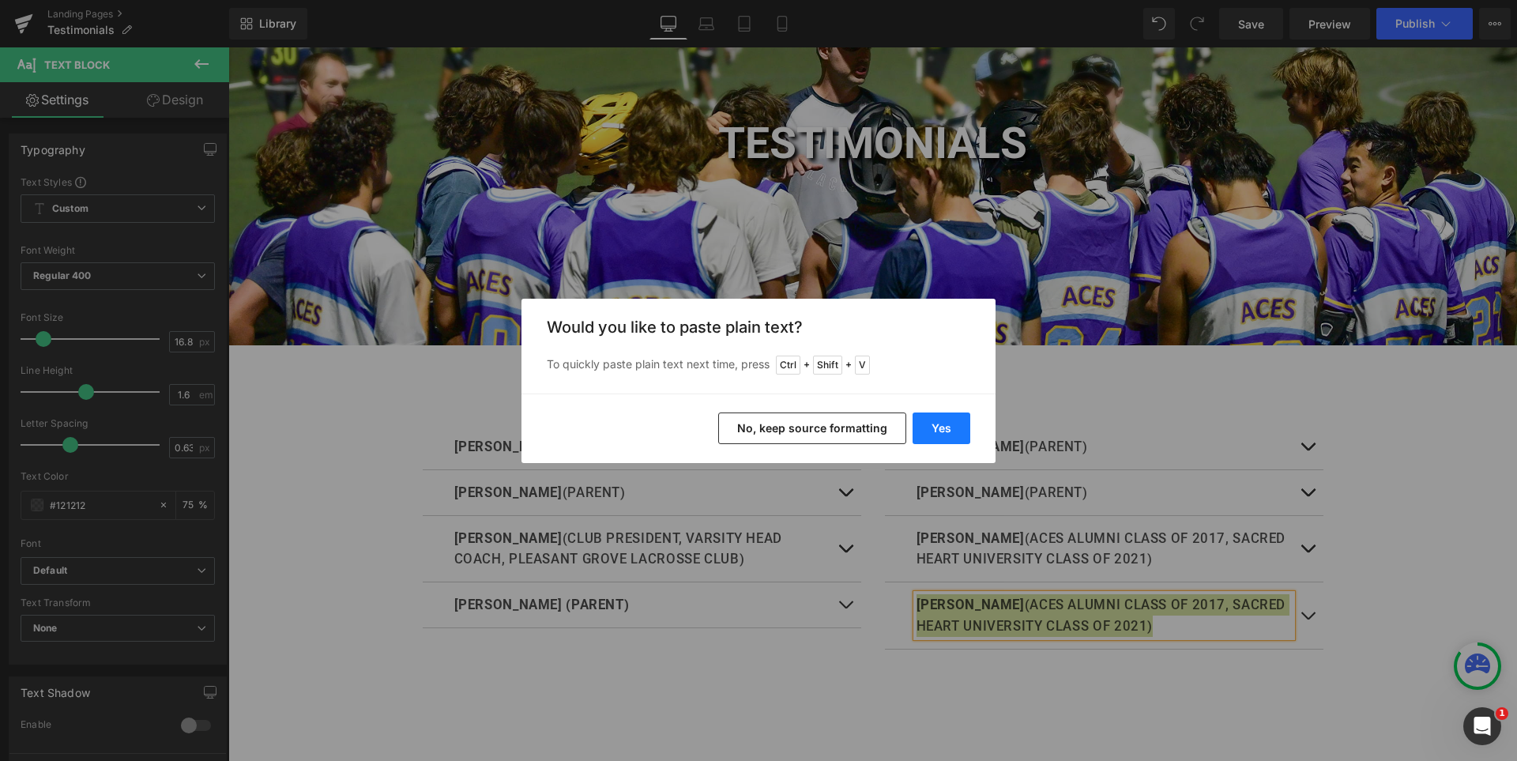
click at [950, 422] on button "Yes" at bounding box center [942, 428] width 58 height 32
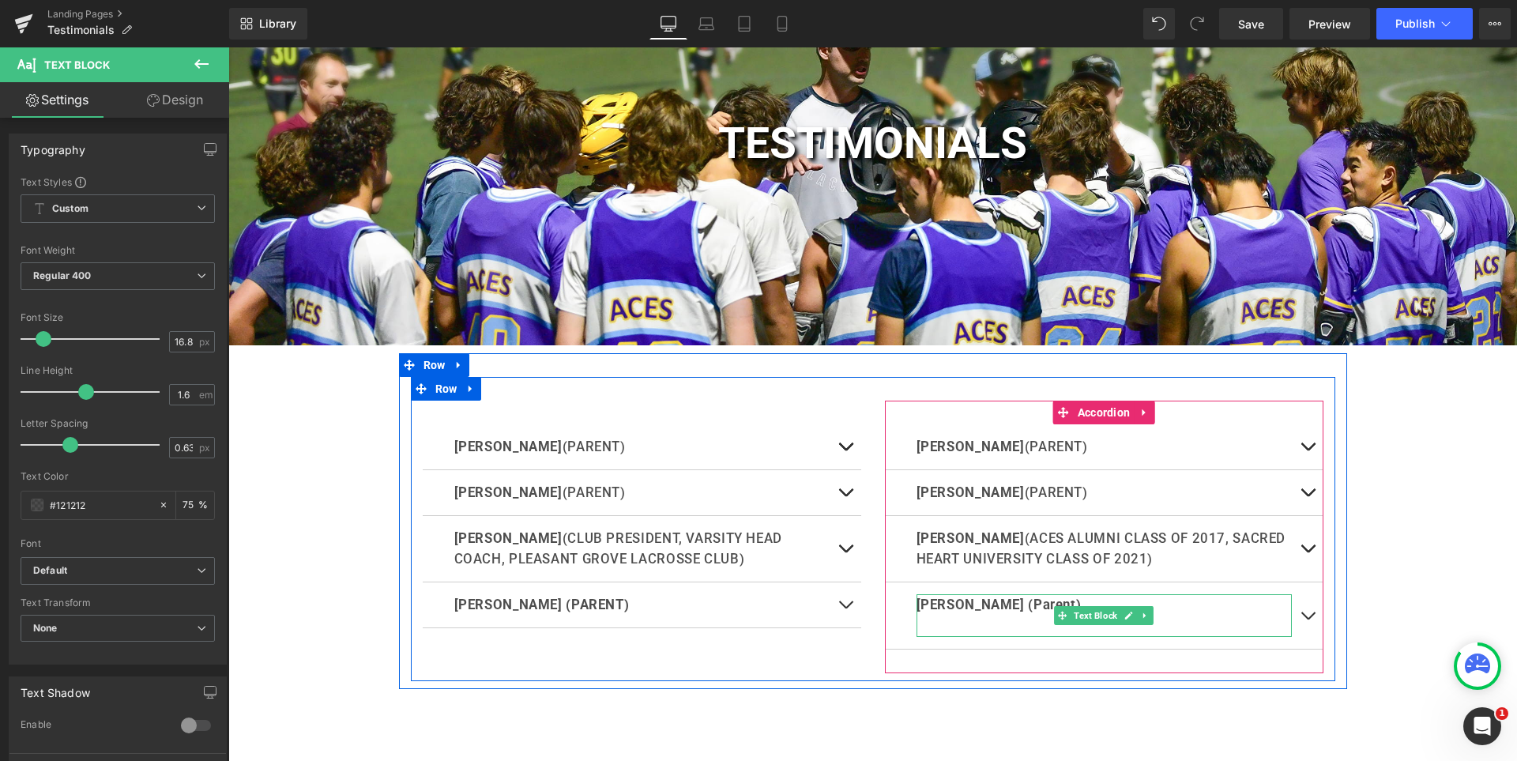
click at [986, 607] on b "Jessica (Parent)" at bounding box center [999, 605] width 165 height 16
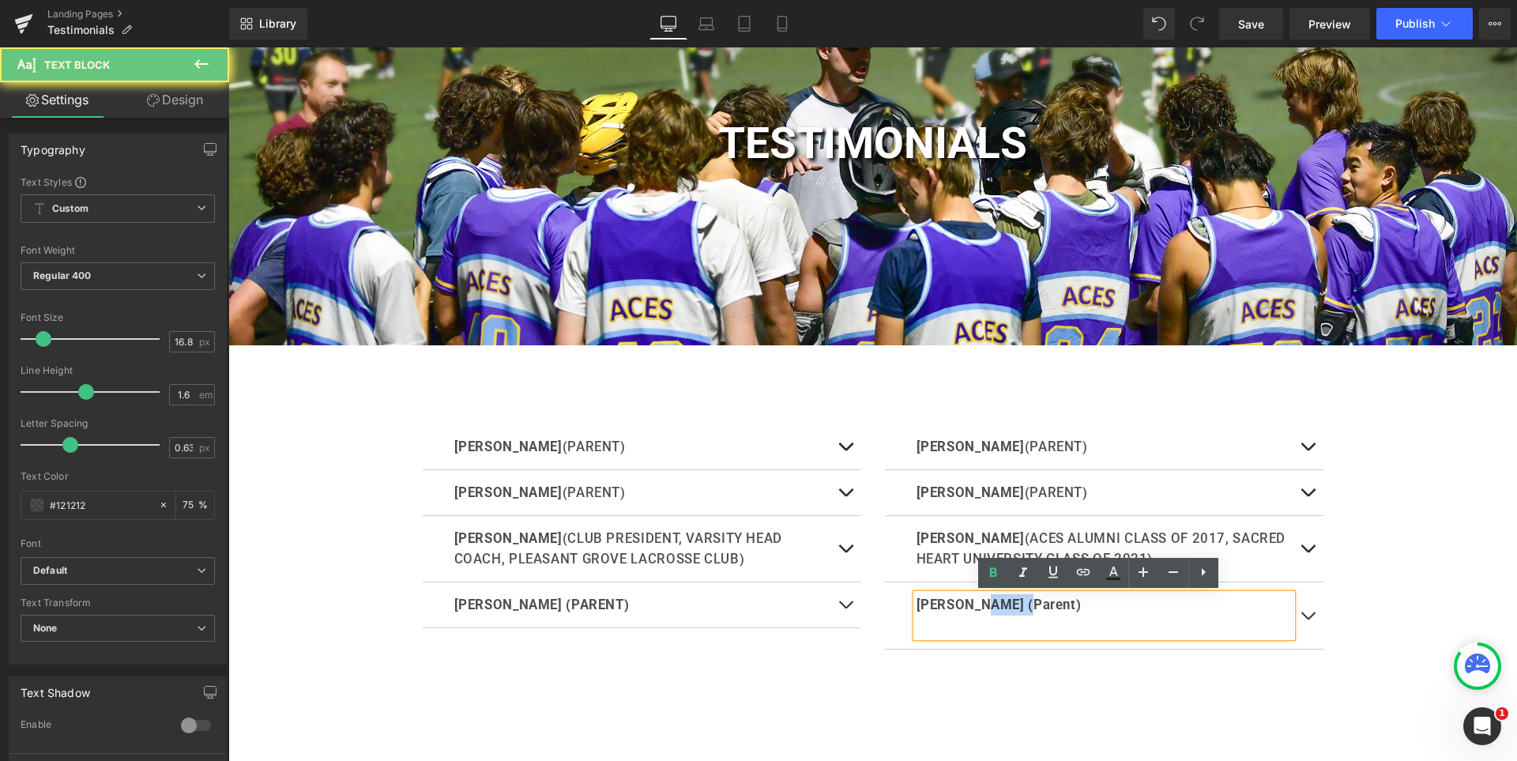
click at [986, 607] on b "Jessica (Parent)" at bounding box center [999, 605] width 165 height 16
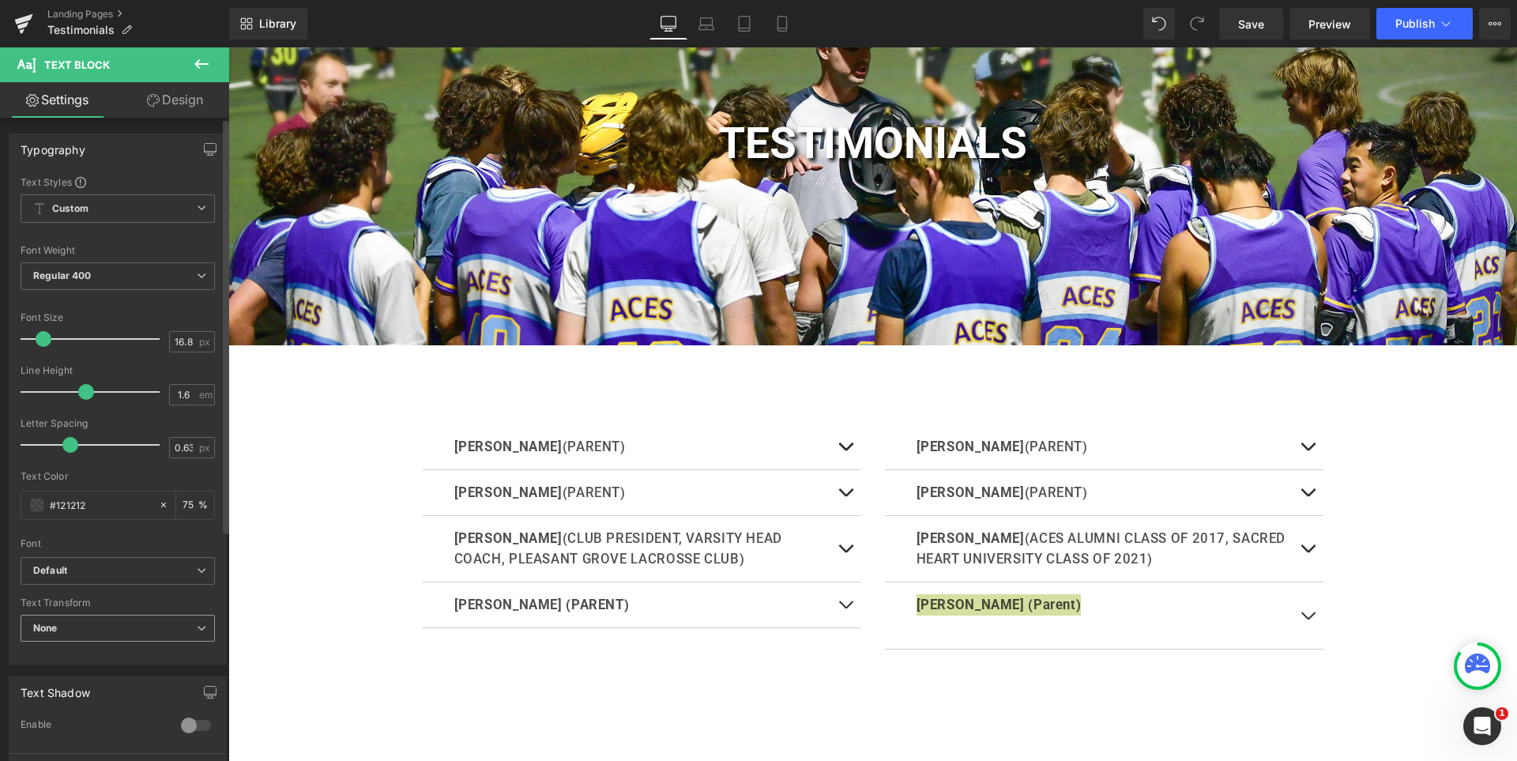
click at [111, 632] on span "None" at bounding box center [118, 629] width 194 height 28
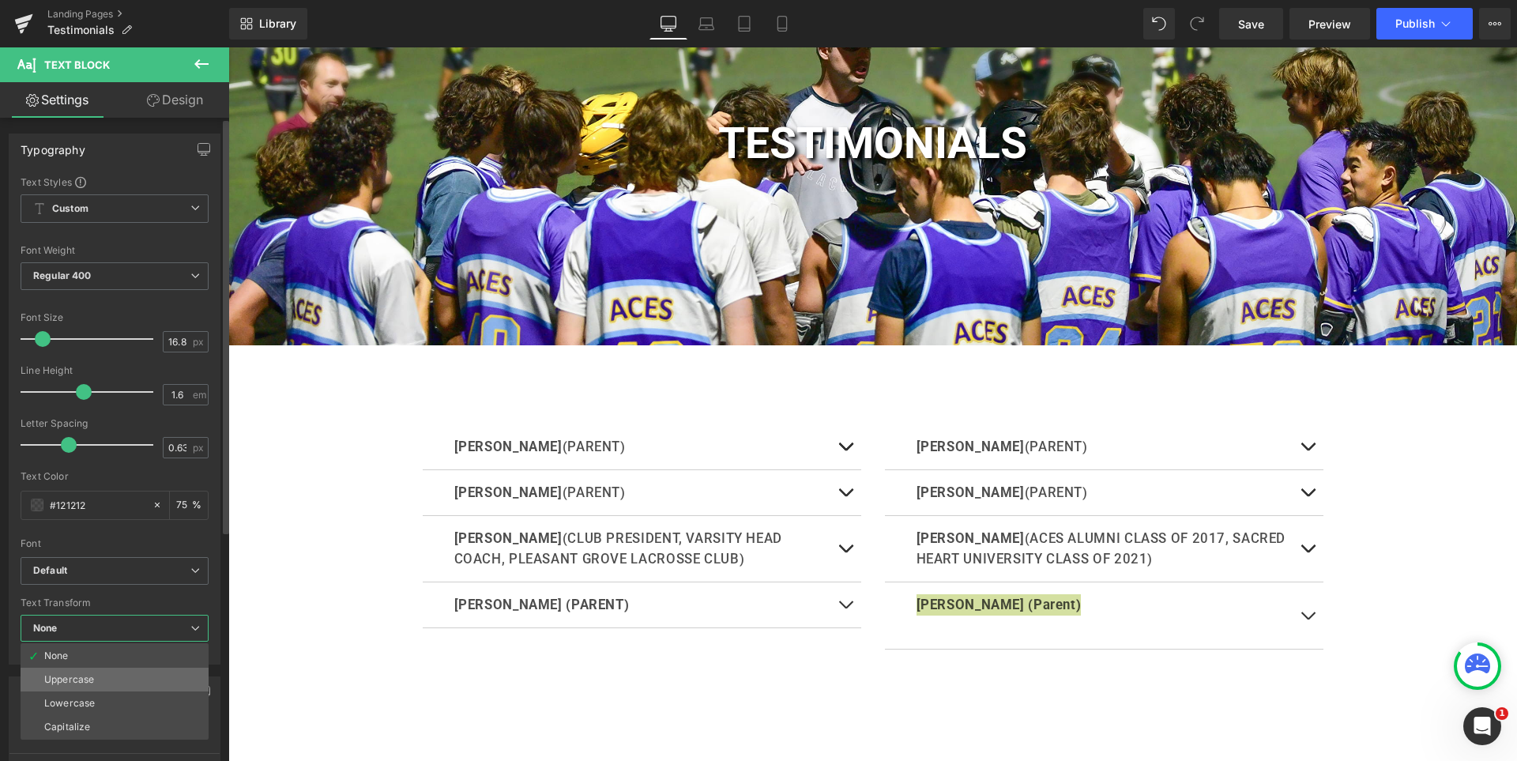
click at [102, 679] on li "Uppercase" at bounding box center [115, 680] width 188 height 24
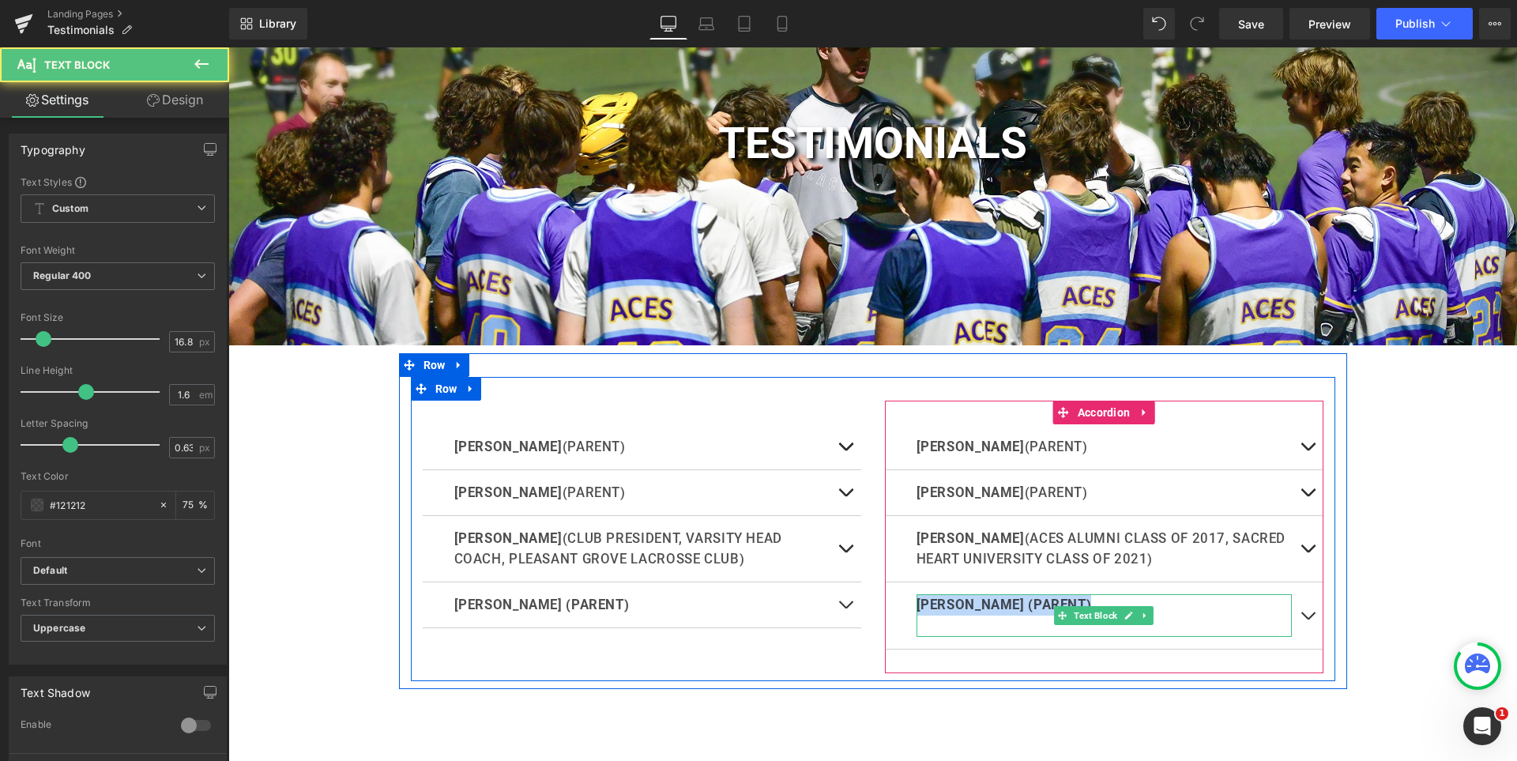
click at [1095, 604] on p "Jessica (Parent)" at bounding box center [1104, 604] width 375 height 21
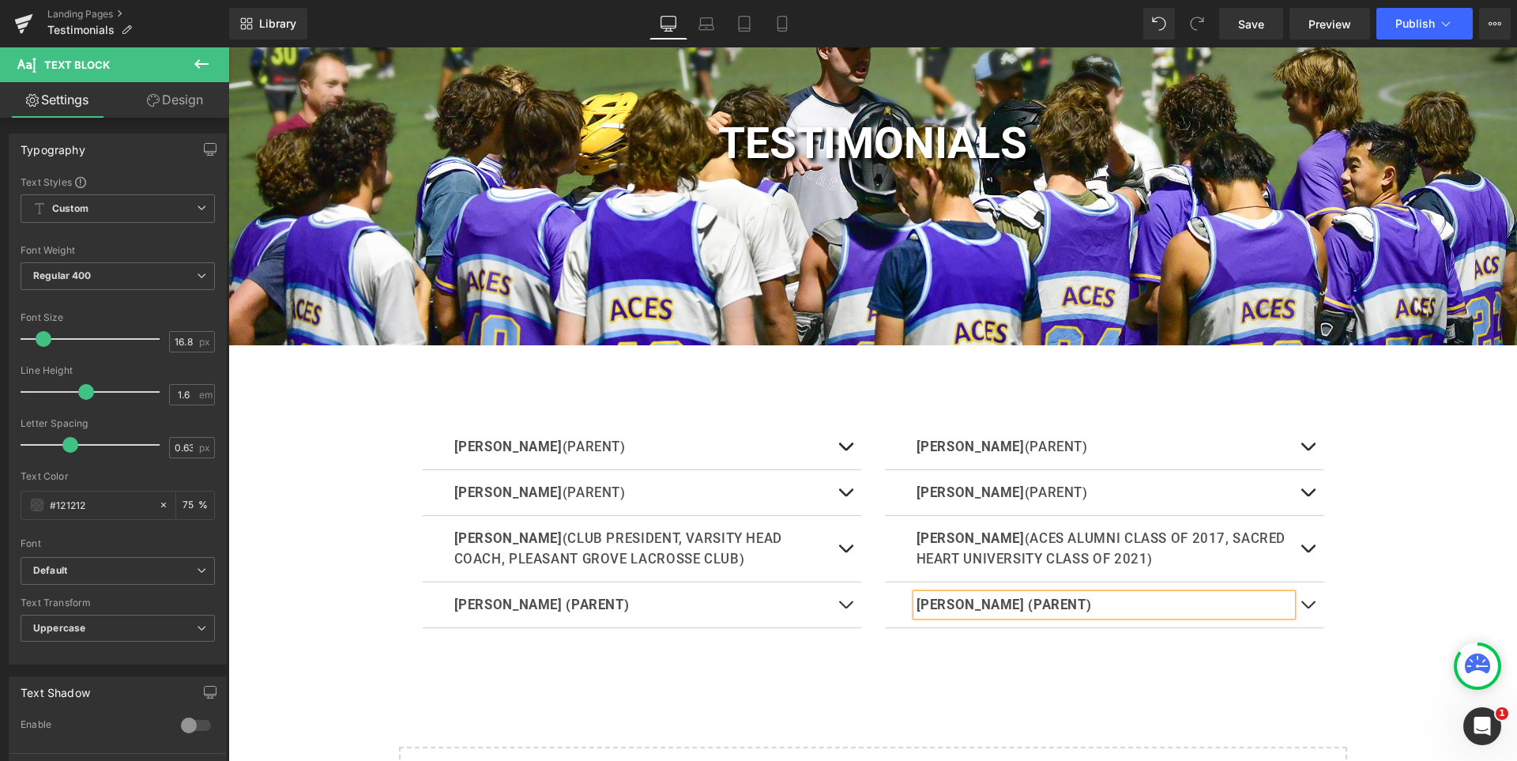
click at [1373, 631] on div "TESTIMONIALS Heading Hero Banner Row DAVE WHITE (PARENT) Text Block Text Block …" at bounding box center [872, 409] width 1289 height 936
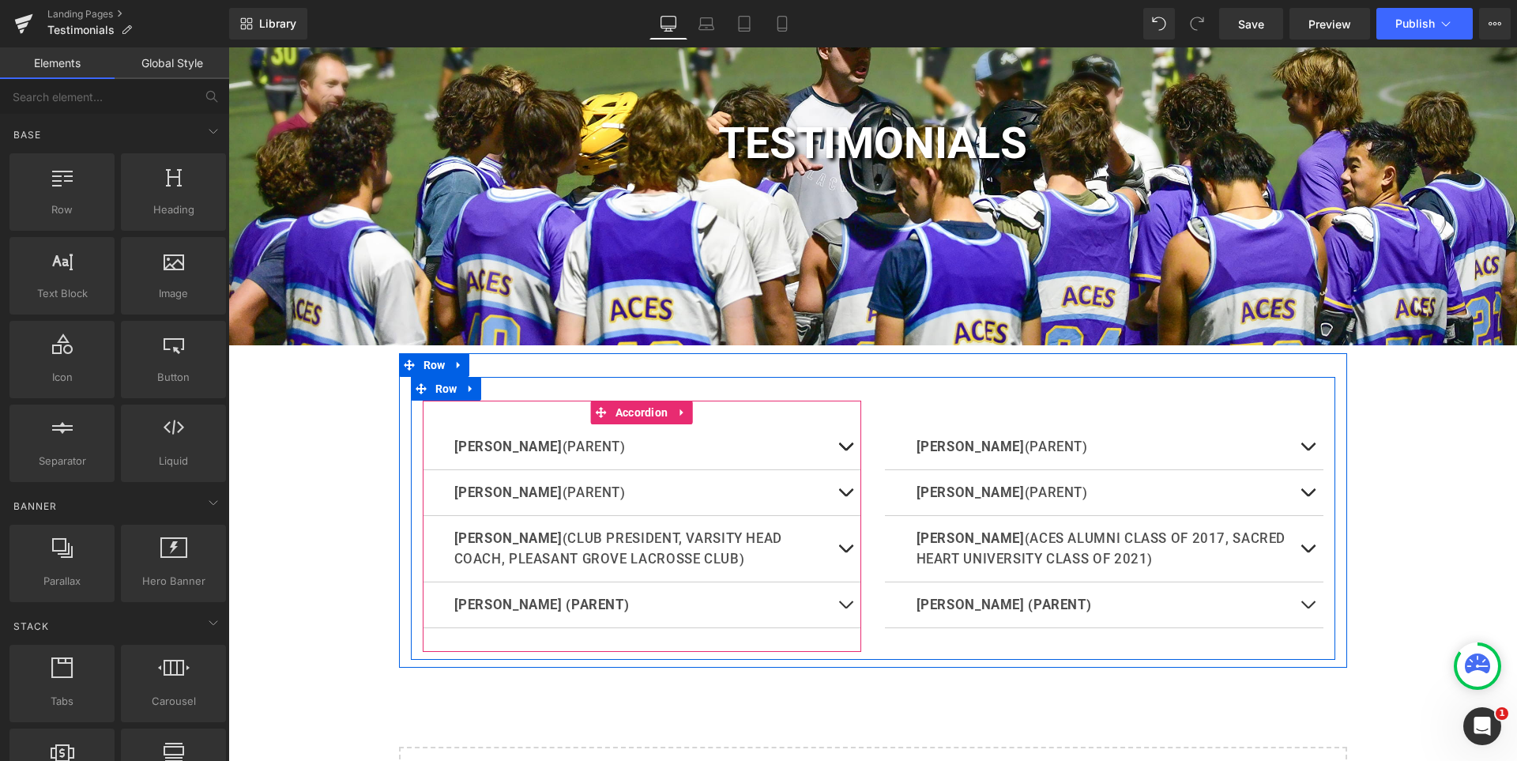
click at [840, 604] on button at bounding box center [846, 604] width 32 height 45
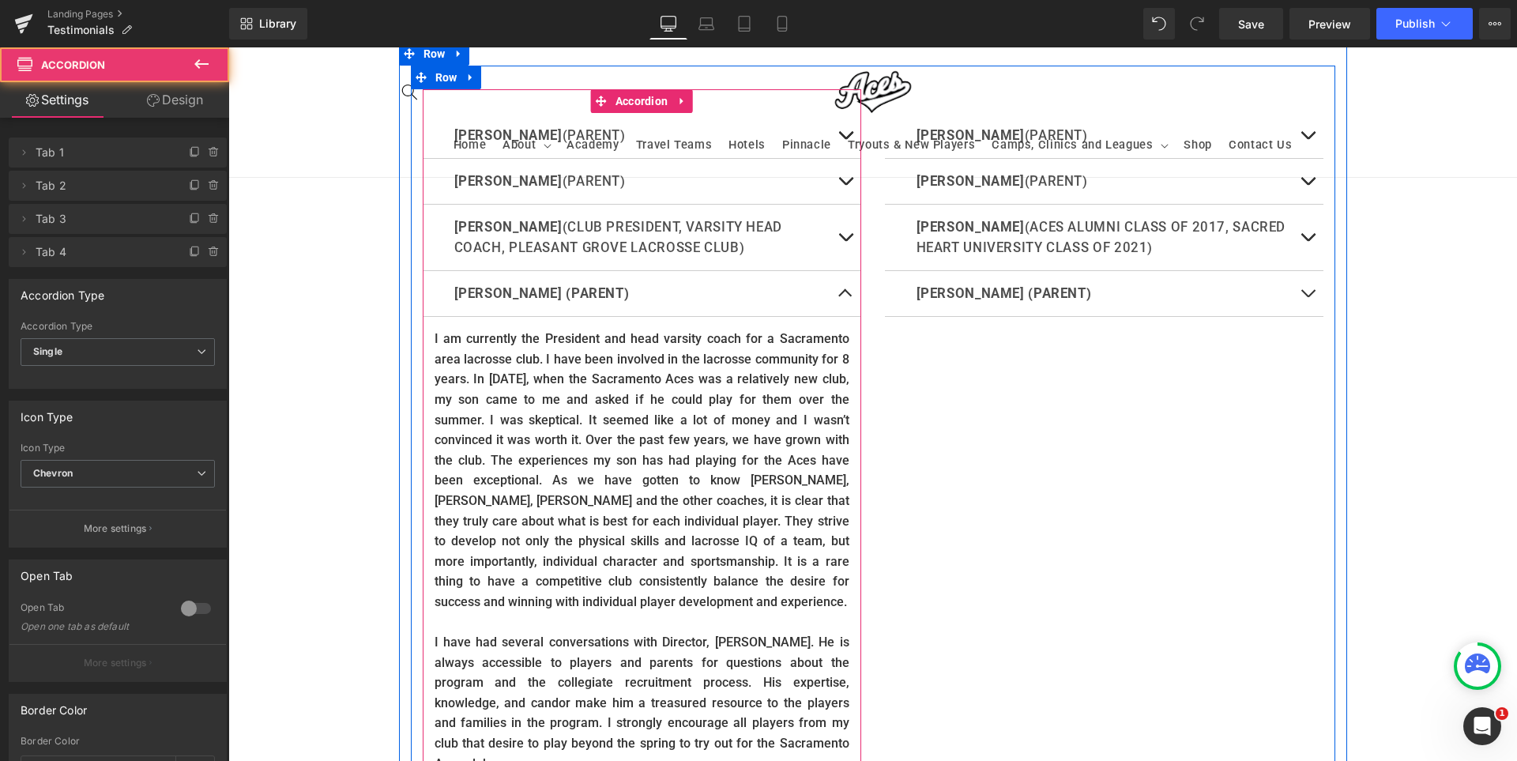
scroll to position [553, 0]
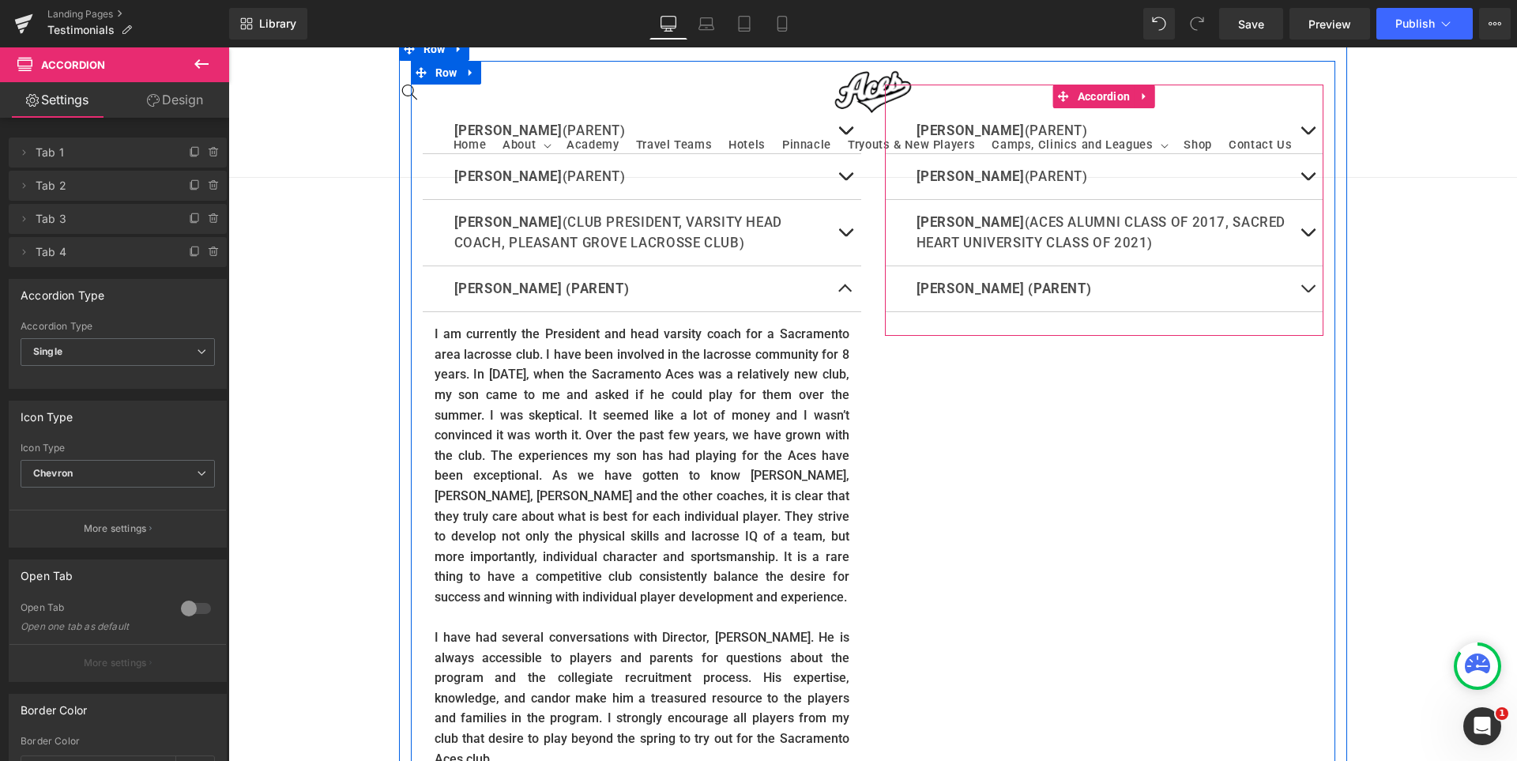
click at [1308, 292] on span at bounding box center [1308, 292] width 0 height 0
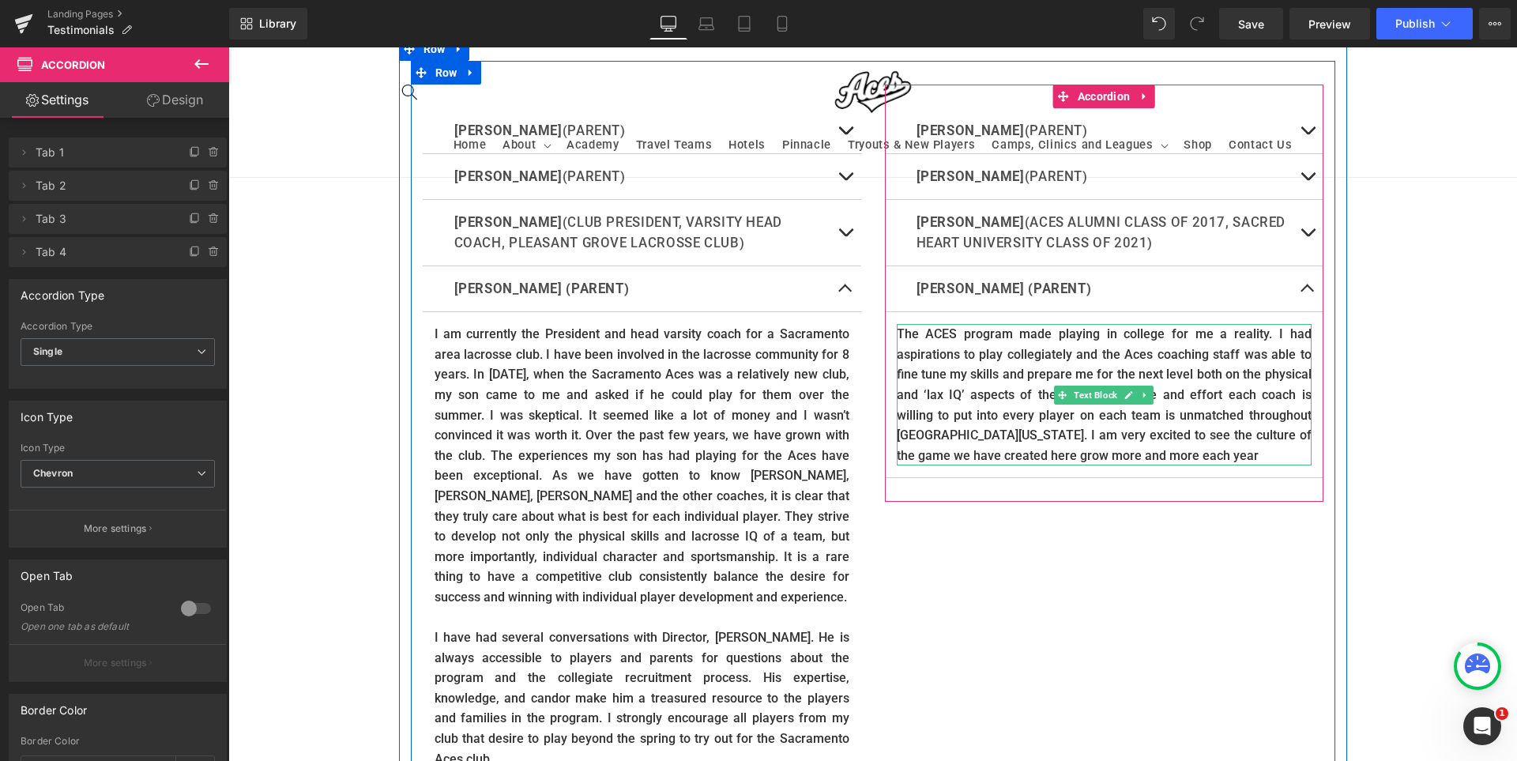
click at [936, 364] on p "The ACES program made playing in college for me a reality. I had aspirations to…" at bounding box center [1104, 394] width 415 height 141
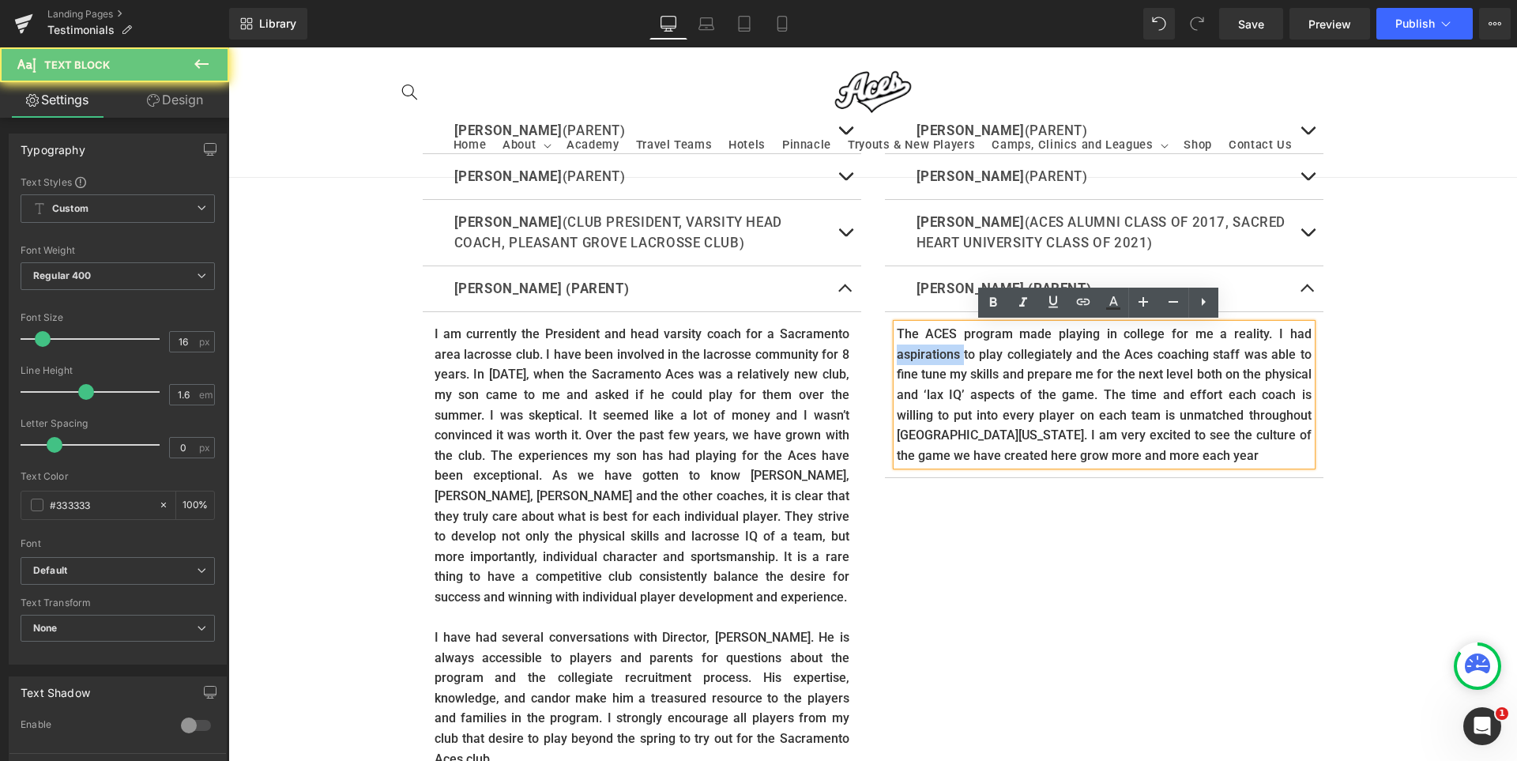
click at [936, 364] on p "The ACES program made playing in college for me a reality. I had aspirations to…" at bounding box center [1104, 394] width 415 height 141
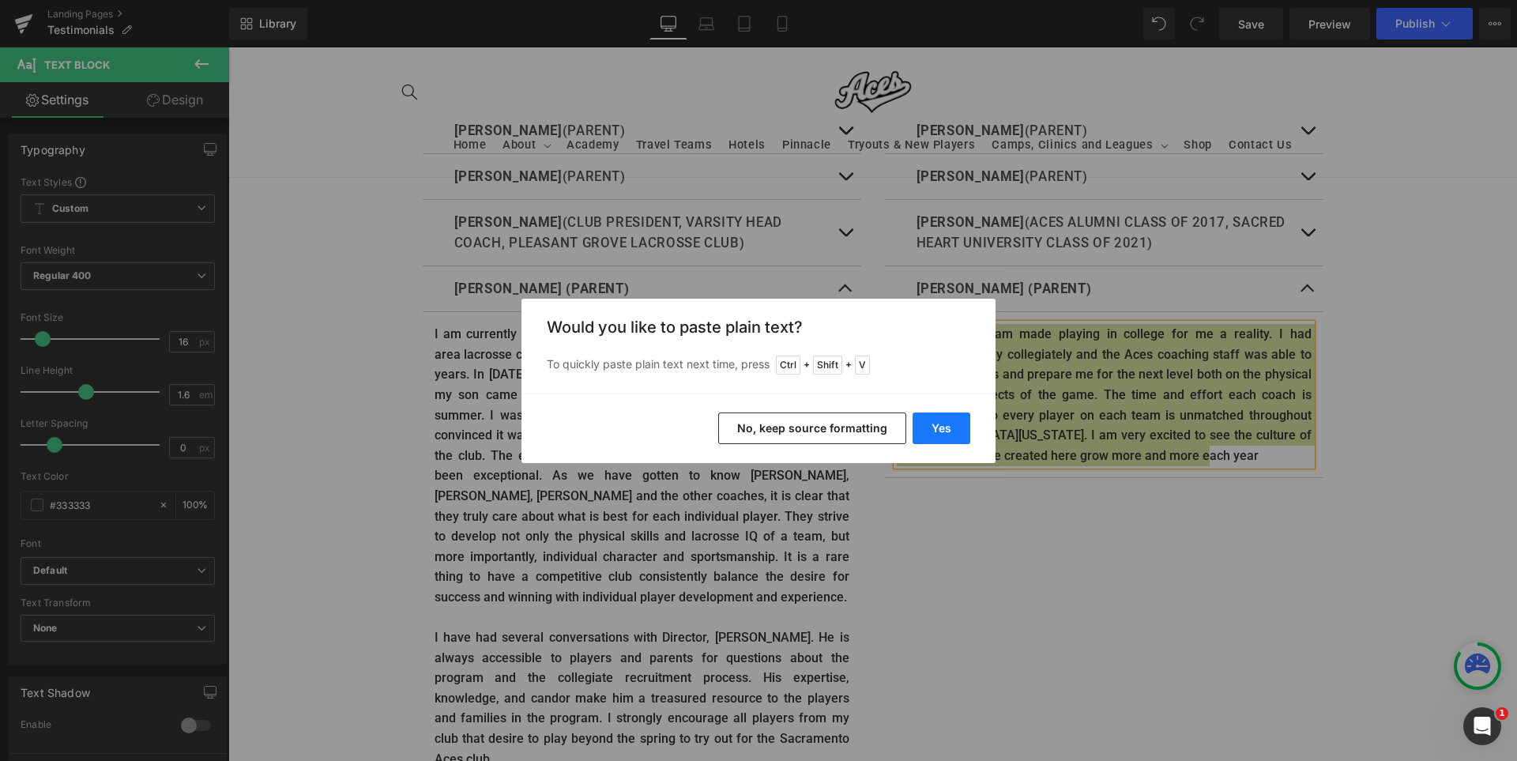
click at [943, 432] on button "Yes" at bounding box center [942, 428] width 58 height 32
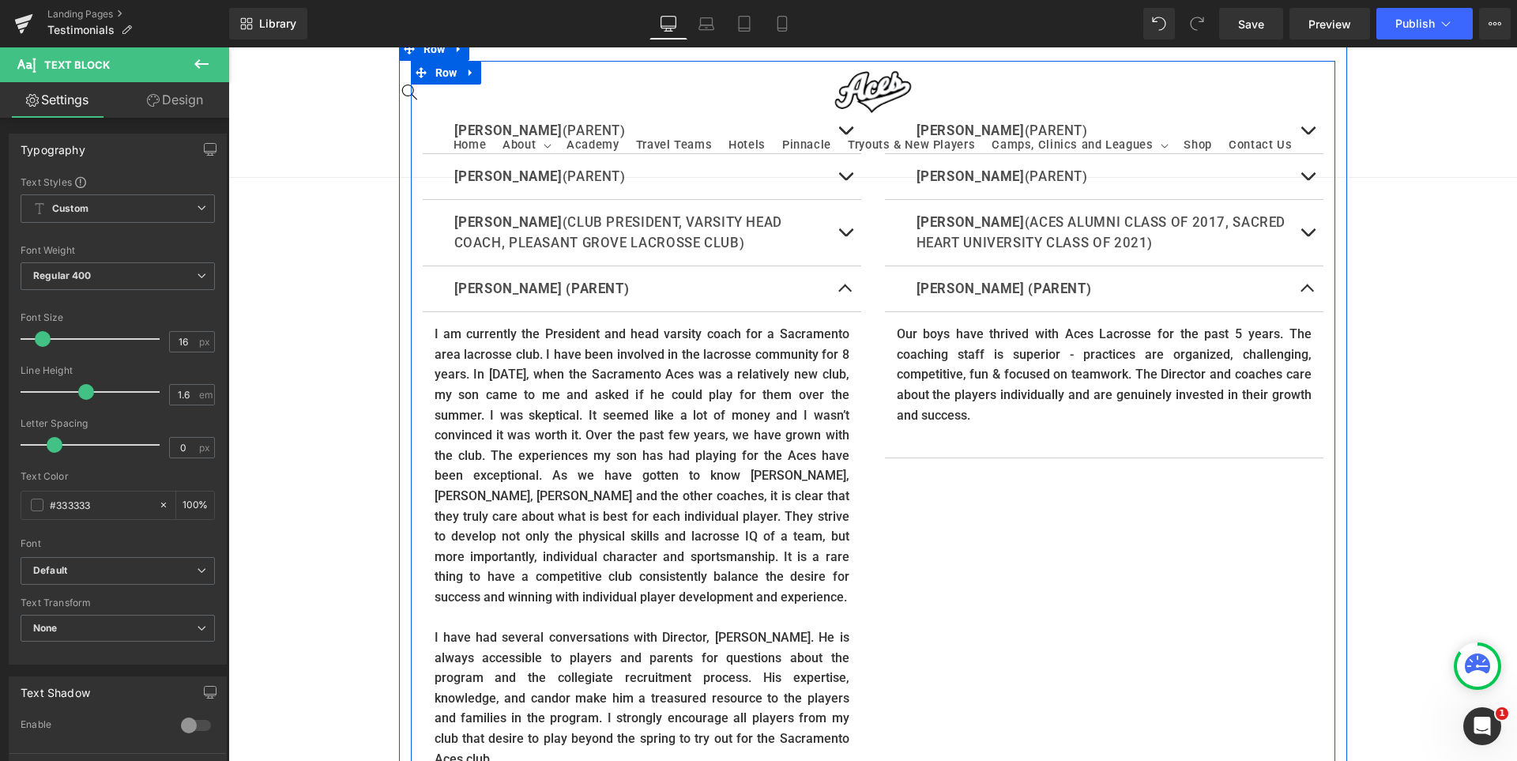
click at [1163, 549] on div "DAVE WHITE (PARENT) Text Block Text Block CHIP MAHLA (PARENT) Text Block Text B…" at bounding box center [873, 487] width 924 height 853
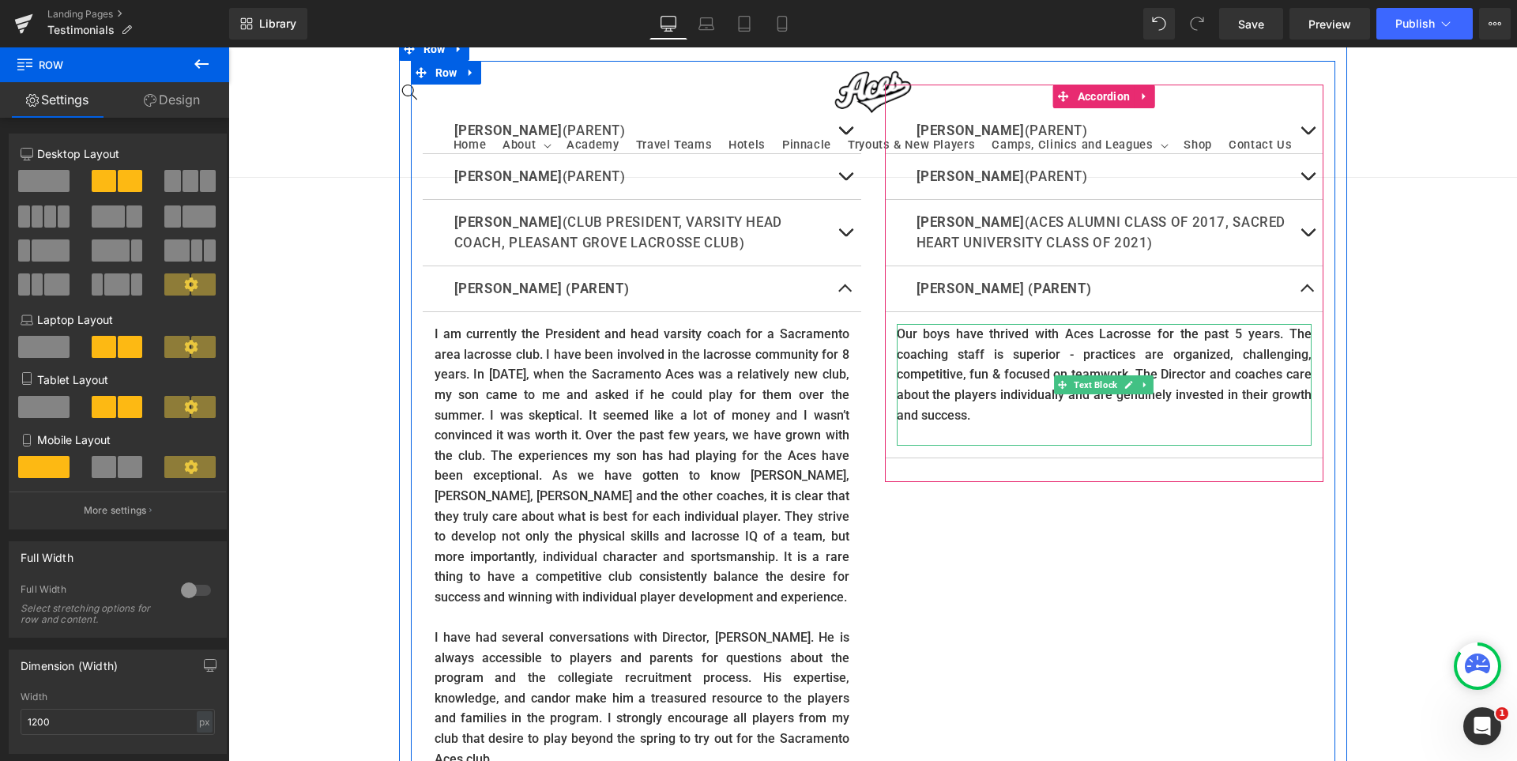
click at [1002, 413] on p "Our boys have thrived with Aces Lacrosse for the past 5 years. The coaching sta…" at bounding box center [1104, 374] width 415 height 101
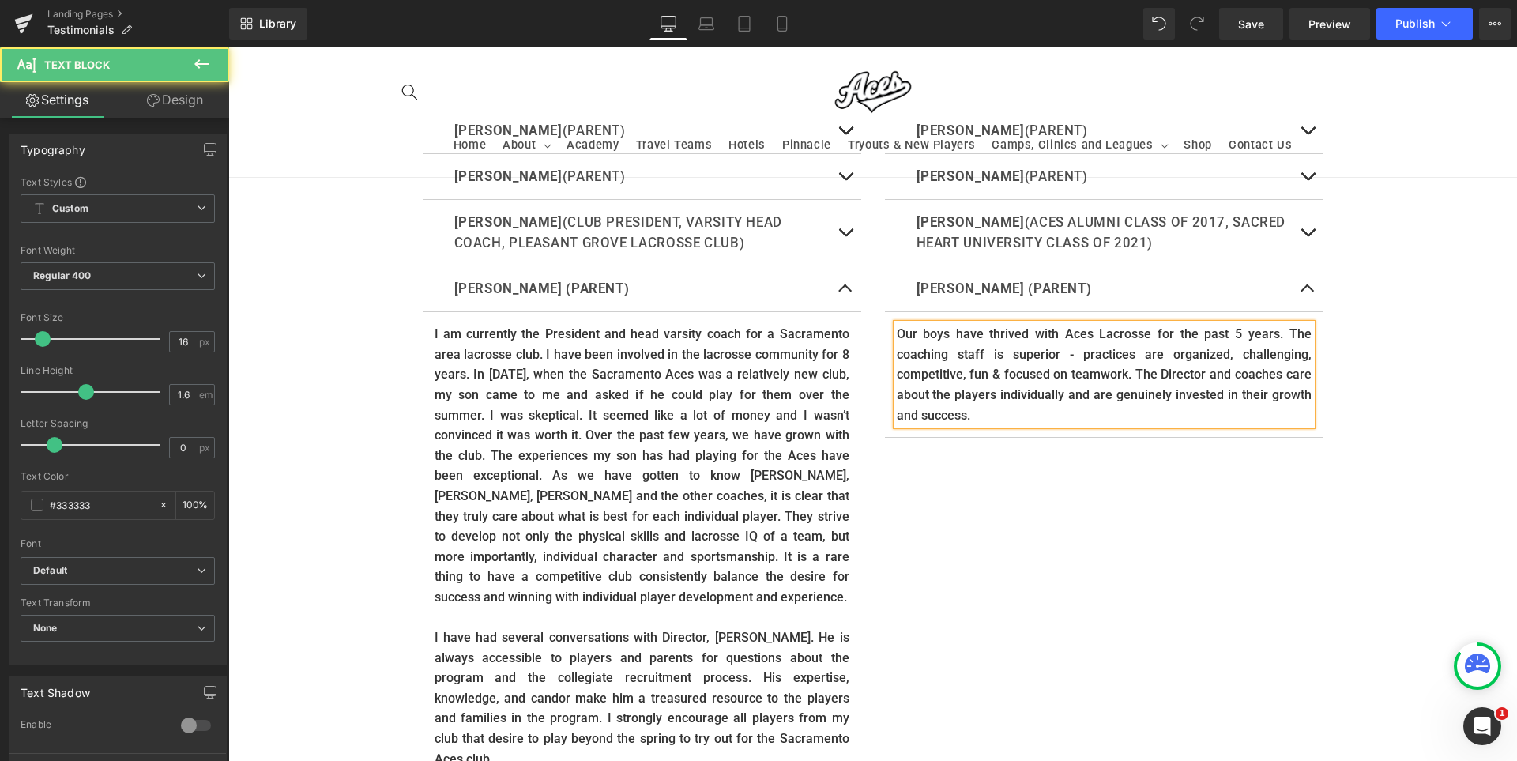
click at [1019, 590] on div "DAVE WHITE (PARENT) Text Block Text Block CHIP MAHLA (PARENT) Text Block Text B…" at bounding box center [873, 487] width 924 height 853
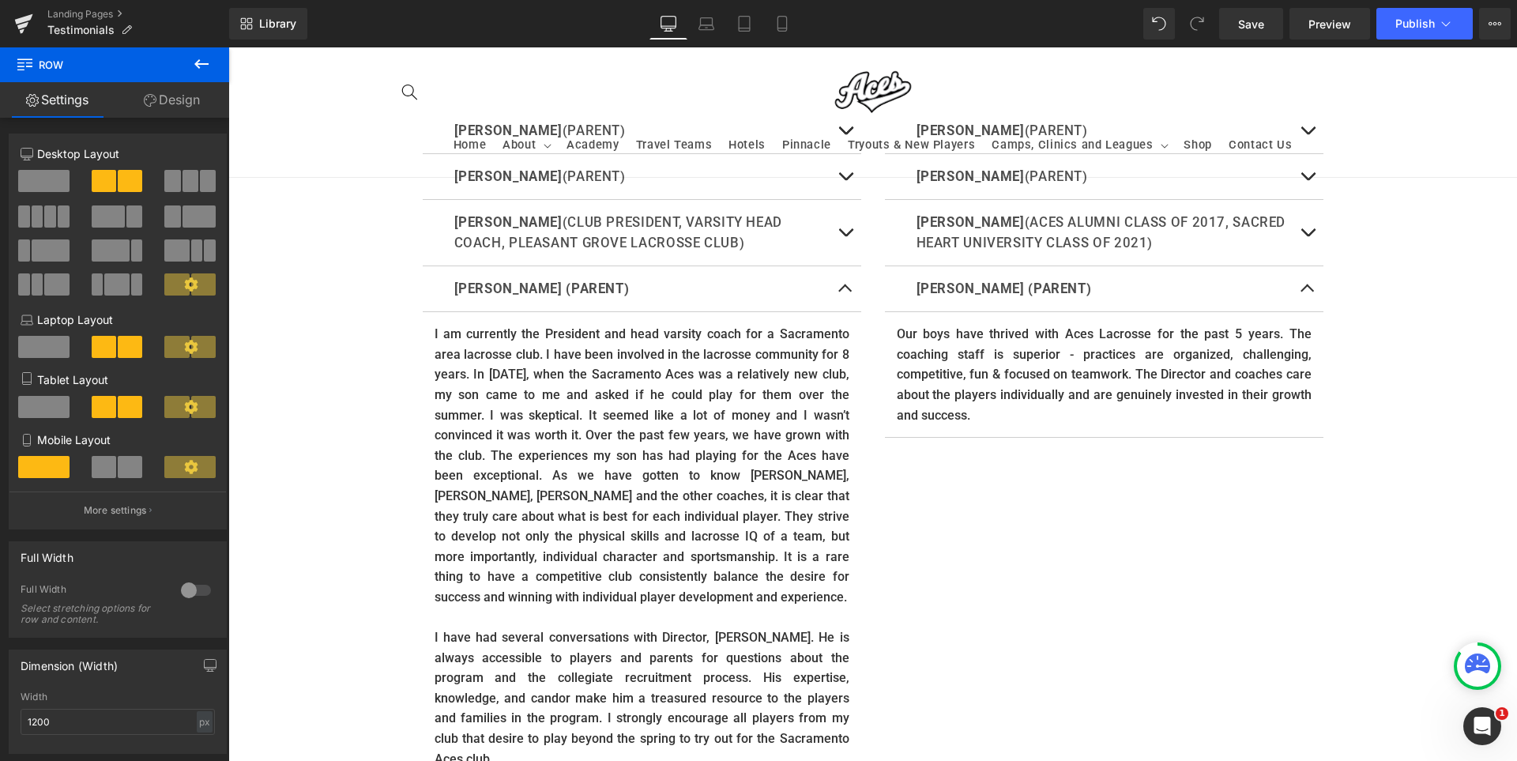
click at [638, 437] on p "I am currently the President and head varsity coach for a Sacramento area lacro…" at bounding box center [642, 465] width 415 height 283
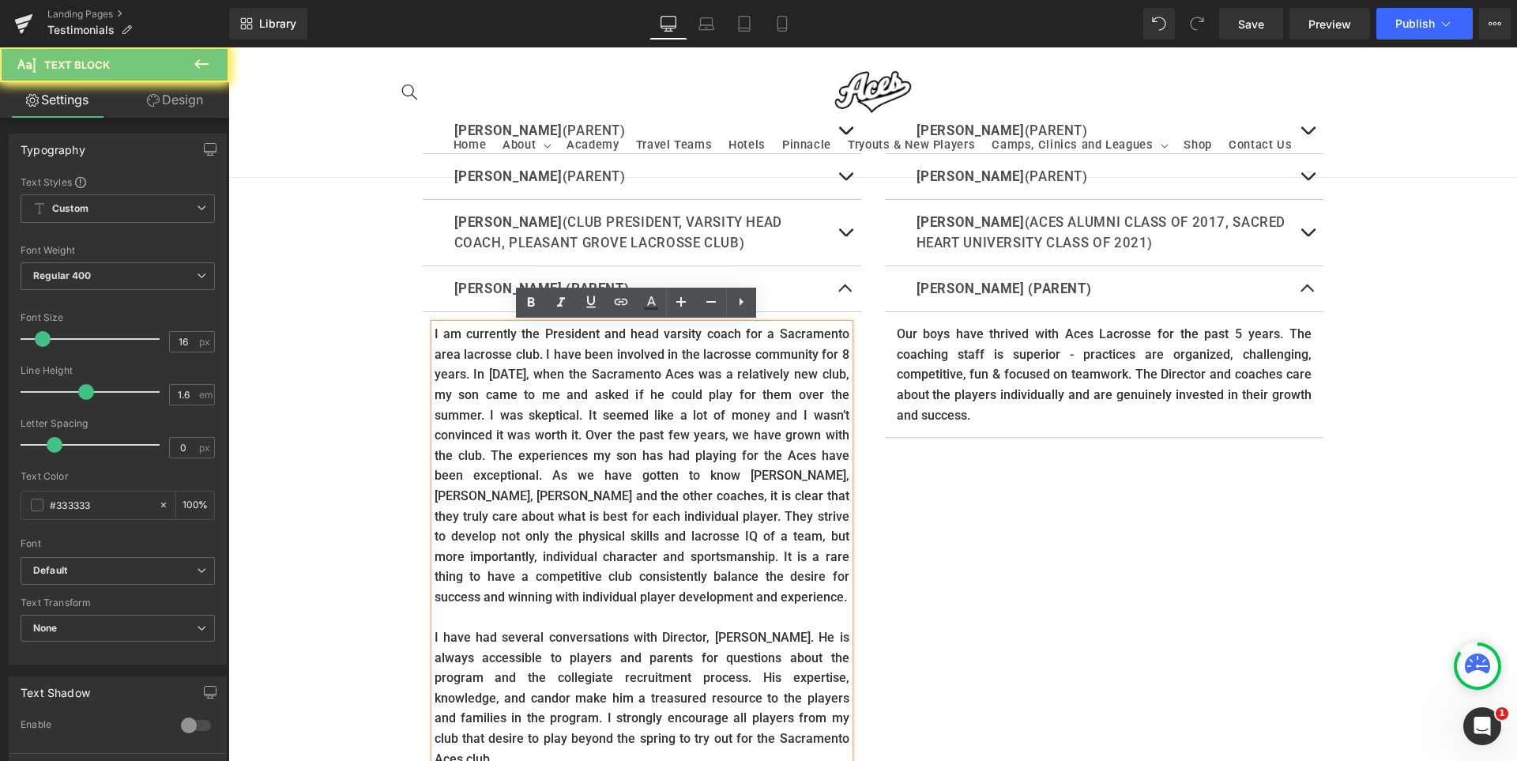
click at [548, 428] on p "I am currently the President and head varsity coach for a Sacramento area lacro…" at bounding box center [642, 465] width 415 height 283
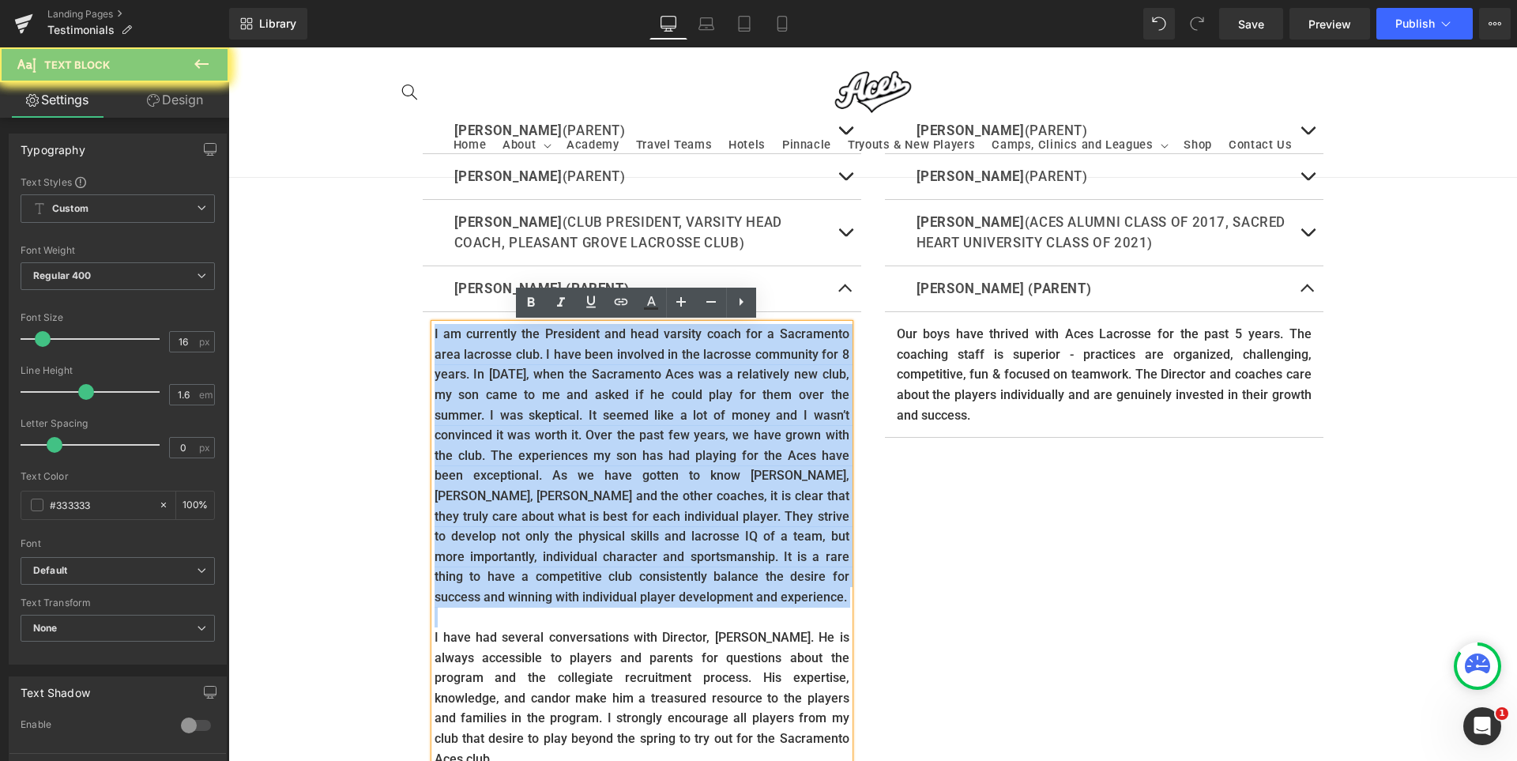
click at [548, 428] on p "I am currently the President and head varsity coach for a Sacramento area lacro…" at bounding box center [642, 465] width 415 height 283
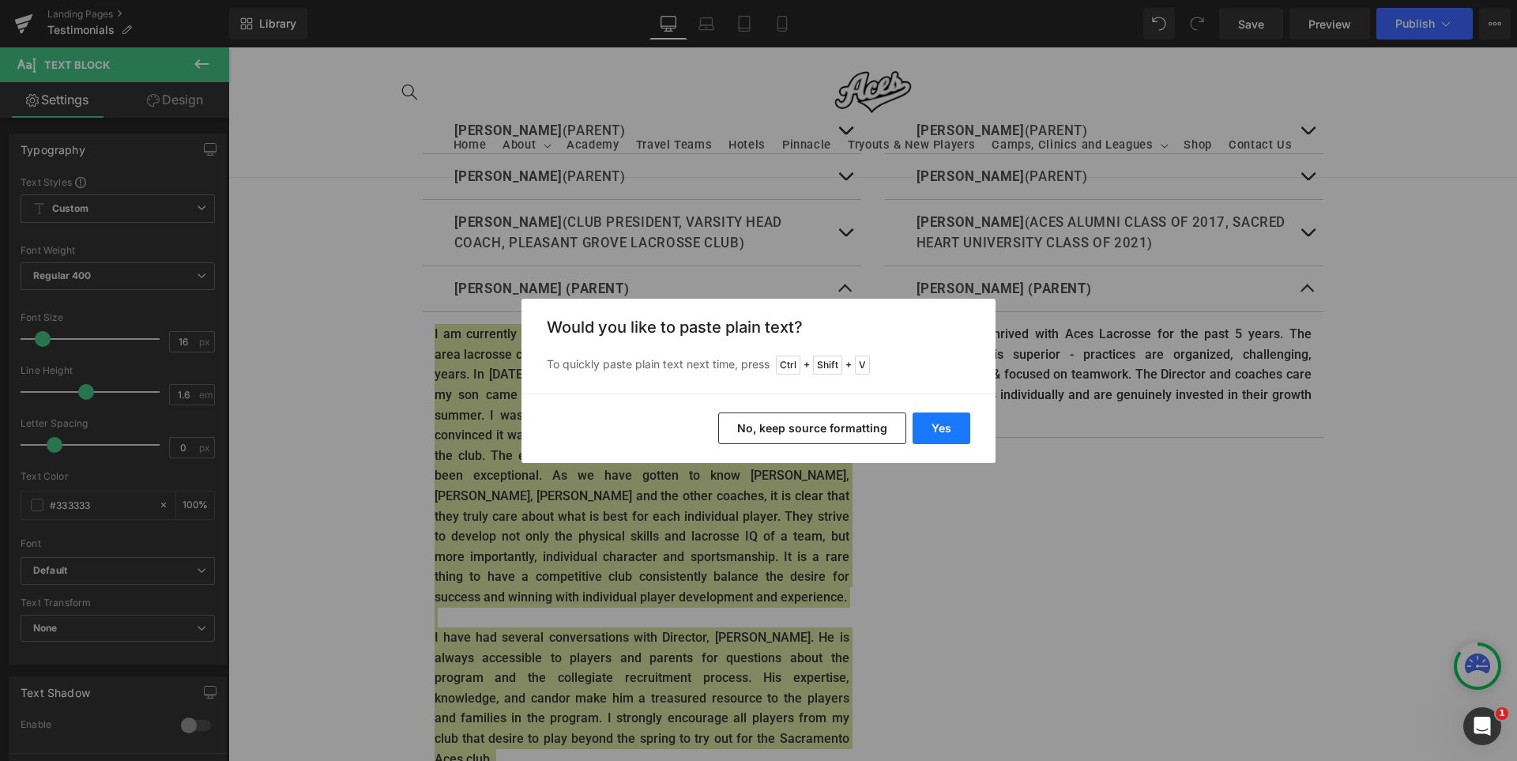
click at [958, 421] on button "Yes" at bounding box center [942, 428] width 58 height 32
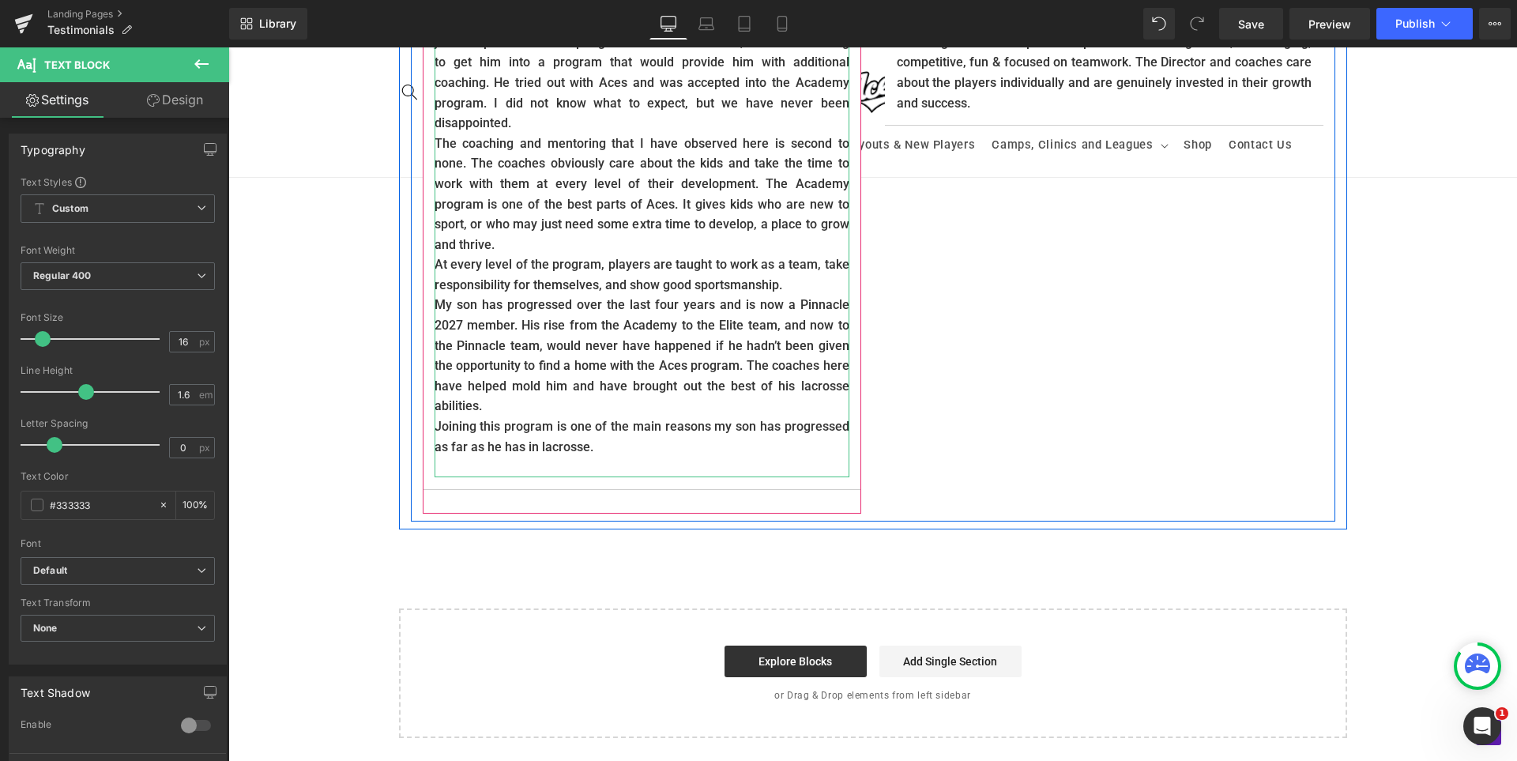
scroll to position [869, 0]
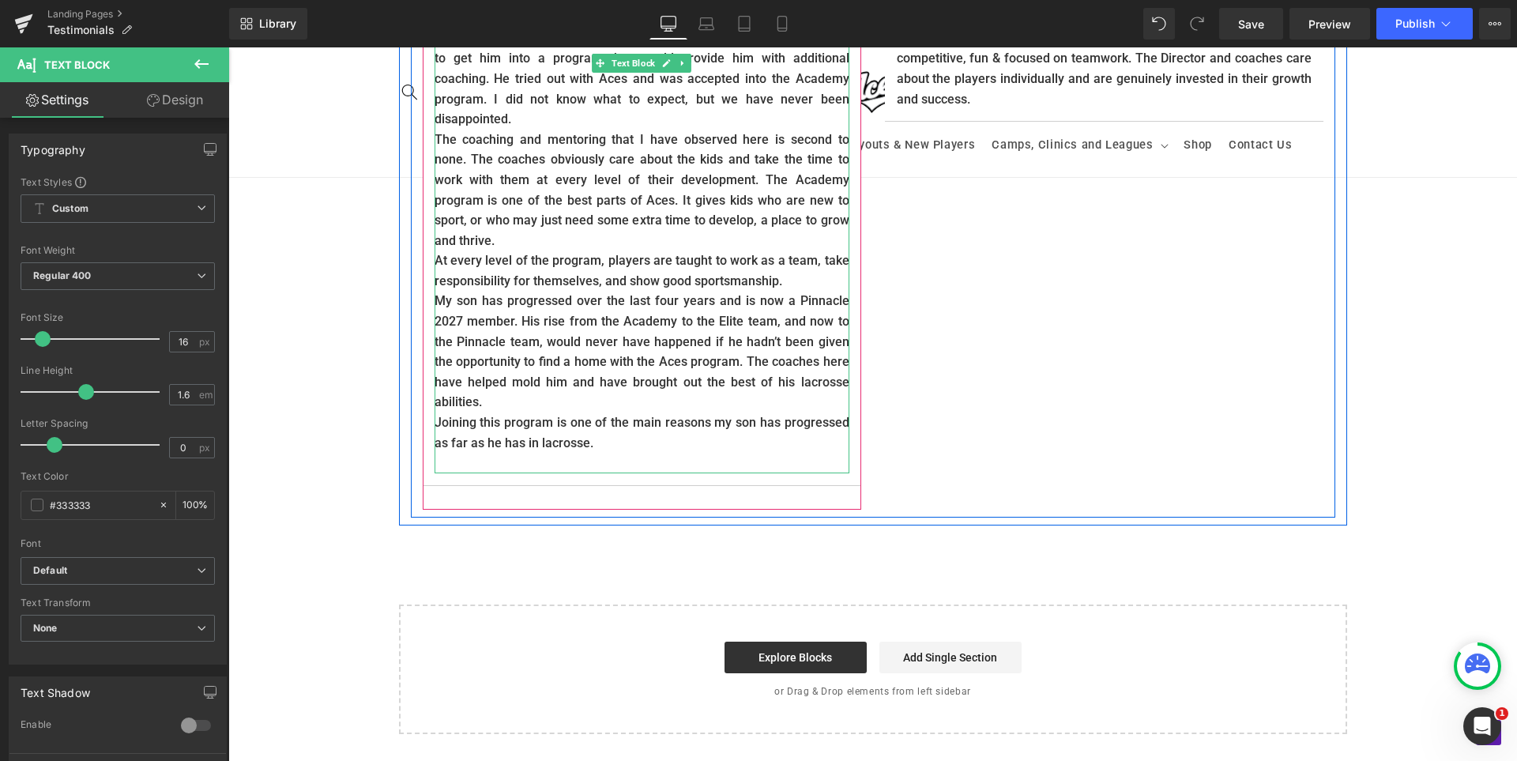
click at [617, 428] on p "Joining this program is one of the main reasons my son has progressed as far as…" at bounding box center [642, 432] width 415 height 40
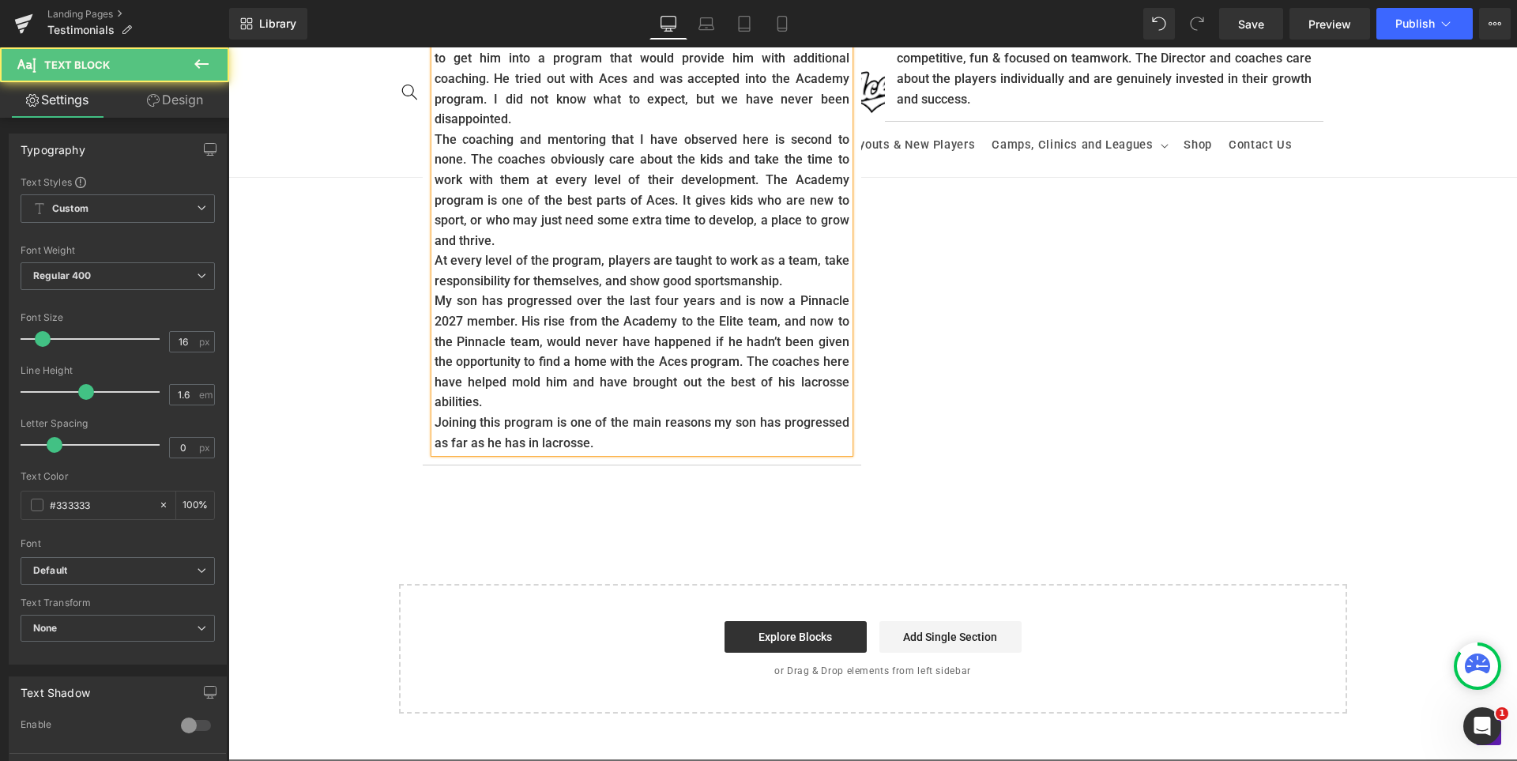
click at [1095, 371] on div "DAVE WHITE (PARENT) Text Block Text Block CHIP MAHLA (PARENT) Text Block Text B…" at bounding box center [873, 121] width 924 height 752
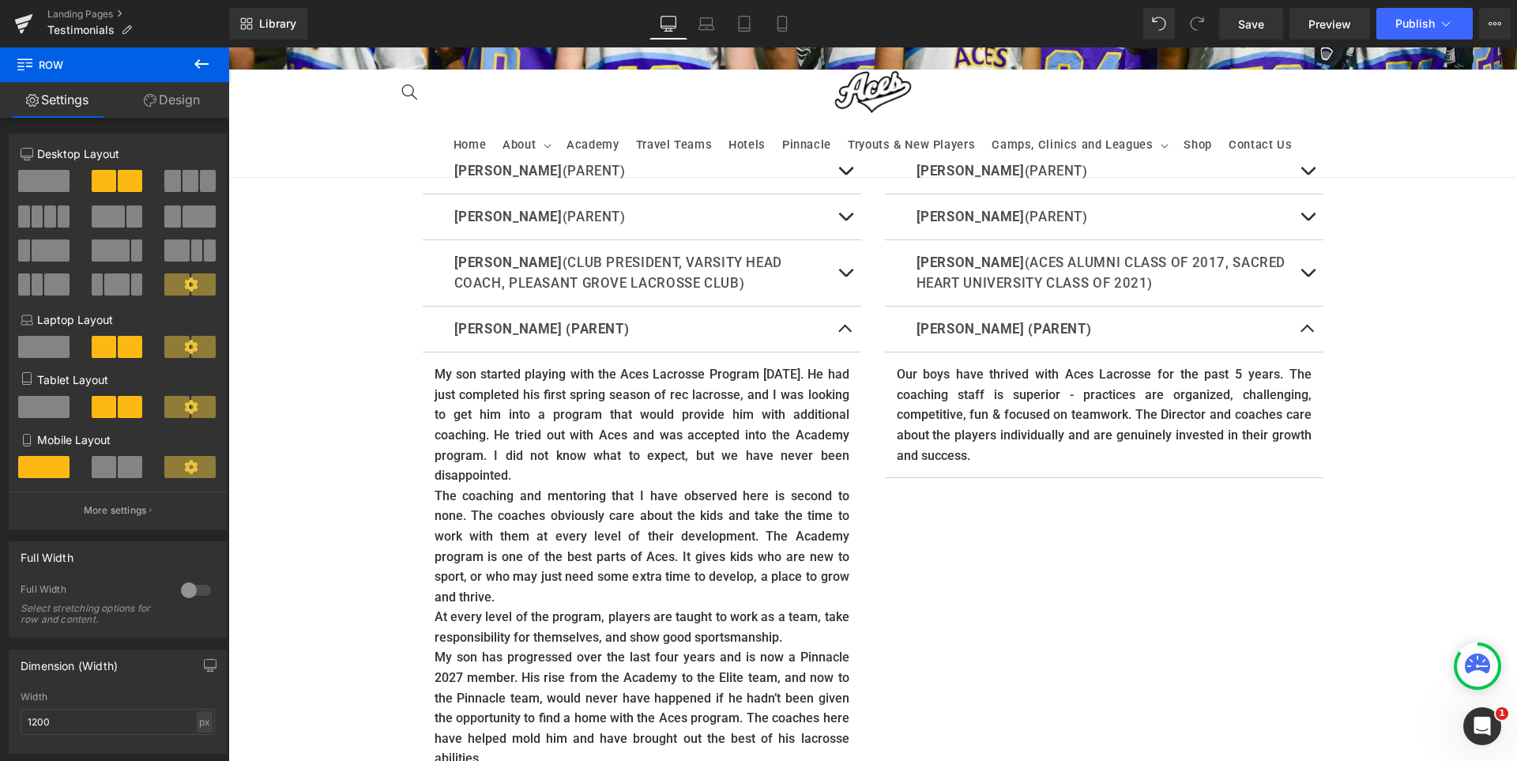
scroll to position [474, 0]
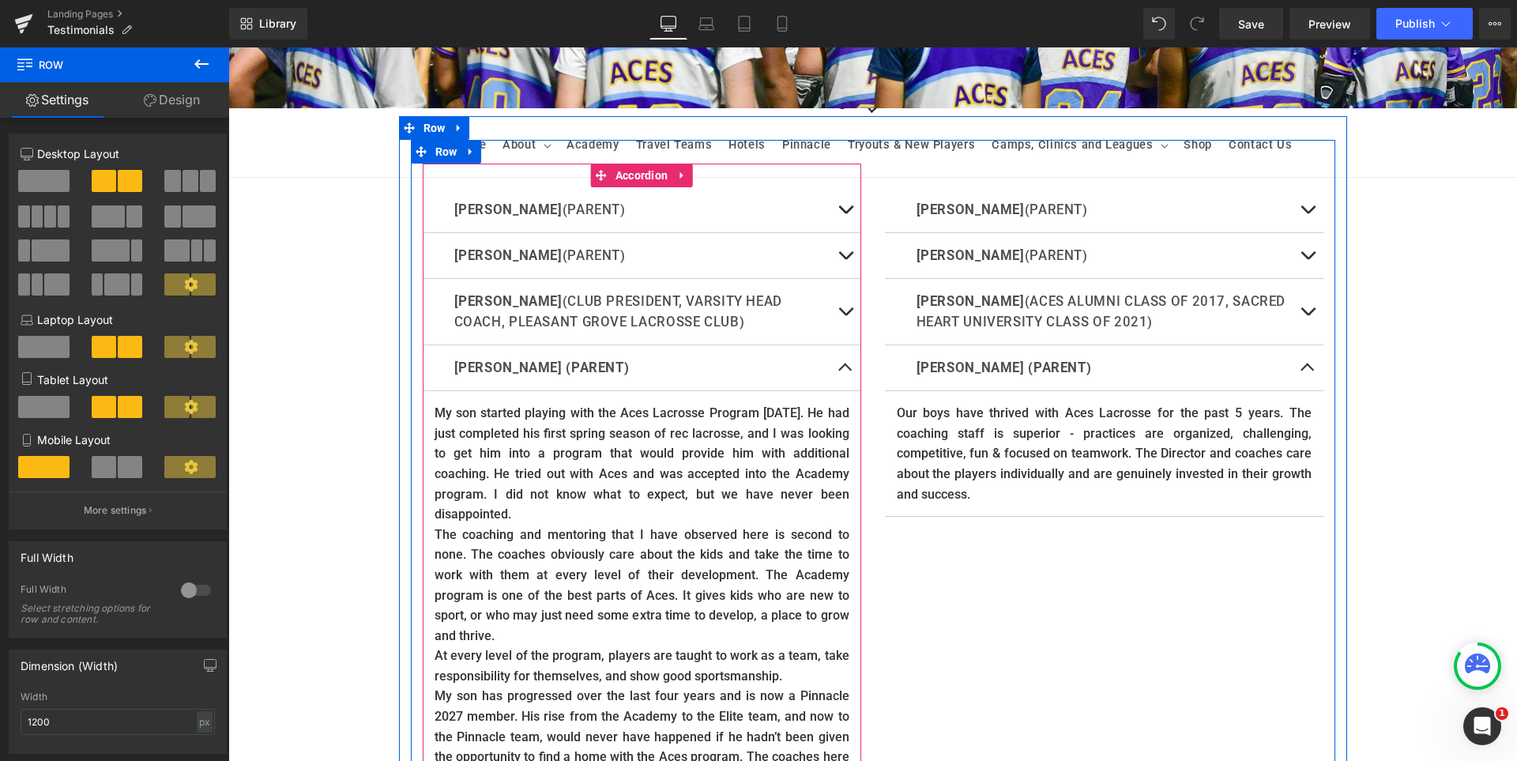
click at [842, 371] on button at bounding box center [846, 367] width 32 height 45
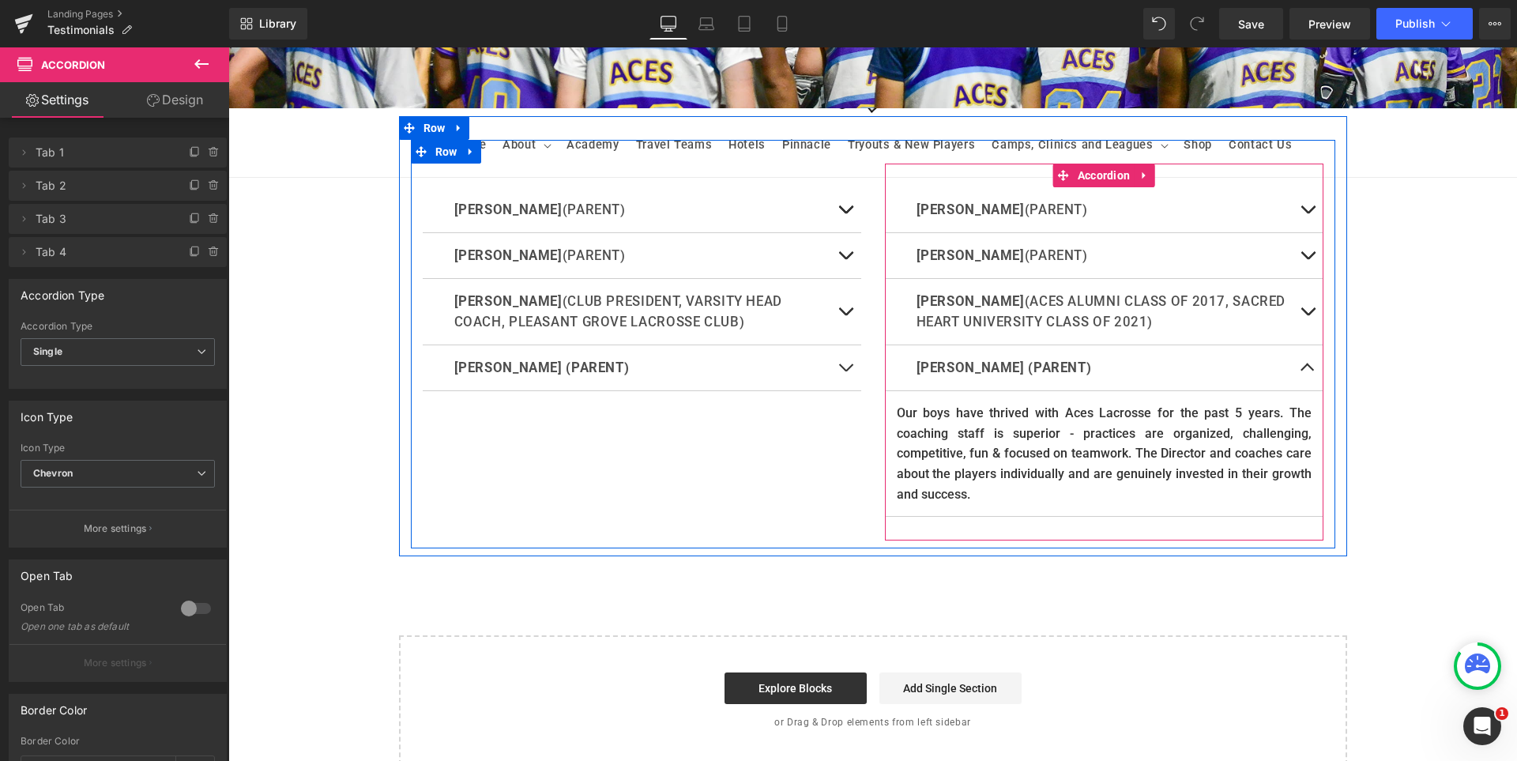
click at [1308, 371] on span at bounding box center [1308, 371] width 0 height 0
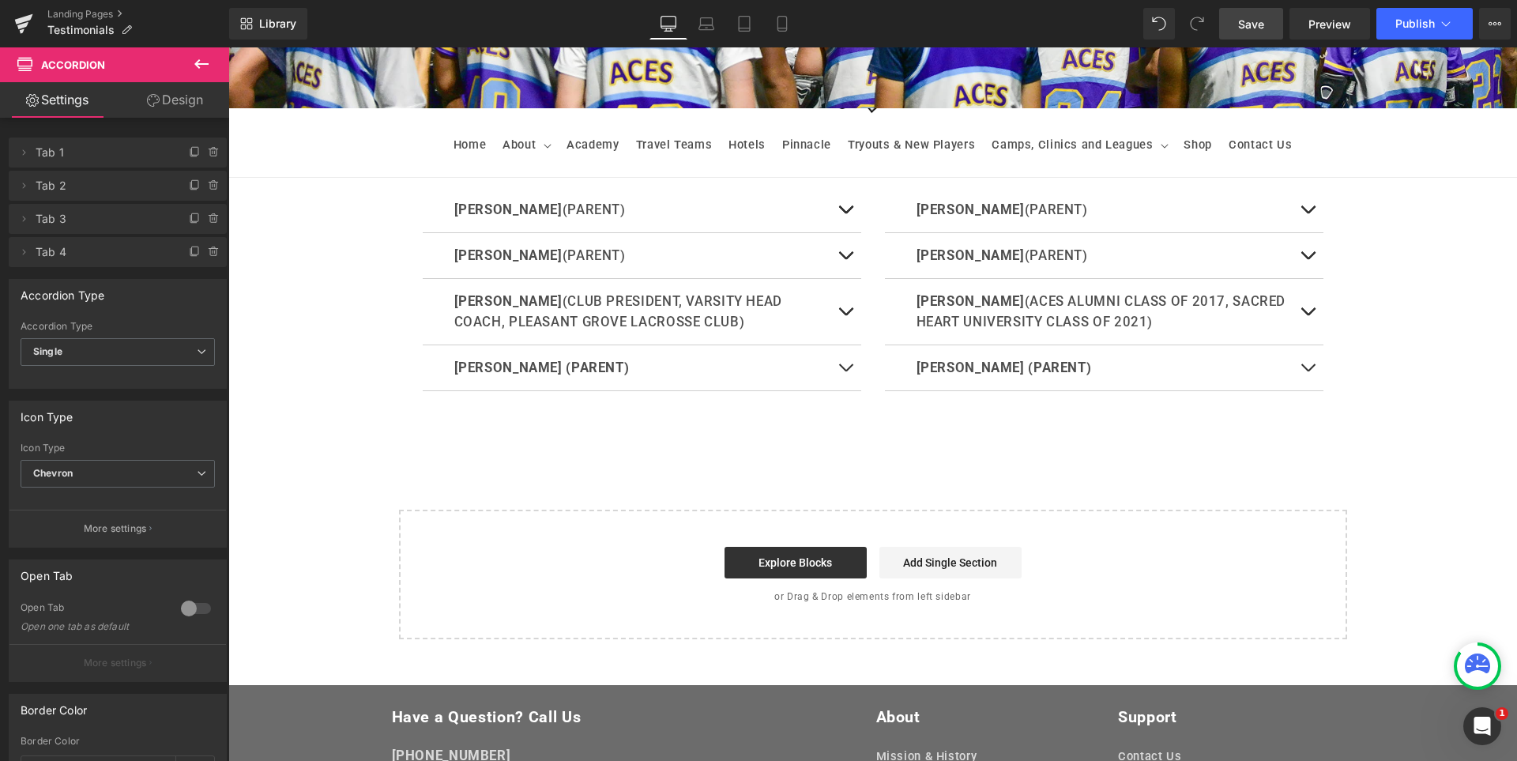
click at [1268, 17] on link "Save" at bounding box center [1251, 24] width 64 height 32
click at [1260, 11] on link "Save" at bounding box center [1251, 24] width 64 height 32
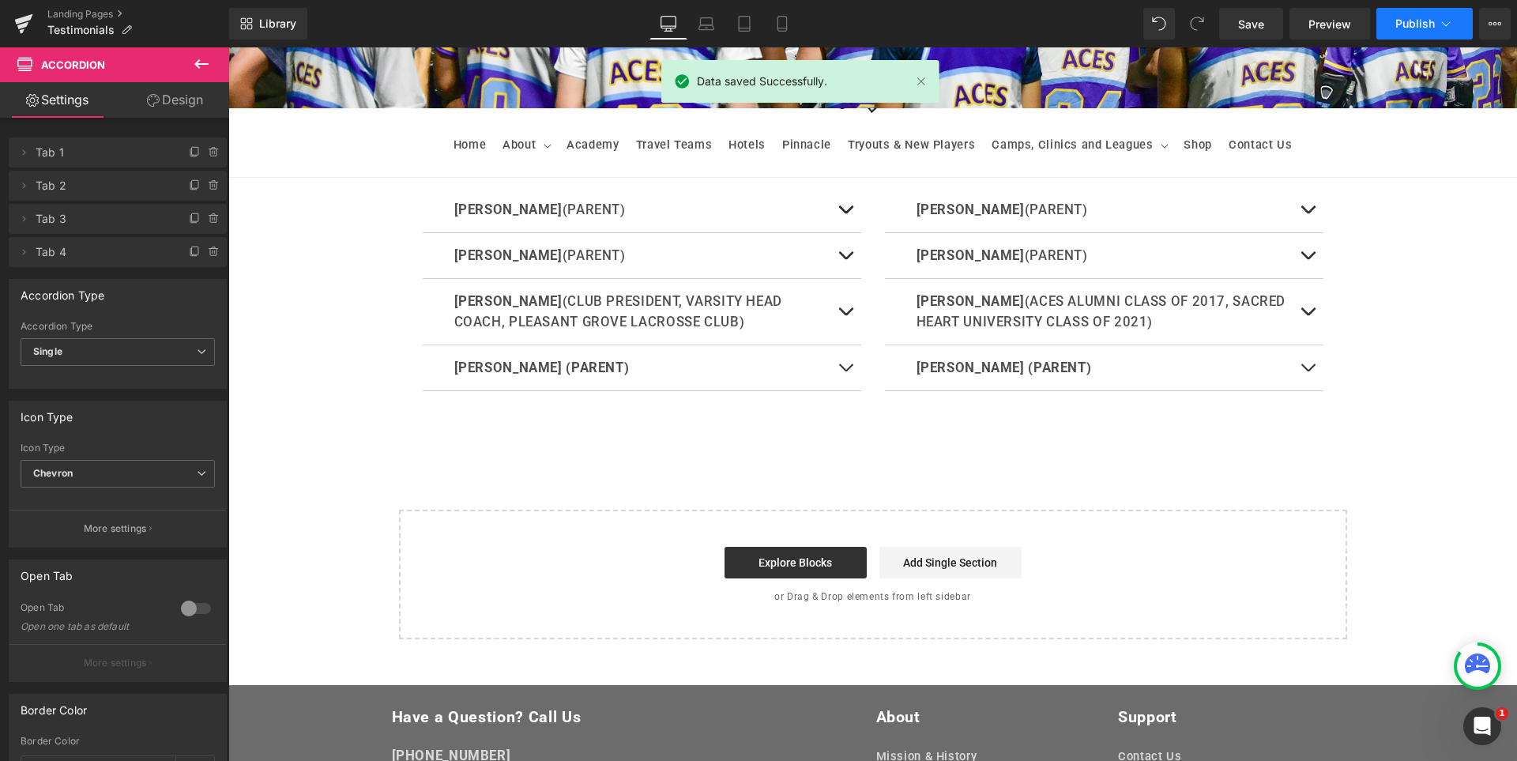
click at [1407, 14] on button "Publish" at bounding box center [1424, 24] width 96 height 32
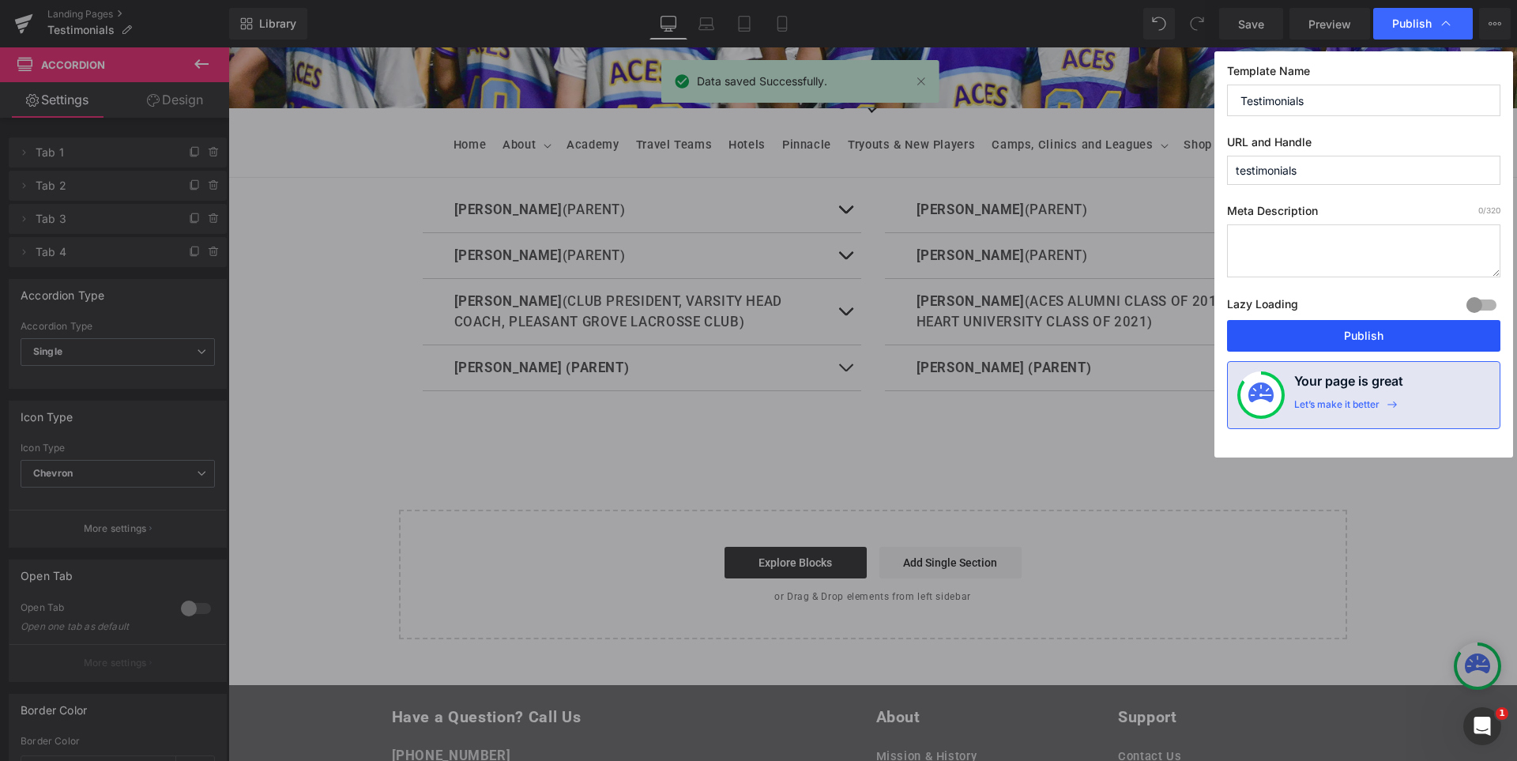
click at [1400, 331] on button "Publish" at bounding box center [1363, 336] width 273 height 32
click at [1400, 331] on div "TESTIMONIALS Heading Hero Banner Row DAVE WHITE (PARENT) Text Block Text Block …" at bounding box center [872, 172] width 1289 height 936
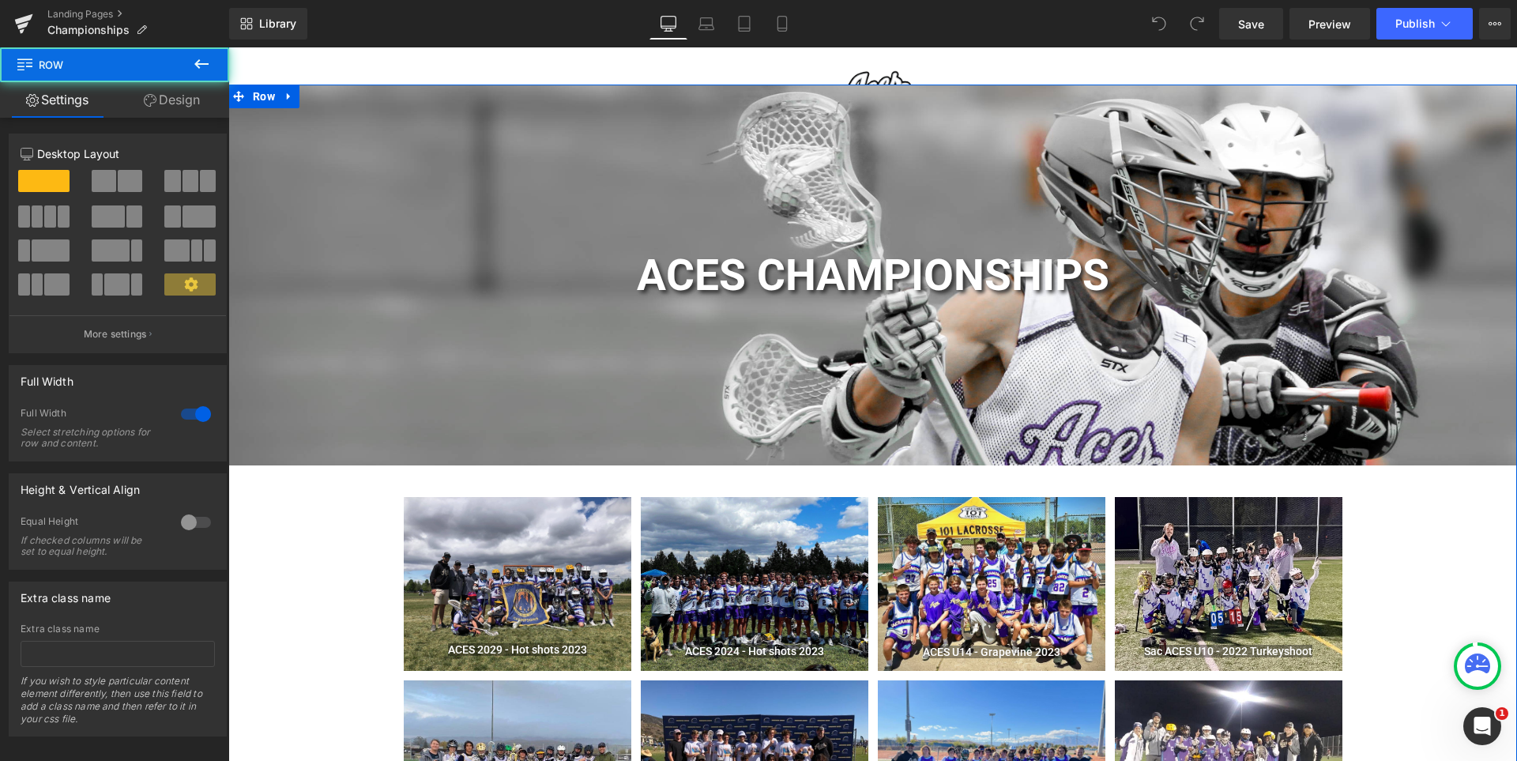
scroll to position [237, 0]
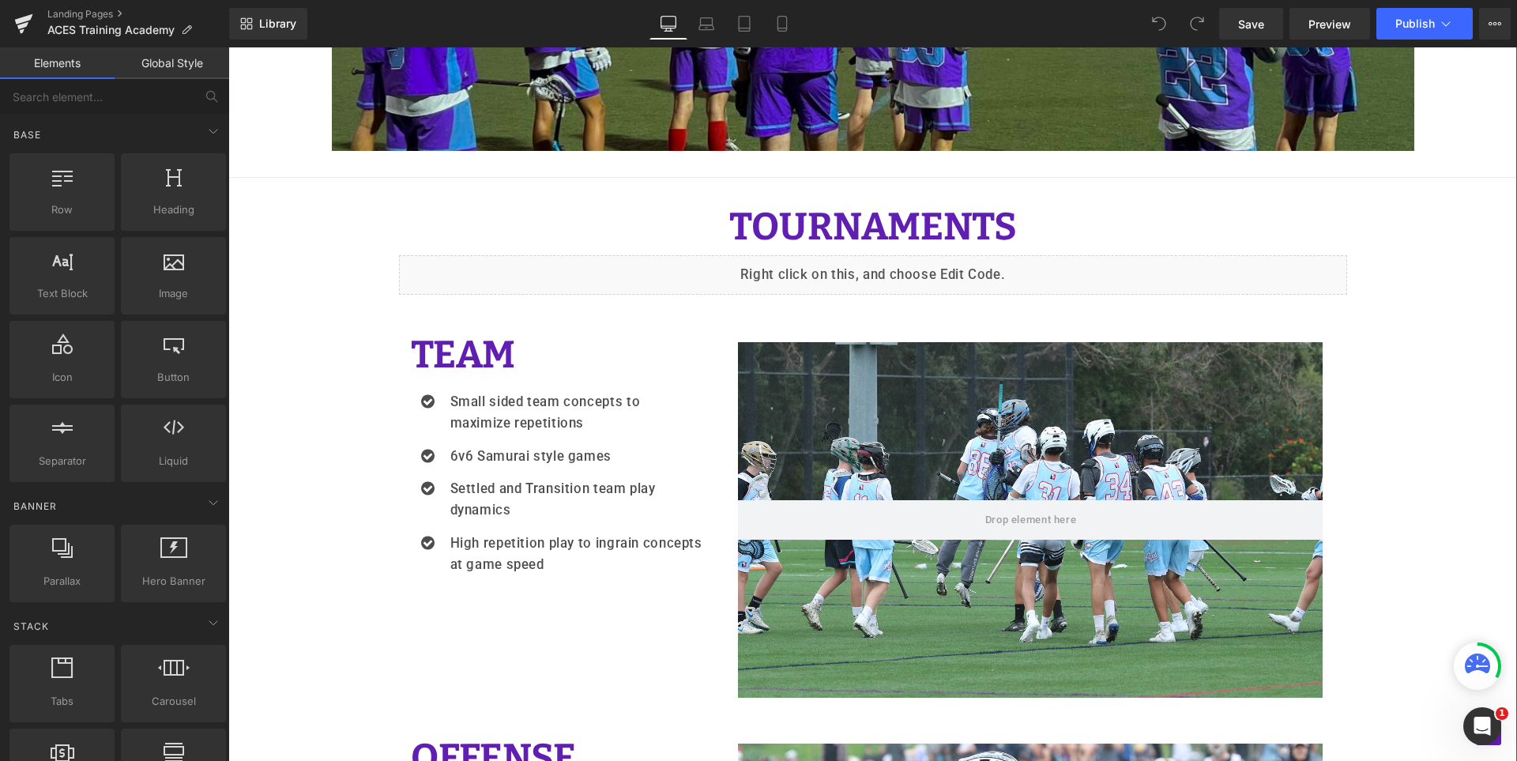
scroll to position [1501, 0]
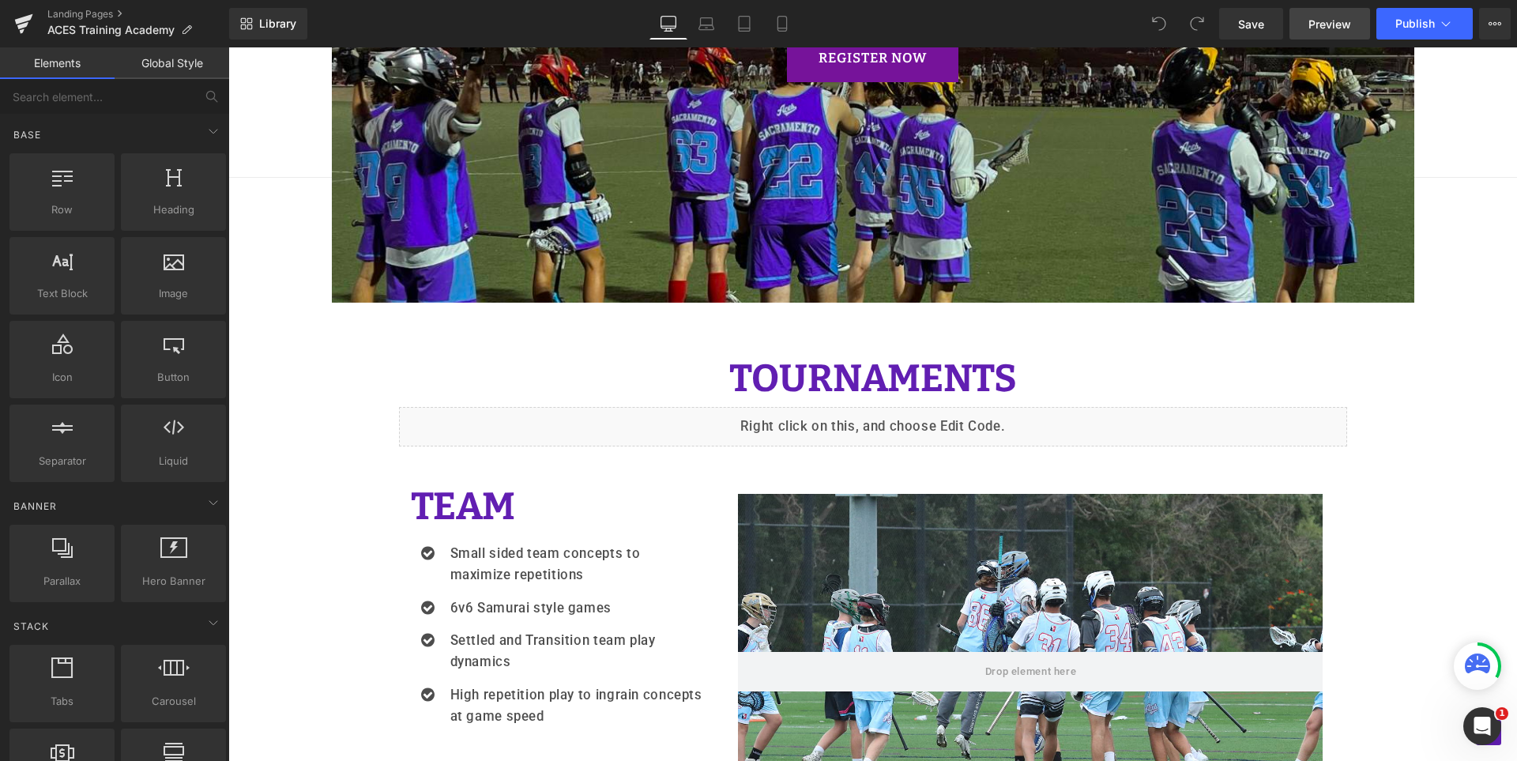
click at [1339, 28] on span "Preview" at bounding box center [1330, 24] width 43 height 17
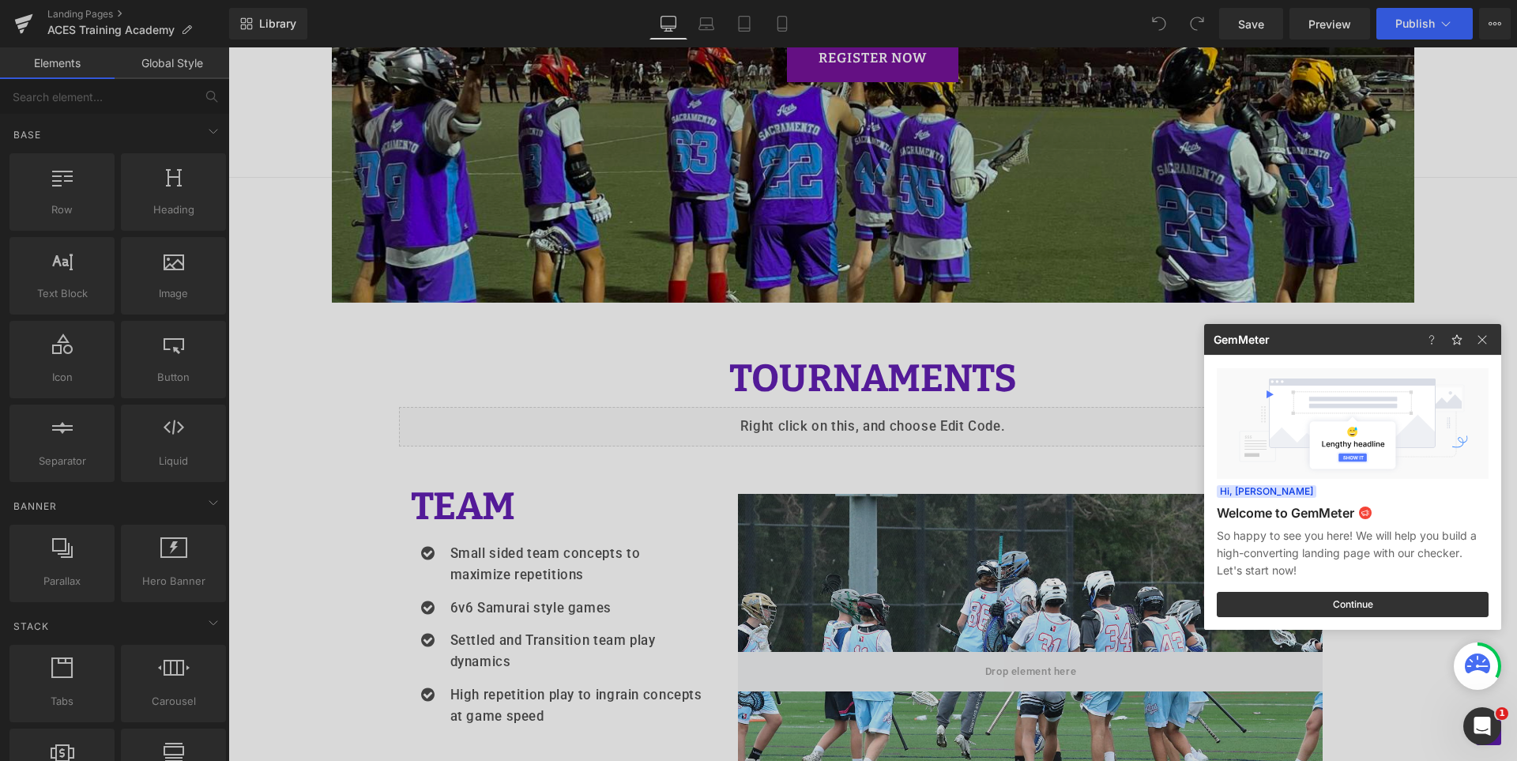
click at [569, 377] on div at bounding box center [758, 380] width 1517 height 761
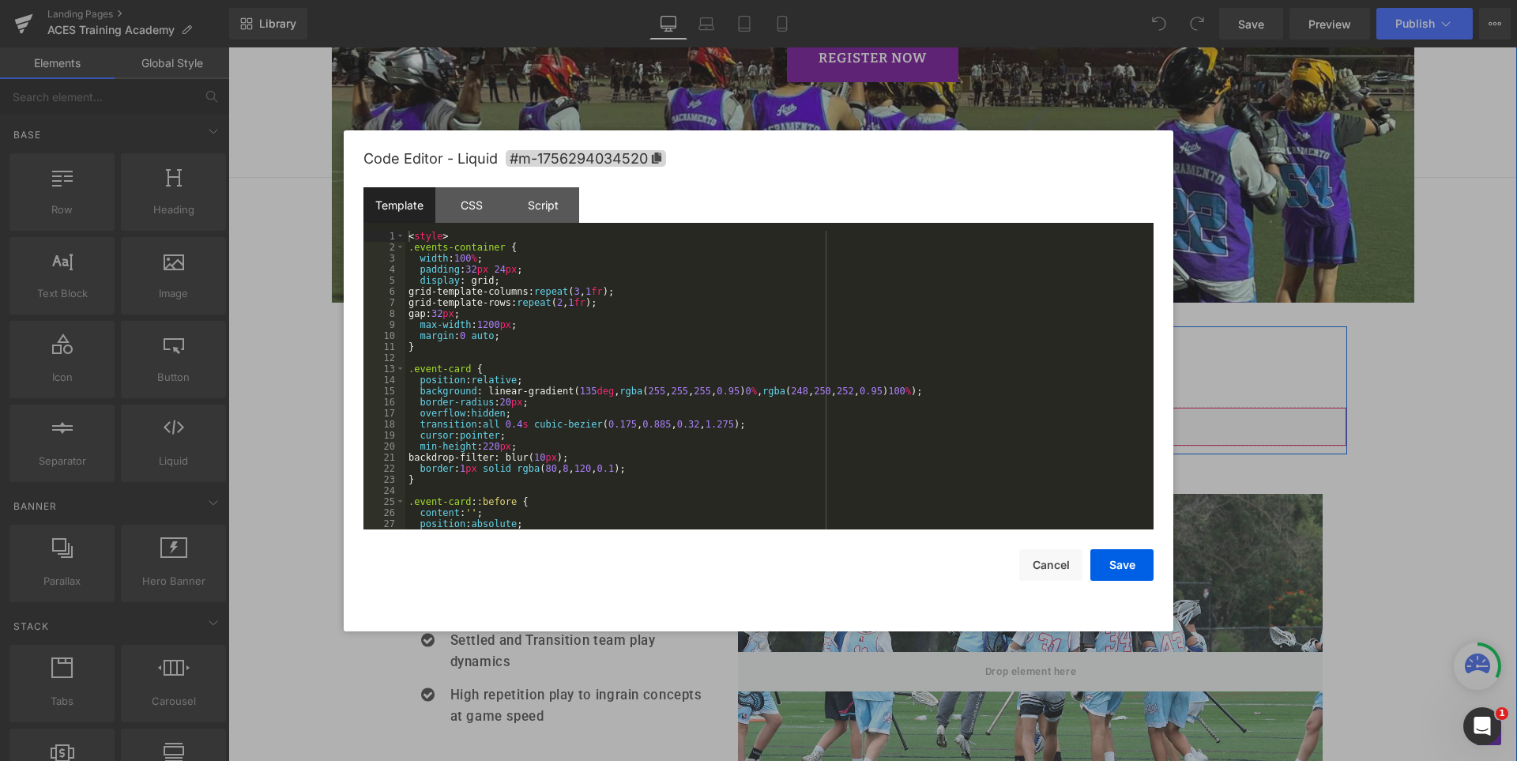
click at [887, 419] on div "Liquid" at bounding box center [873, 427] width 948 height 40
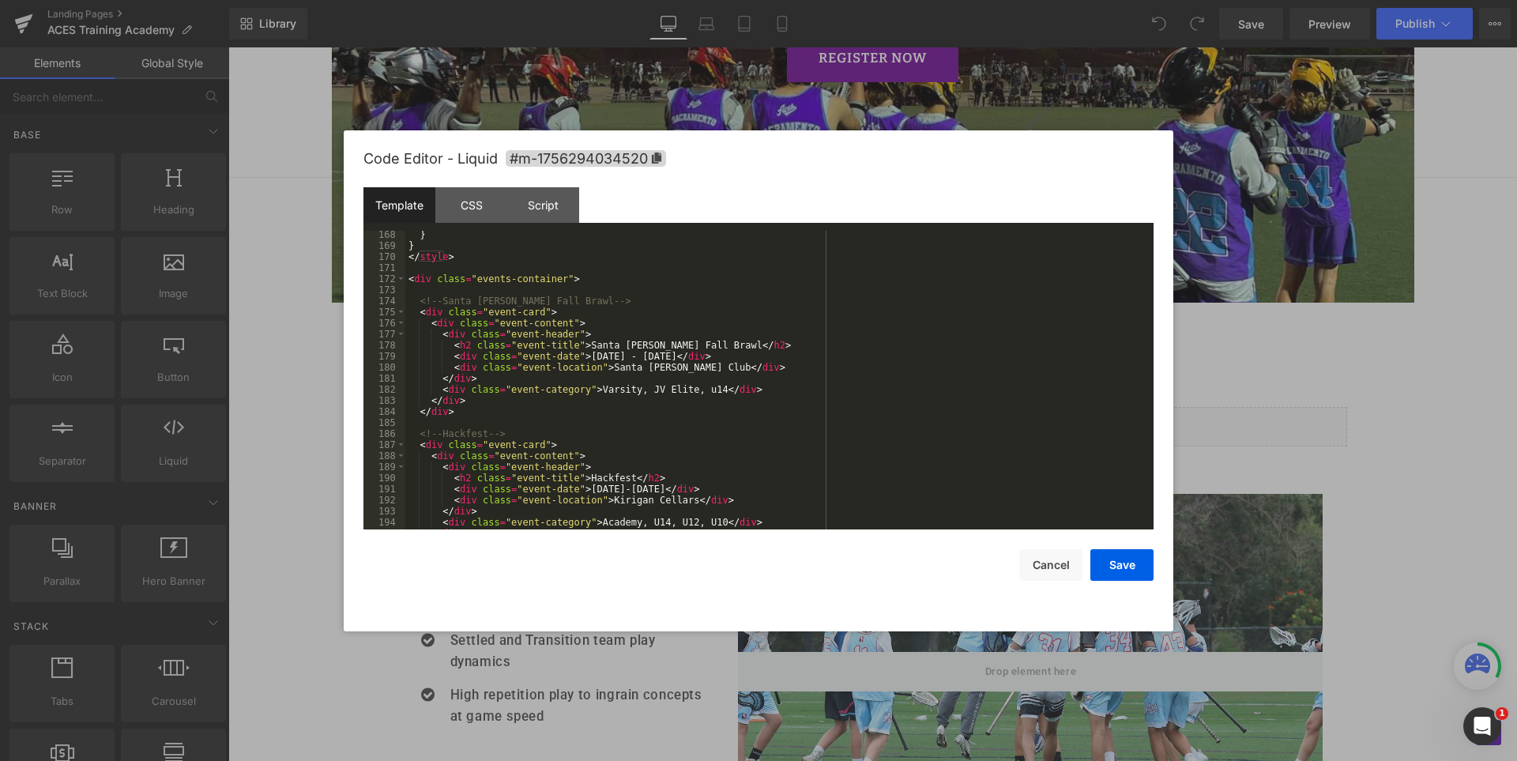
scroll to position [2086, 0]
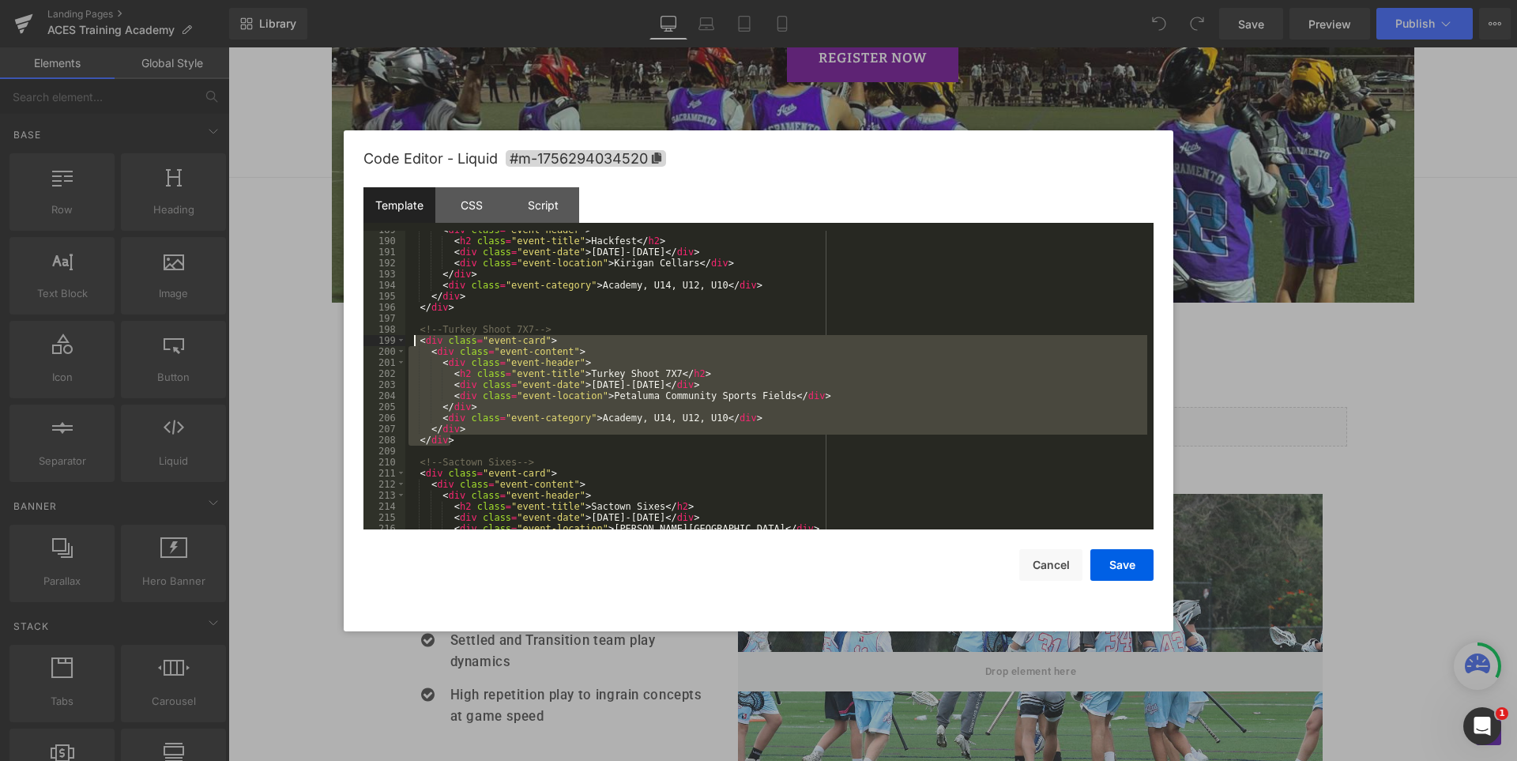
drag, startPoint x: 458, startPoint y: 439, endPoint x: 412, endPoint y: 342, distance: 106.7
click at [412, 342] on div "< div class = "event-header" > < h2 class = "event-title" > Hackfest </ h2 > < …" at bounding box center [776, 384] width 742 height 321
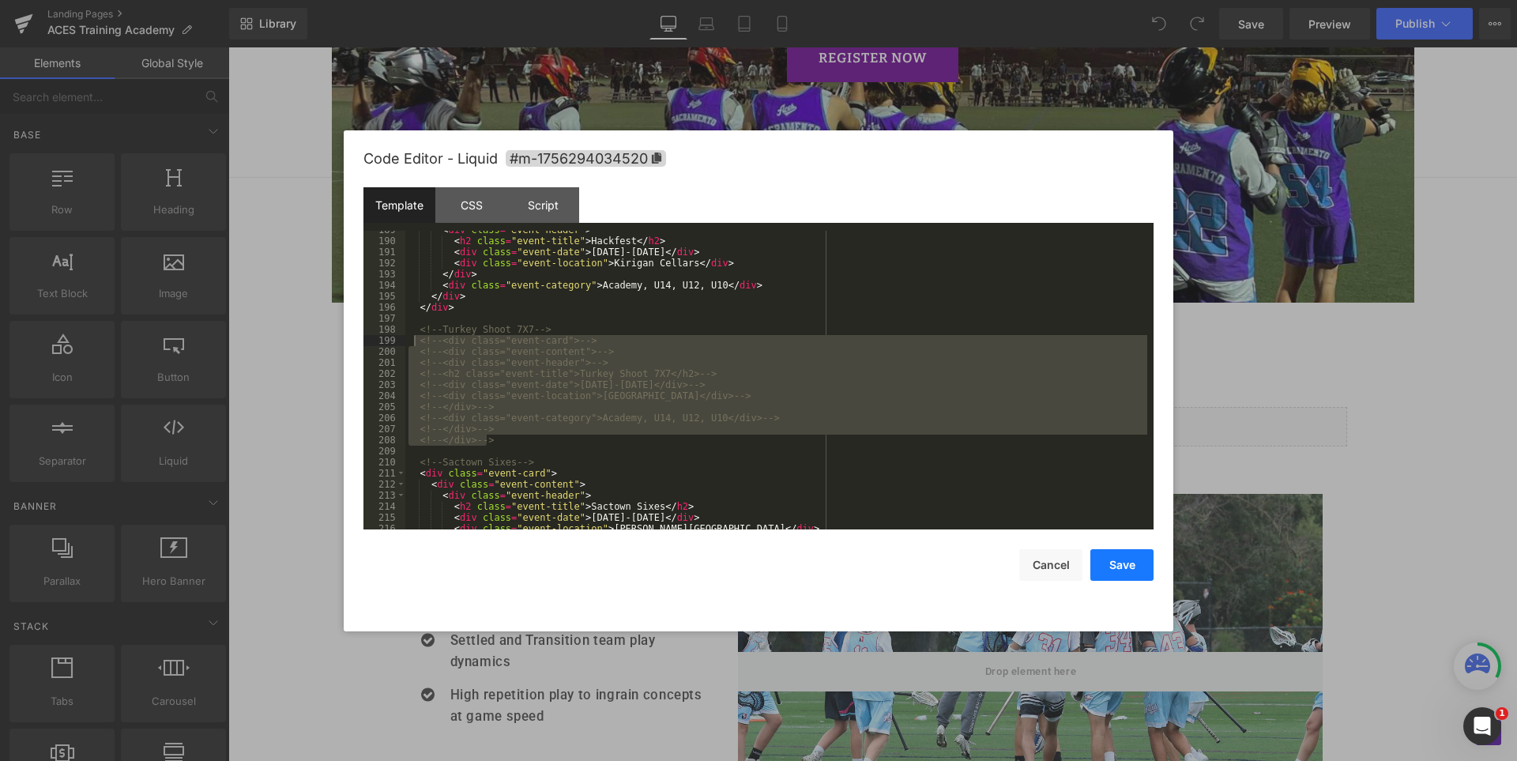
click at [1120, 569] on button "Save" at bounding box center [1121, 565] width 63 height 32
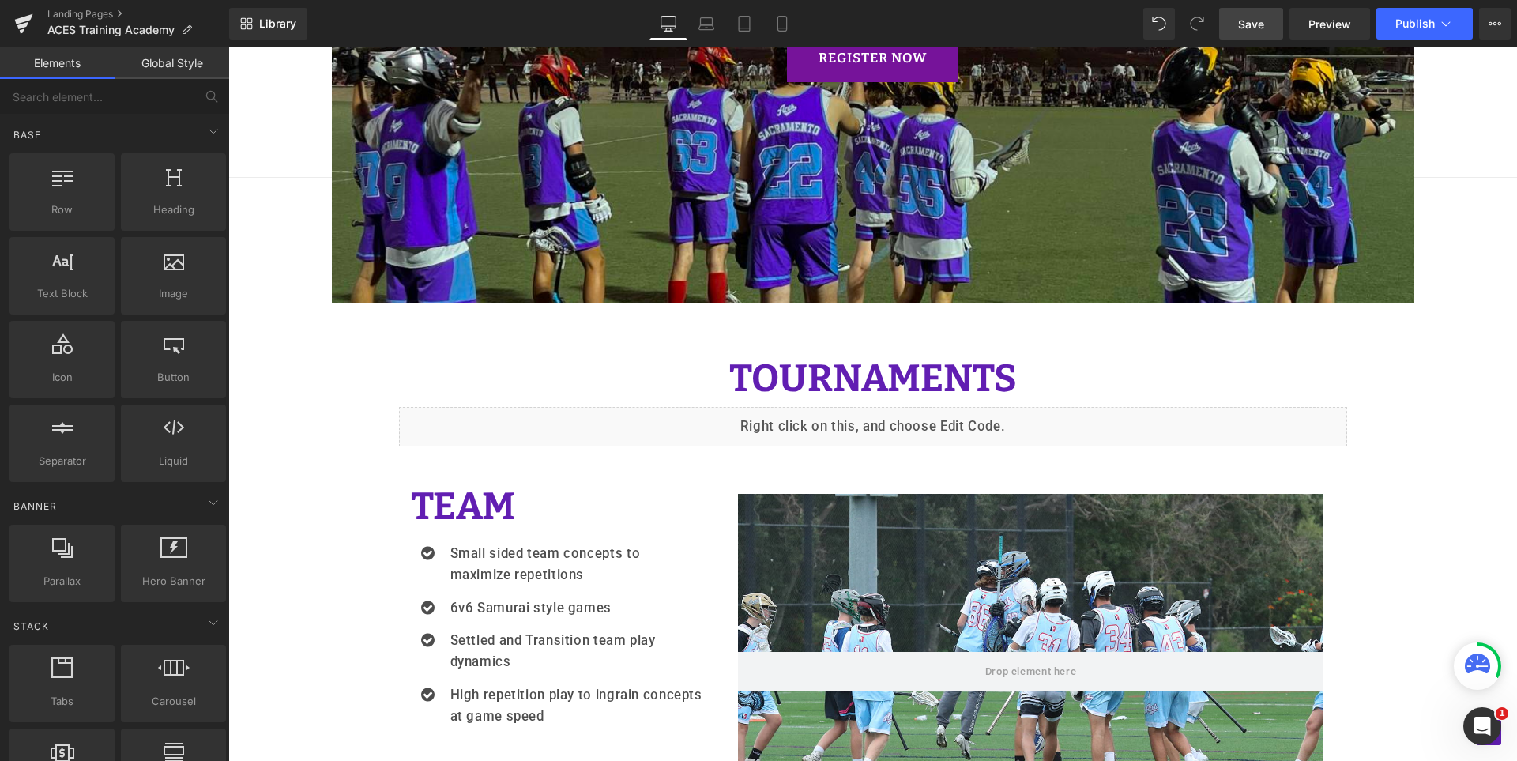
click at [1273, 17] on link "Save" at bounding box center [1251, 24] width 64 height 32
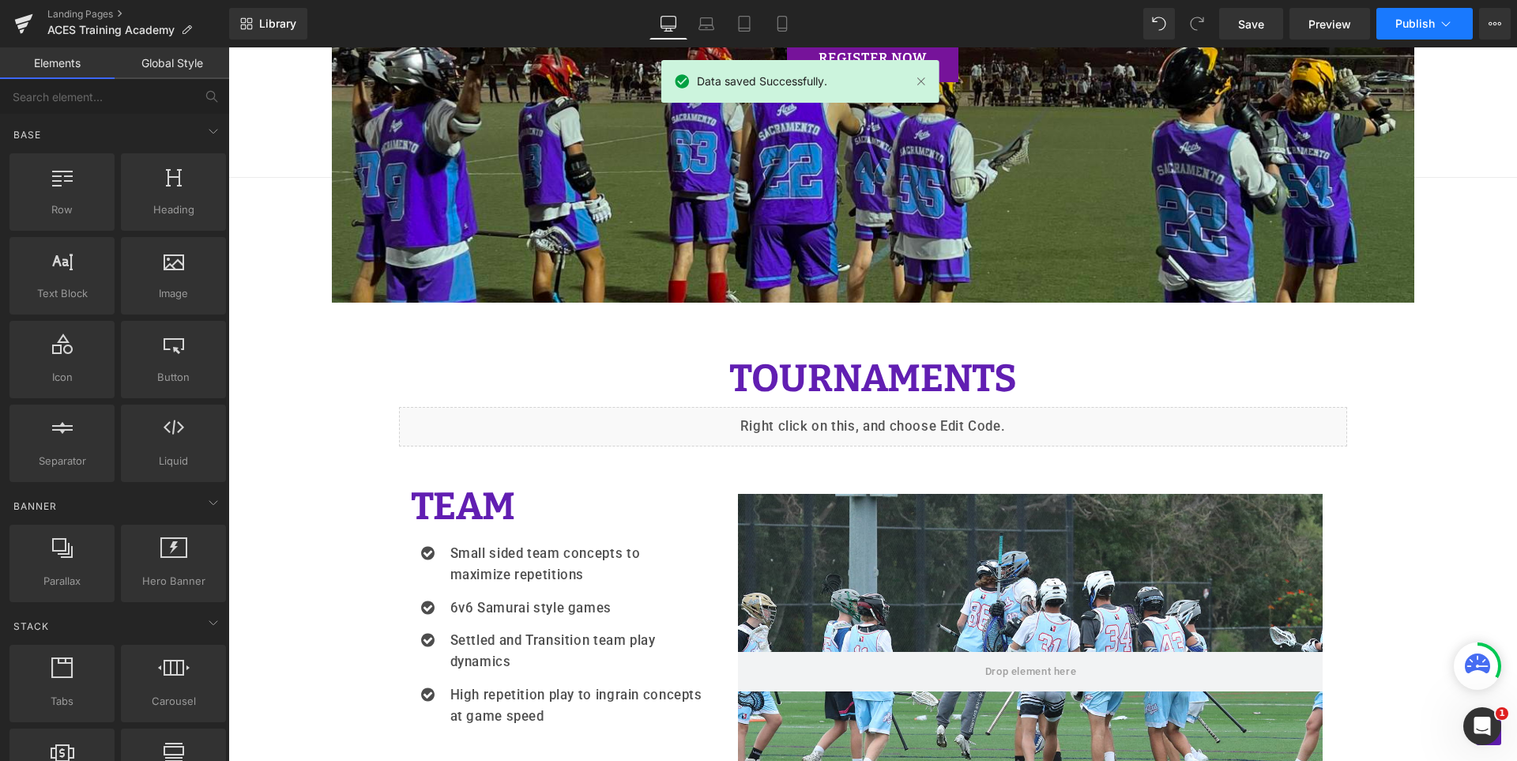
click at [1416, 19] on span "Publish" at bounding box center [1415, 23] width 40 height 13
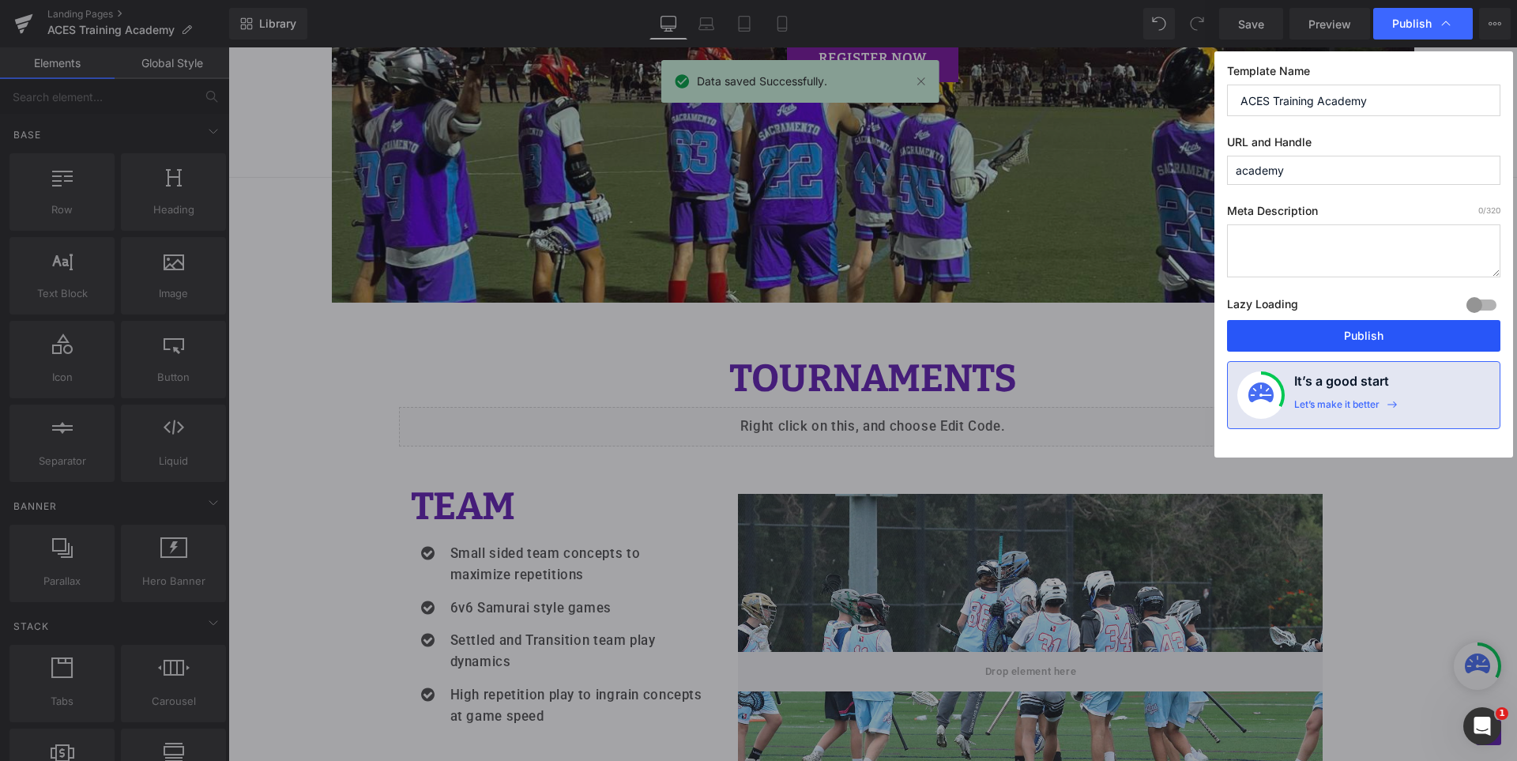
click at [1371, 327] on button "Publish" at bounding box center [1363, 336] width 273 height 32
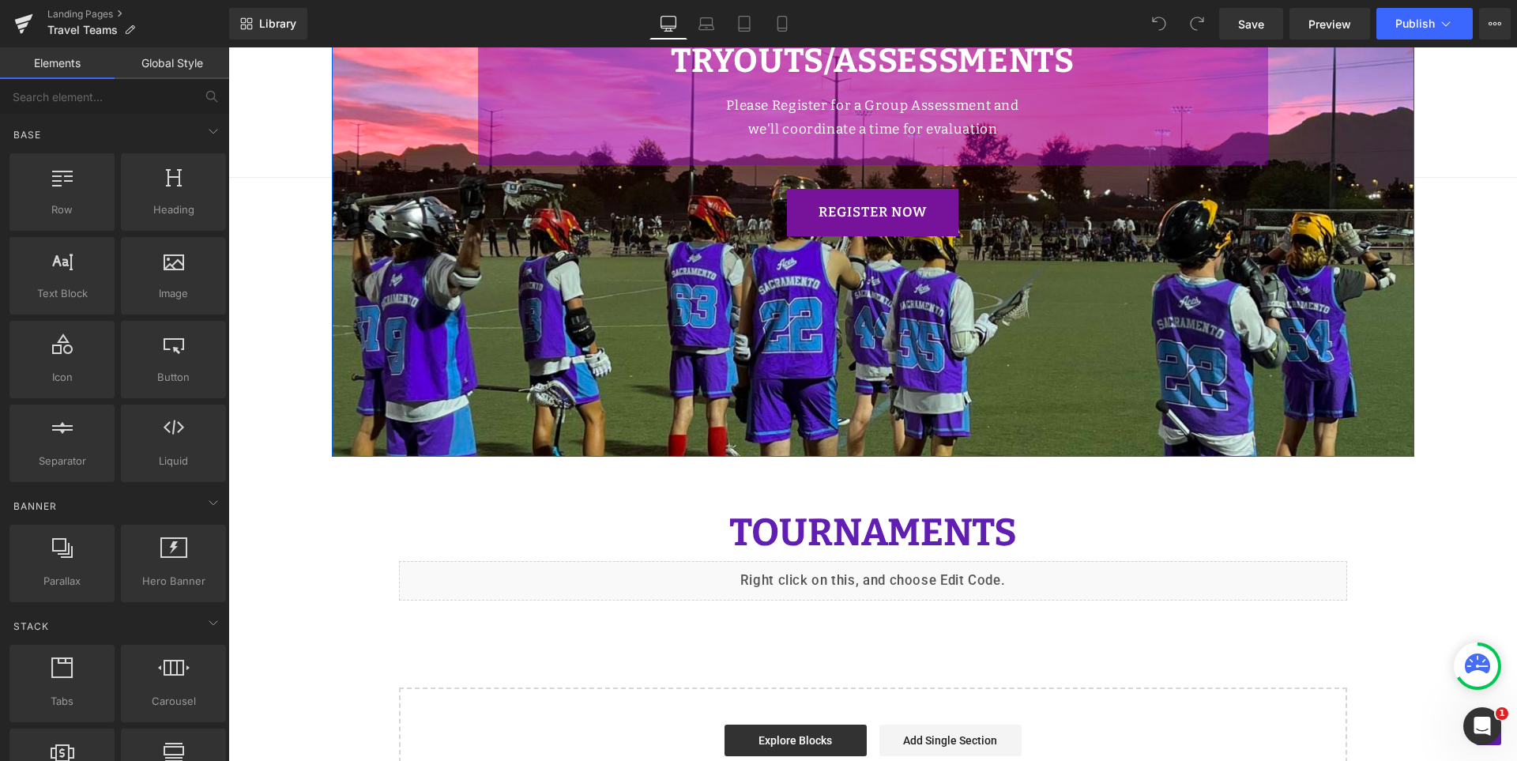
scroll to position [1422, 0]
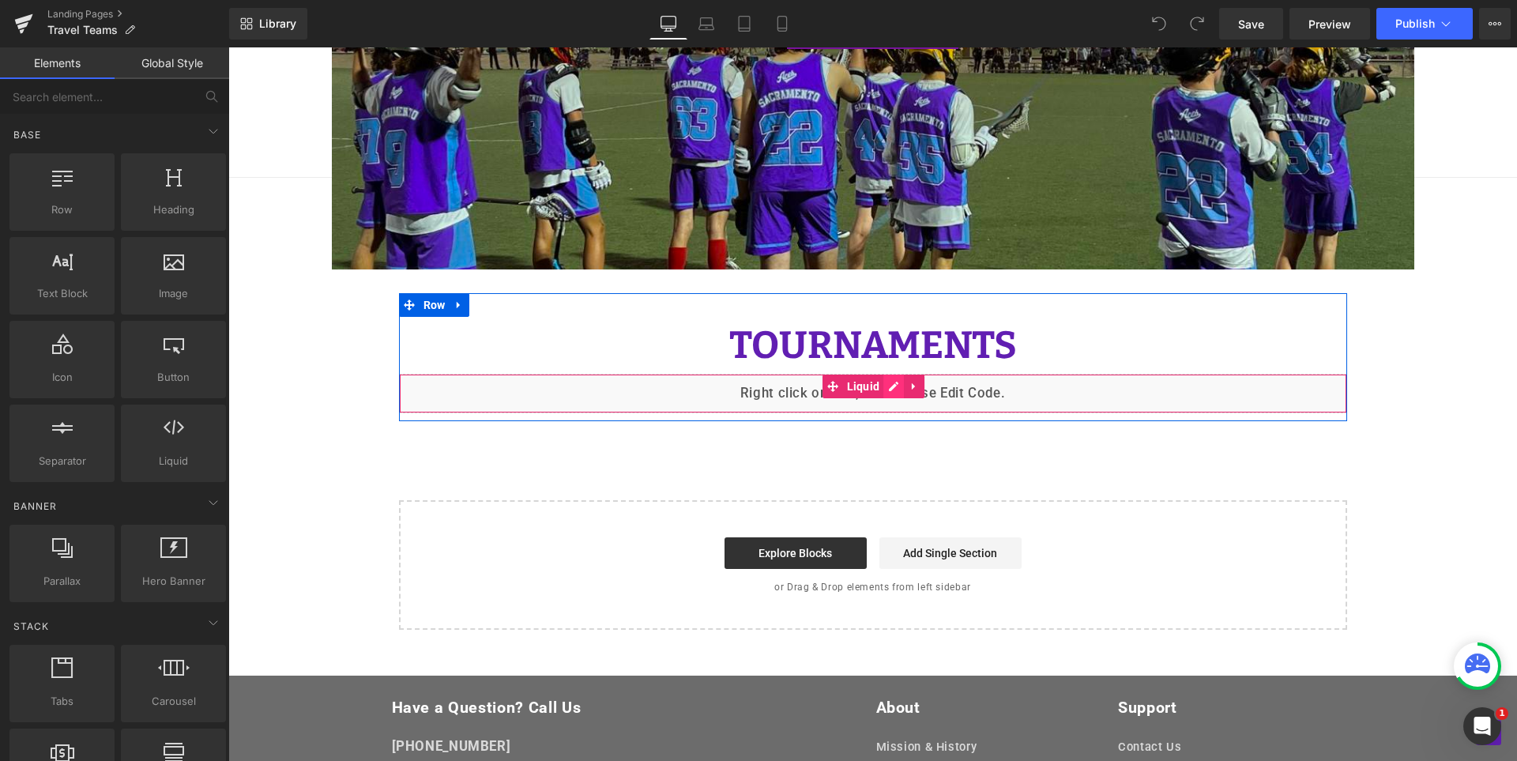
click at [889, 382] on div "Liquid" at bounding box center [873, 394] width 948 height 40
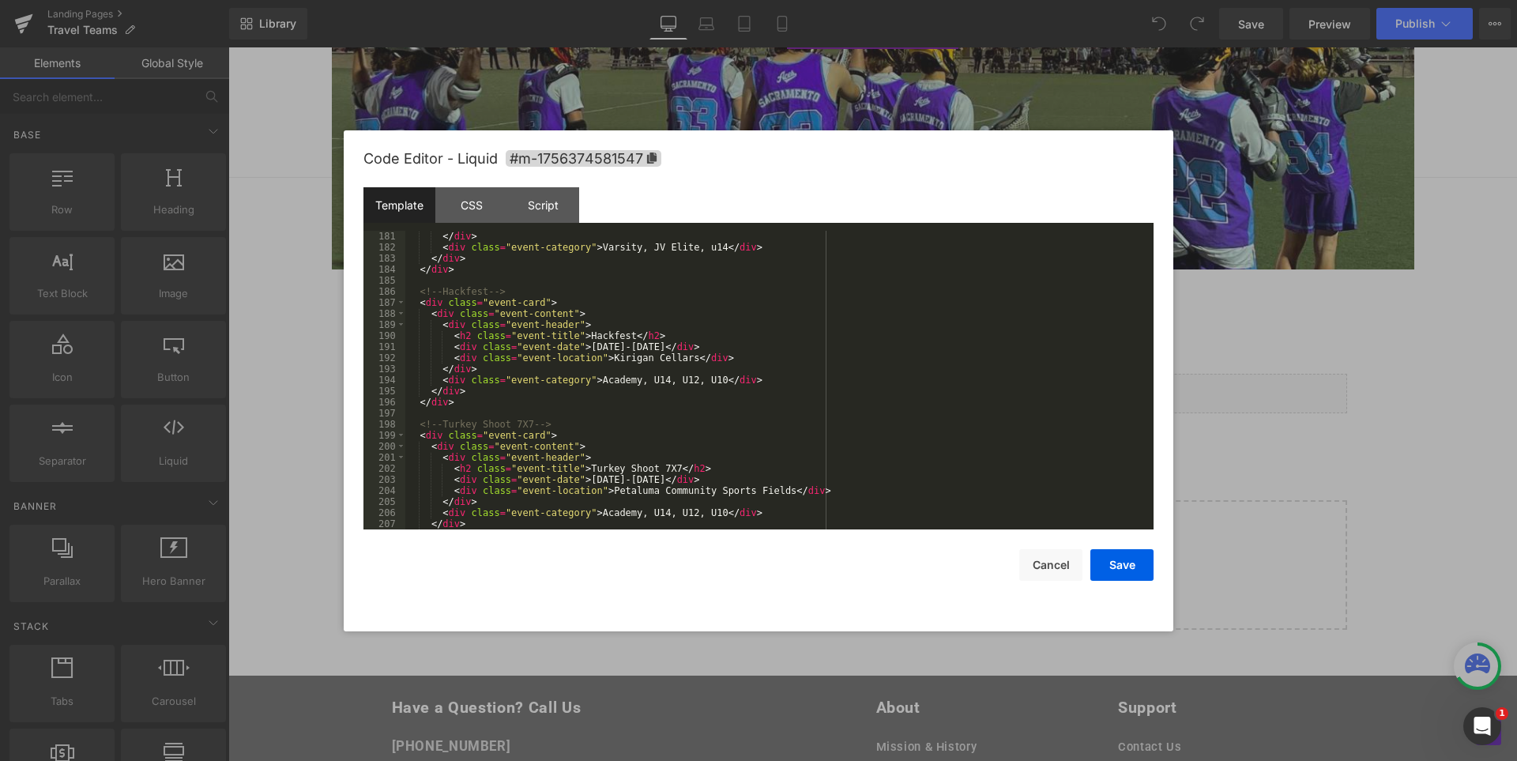
scroll to position [2086, 0]
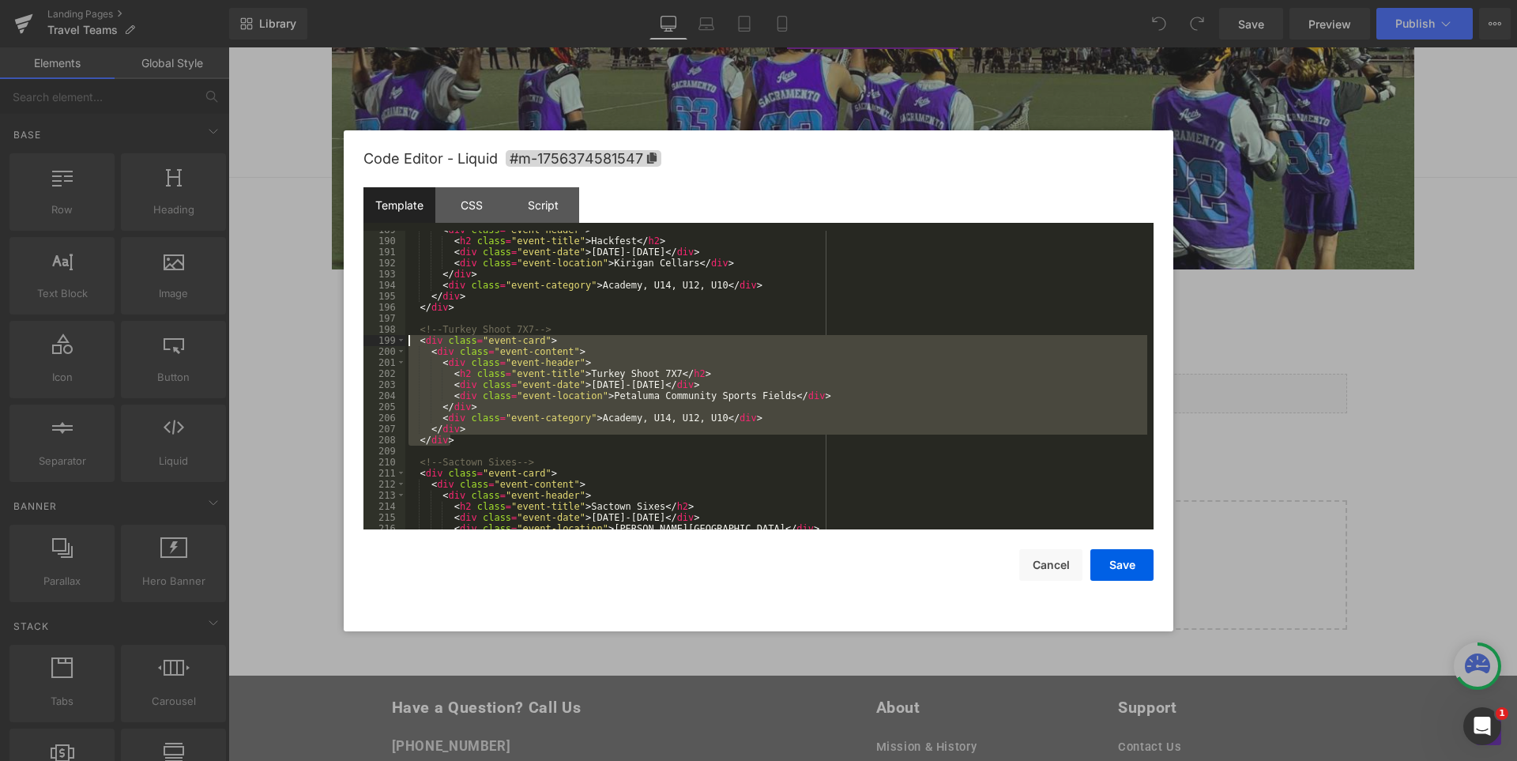
drag, startPoint x: 459, startPoint y: 437, endPoint x: 407, endPoint y: 336, distance: 113.8
click at [407, 336] on div "< div class = "event-header" > < h2 class = "event-title" > Hackfest </ h2 > < …" at bounding box center [776, 384] width 742 height 321
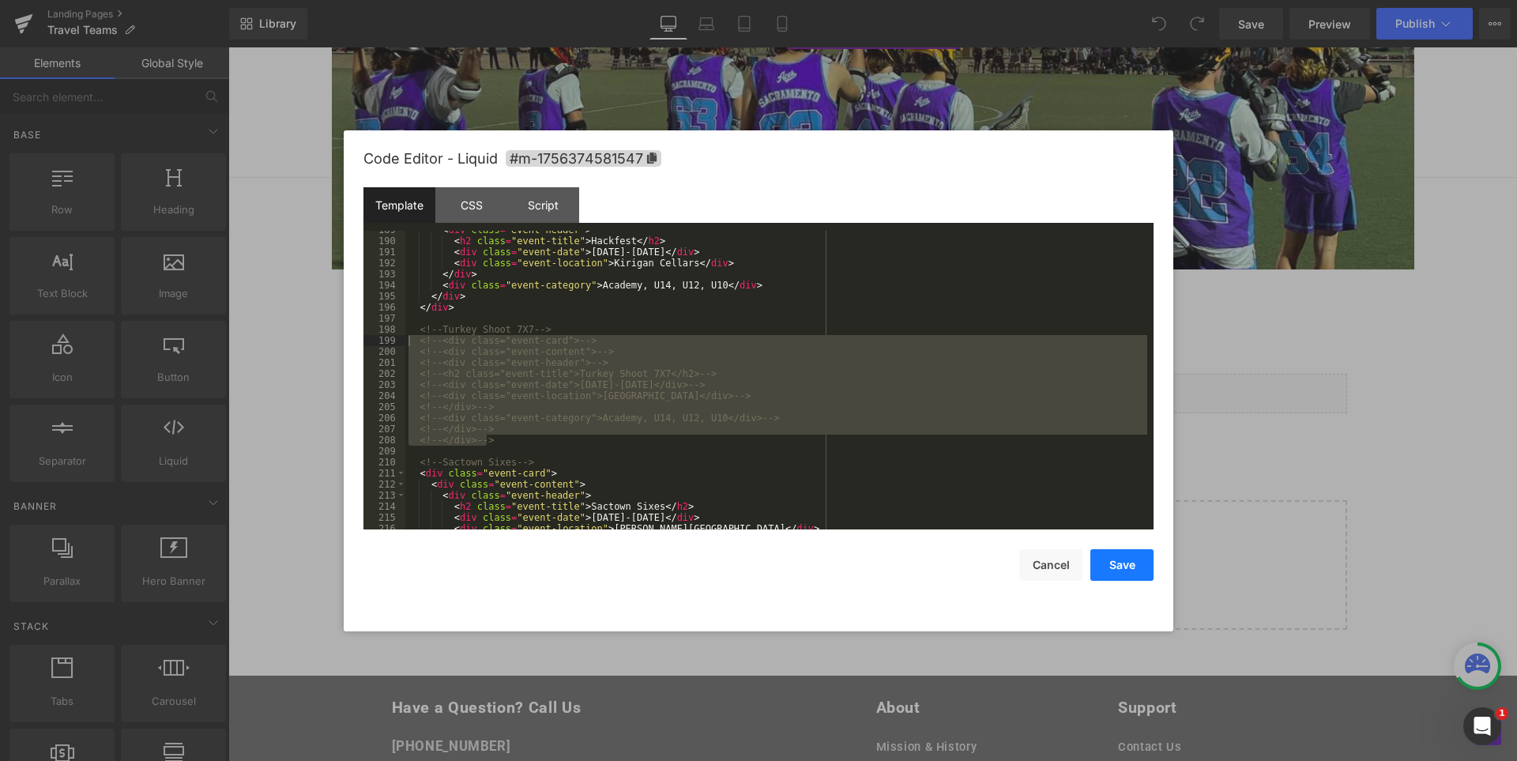
click at [1117, 563] on button "Save" at bounding box center [1121, 565] width 63 height 32
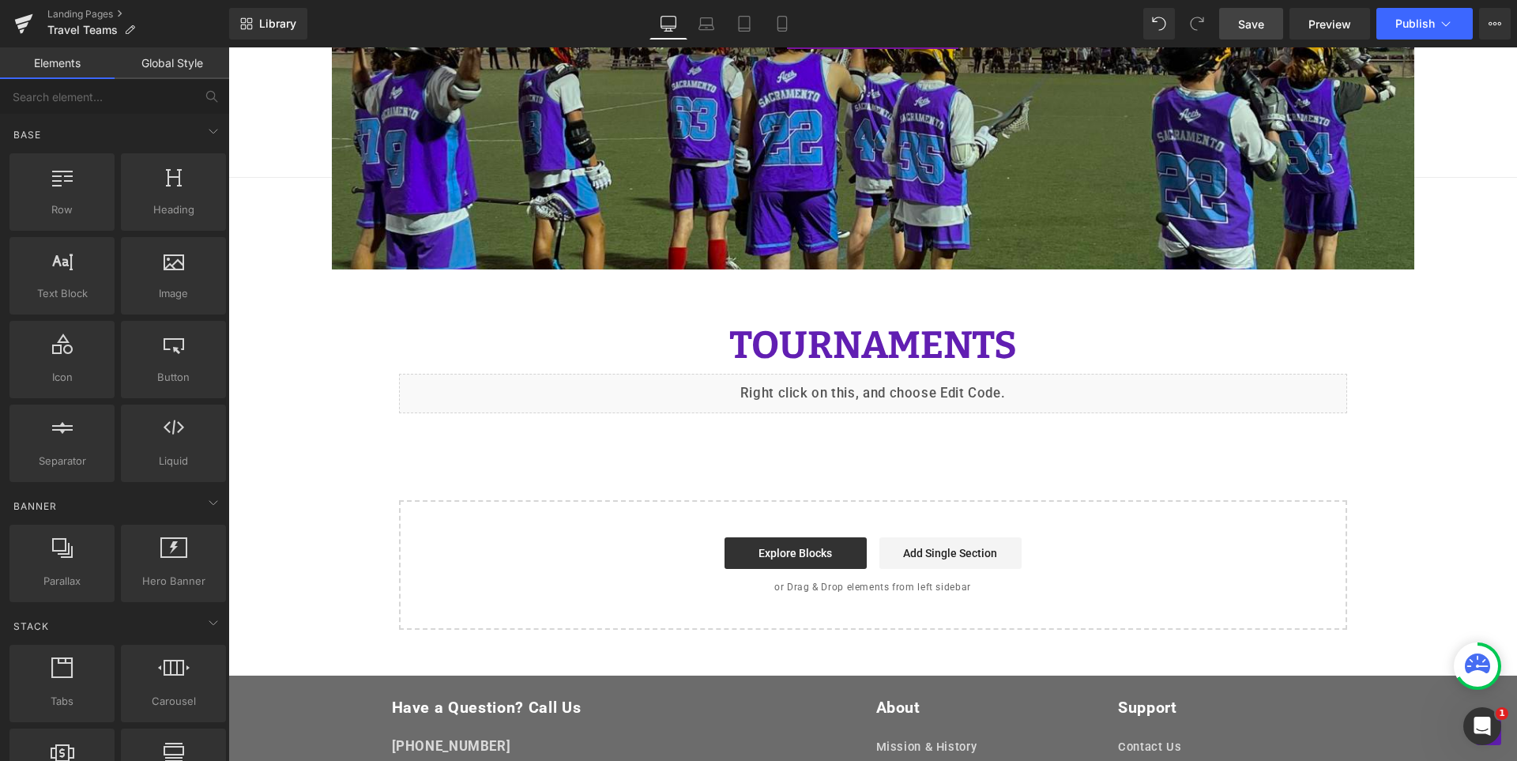
click at [1256, 21] on span "Save" at bounding box center [1251, 24] width 26 height 17
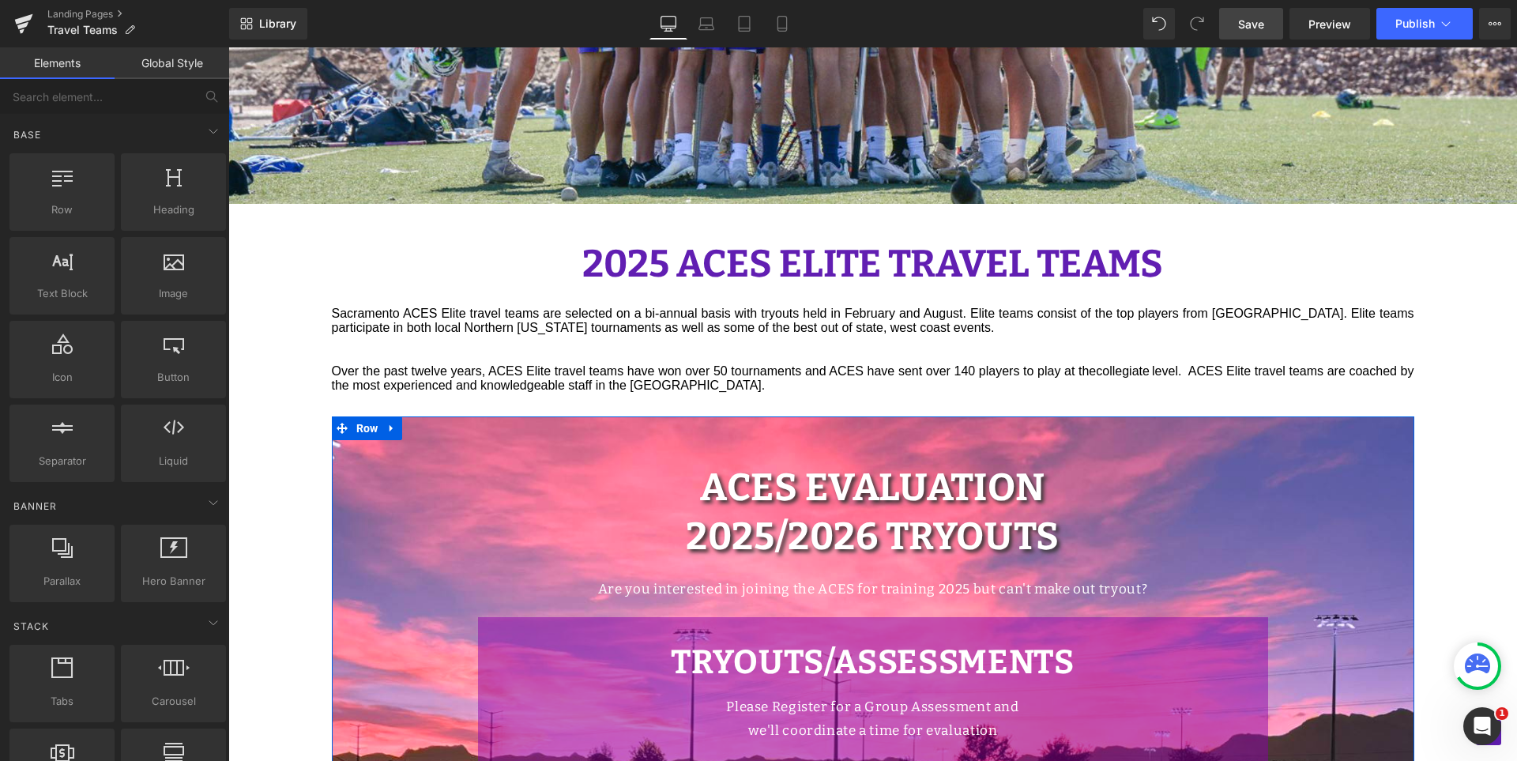
scroll to position [632, 0]
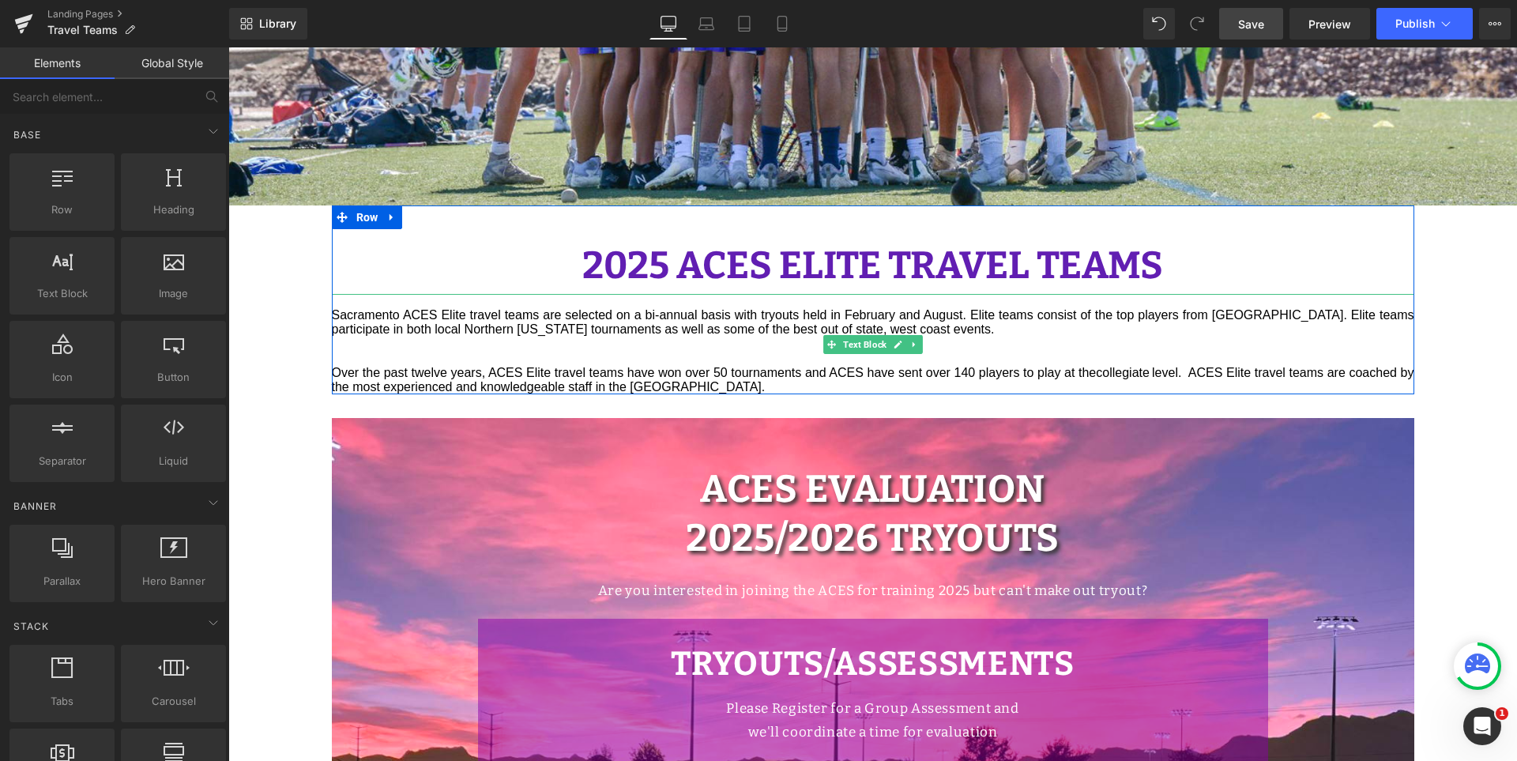
click at [720, 366] on span "Over the past twelve years, ACES Elite travel teams have won over 50 tournament…" at bounding box center [741, 372] width 818 height 13
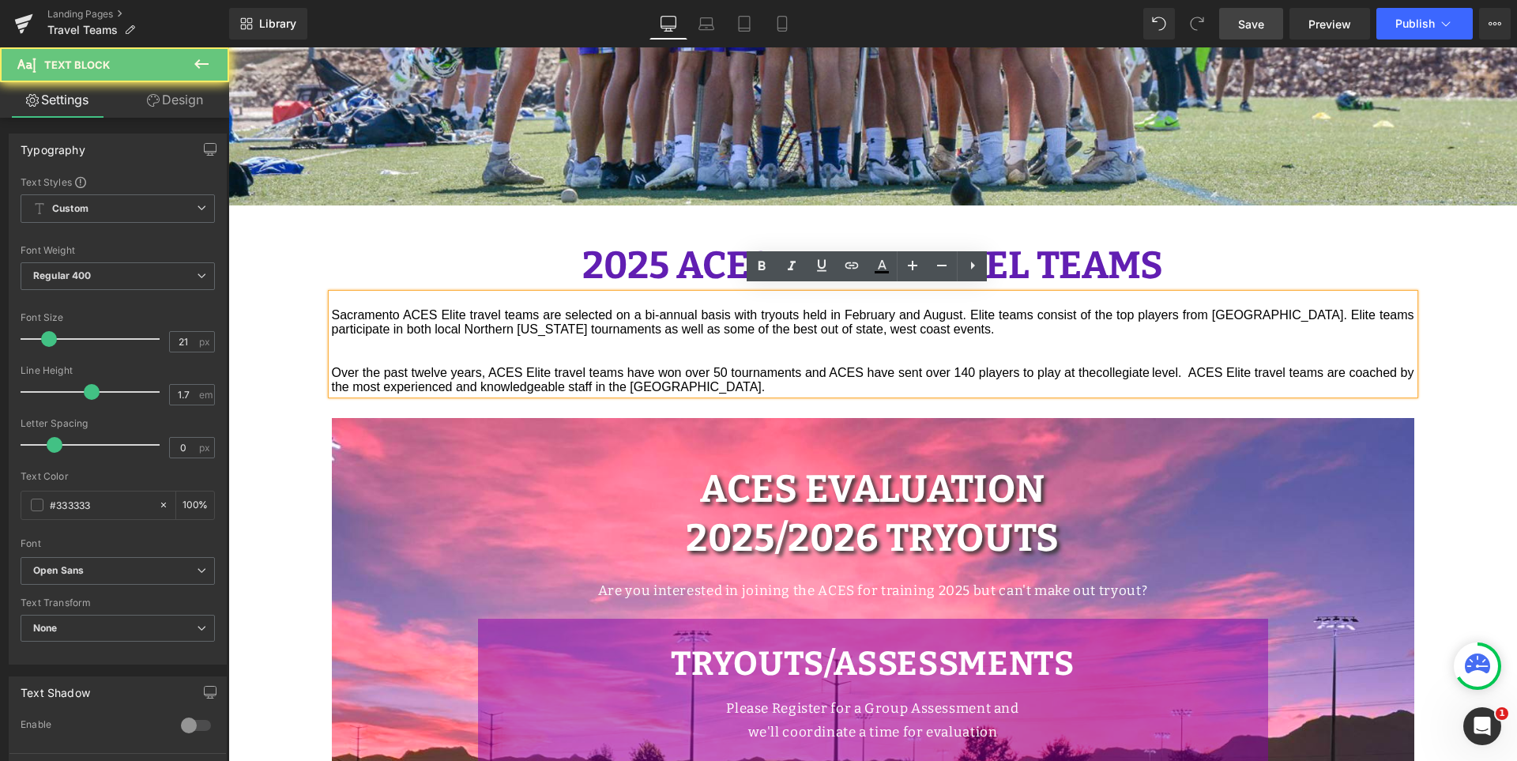
click at [725, 366] on span "Over the past twelve years, ACES Elite travel teams have won over 50 tournament…" at bounding box center [741, 372] width 818 height 13
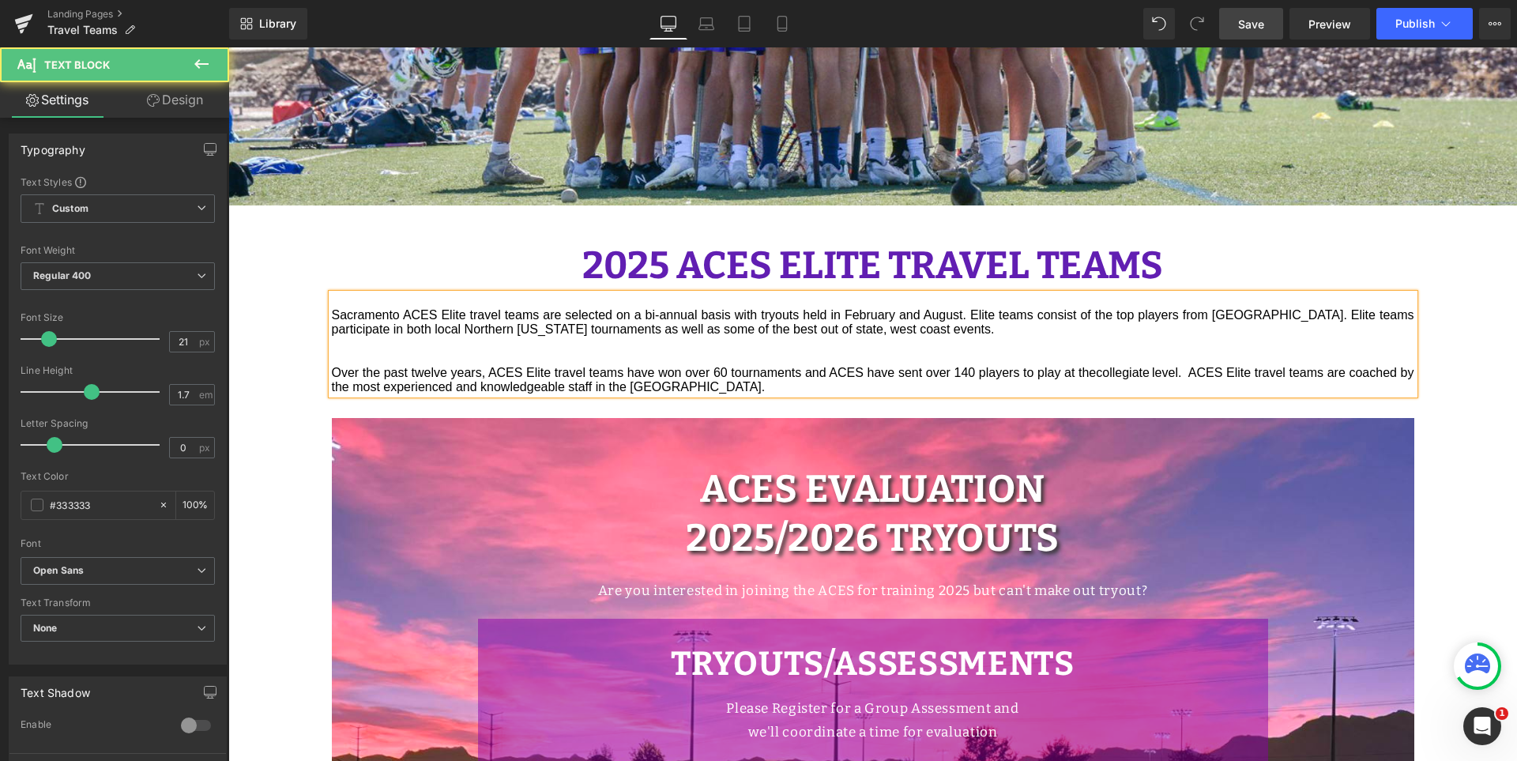
click at [967, 368] on span "Over the past twelve years, ACES Elite travel teams have won over 60 tournament…" at bounding box center [741, 372] width 818 height 13
click at [1292, 222] on div "2025 ACES ELITE TRAVEL TEAMS Heading Sacramento ACES Elite travel teams are sel…" at bounding box center [873, 300] width 1083 height 190
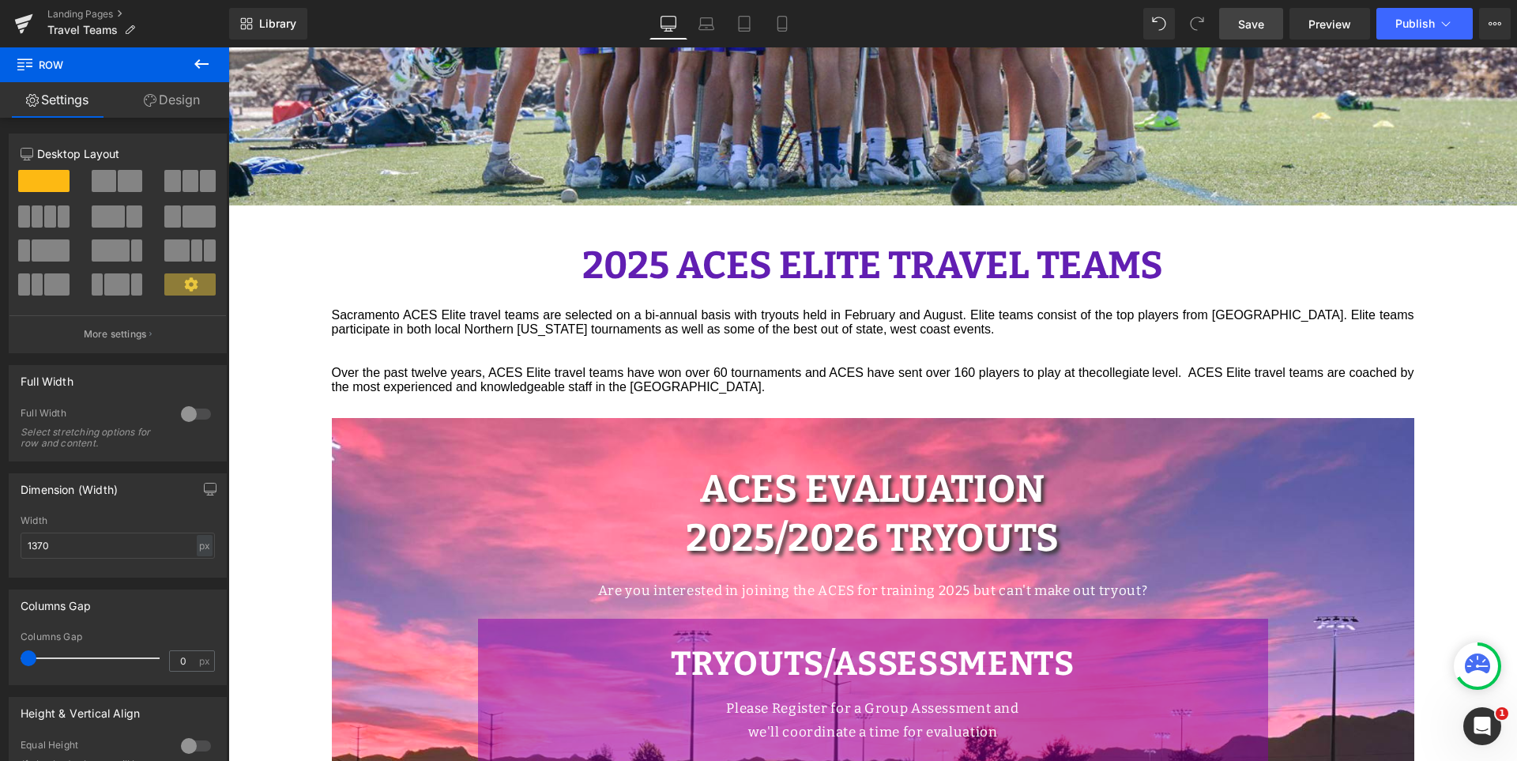
click at [1268, 26] on link "Save" at bounding box center [1251, 24] width 64 height 32
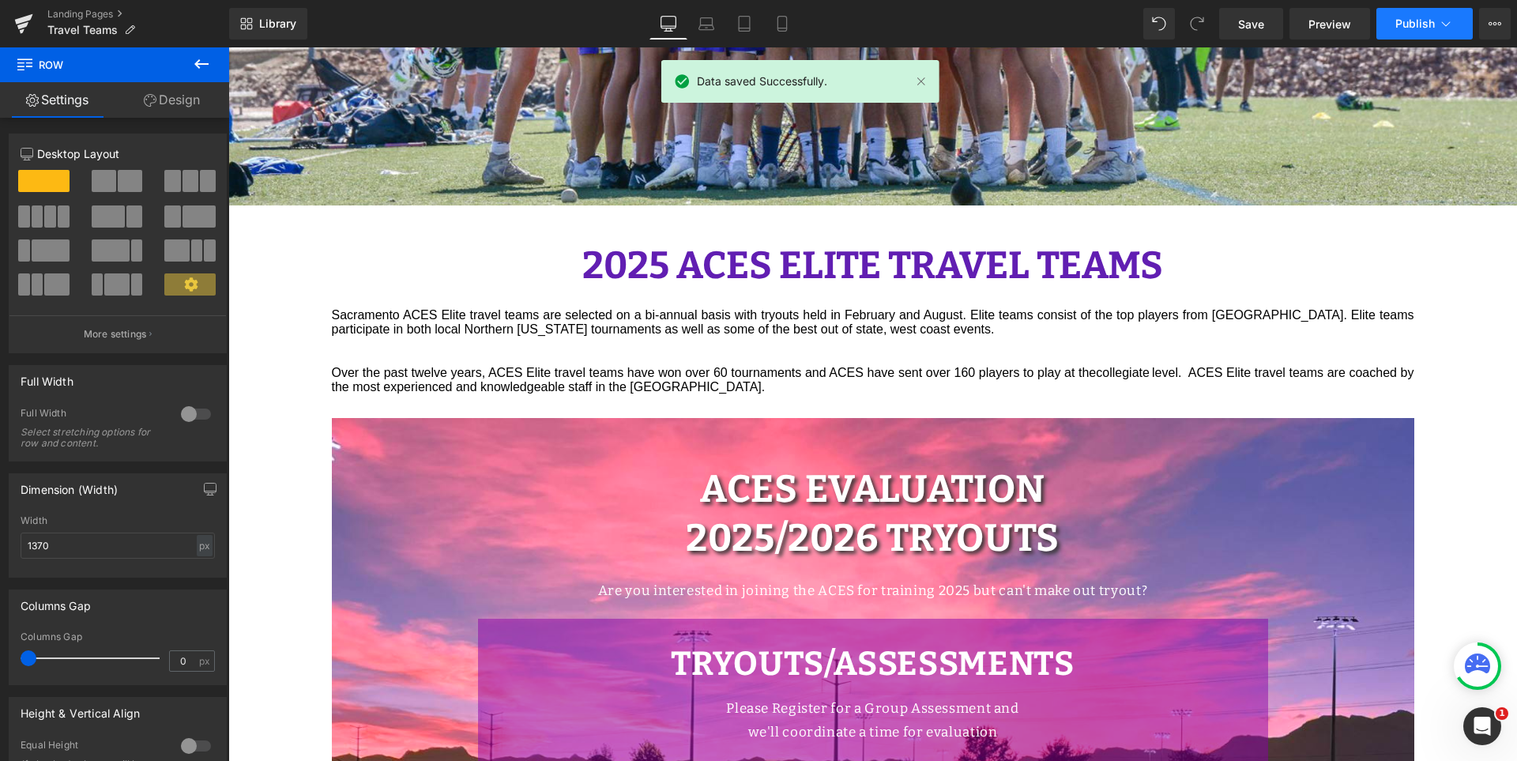
click at [1416, 24] on span "Publish" at bounding box center [1415, 23] width 40 height 13
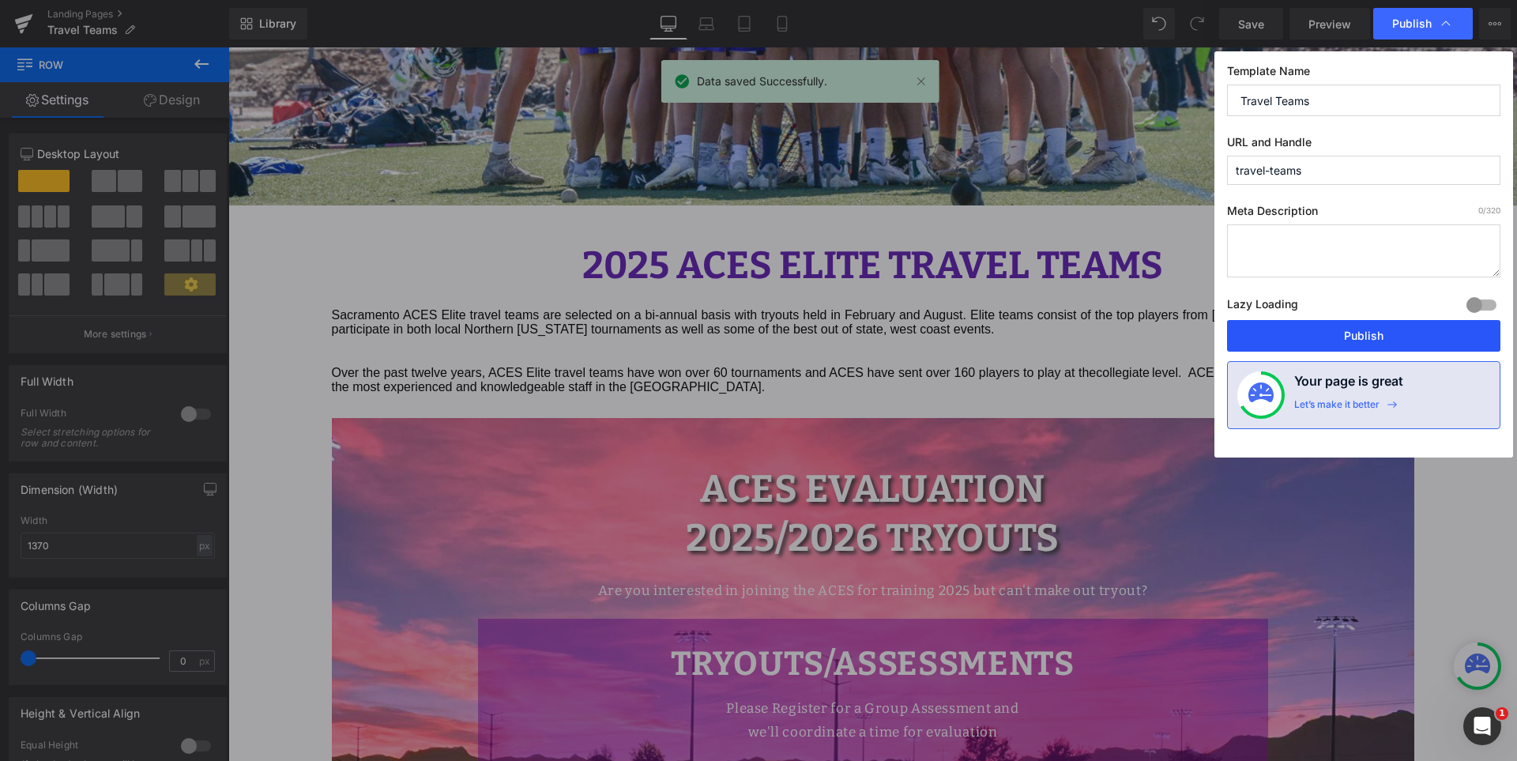
click at [1384, 332] on button "Publish" at bounding box center [1363, 336] width 273 height 32
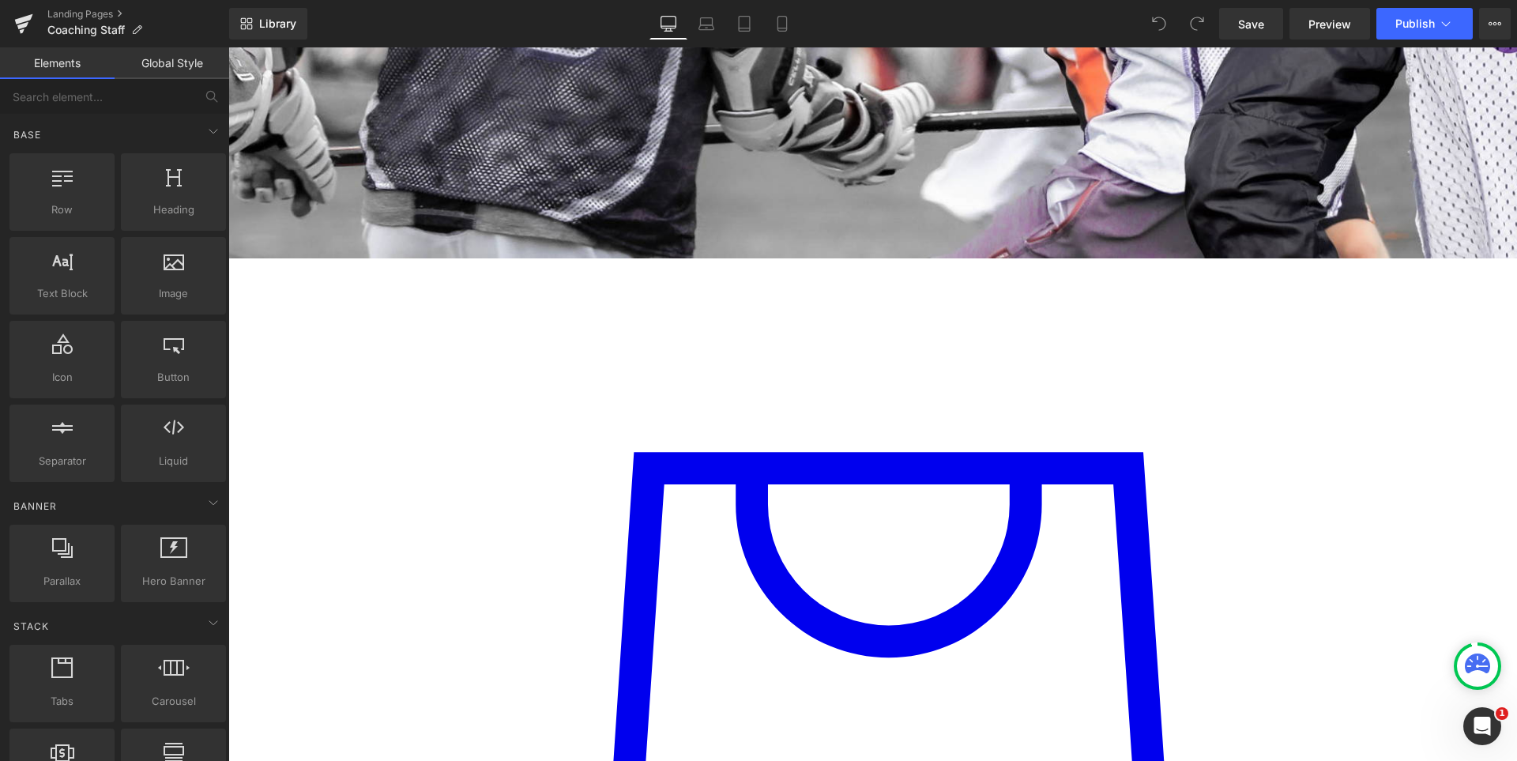
scroll to position [474, 0]
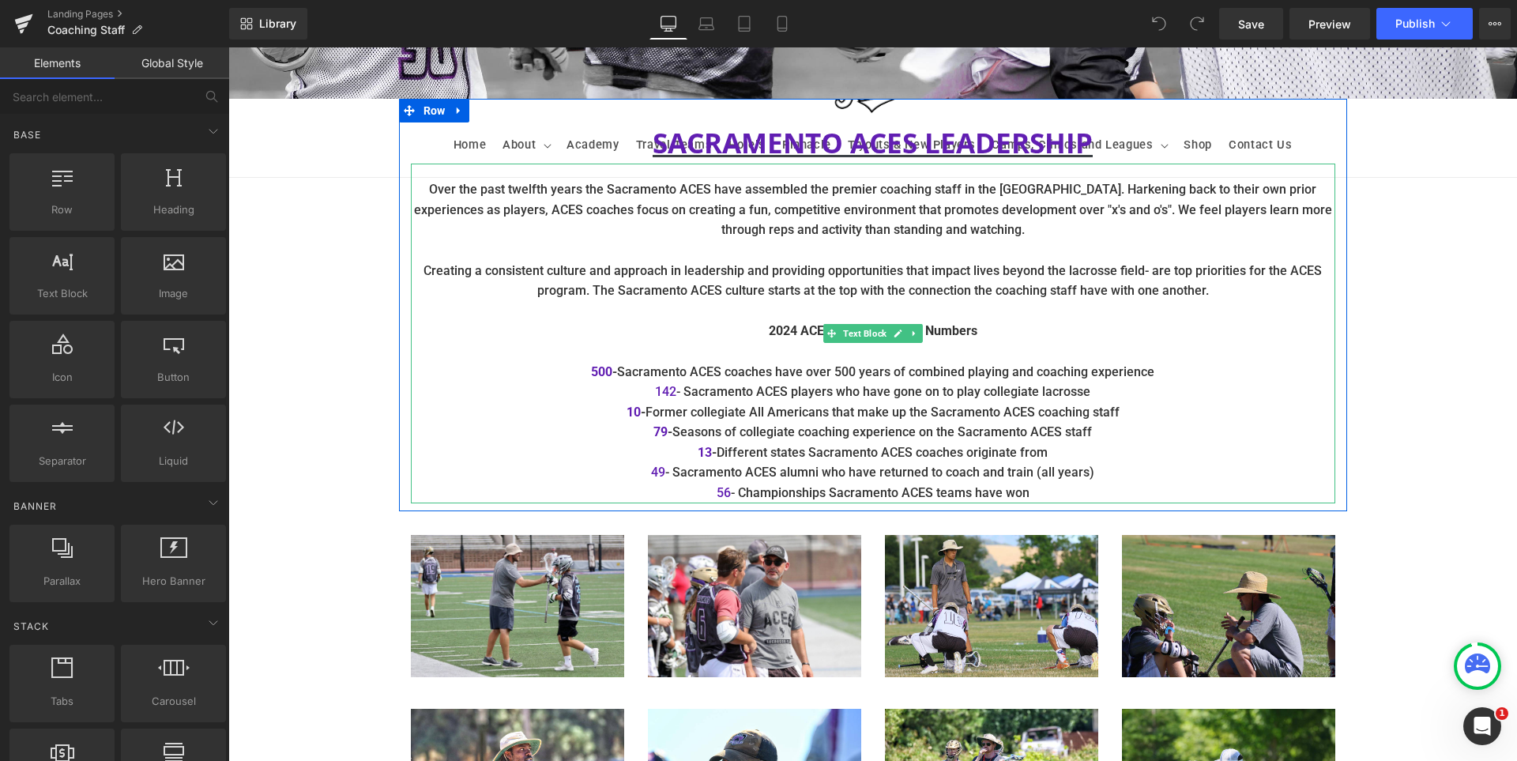
click at [668, 386] on span "142" at bounding box center [665, 391] width 21 height 15
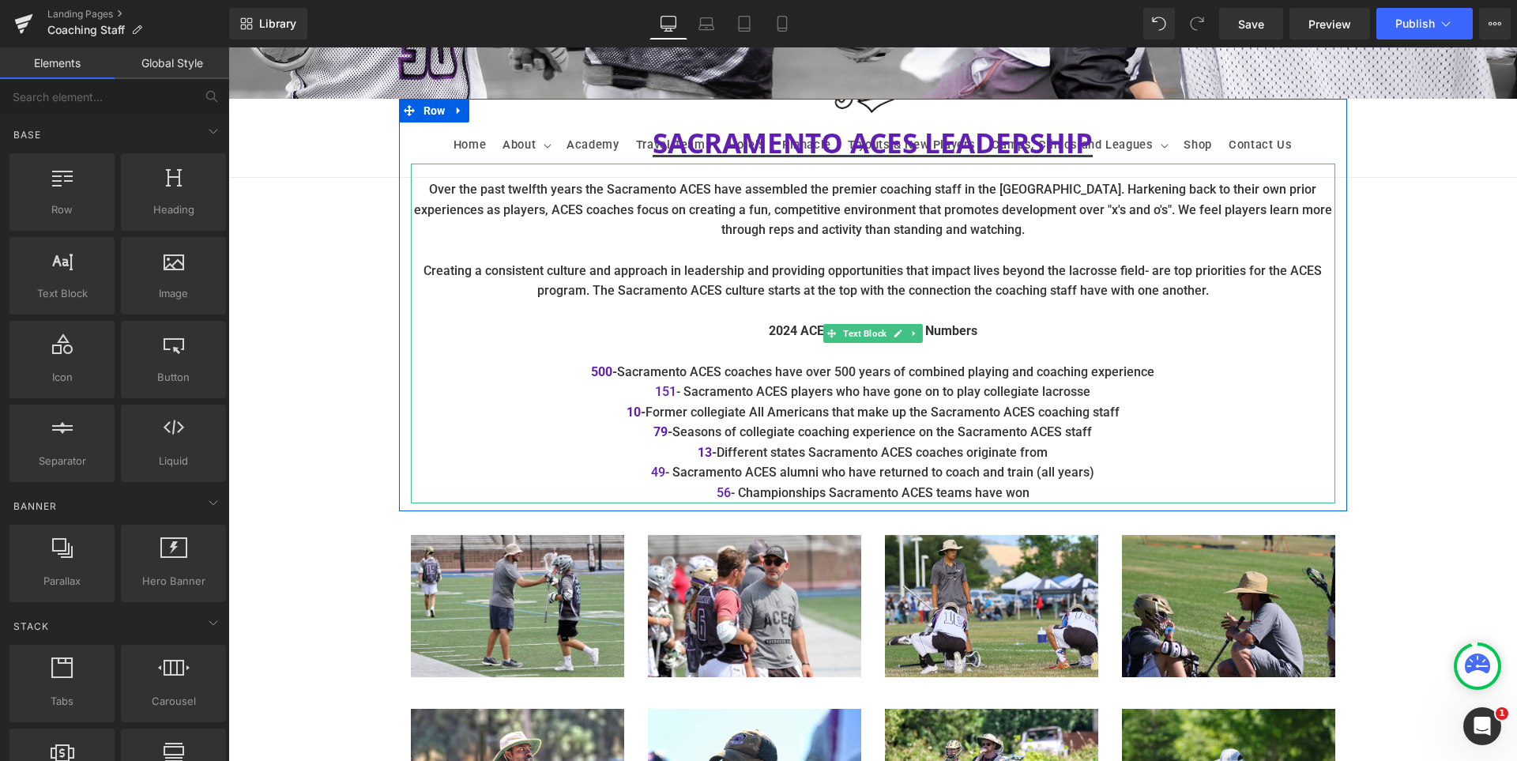
click at [665, 433] on b "79 -" at bounding box center [662, 431] width 19 height 15
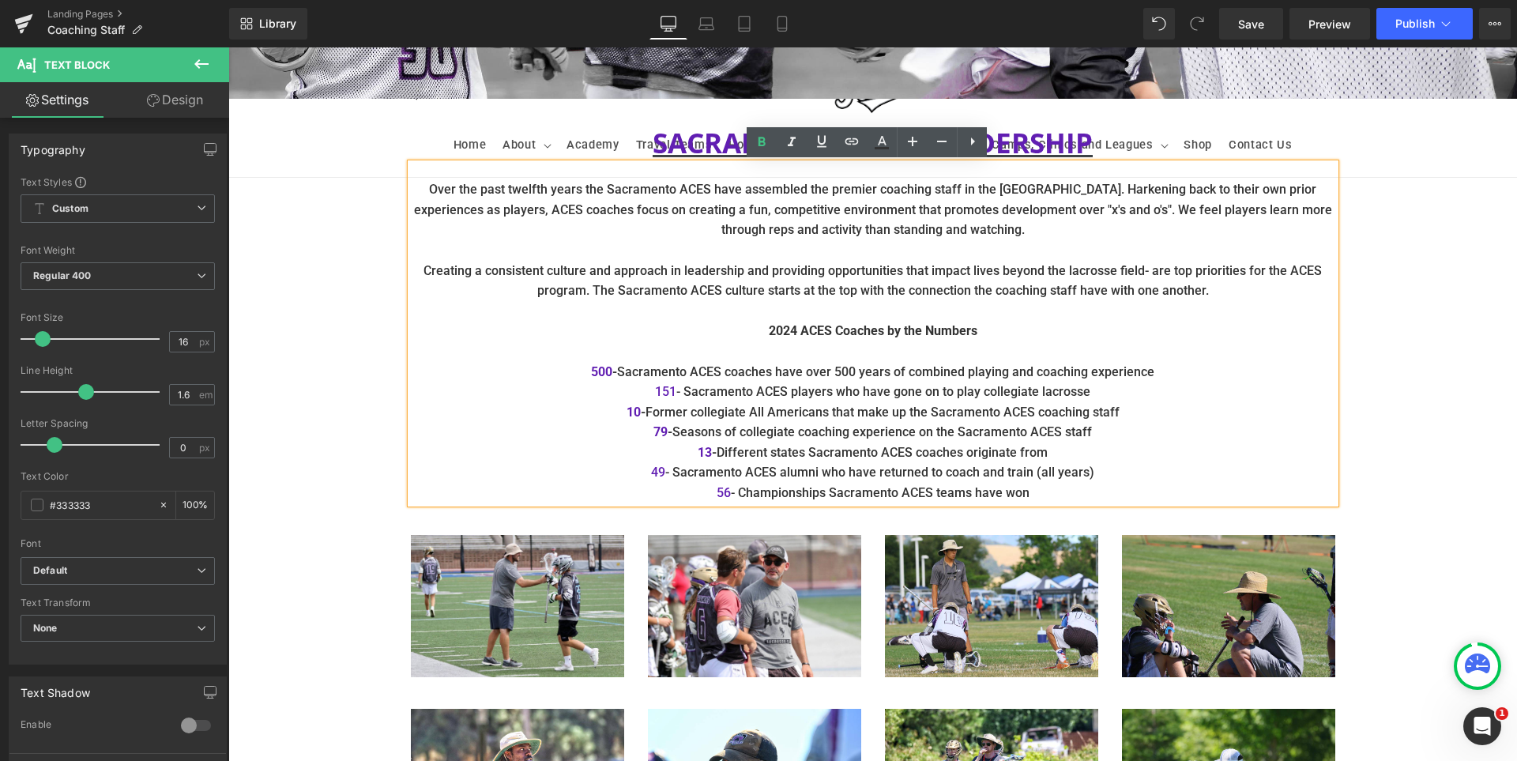
click at [661, 435] on b "79 -" at bounding box center [662, 431] width 19 height 15
click at [657, 434] on span "79" at bounding box center [660, 431] width 14 height 15
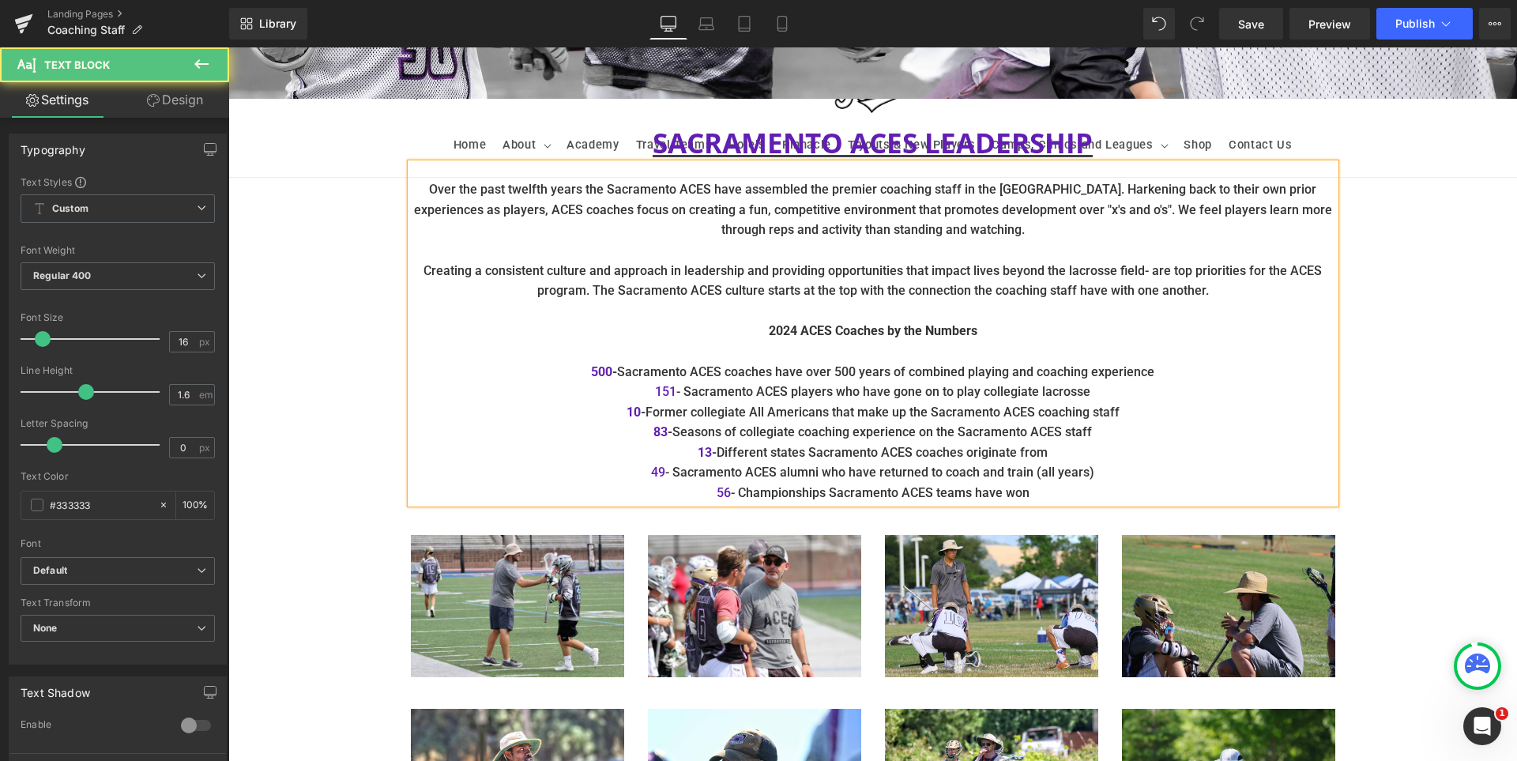
click at [662, 477] on p "49 - Sacramento ACES alumni who have returned to coach and train (all years)" at bounding box center [873, 472] width 924 height 21
click at [724, 488] on span "56" at bounding box center [724, 492] width 14 height 15
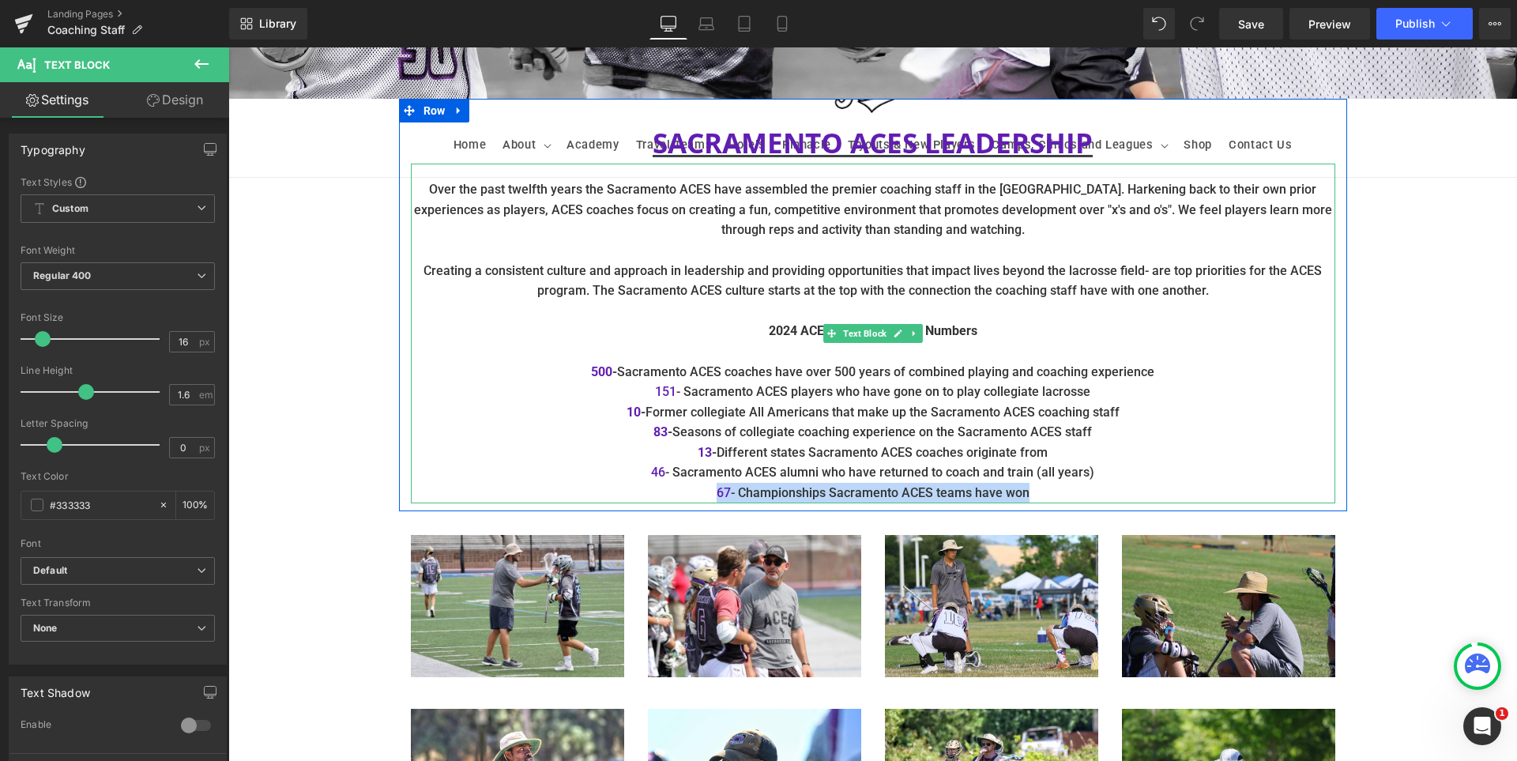
drag, startPoint x: 1037, startPoint y: 495, endPoint x: 710, endPoint y: 489, distance: 328.0
click at [710, 489] on p "67 - Championships Sacramento ACES teams have won" at bounding box center [873, 493] width 924 height 21
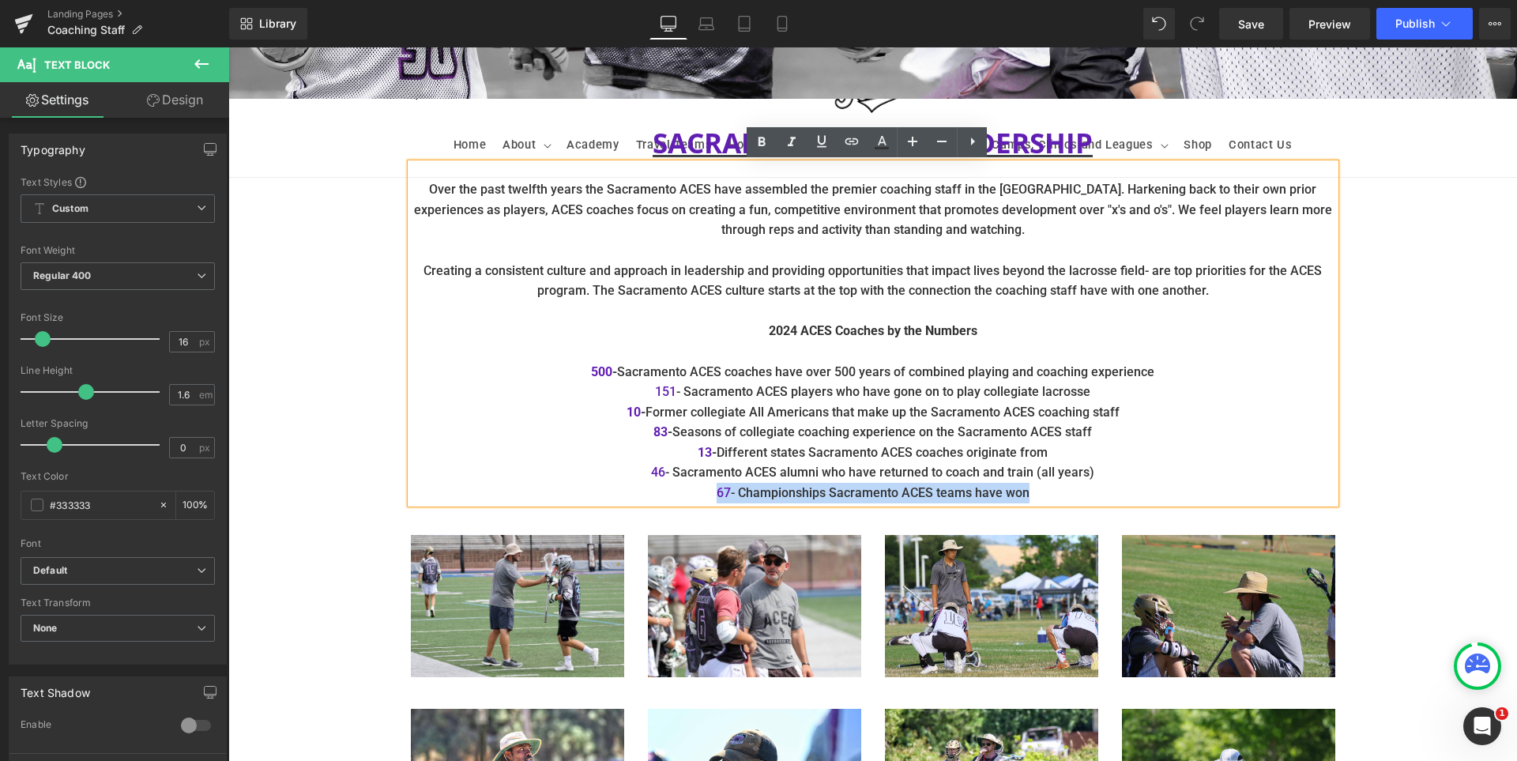
copy p "67 - Championships Sacramento ACES teams have won"
click at [1041, 495] on p "67 - Championships Sacramento ACES teams have won" at bounding box center [873, 493] width 924 height 21
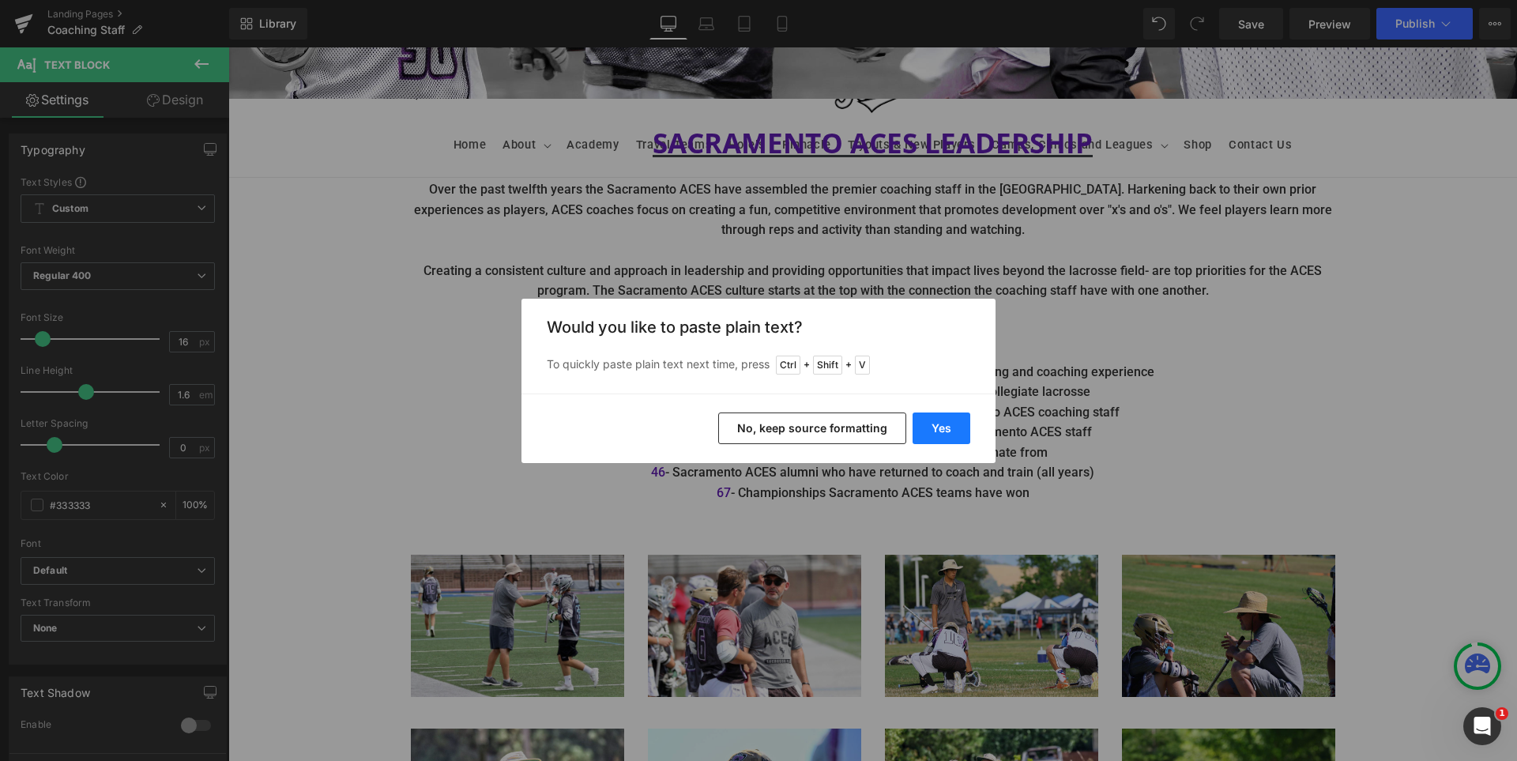
click at [942, 439] on button "Yes" at bounding box center [942, 428] width 58 height 32
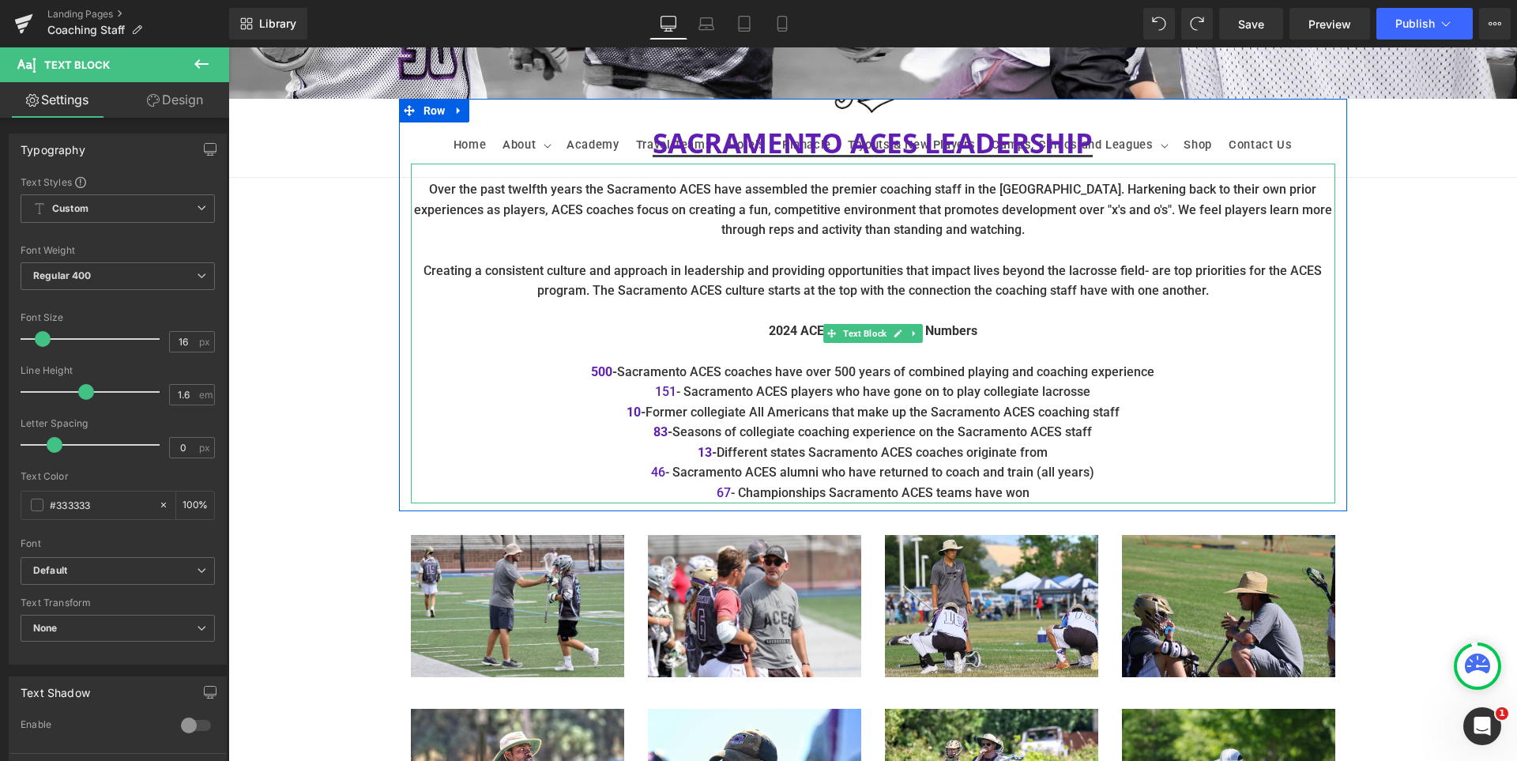
click at [1053, 497] on p "67 - Championships Sacramento ACES teams have won" at bounding box center [873, 493] width 924 height 21
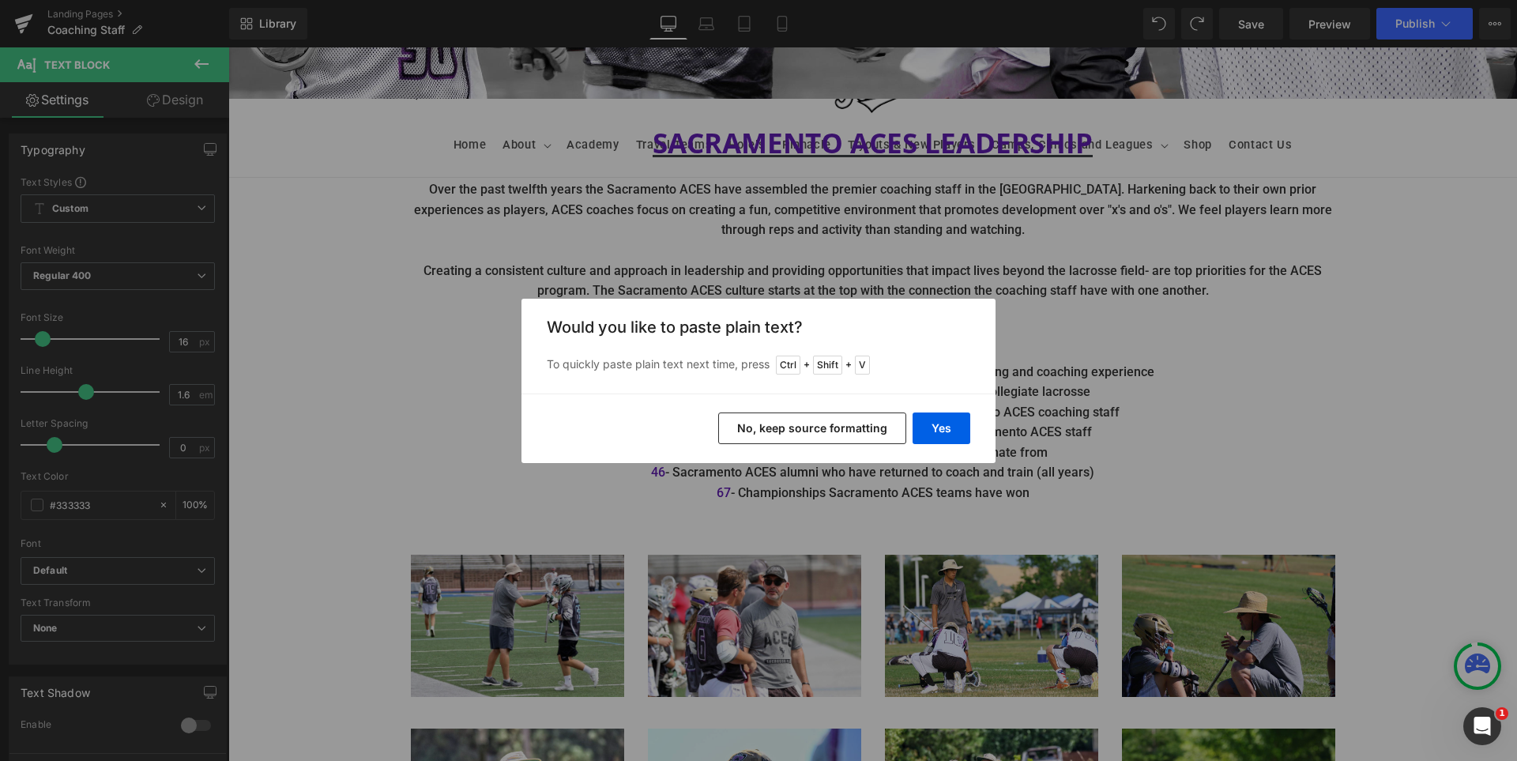
click at [806, 420] on button "No, keep source formatting" at bounding box center [812, 428] width 188 height 32
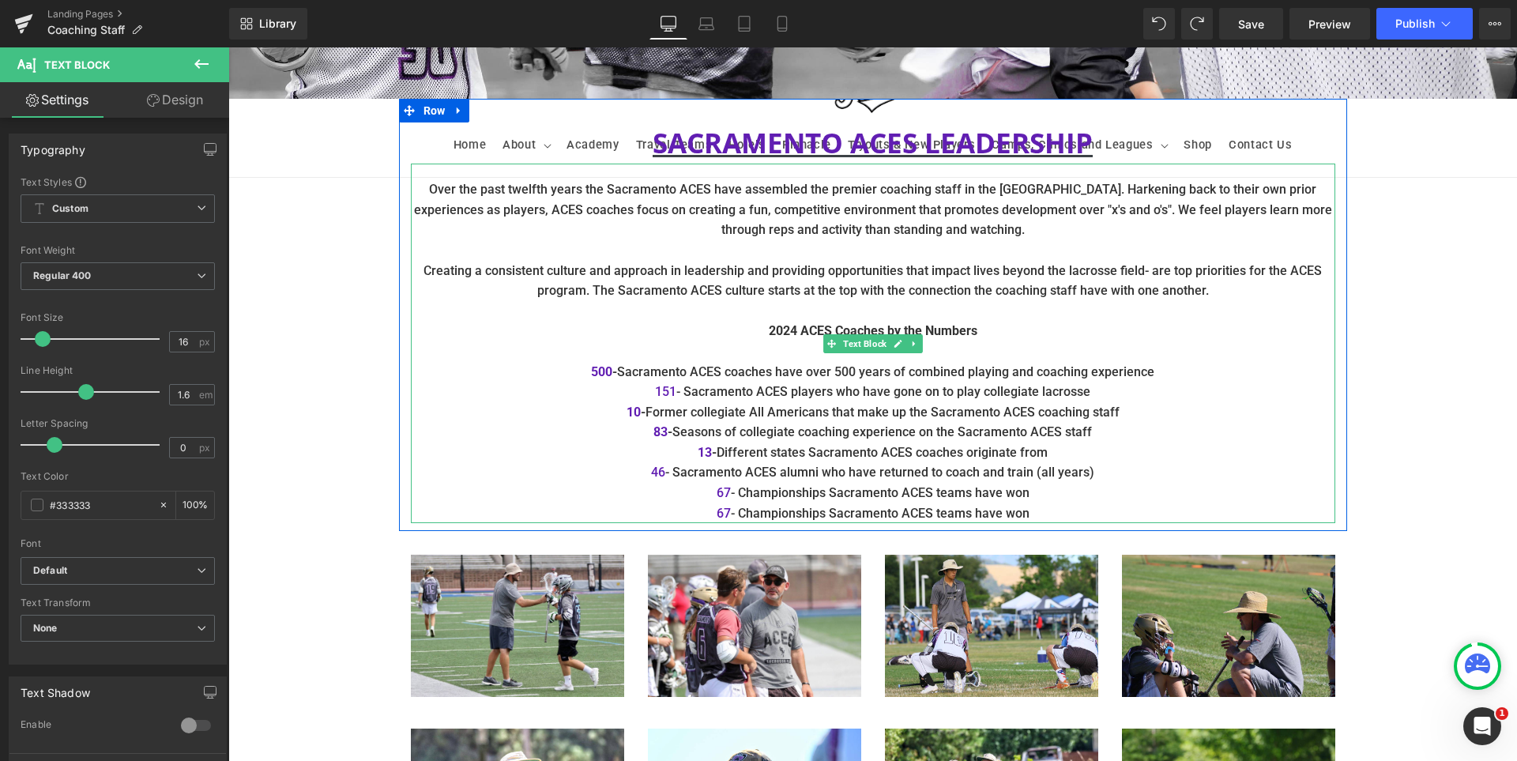
click at [722, 514] on font "67" at bounding box center [724, 513] width 14 height 15
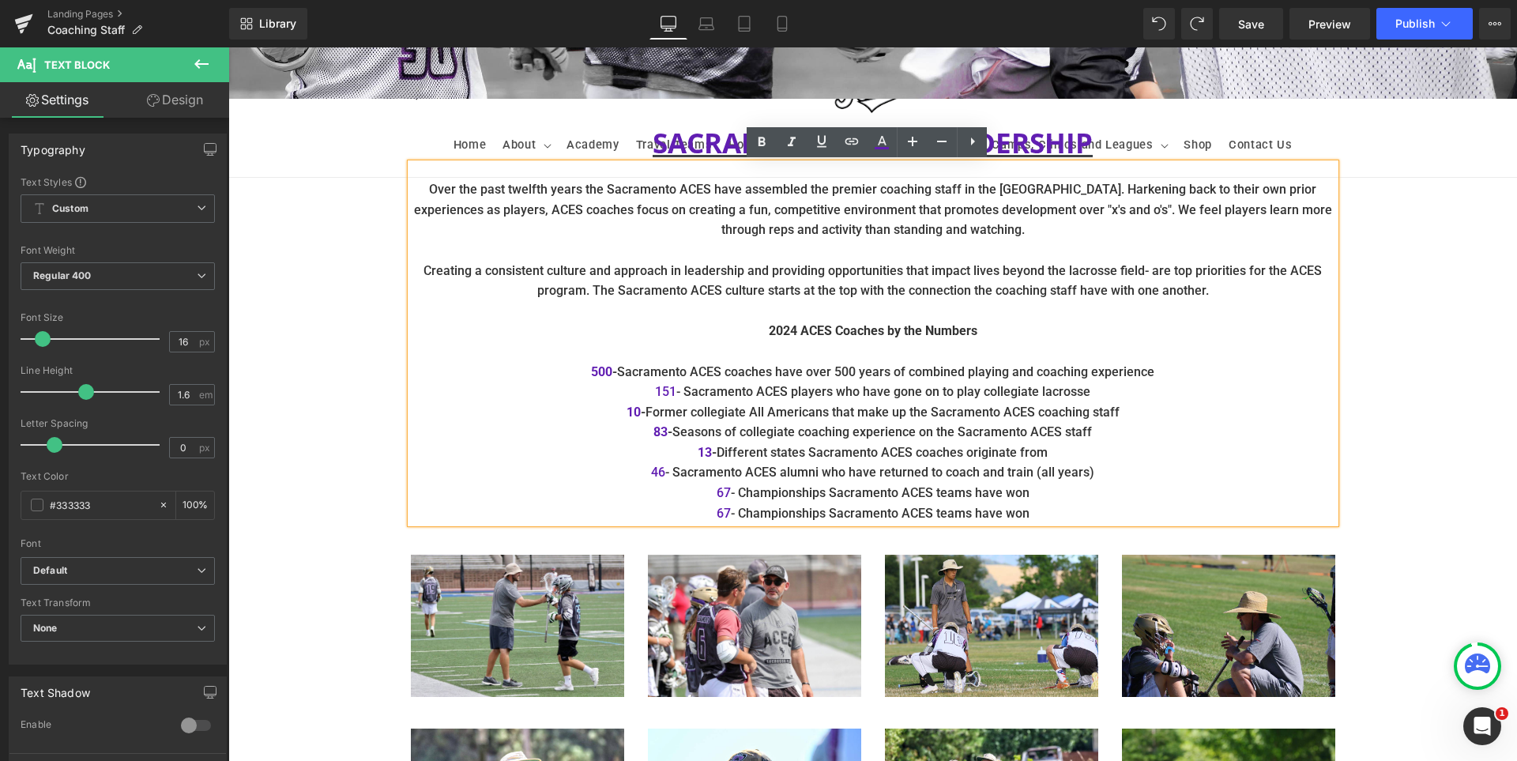
click at [727, 518] on p "67 - Championships Sacramento ACES teams have won" at bounding box center [873, 513] width 924 height 21
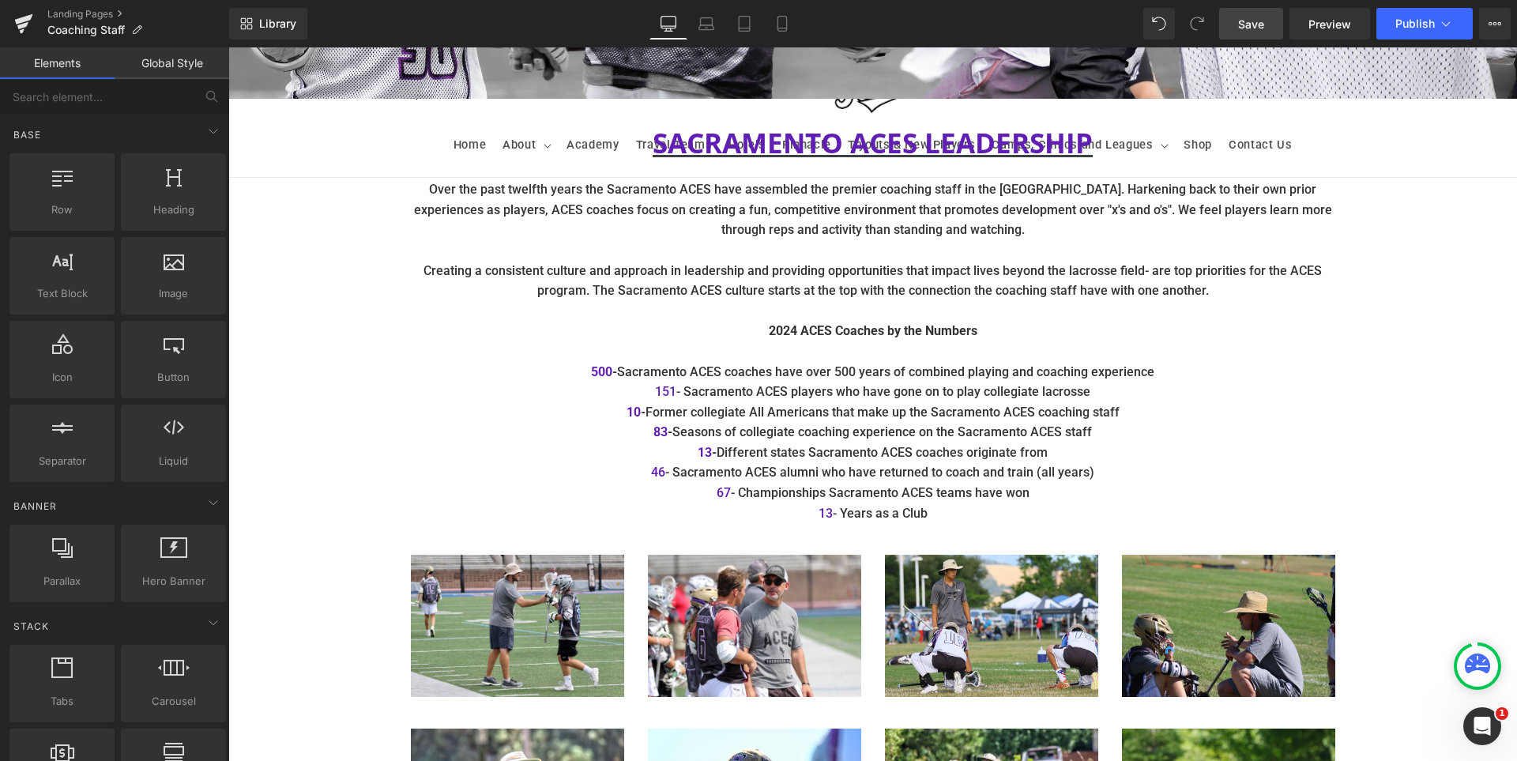
click at [1264, 23] on span "Save" at bounding box center [1251, 24] width 26 height 17
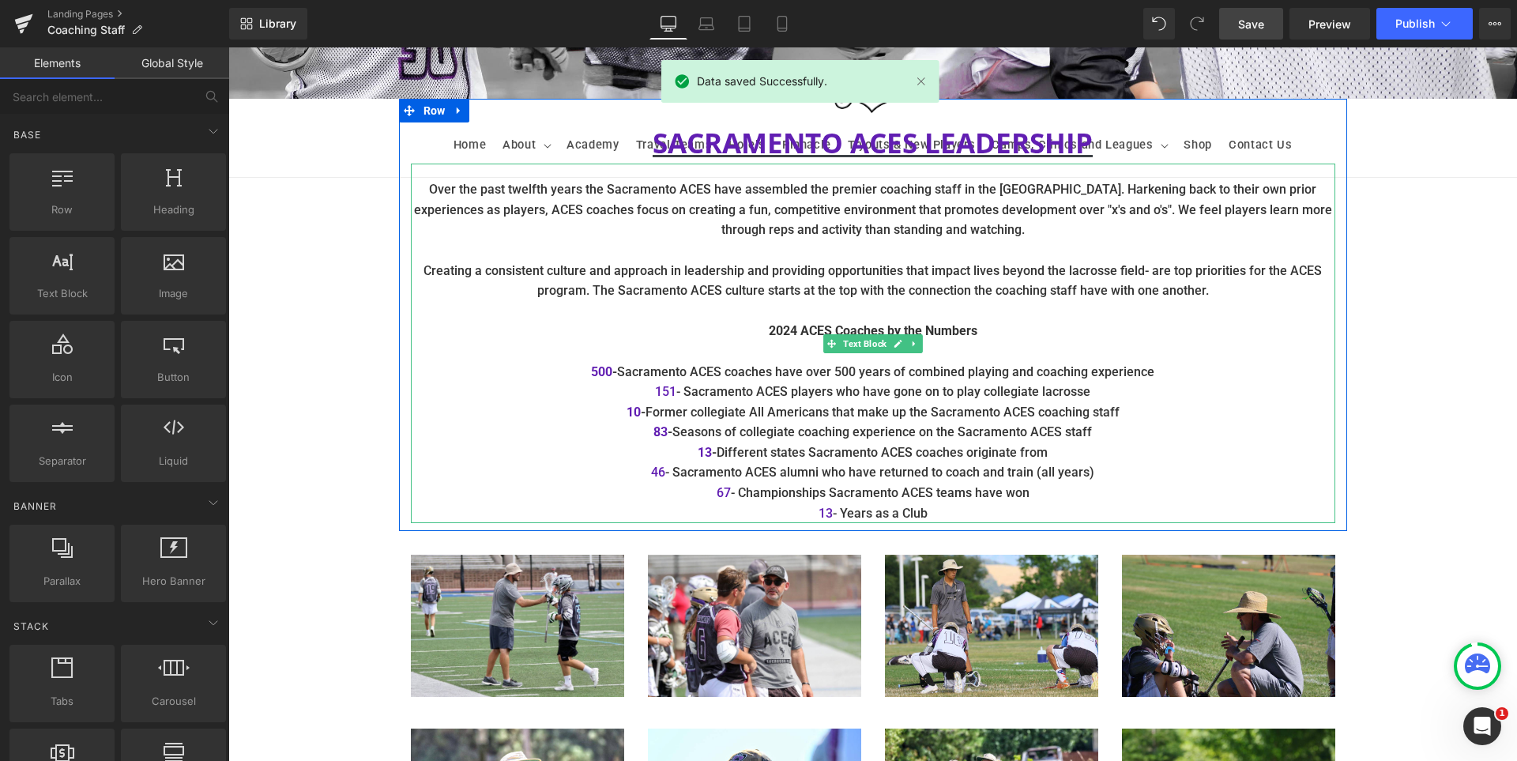
click at [786, 326] on b "2024 ACES Coaches by the Numbers" at bounding box center [873, 330] width 209 height 15
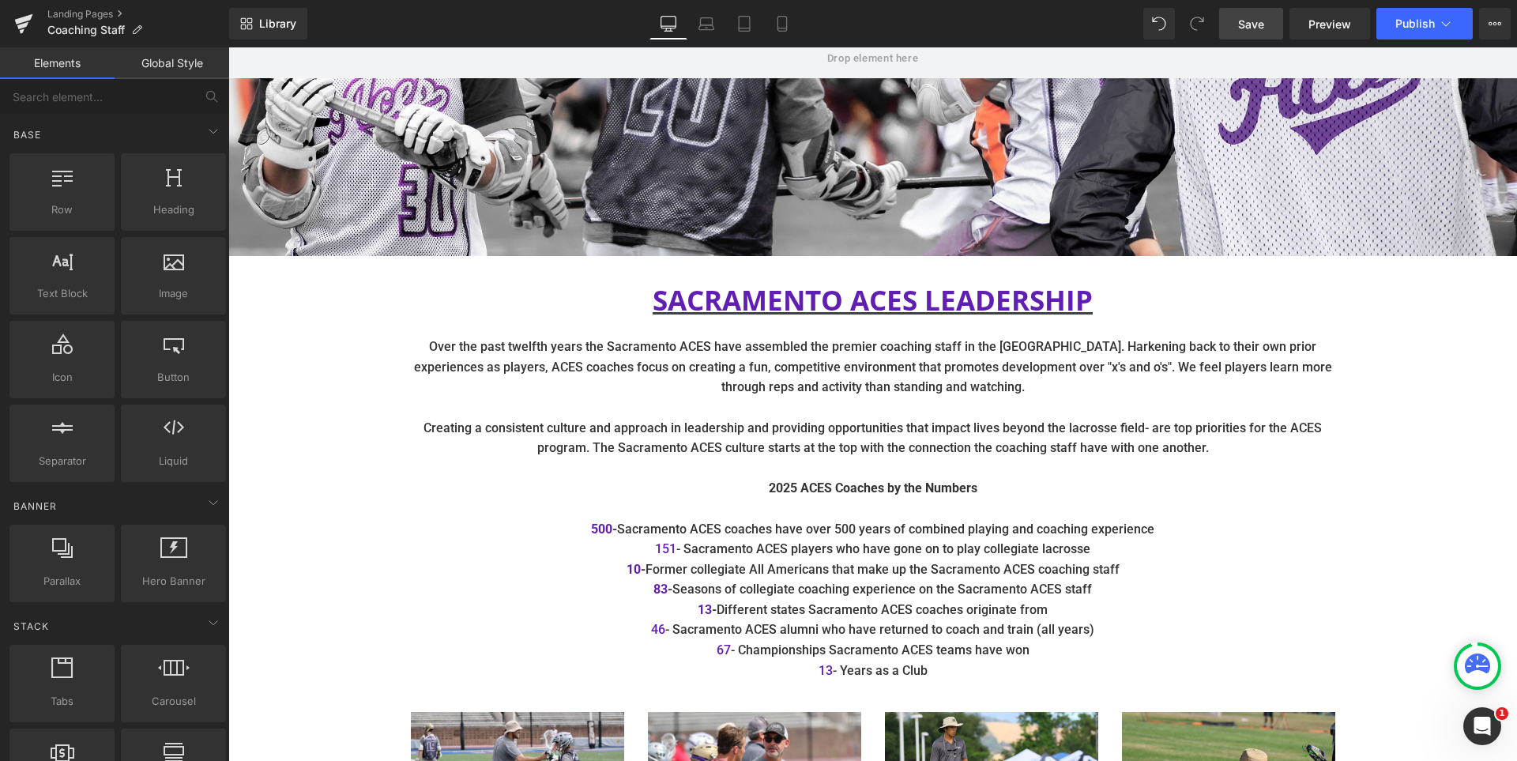
scroll to position [316, 0]
click at [1257, 13] on link "Save" at bounding box center [1251, 24] width 64 height 32
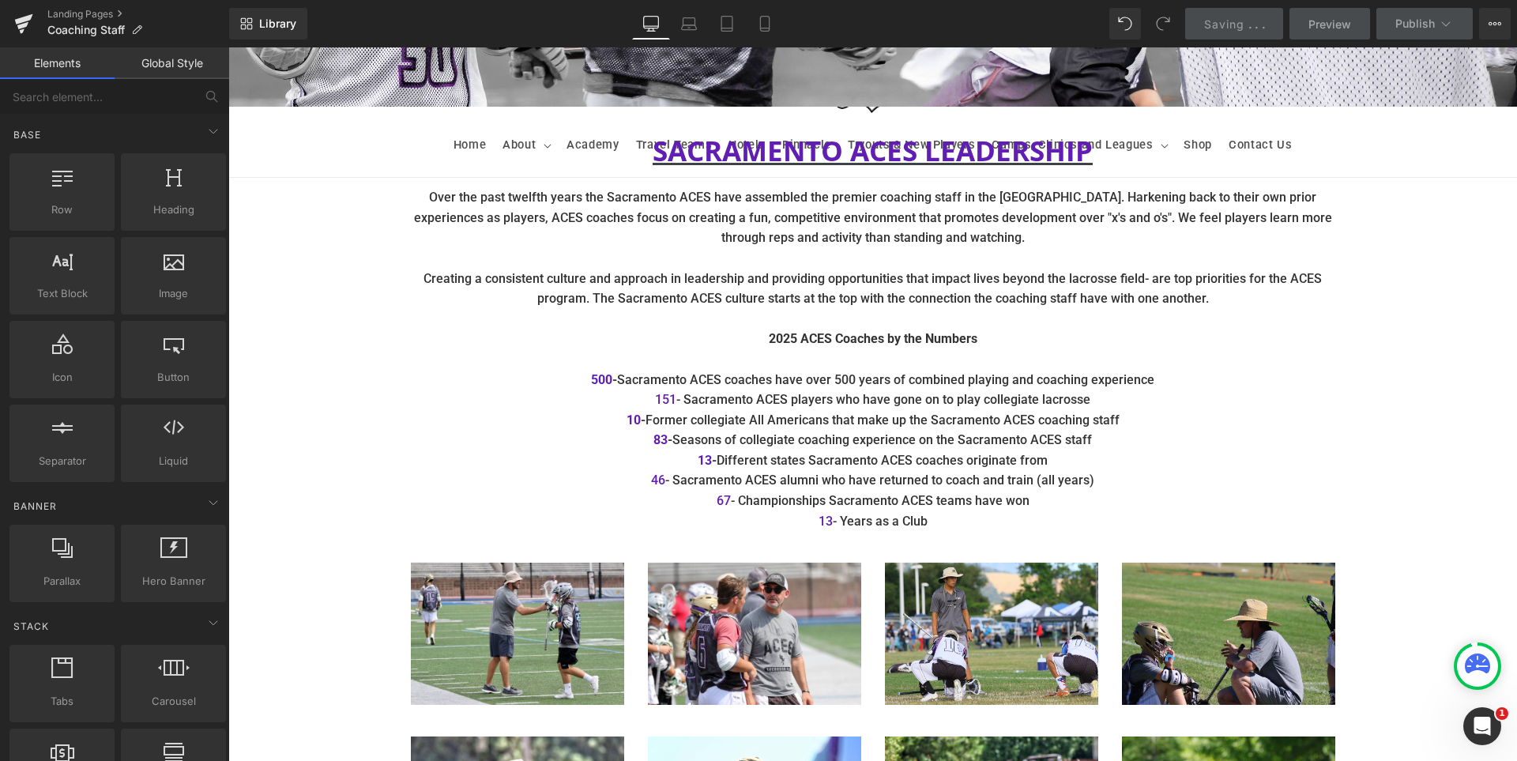
scroll to position [553, 0]
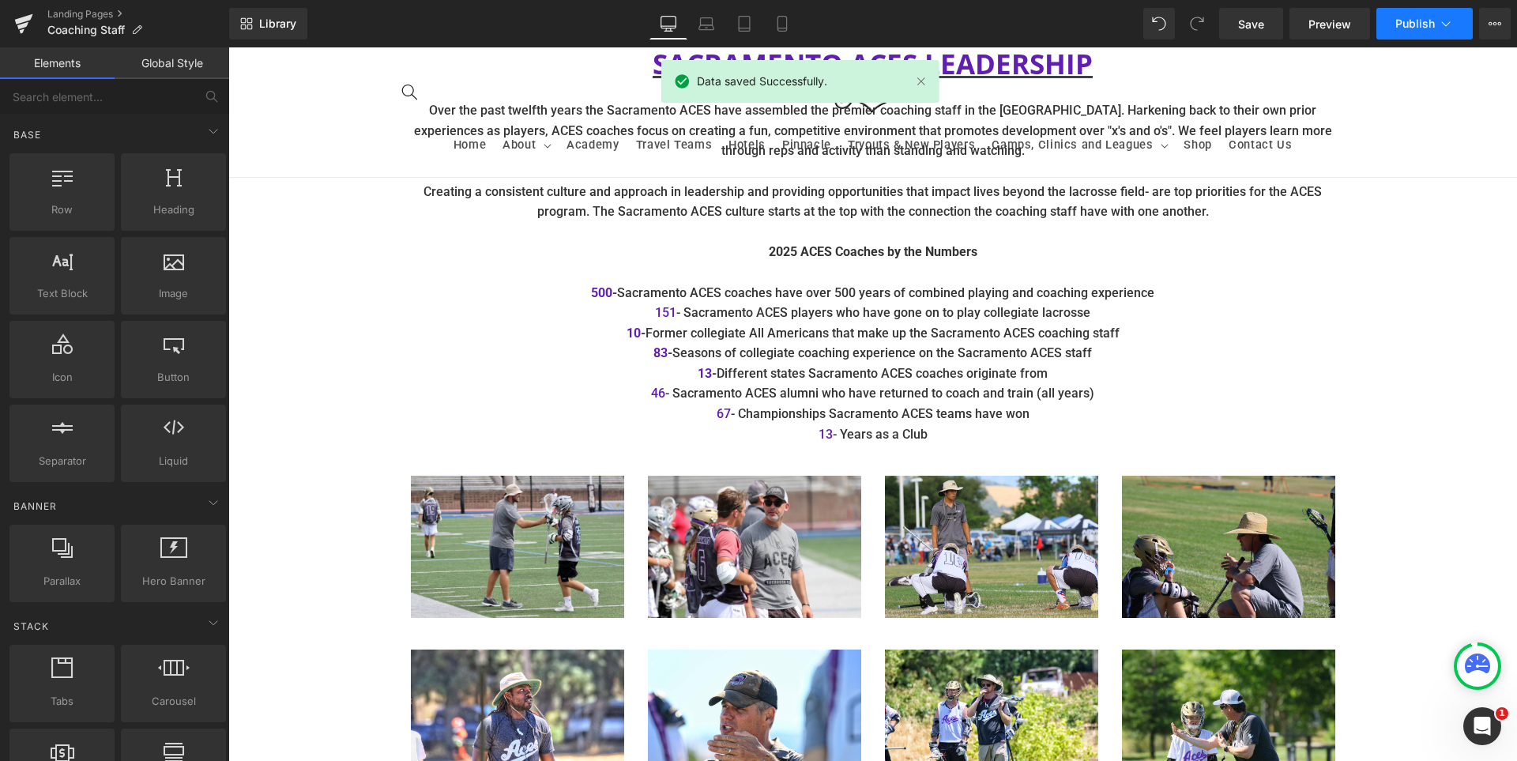
click at [1406, 24] on span "Publish" at bounding box center [1415, 23] width 40 height 13
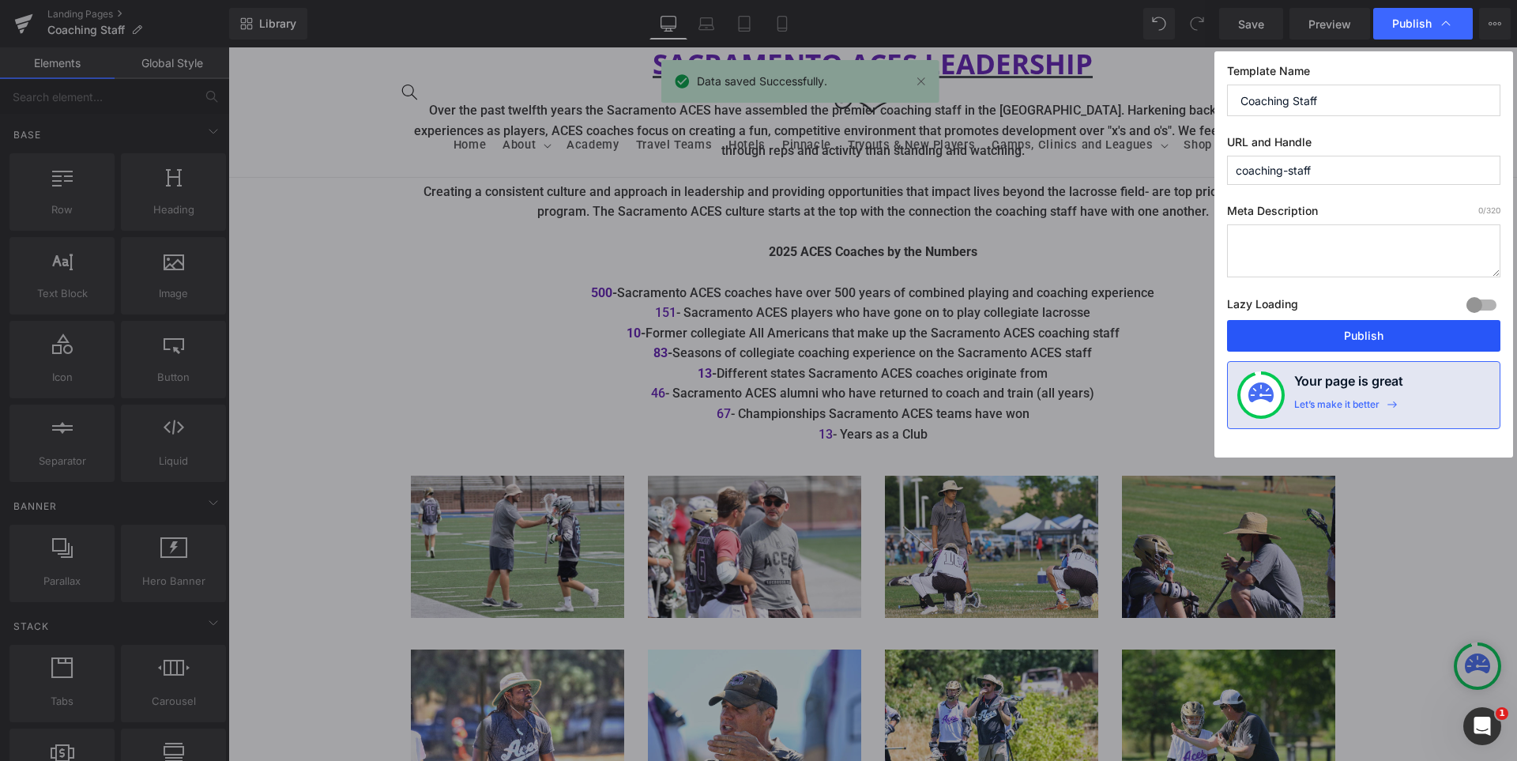
click at [1380, 322] on button "Publish" at bounding box center [1363, 336] width 273 height 32
